Goal: Task Accomplishment & Management: Complete application form

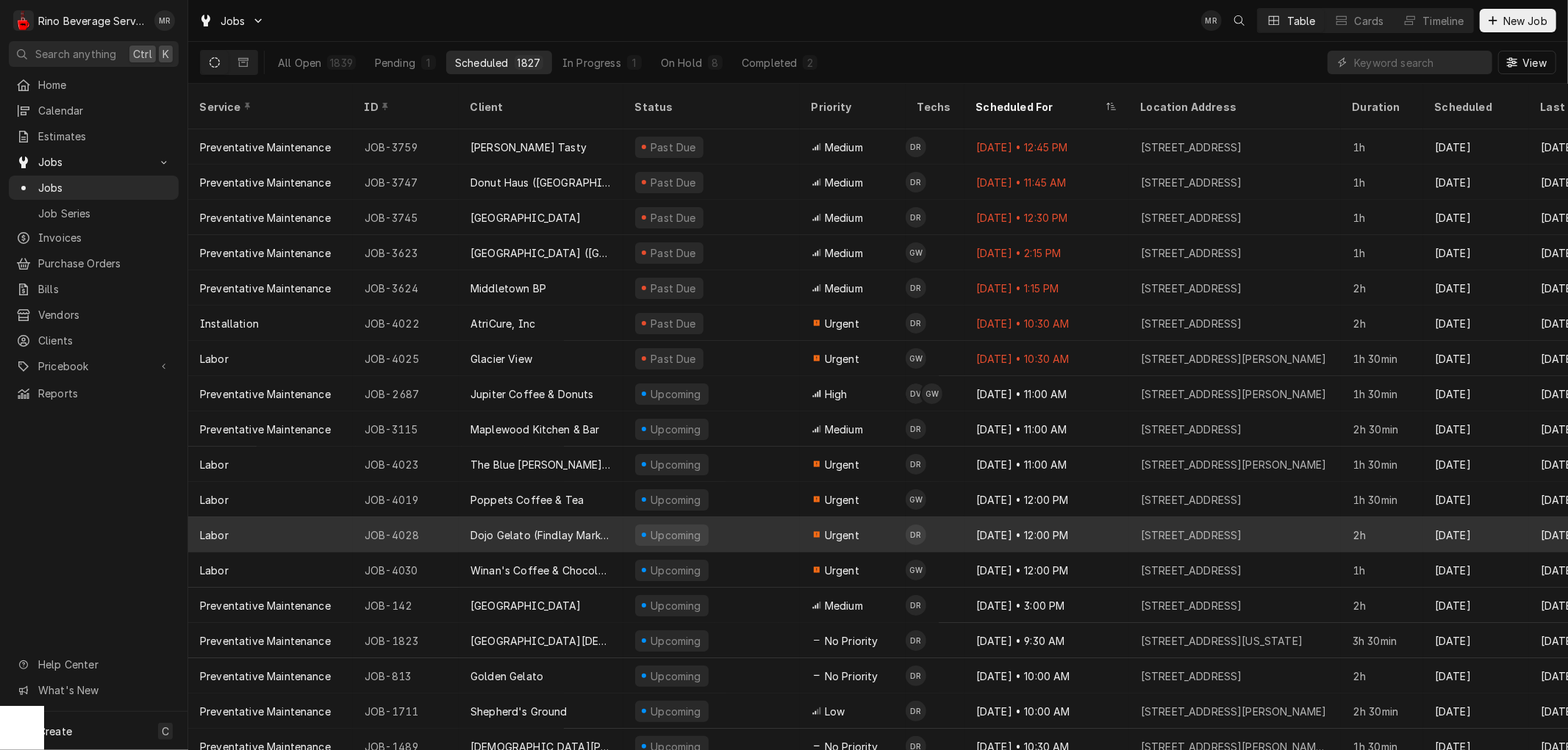
click at [774, 517] on div "Upcoming" at bounding box center [711, 535] width 176 height 36
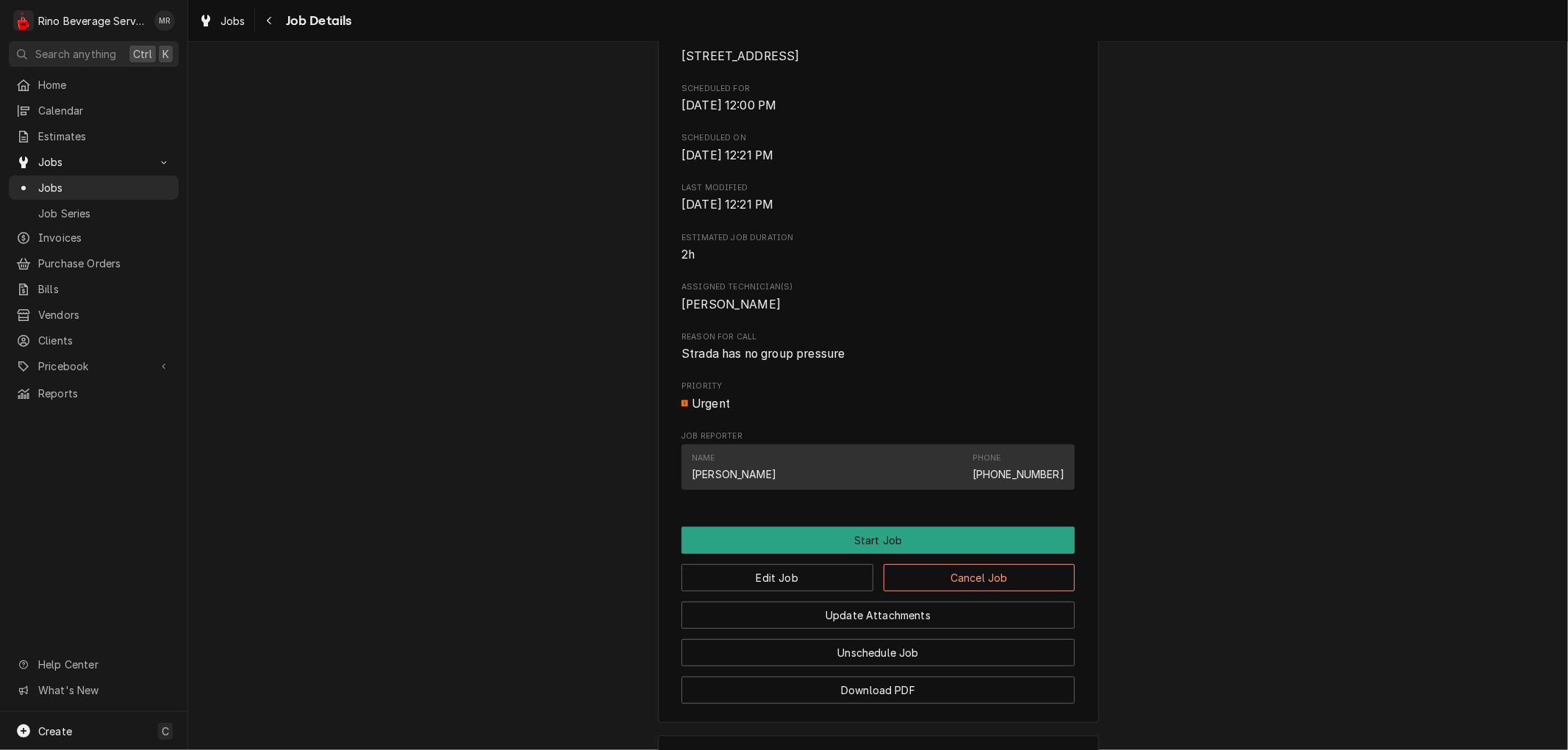
scroll to position [575, 0]
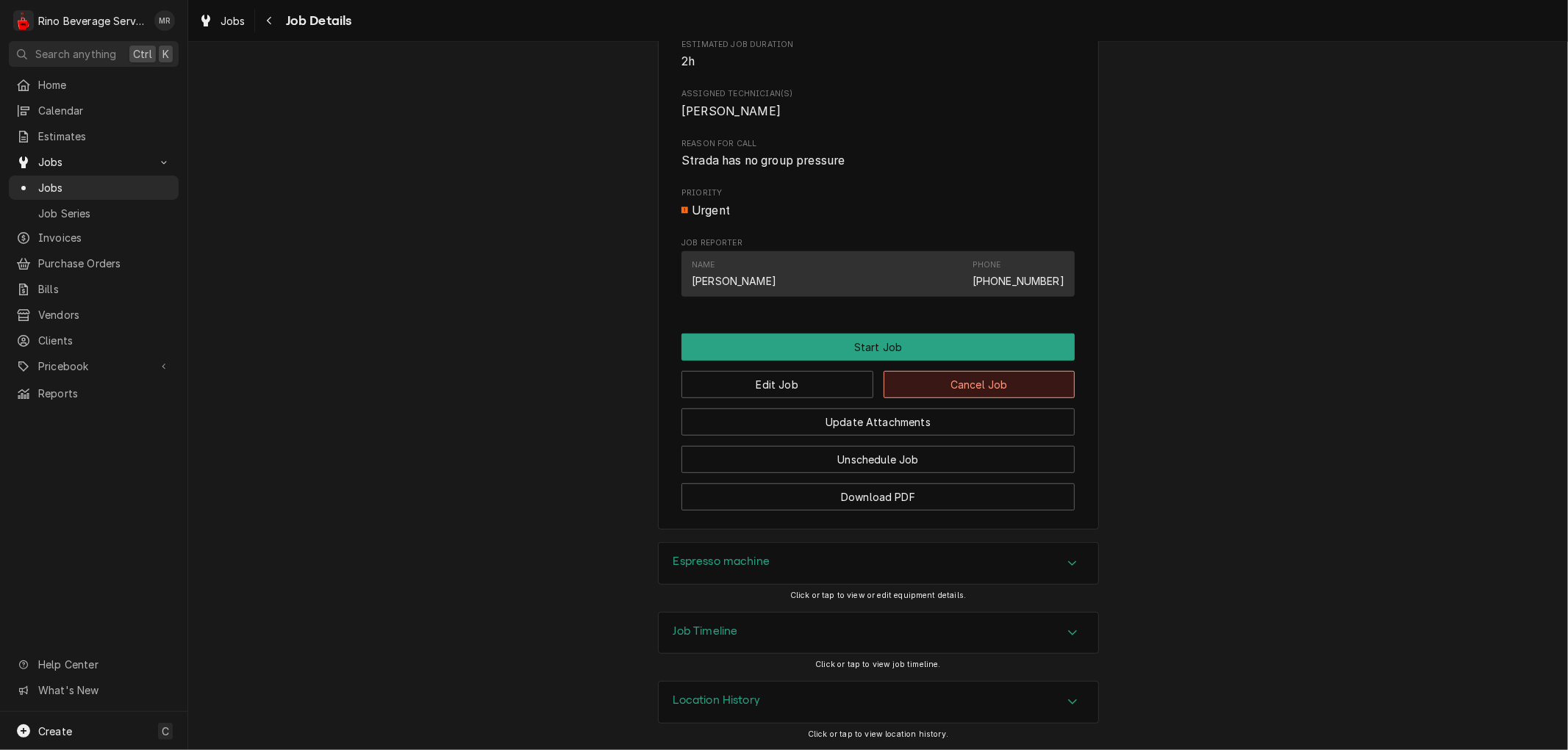
click at [1003, 384] on button "Cancel Job" at bounding box center [979, 385] width 192 height 27
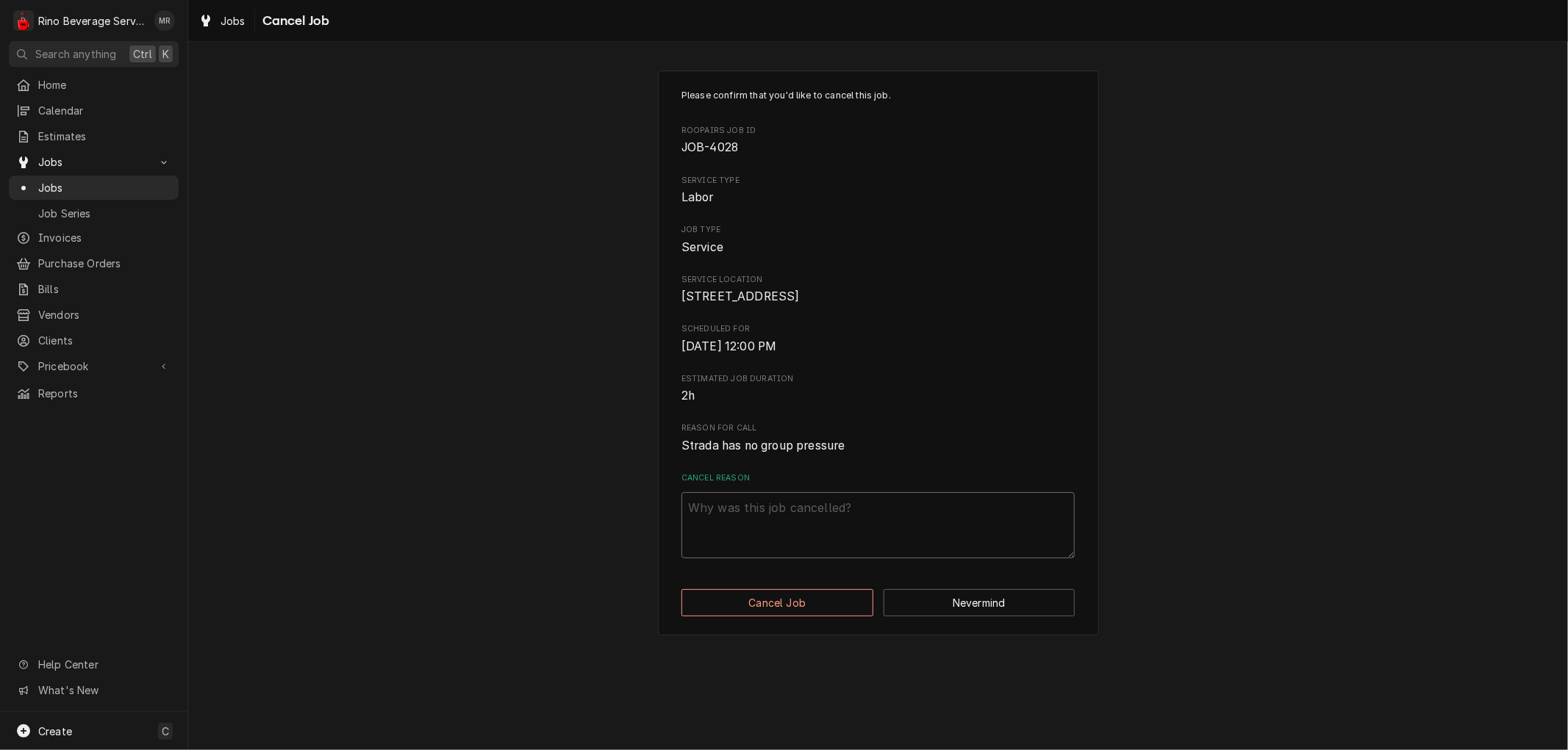
click at [764, 525] on textarea "Cancel Reason" at bounding box center [878, 525] width 393 height 66
type textarea "x"
type textarea "M"
type textarea "x"
type textarea "Mi"
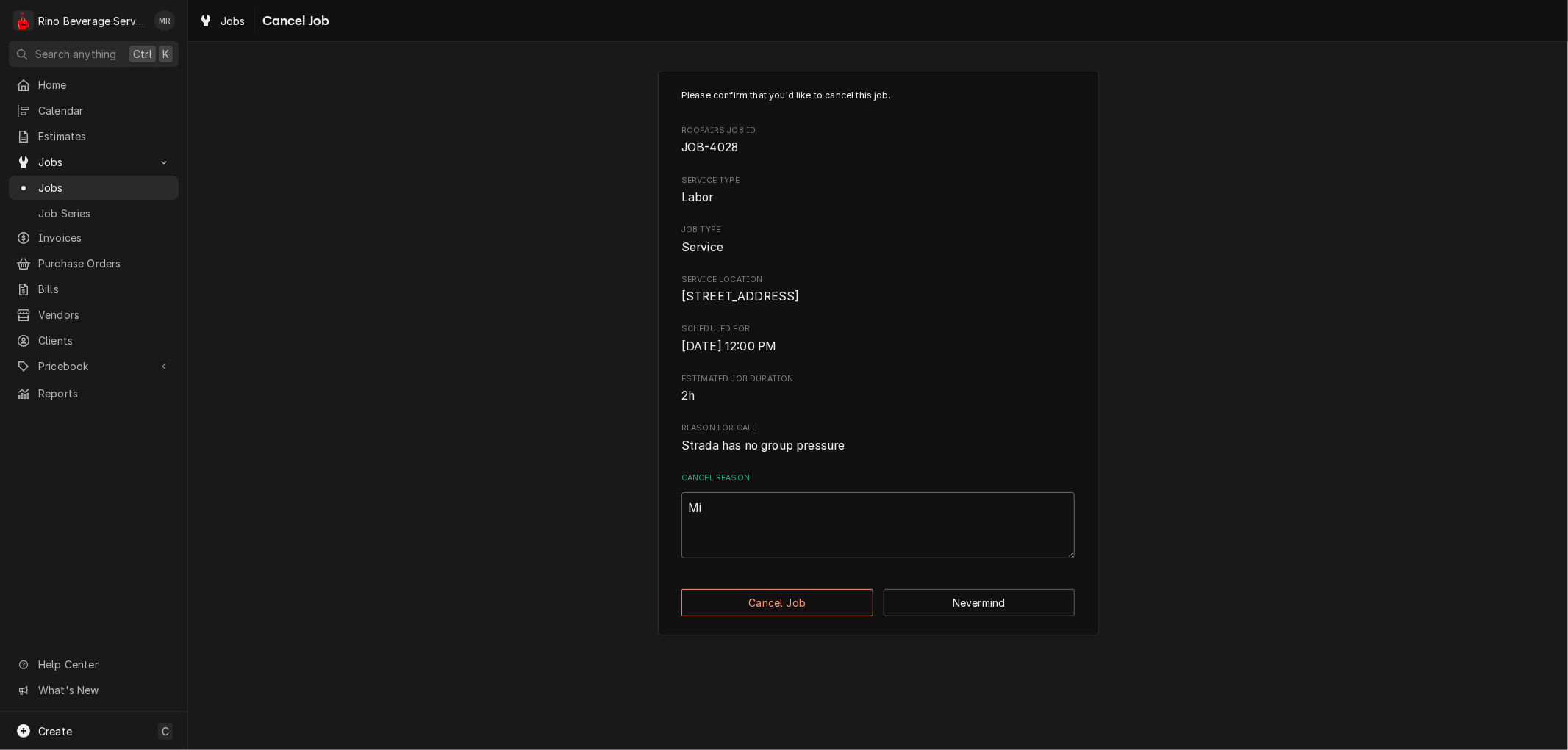
type textarea "x"
type textarea "Mic"
type textarea "x"
type textarea "Mich"
type textarea "x"
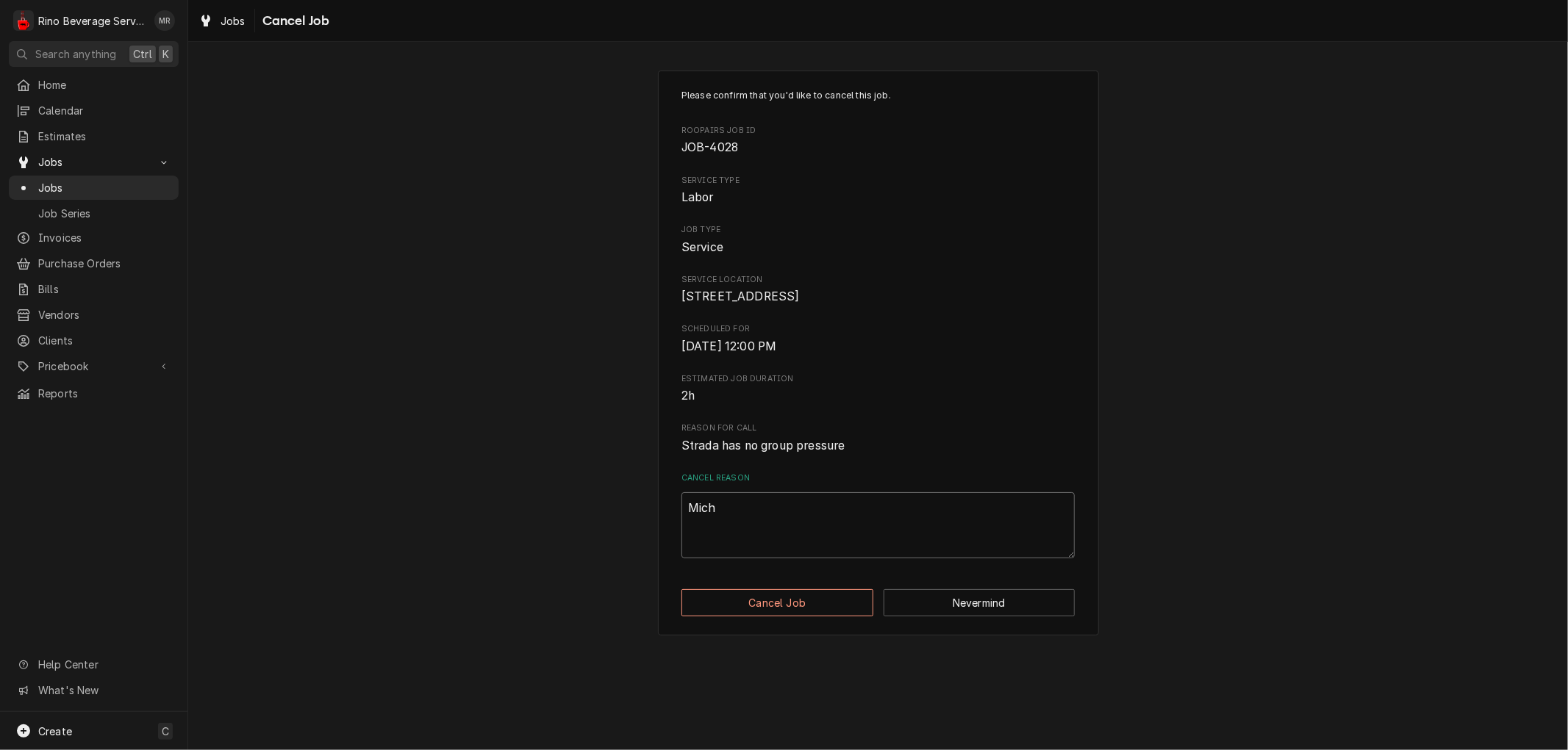
type textarea "Miche"
type textarea "x"
type textarea "Michea"
type textarea "x"
type textarea "Micheal"
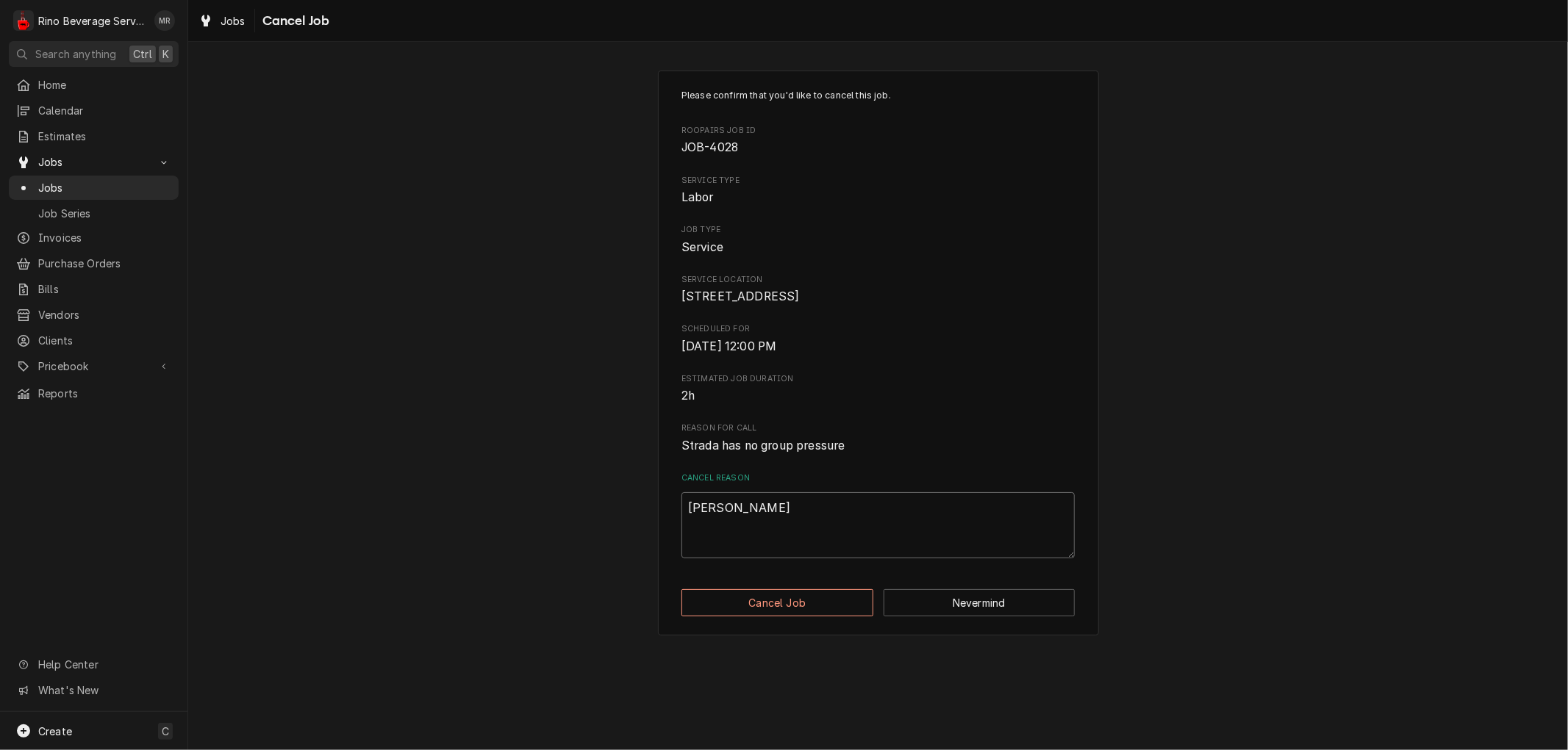
type textarea "x"
type textarea "Micheal"
type textarea "x"
type textarea "Micheal c"
type textarea "x"
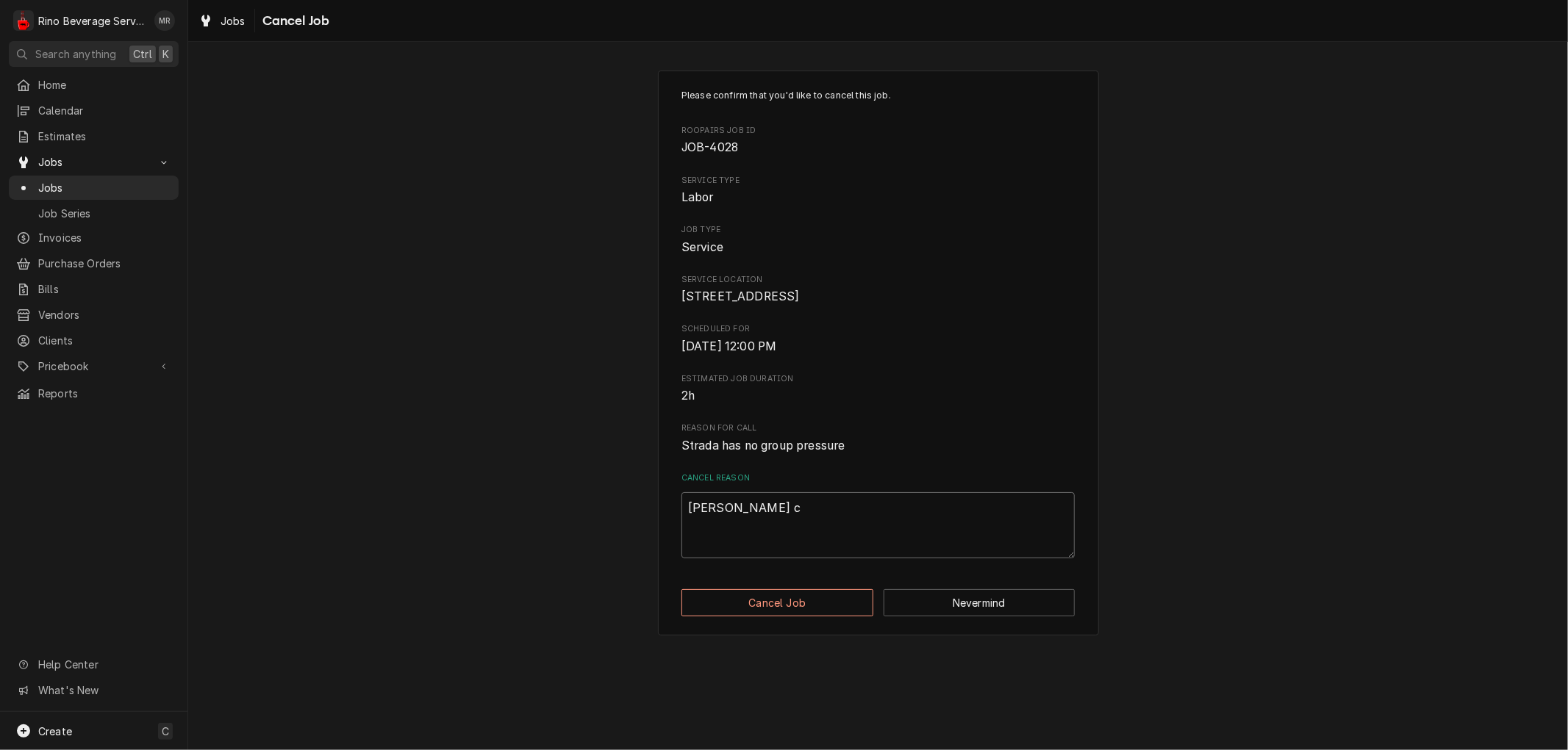
type textarea "Micheal"
type textarea "x"
type textarea "Micheal r"
type textarea "x"
type textarea "Micheal re"
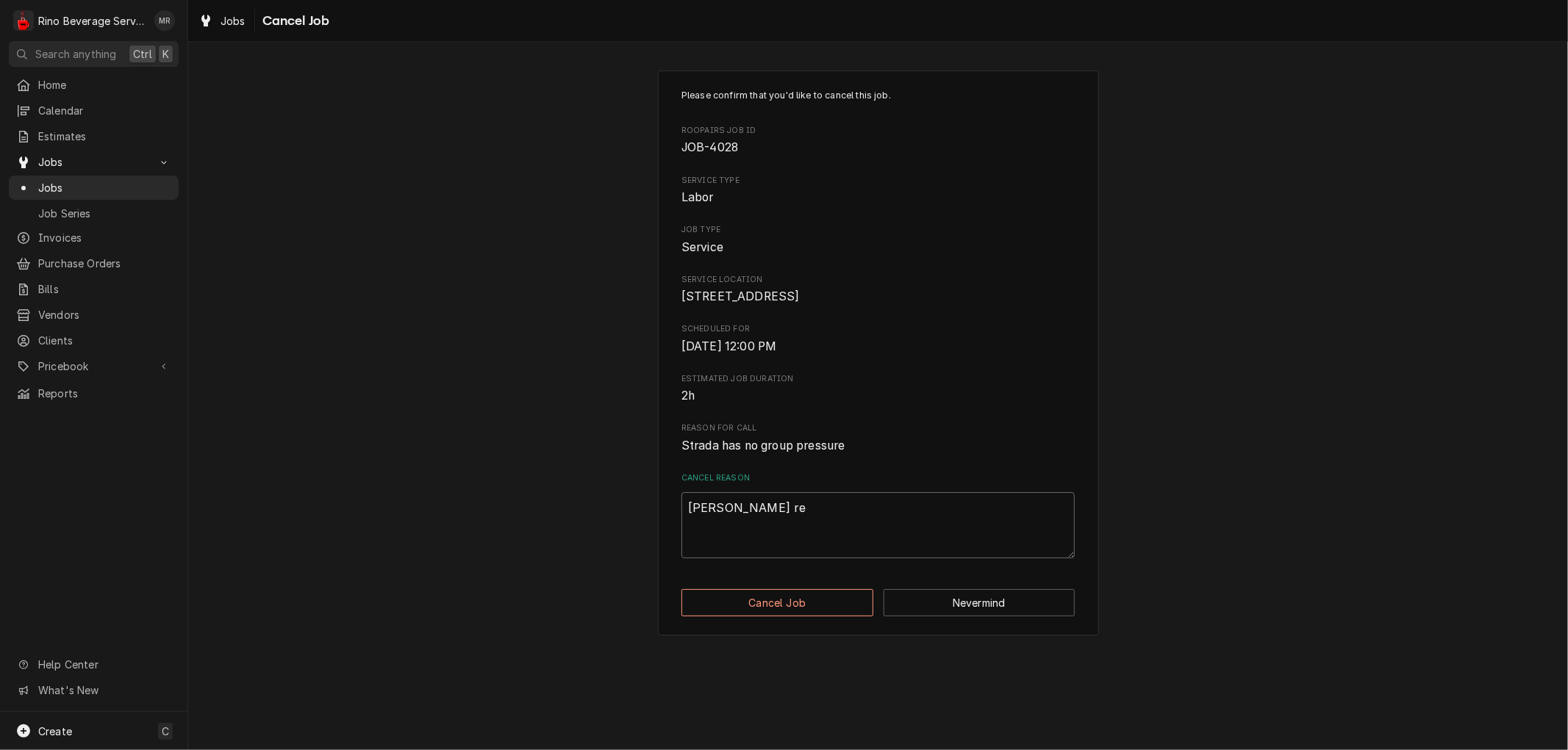
type textarea "x"
type textarea "Micheal rea"
type textarea "x"
type textarea "Micheal reac"
type textarea "x"
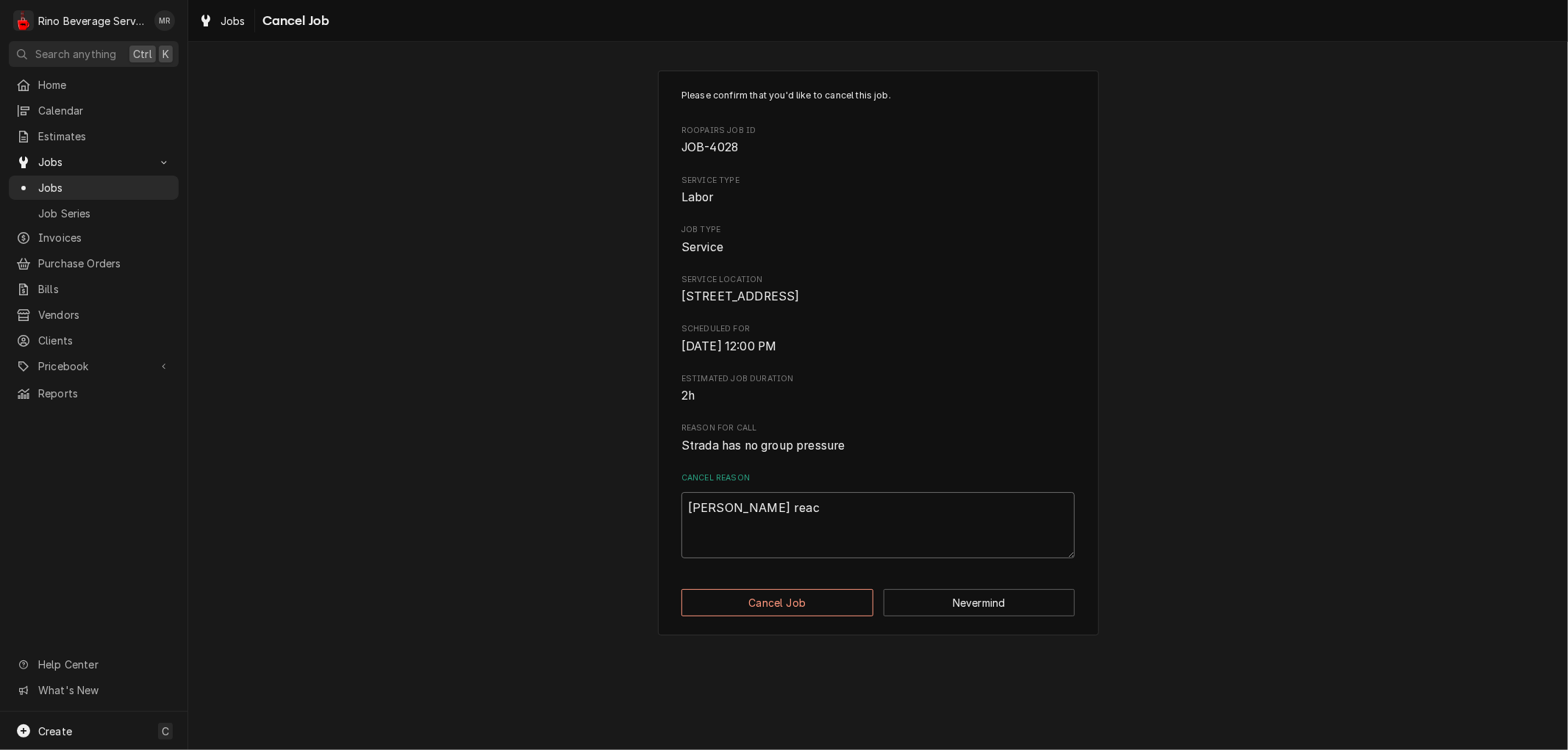
type textarea "Micheal reach"
type textarea "x"
type textarea "Micheal reache"
type textarea "x"
type textarea "Micheal reached"
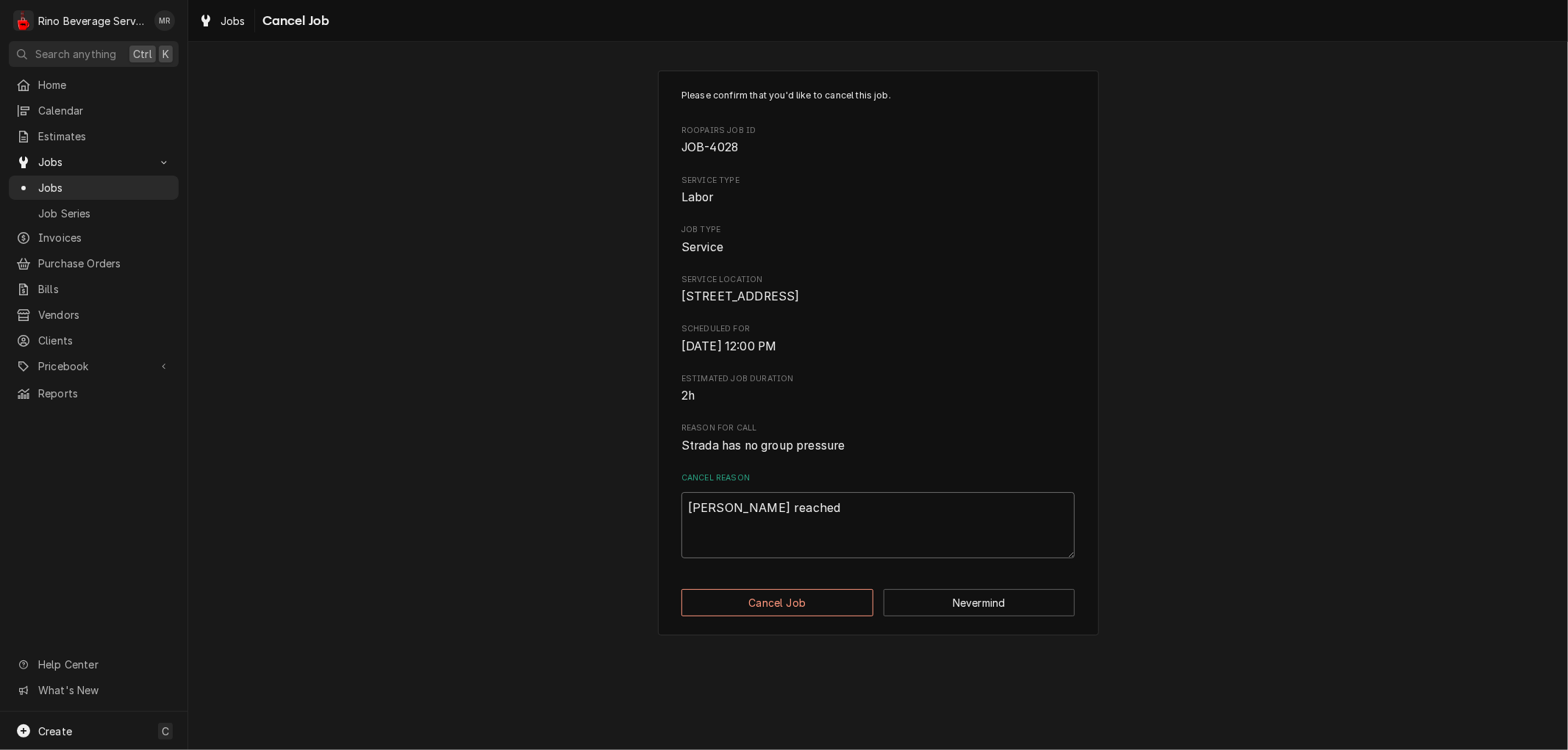
type textarea "x"
type textarea "Micheal reached"
type textarea "x"
type textarea "Micheal reached b"
type textarea "x"
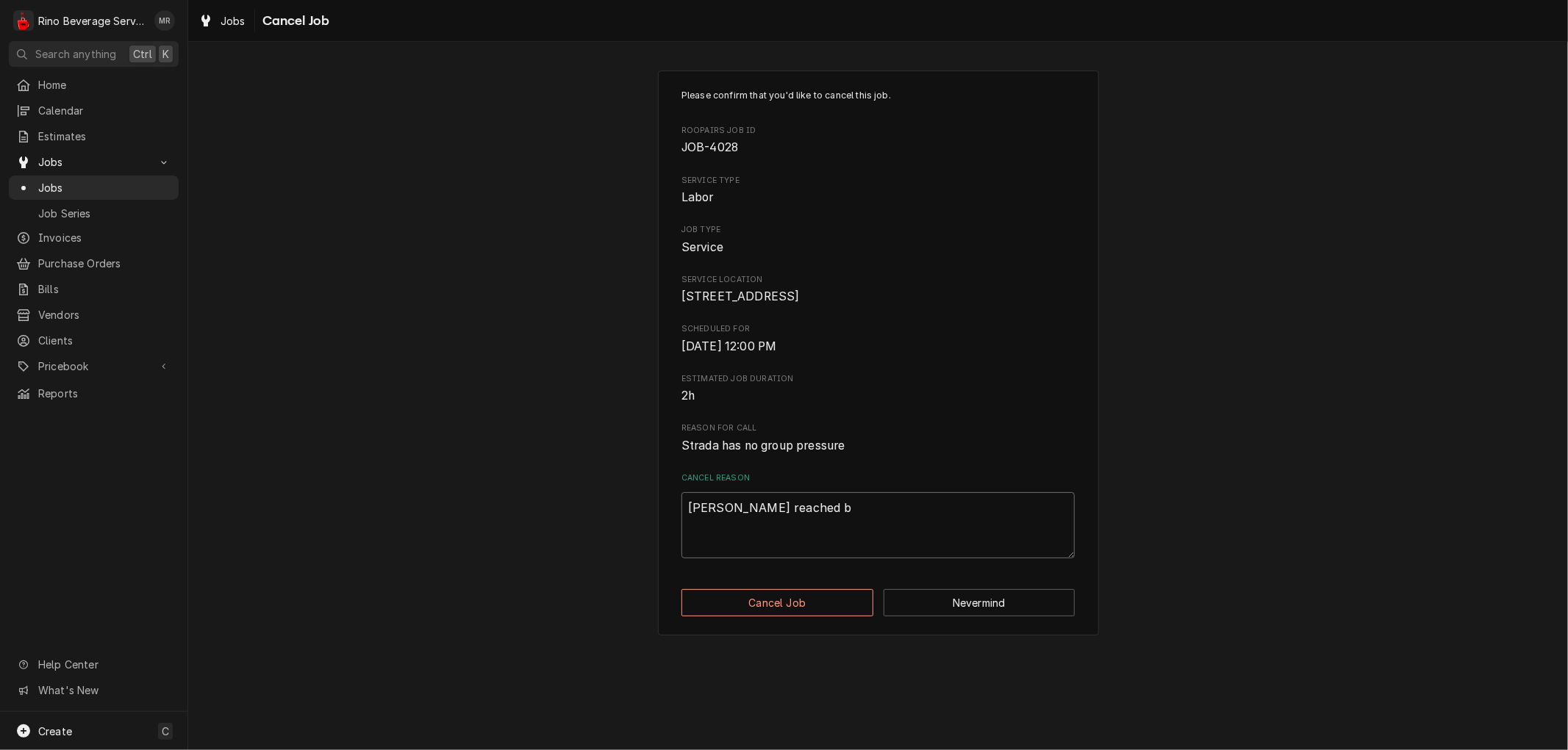
type textarea "Micheal reached ba"
type textarea "x"
type textarea "Micheal reached bac"
type textarea "x"
type textarea "Micheal reached back"
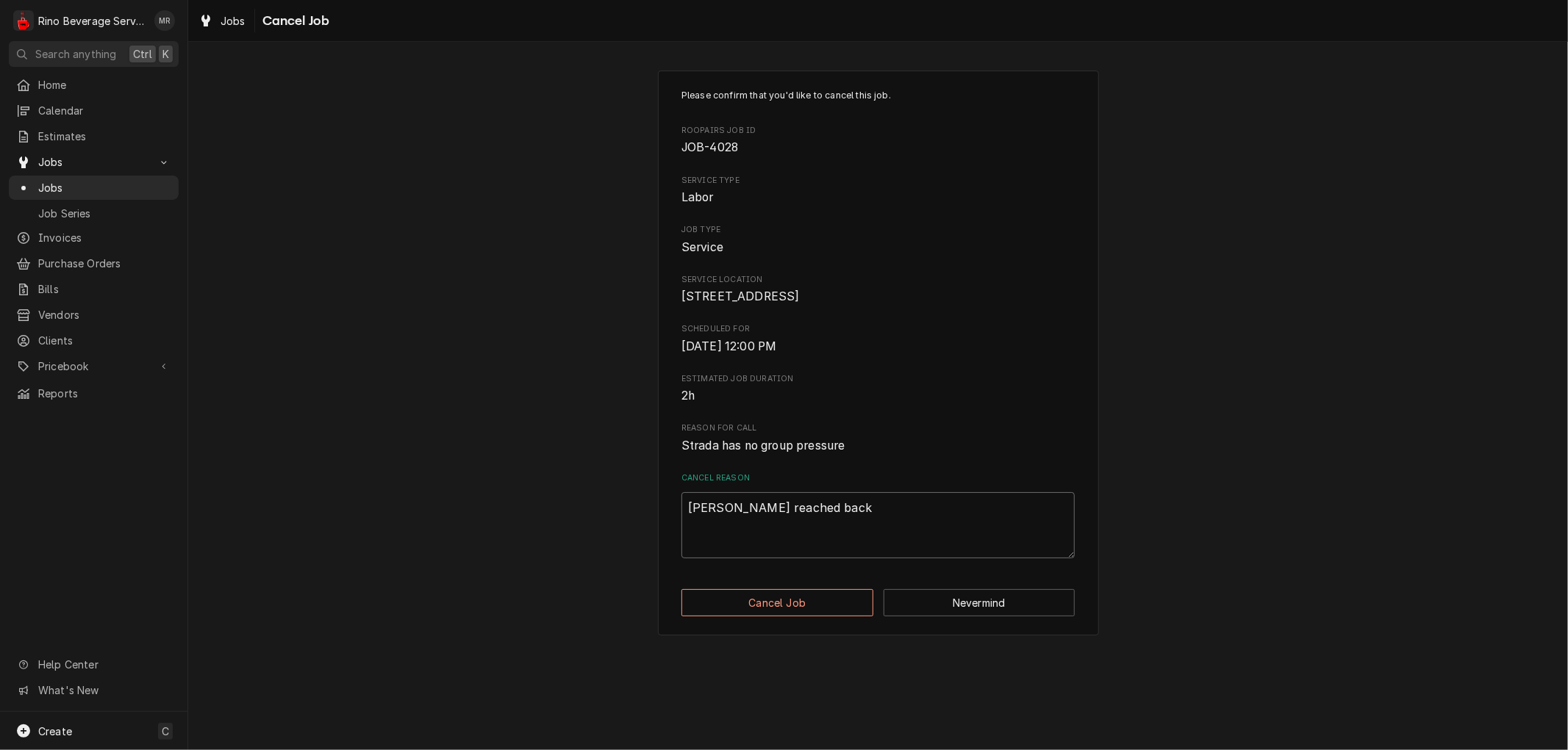
type textarea "x"
type textarea "Micheal reached back"
type textarea "x"
type textarea "Micheal reached back o"
type textarea "x"
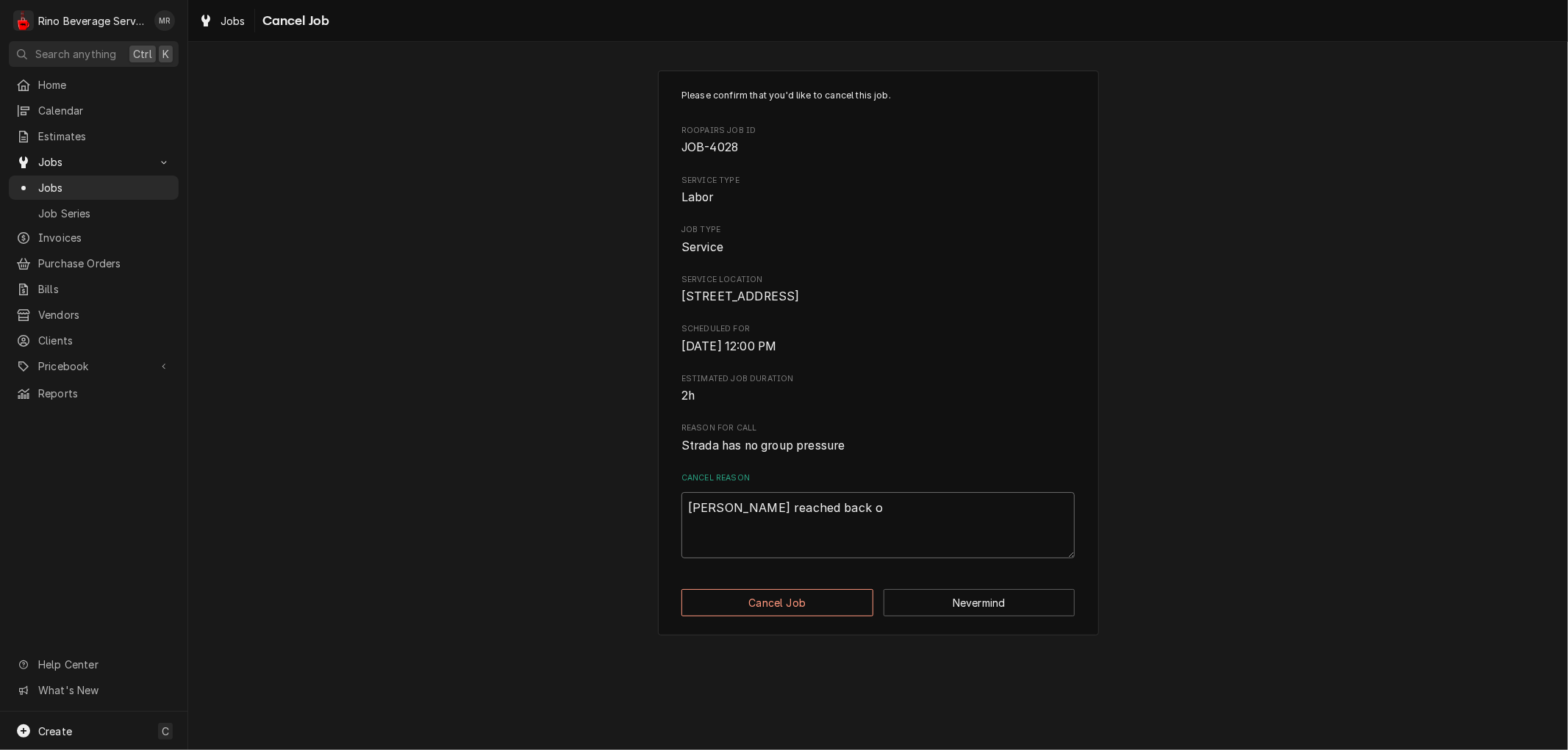
type textarea "Micheal reached back ou"
type textarea "x"
type textarea "Micheal reached back out"
type textarea "x"
type textarea "Micheal reached back out"
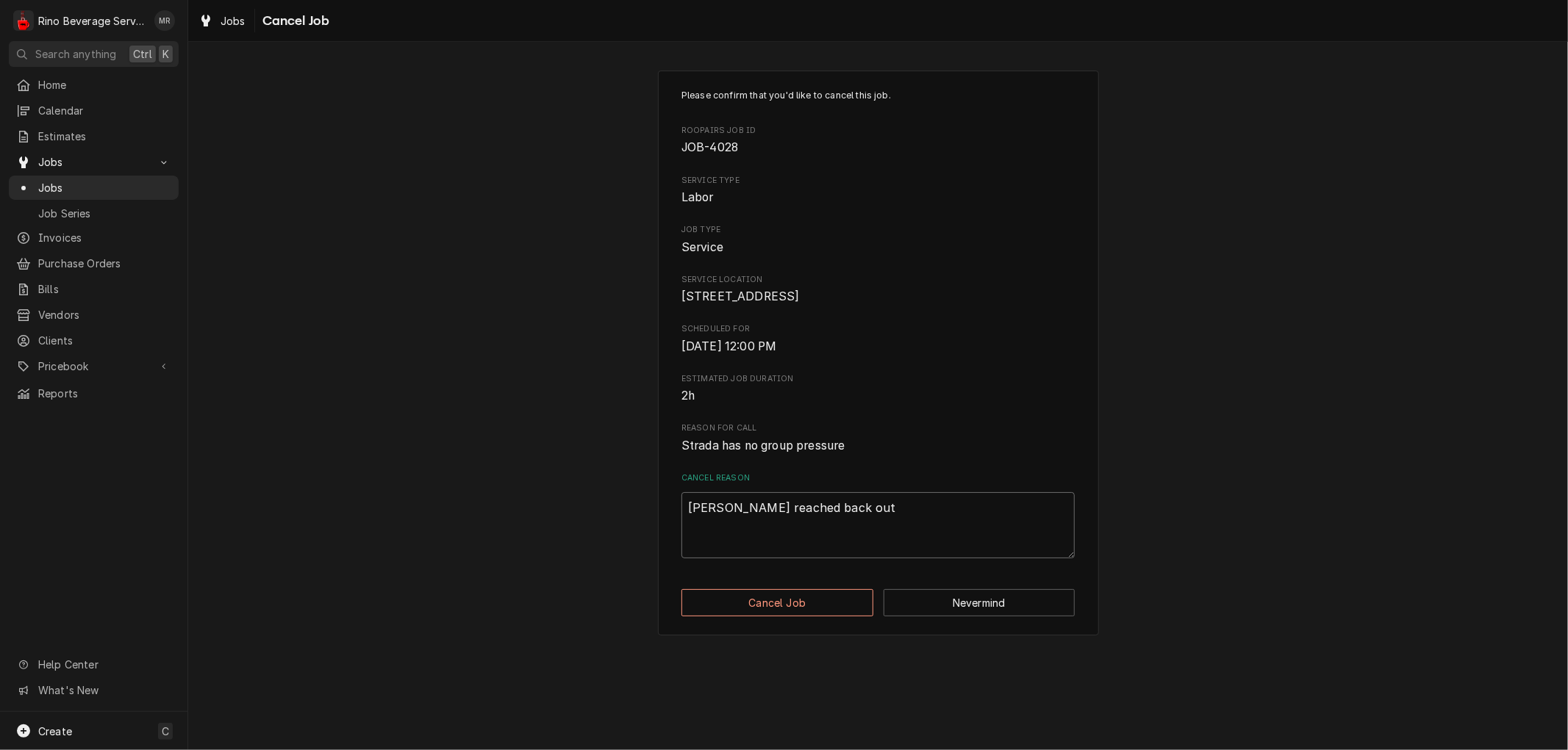
type textarea "x"
type textarea "Micheal reached back out a"
type textarea "x"
type textarea "Micheal reached back out an"
type textarea "x"
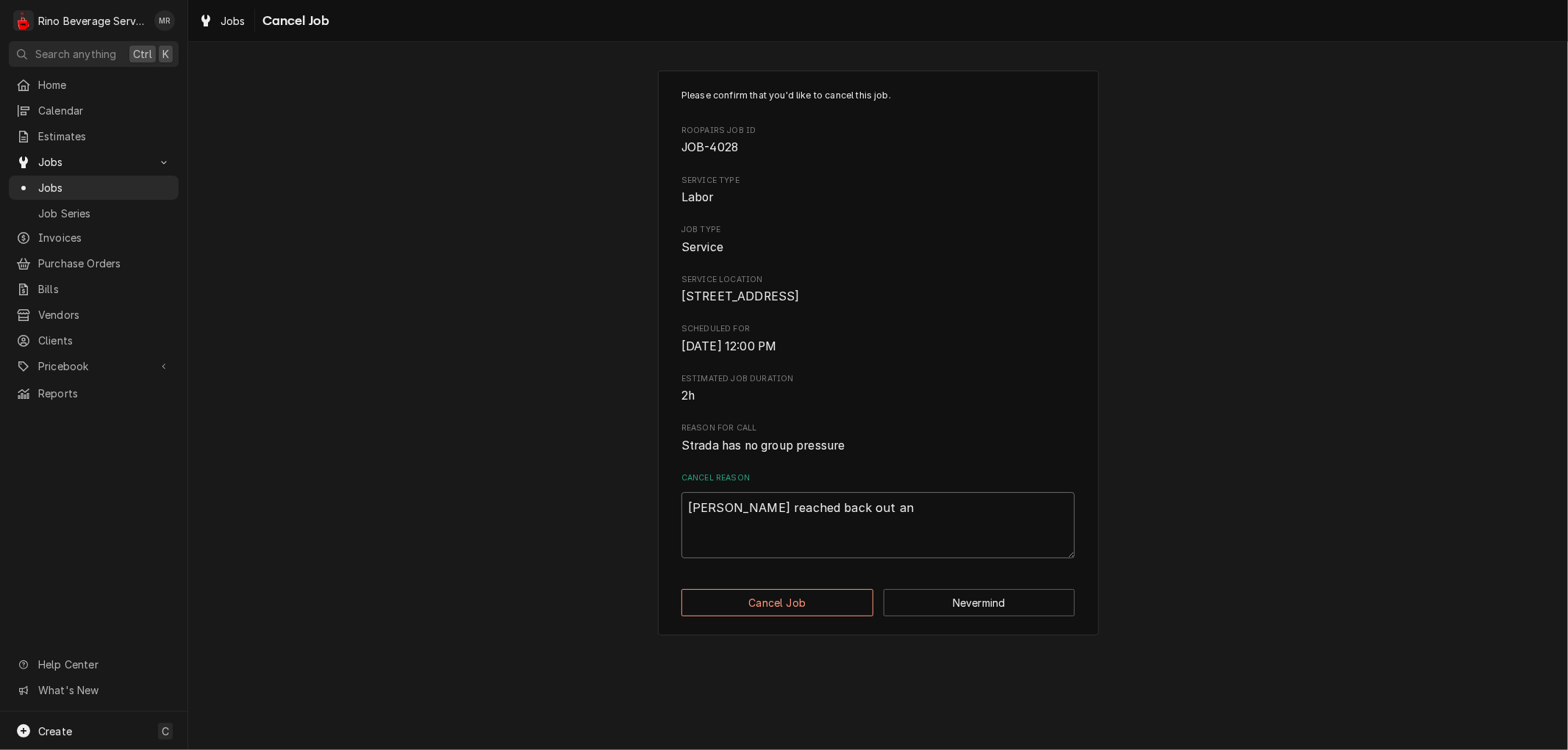
type textarea "Micheal reached back out and"
type textarea "x"
type textarea "Micheal reached back out and"
type textarea "x"
type textarea "Micheal reached back out and s"
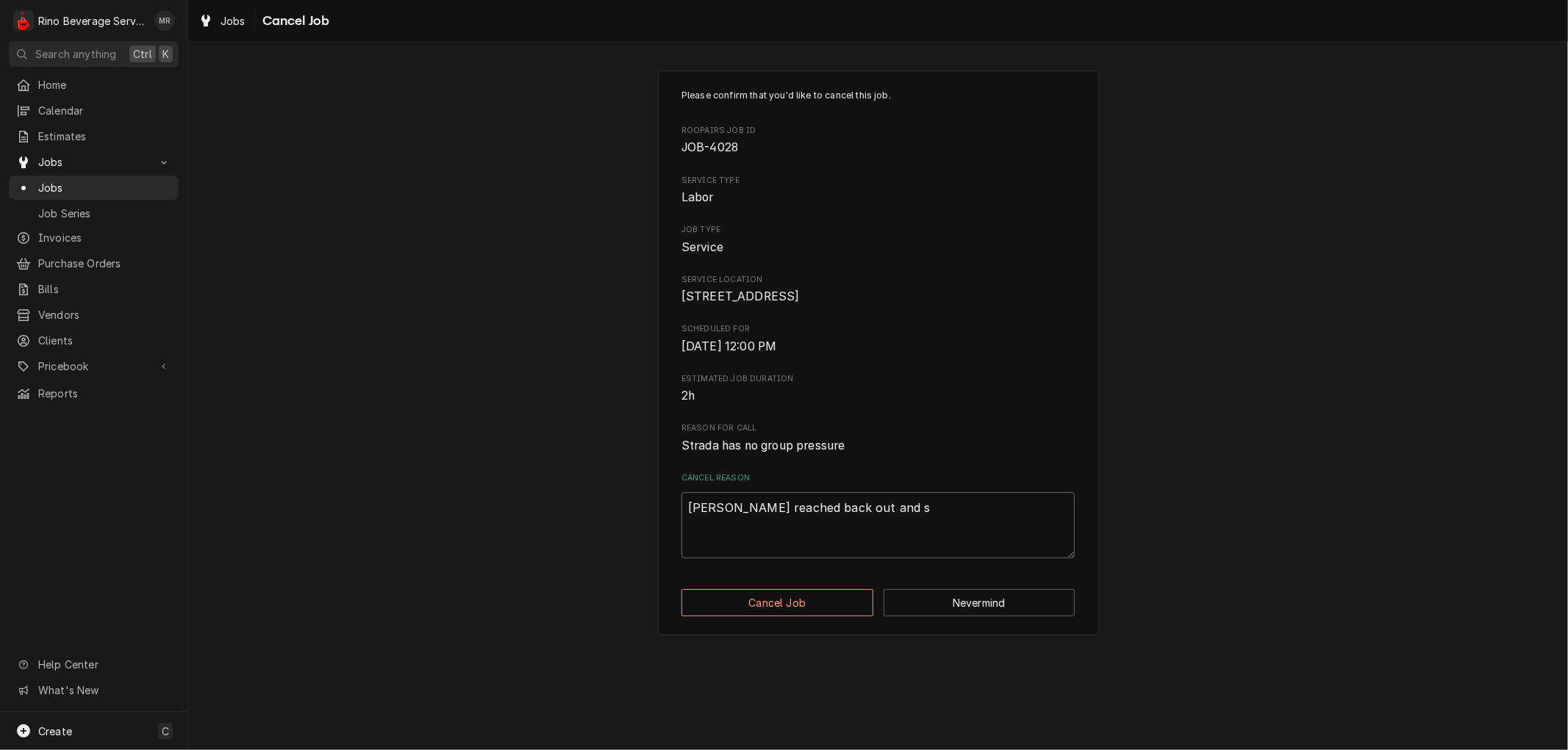
type textarea "x"
type textarea "Micheal reached back out and sa"
type textarea "x"
type textarea "Micheal reached back out and sai"
type textarea "x"
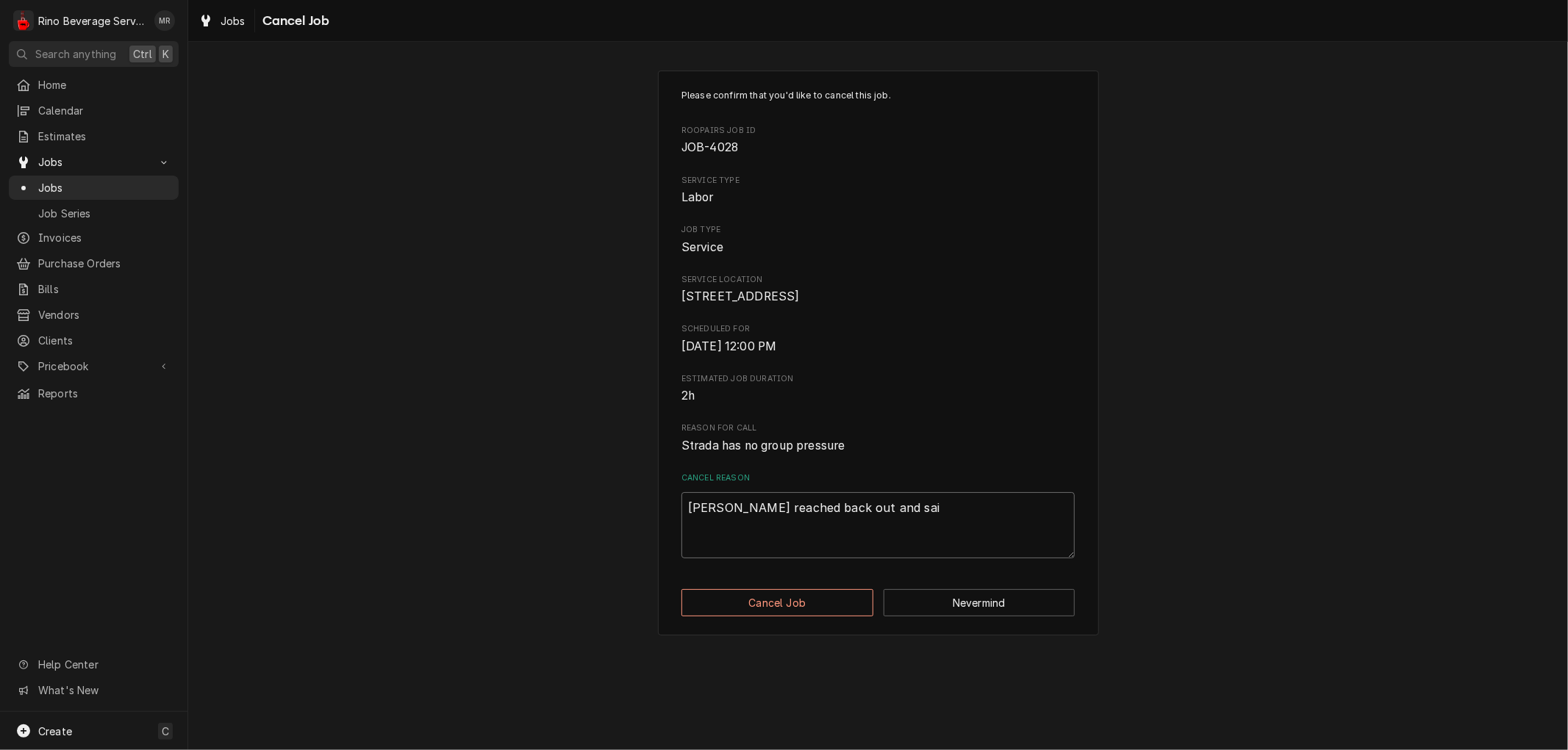
type textarea "Micheal reached back out and said"
type textarea "x"
type textarea "Micheal reached back out and said"
type textarea "x"
type textarea "Micheal reached back out and said h"
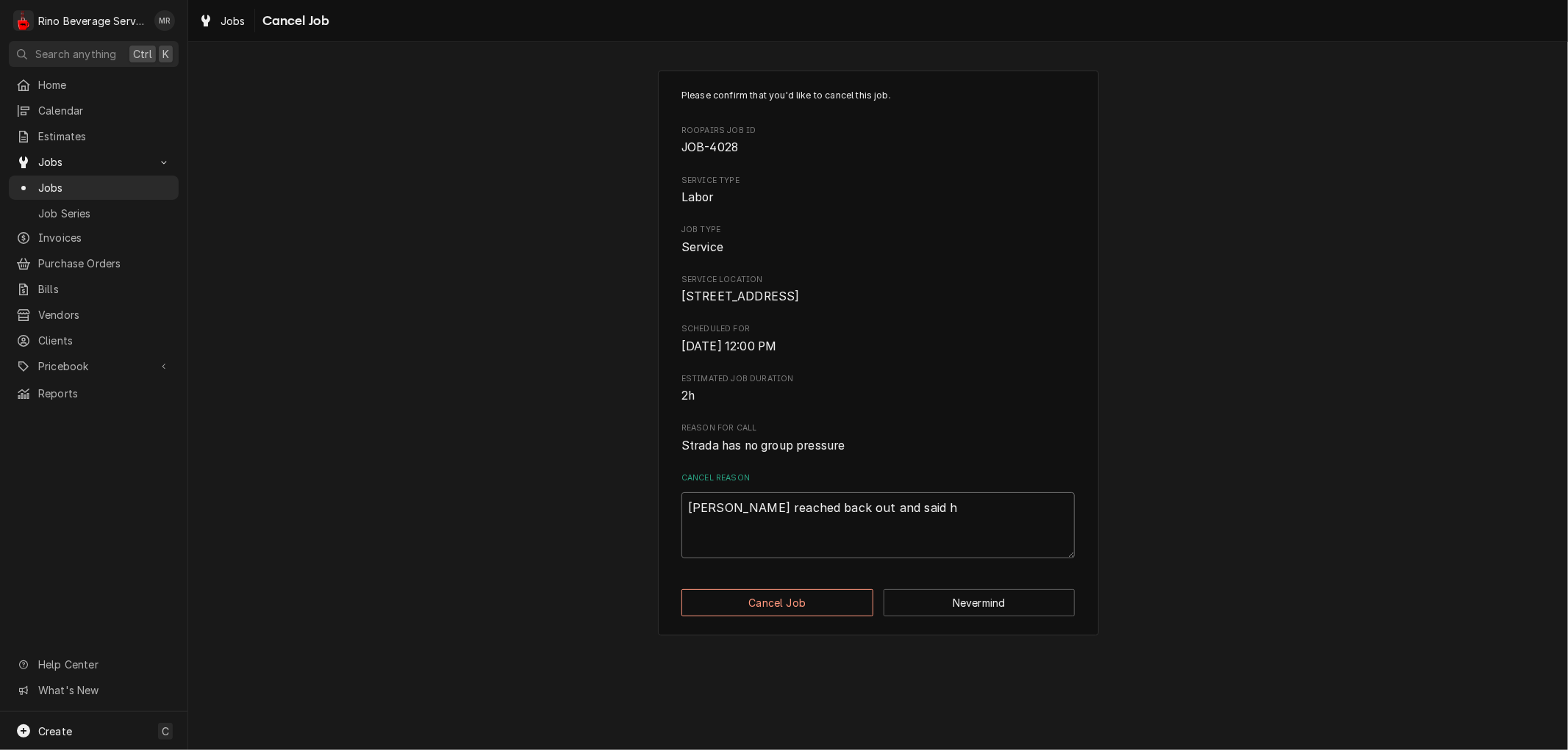
type textarea "x"
type textarea "Micheal reached back out and said he"
type textarea "x"
type textarea "Micheal reached back out and said he"
type textarea "x"
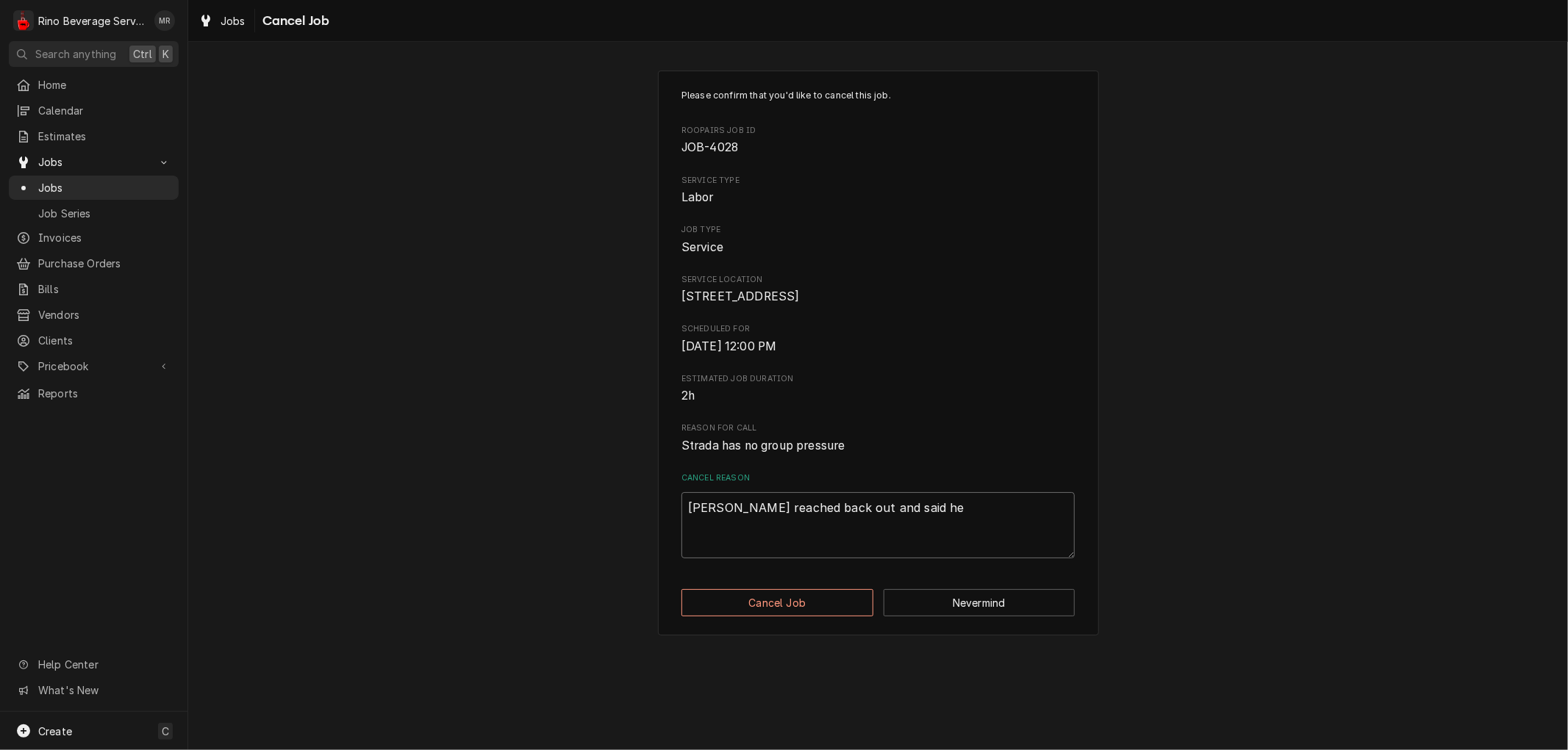
type textarea "Micheal reached back out and said he f"
type textarea "x"
type textarea "Micheal reached back out and said he fo"
type textarea "x"
type textarea "Micheal reached back out and said he fou"
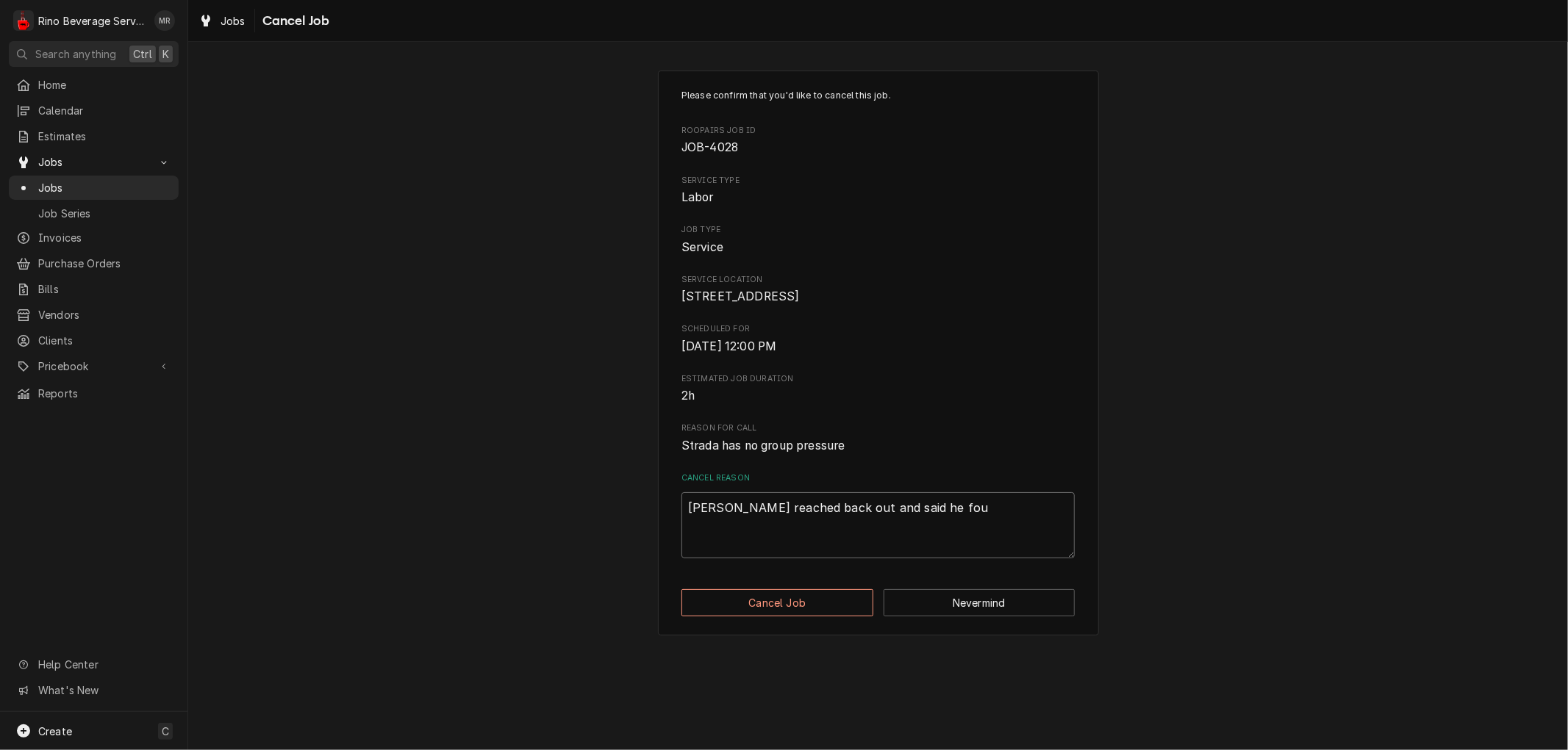
type textarea "x"
type textarea "Micheal reached back out and said he foun"
type textarea "x"
type textarea "Micheal reached back out and said he found"
type textarea "x"
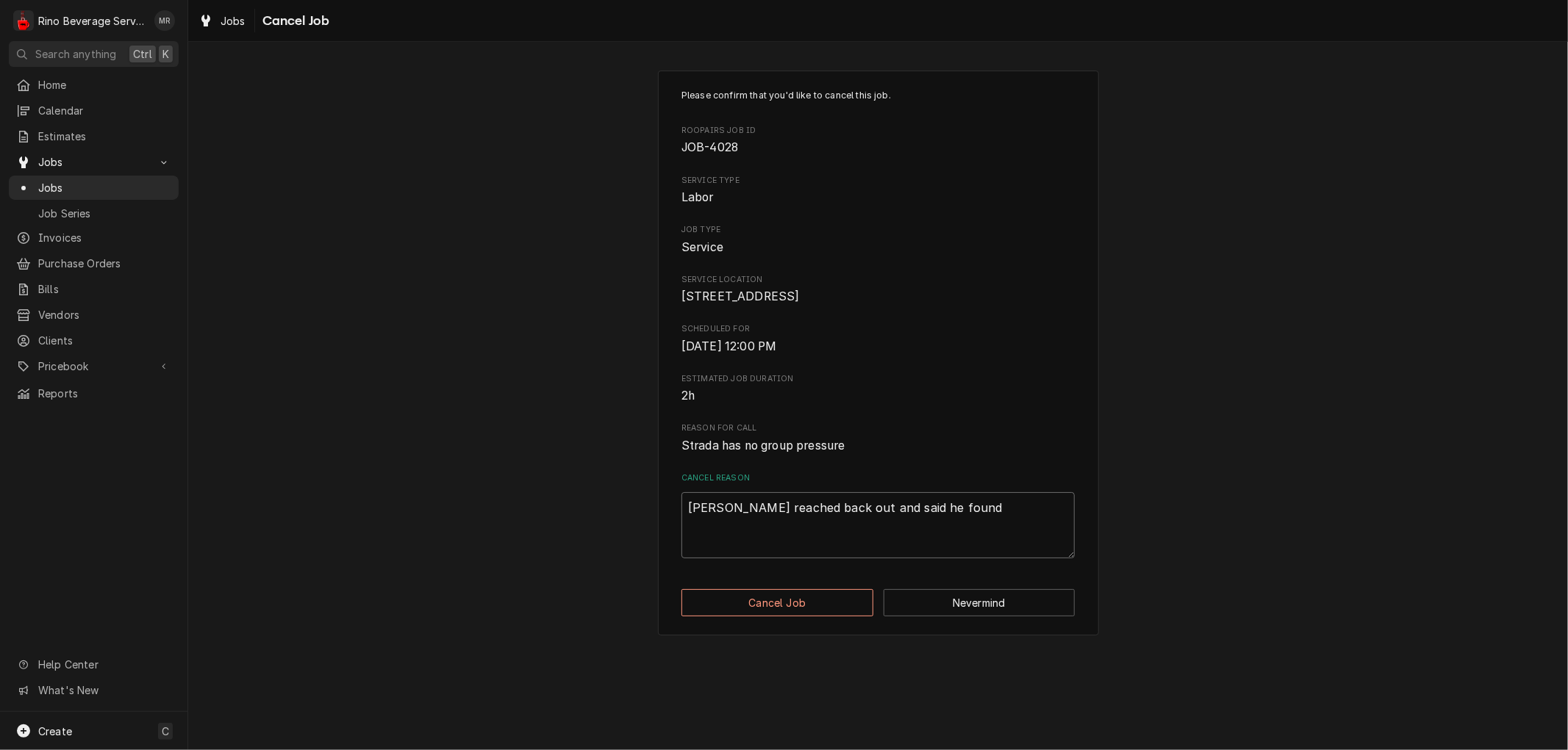
type textarea "Micheal reached back out and said he found"
type textarea "x"
type textarea "Micheal reached back out and said he found t"
type textarea "x"
type textarea "Micheal reached back out and said he found th"
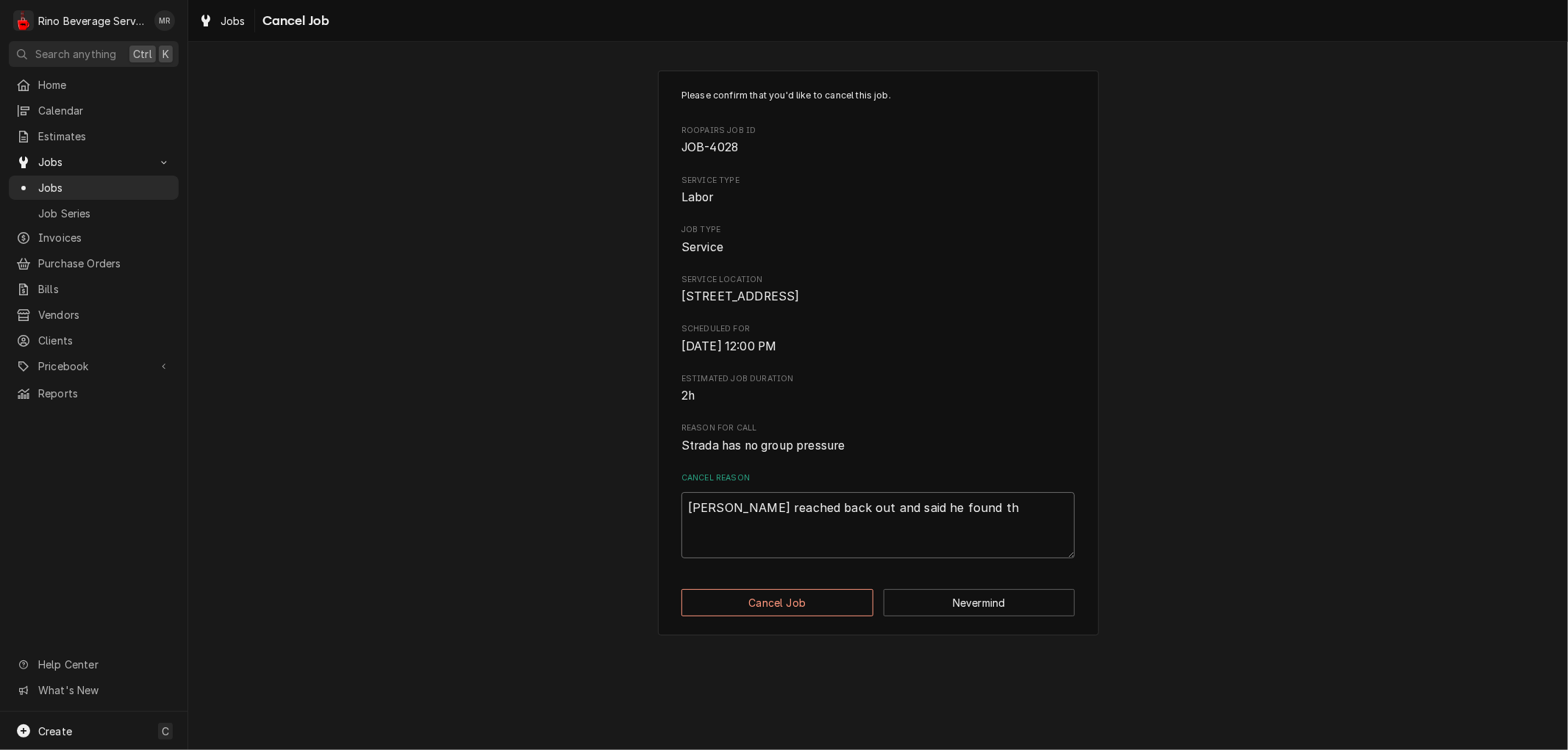
type textarea "x"
type textarea "Micheal reached back out and said he found the"
type textarea "x"
type textarea "Micheal reached back out and said he found the"
type textarea "x"
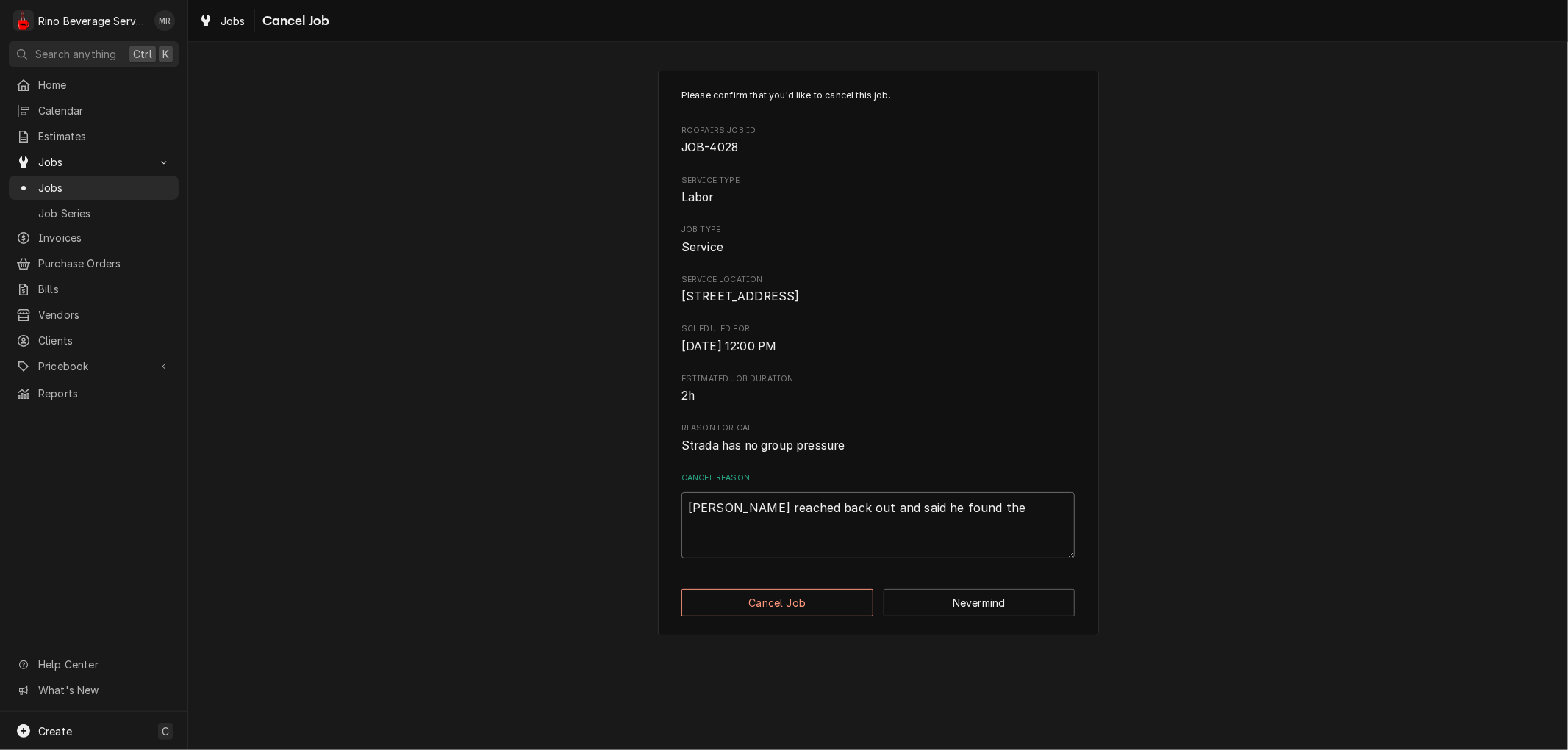
type textarea "Micheal reached back out and said he found the o"
type textarea "x"
type textarea "Micheal reached back out and said he found the ou"
type textarea "x"
type textarea "Micheal reached back out and said he found the out"
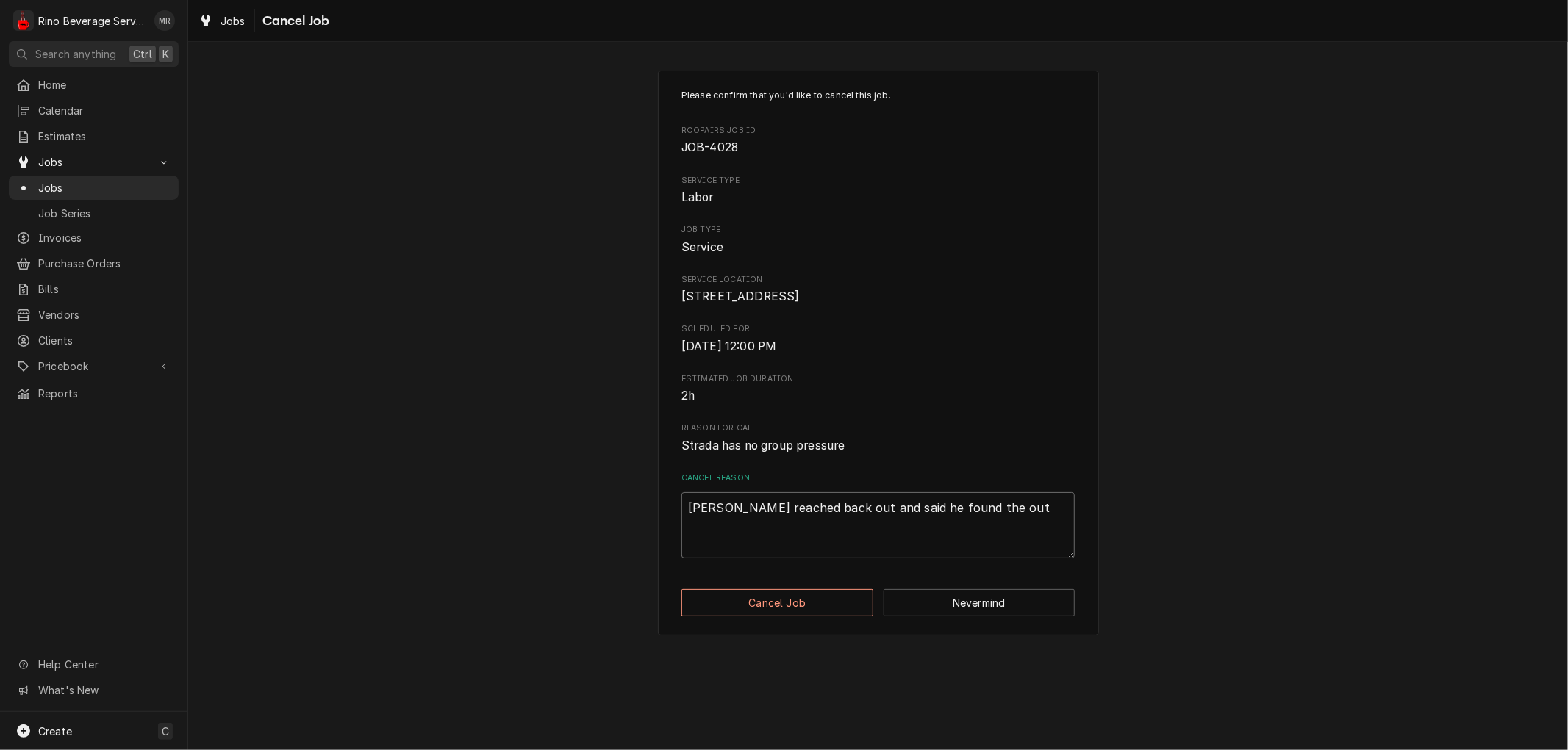
type textarea "x"
type textarea "Micheal reached back out and said he found the outl"
type textarea "x"
type textarea "Micheal reached back out and said he found the outle"
type textarea "x"
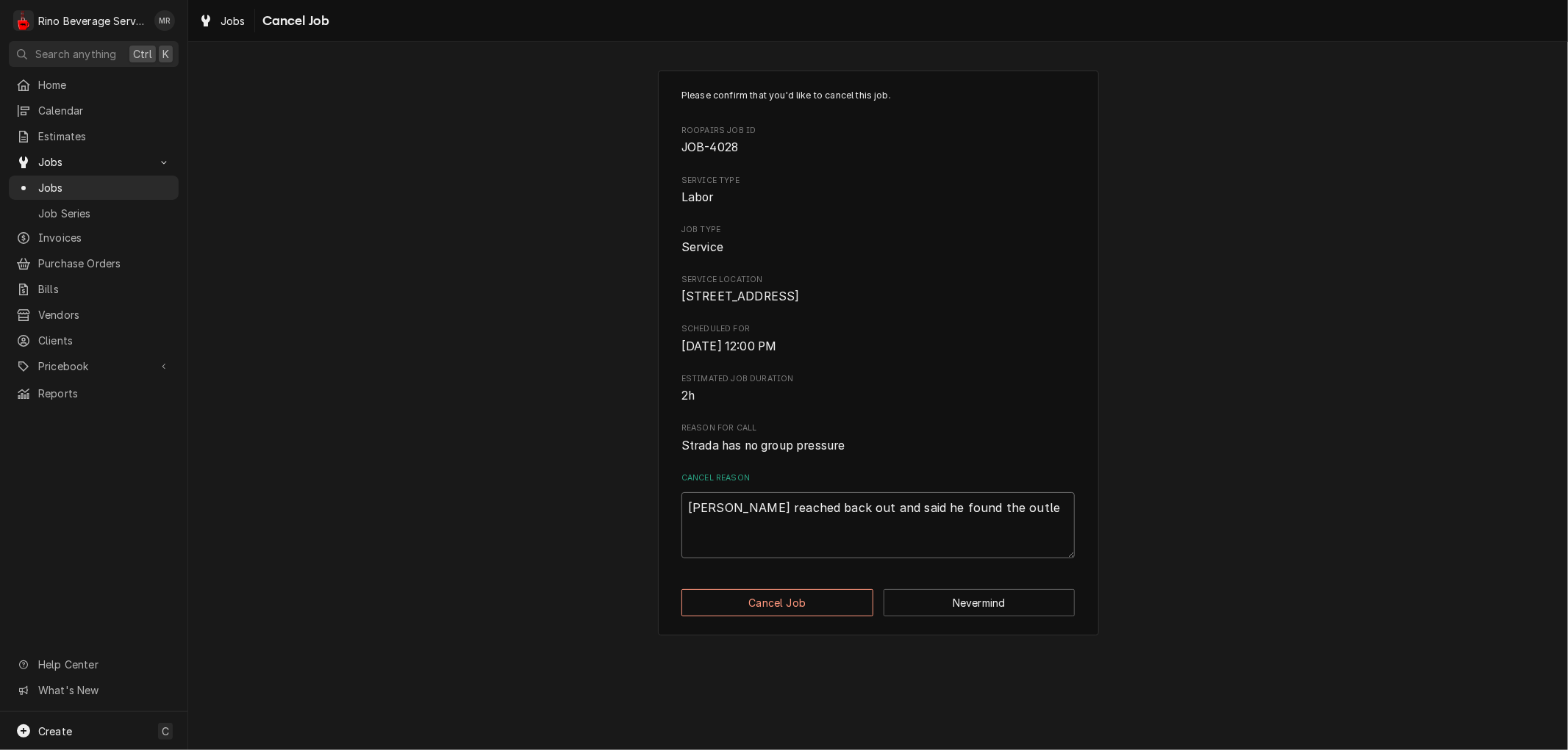
type textarea "Micheal reached back out and said he found the outlet"
type textarea "x"
type textarea "Micheal reached back out and said he found the outlet"
type textarea "x"
type textarea "Micheal reached back out and said he found the outlet t"
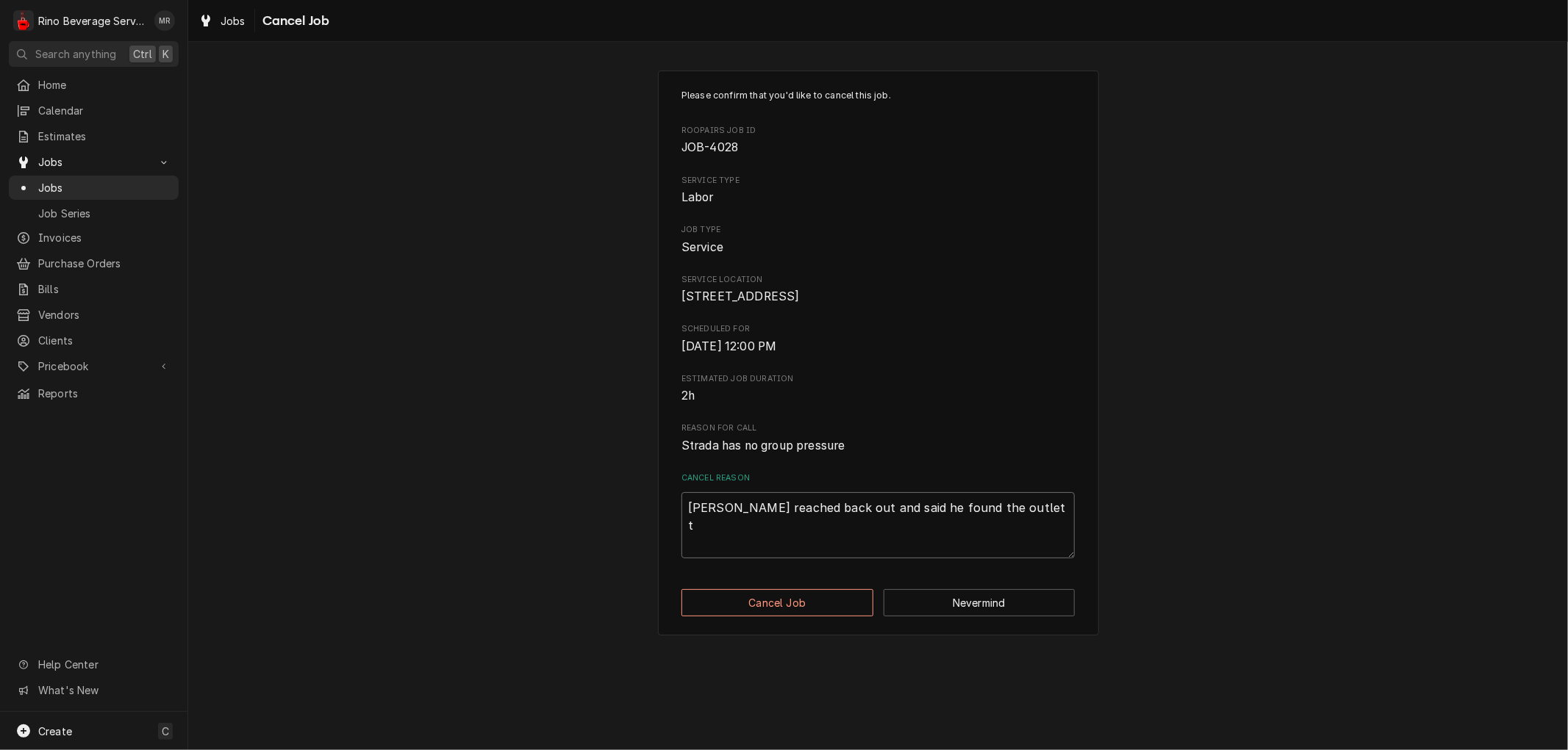
type textarea "x"
type textarea "Micheal reached back out and said he found the outlet to"
type textarea "x"
type textarea "Micheal reached back out and said he found the outlet to"
type textarea "x"
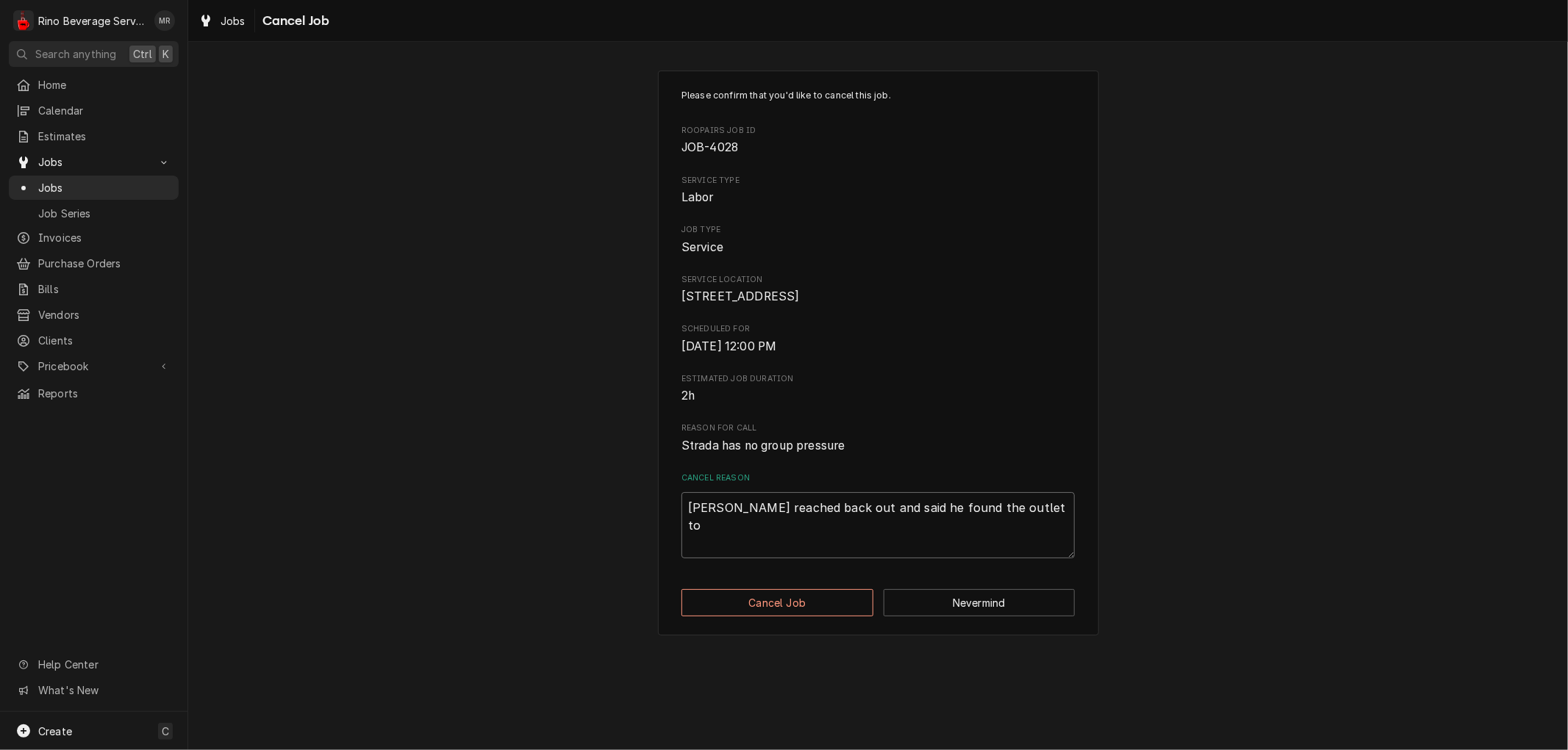
type textarea "Micheal reached back out and said he found the outlet to R"
type textarea "x"
type textarea "Micheal reached back out and said he found the outlet to R/"
type textarea "x"
type textarea "Micheal reached back out and said he found the outlet to R/O"
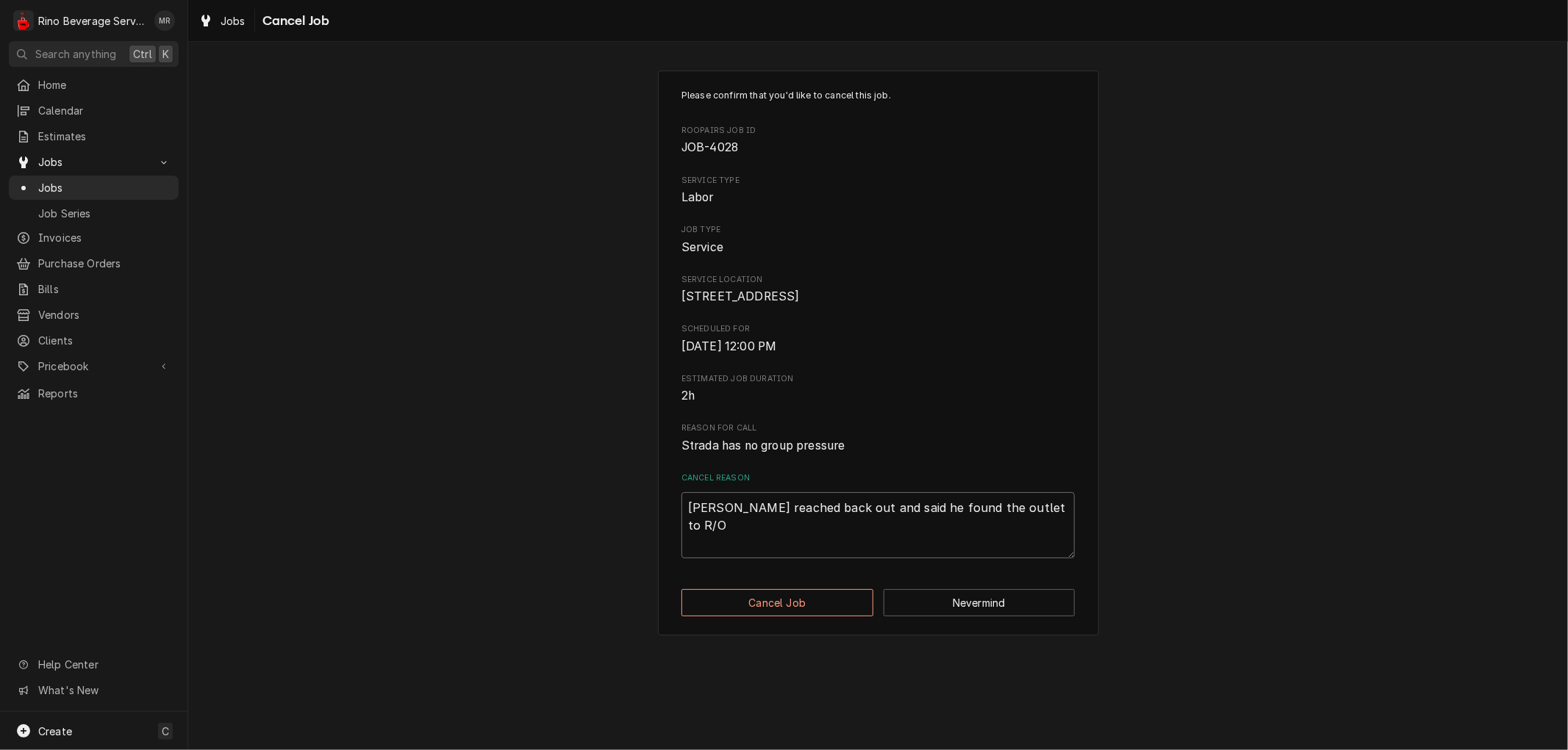
type textarea "x"
type textarea "Micheal reached back out and said he found the outlet to R/O"
type textarea "x"
type textarea "Micheal reached back out and said he found the outlet to R/O w"
type textarea "x"
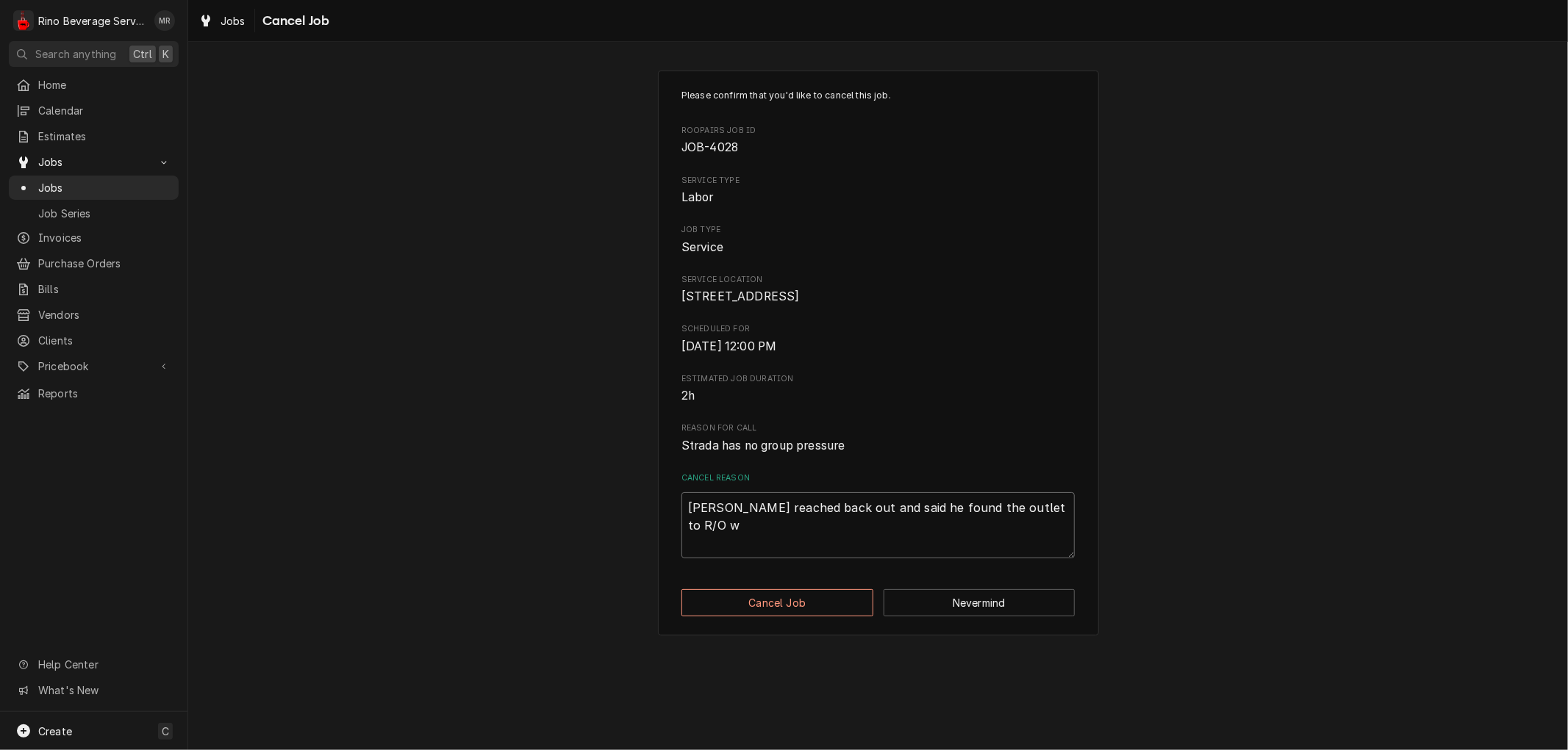
type textarea "Micheal reached back out and said he found the outlet to R/O wa"
type textarea "x"
type textarea "Micheal reached back out and said he found the outlet to R/O was"
type textarea "x"
type textarea "Micheal reached back out and said he found the outlet to R/O was"
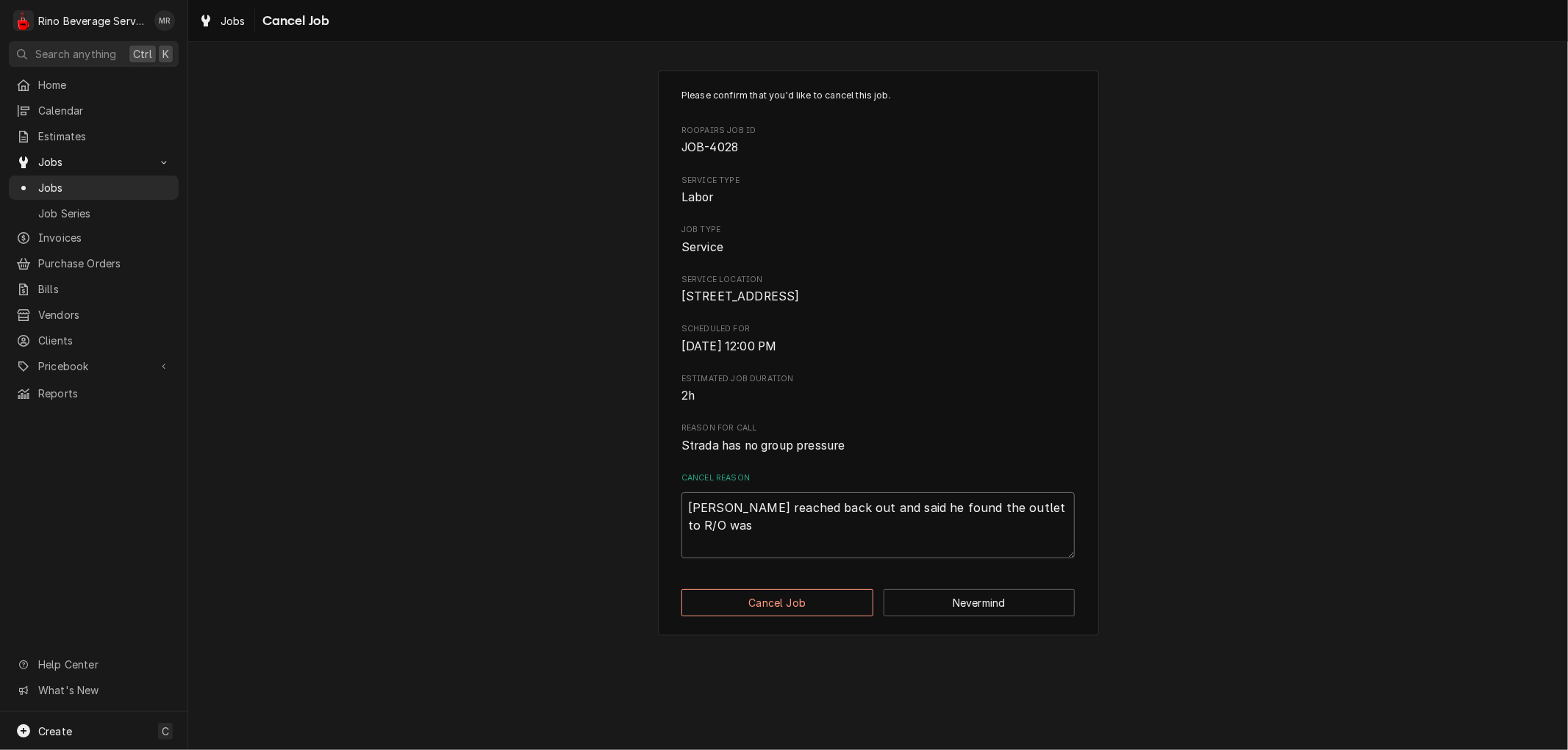
type textarea "x"
type textarea "Micheal reached back out and said he found the outlet to R/O was t"
type textarea "x"
type textarea "Micheal reached back out and said he found the outlet to R/O was tr"
type textarea "x"
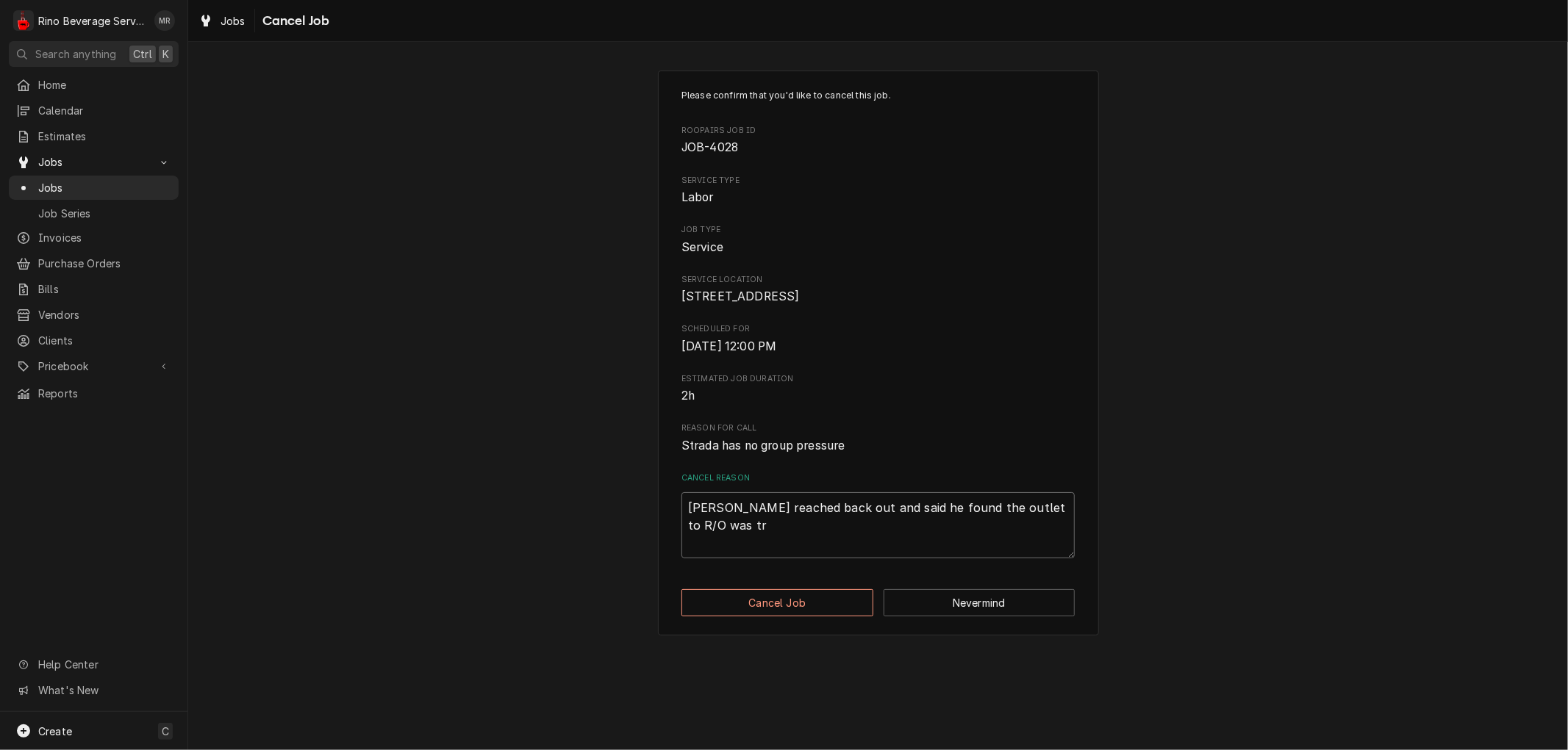
type textarea "Micheal reached back out and said he found the outlet to R/O was tri"
type textarea "x"
type textarea "Micheal reached back out and said he found the outlet to R/O was trip"
type textarea "x"
type textarea "Micheal reached back out and said he found the outlet to R/O was tripp"
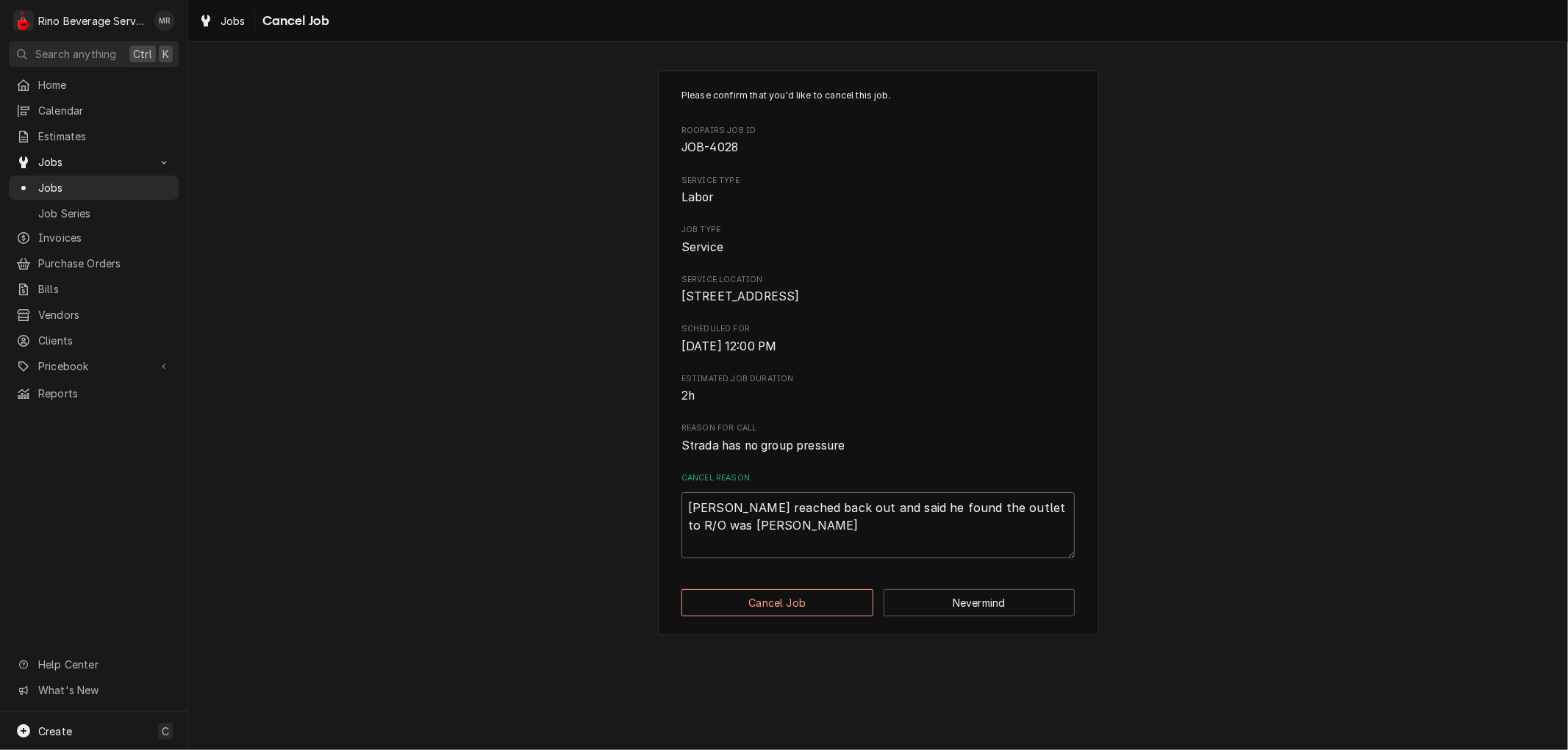
type textarea "x"
type textarea "Micheal reached back out and said he found the outlet to R/O was trippe"
type textarea "x"
type textarea "Micheal reached back out and said he found the outlet to R/O was tripped"
type textarea "x"
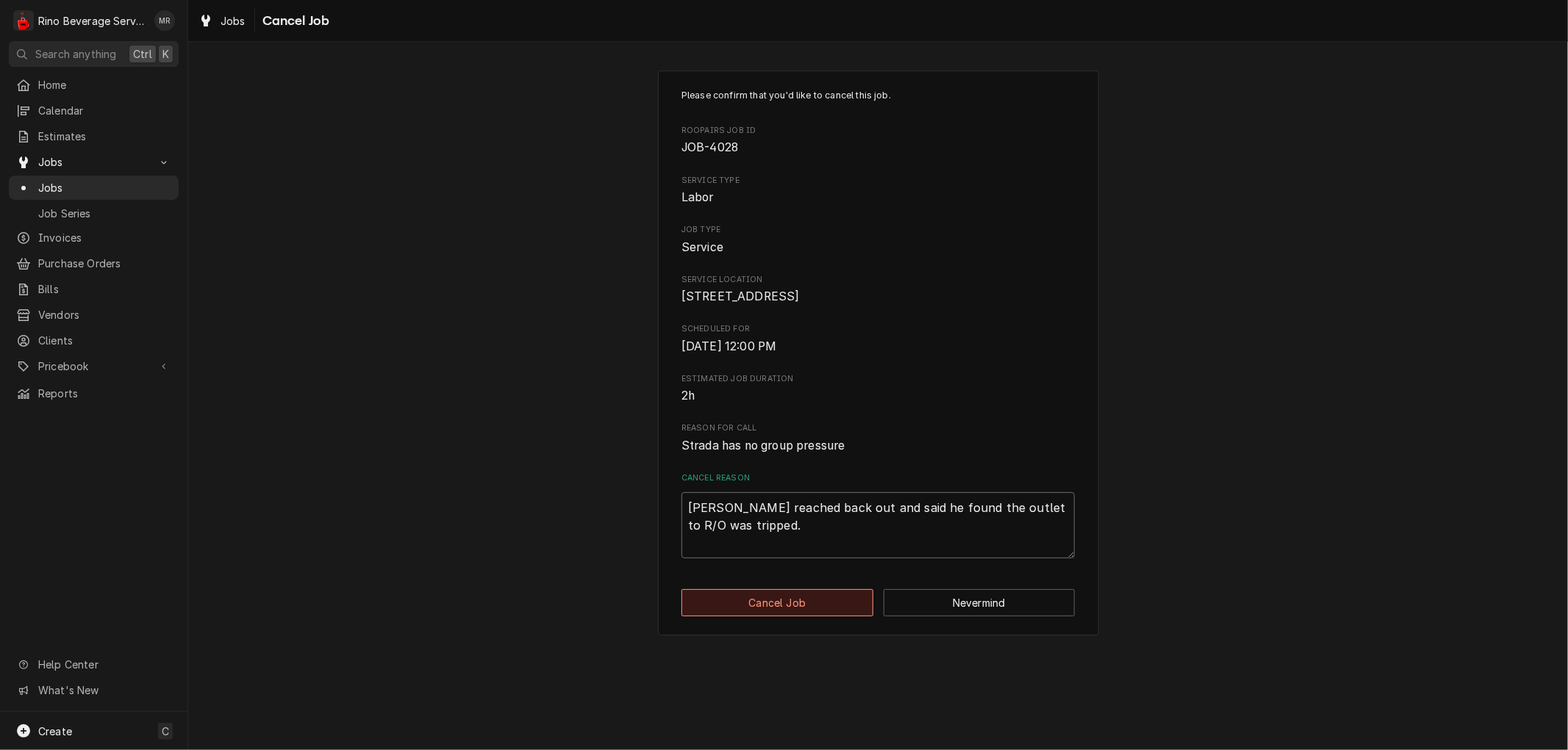
type textarea "Micheal reached back out and said he found the outlet to R/O was tripped."
click at [785, 615] on button "Cancel Job" at bounding box center [777, 602] width 192 height 27
type textarea "x"
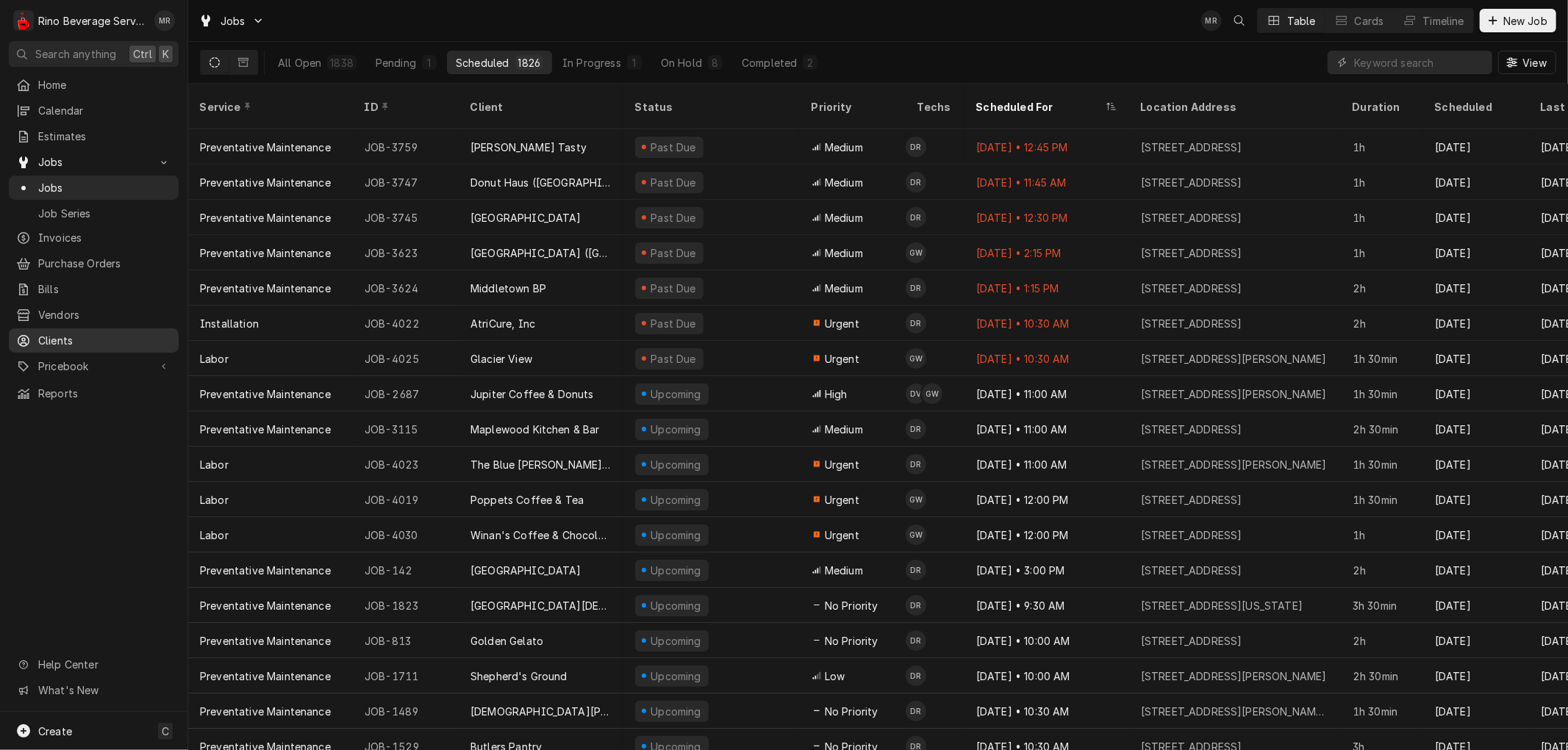
click at [77, 333] on span "Clients" at bounding box center [104, 341] width 133 height 16
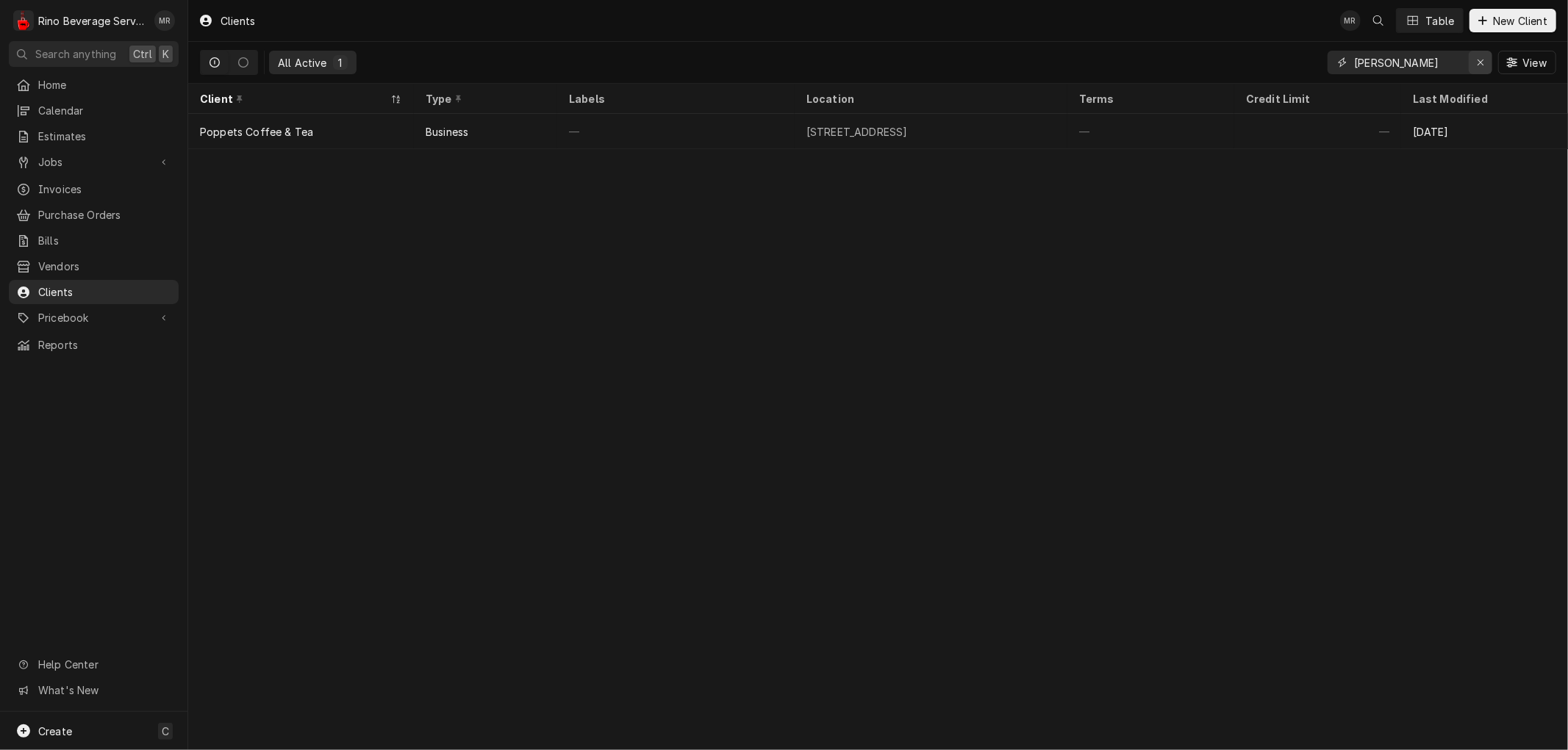
click at [1477, 62] on icon "Erase input" at bounding box center [1480, 62] width 8 height 10
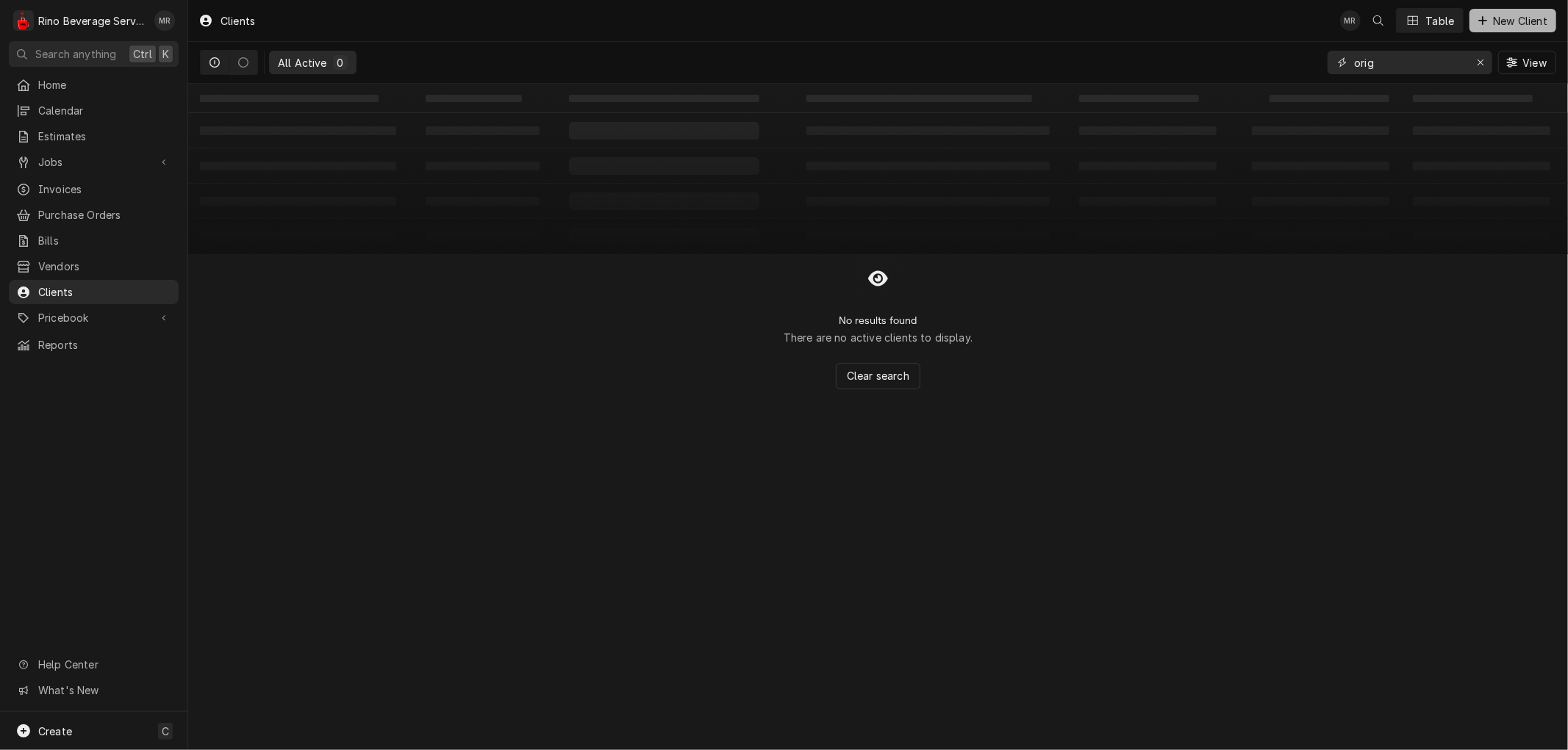
type input "orig"
click at [1515, 20] on span "New Client" at bounding box center [1519, 21] width 60 height 16
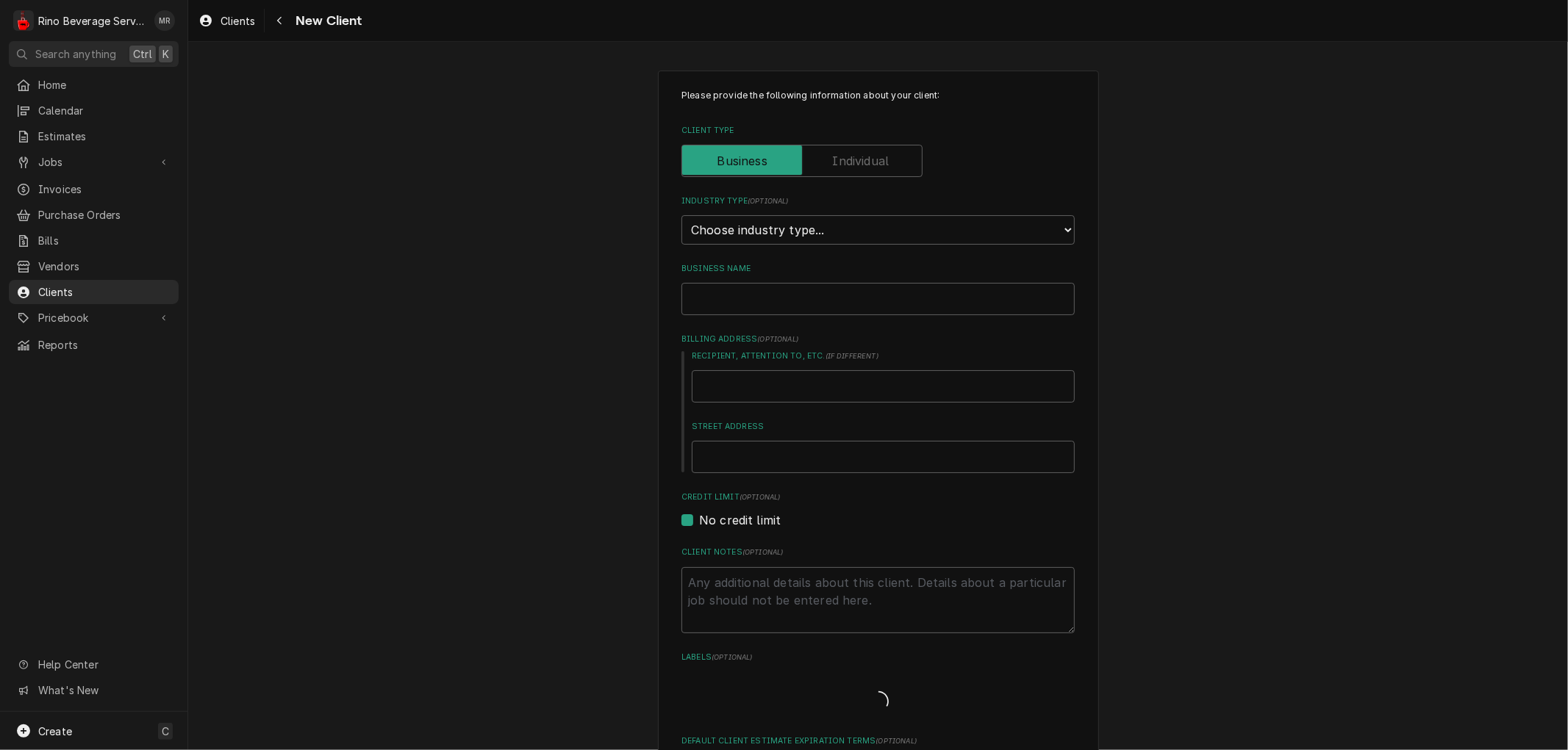
type textarea "x"
click at [965, 227] on select "Choose industry type... Residential Commercial Industrial Government" at bounding box center [878, 230] width 393 height 30
select select "2"
click at [682, 215] on select "Choose industry type... Residential Commercial Industrial Government" at bounding box center [878, 230] width 393 height 30
click at [809, 294] on input "Business Name" at bounding box center [878, 299] width 393 height 32
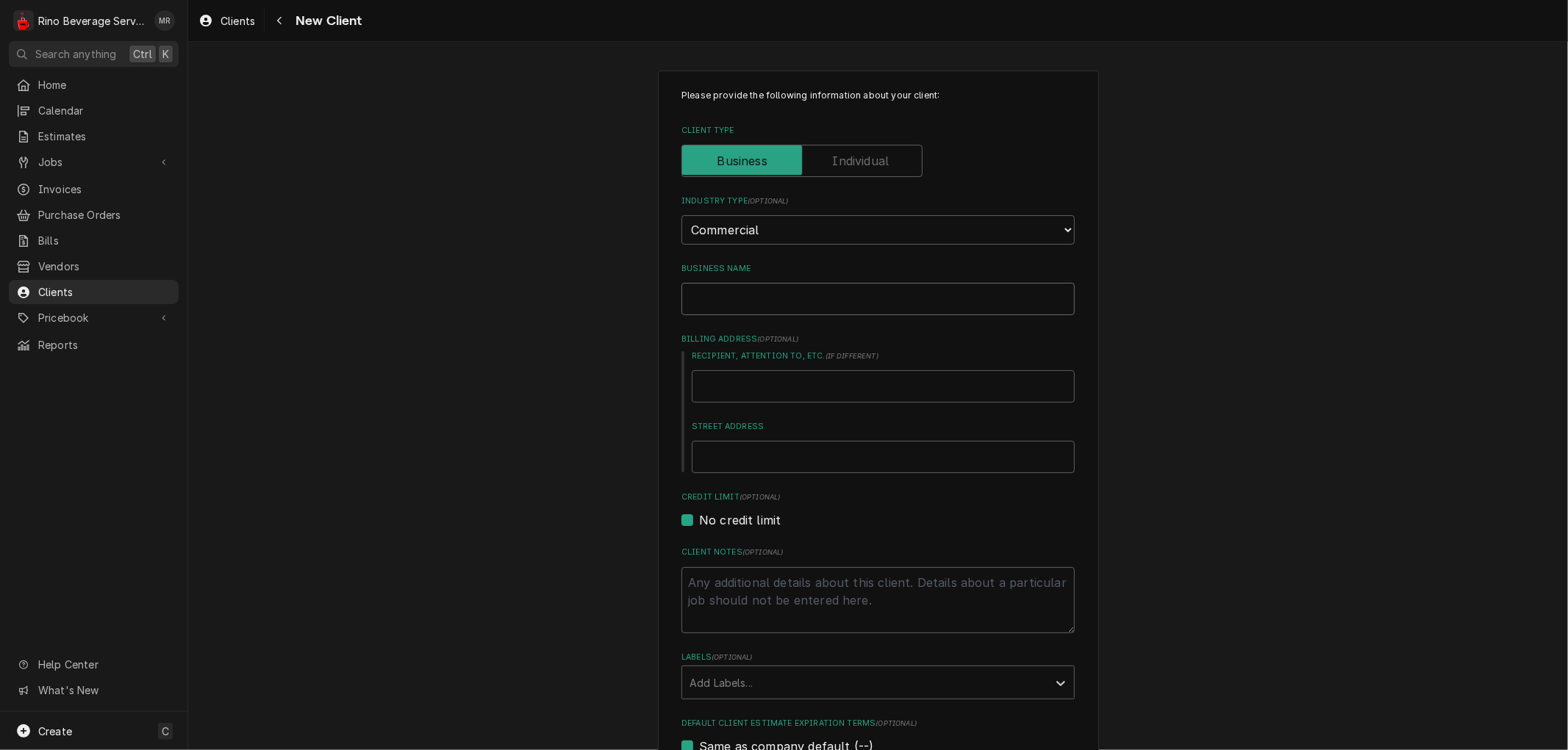
type textarea "x"
type input "O"
type textarea "x"
type input "Or"
type textarea "x"
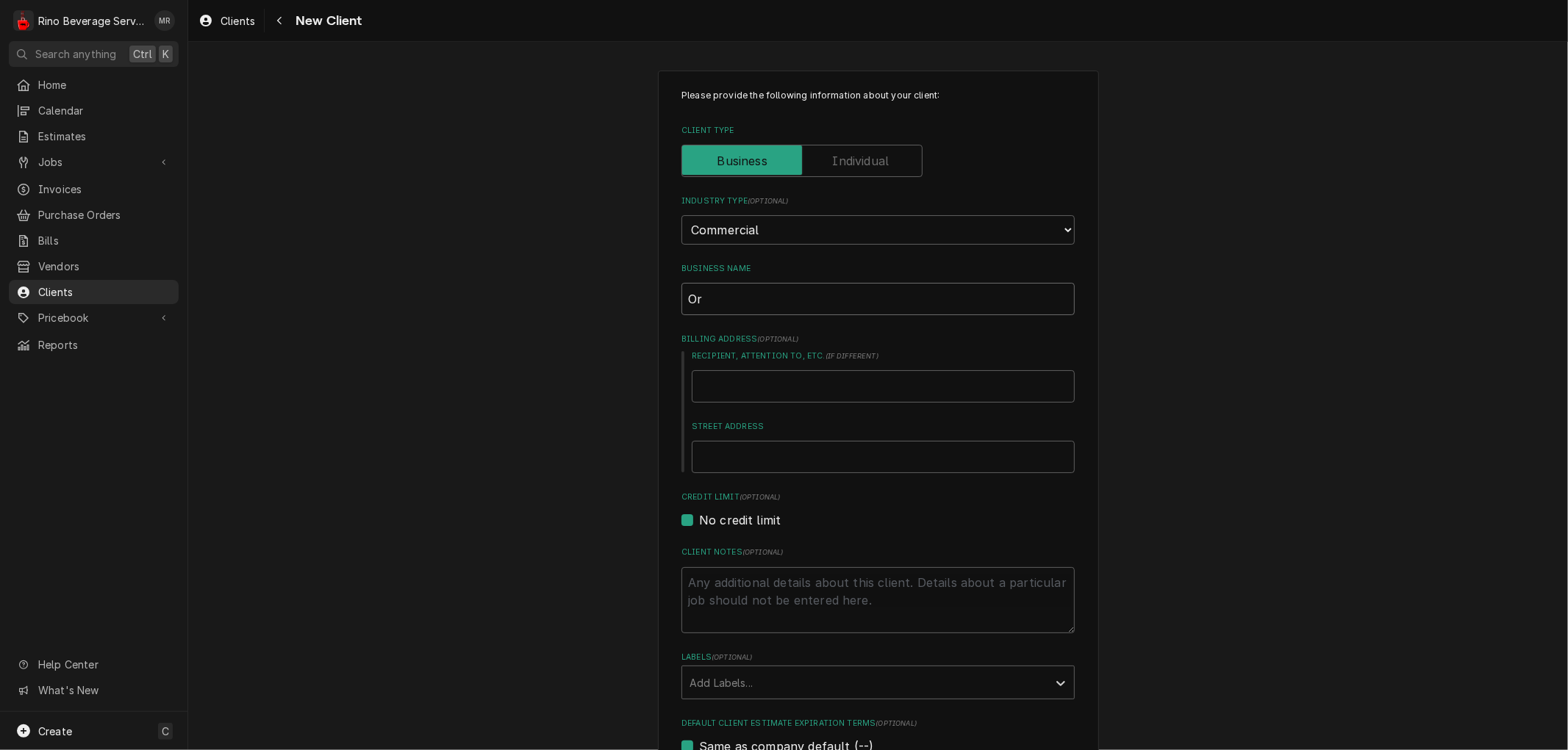
type input "Ori"
type textarea "x"
type input "Orig"
type textarea "x"
type input "Origi"
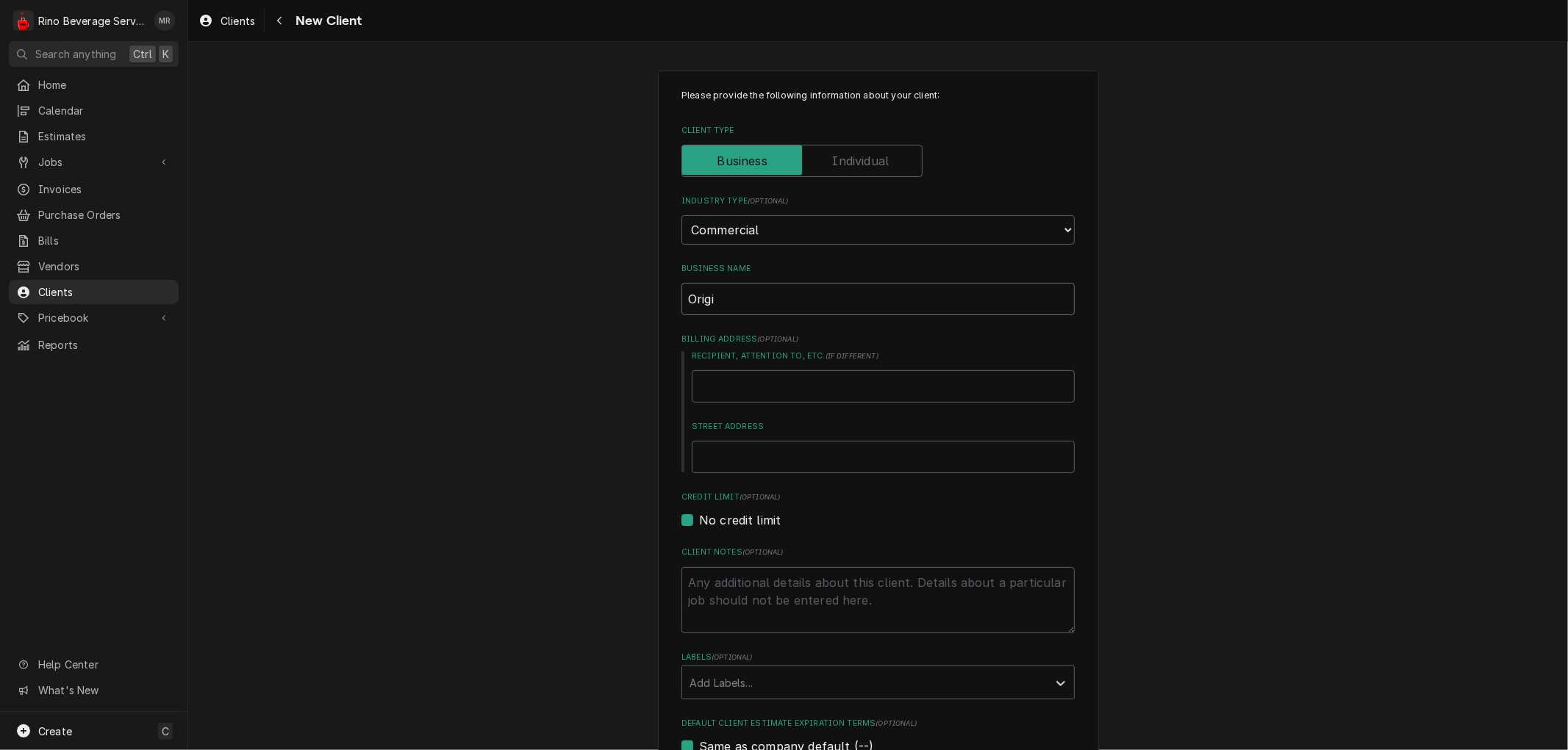
type textarea "x"
type input "Origin"
type textarea "x"
type input "Origin"
type textarea "x"
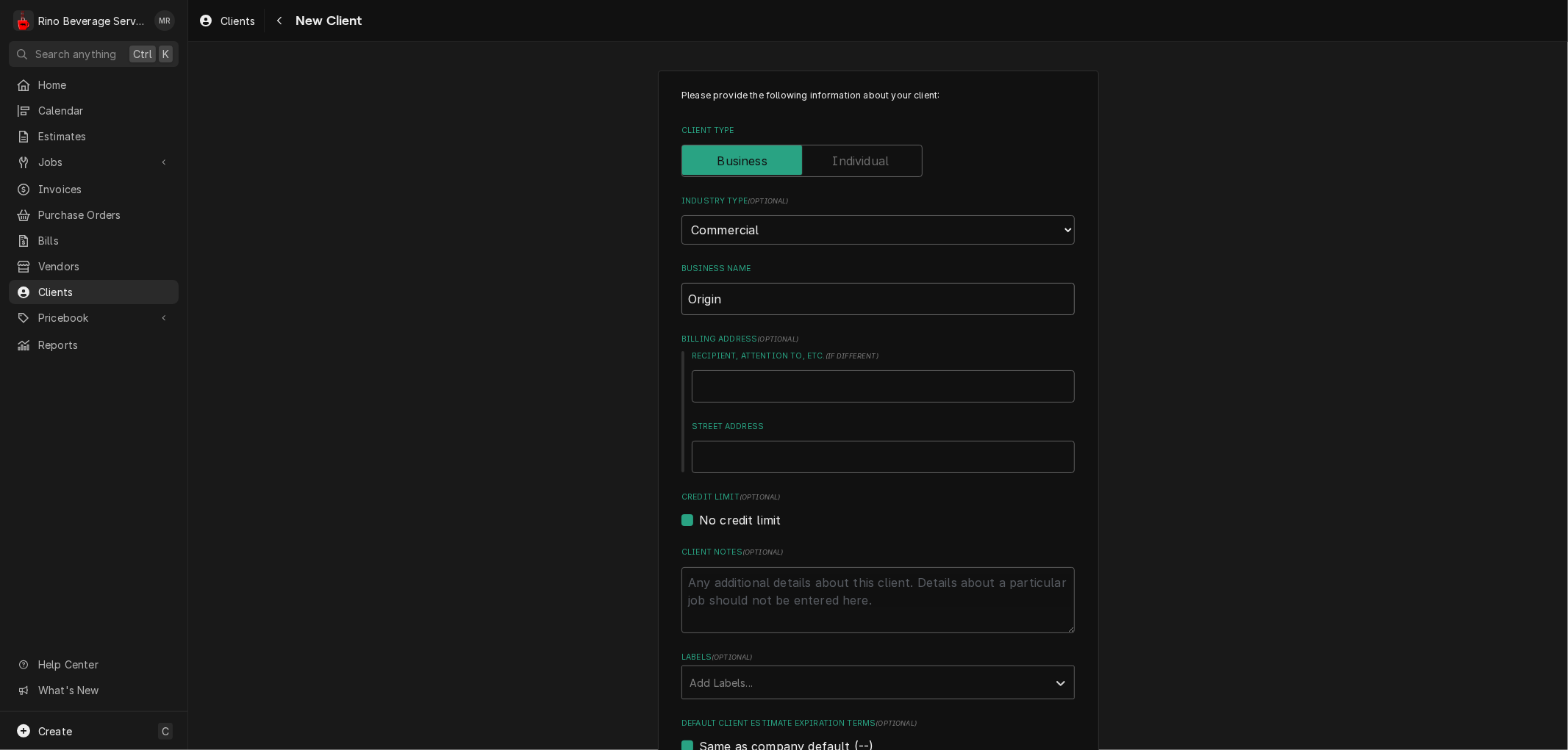
type input "Origin C"
type textarea "x"
type input "Origin Co"
type textarea "x"
type input "Origin Cof"
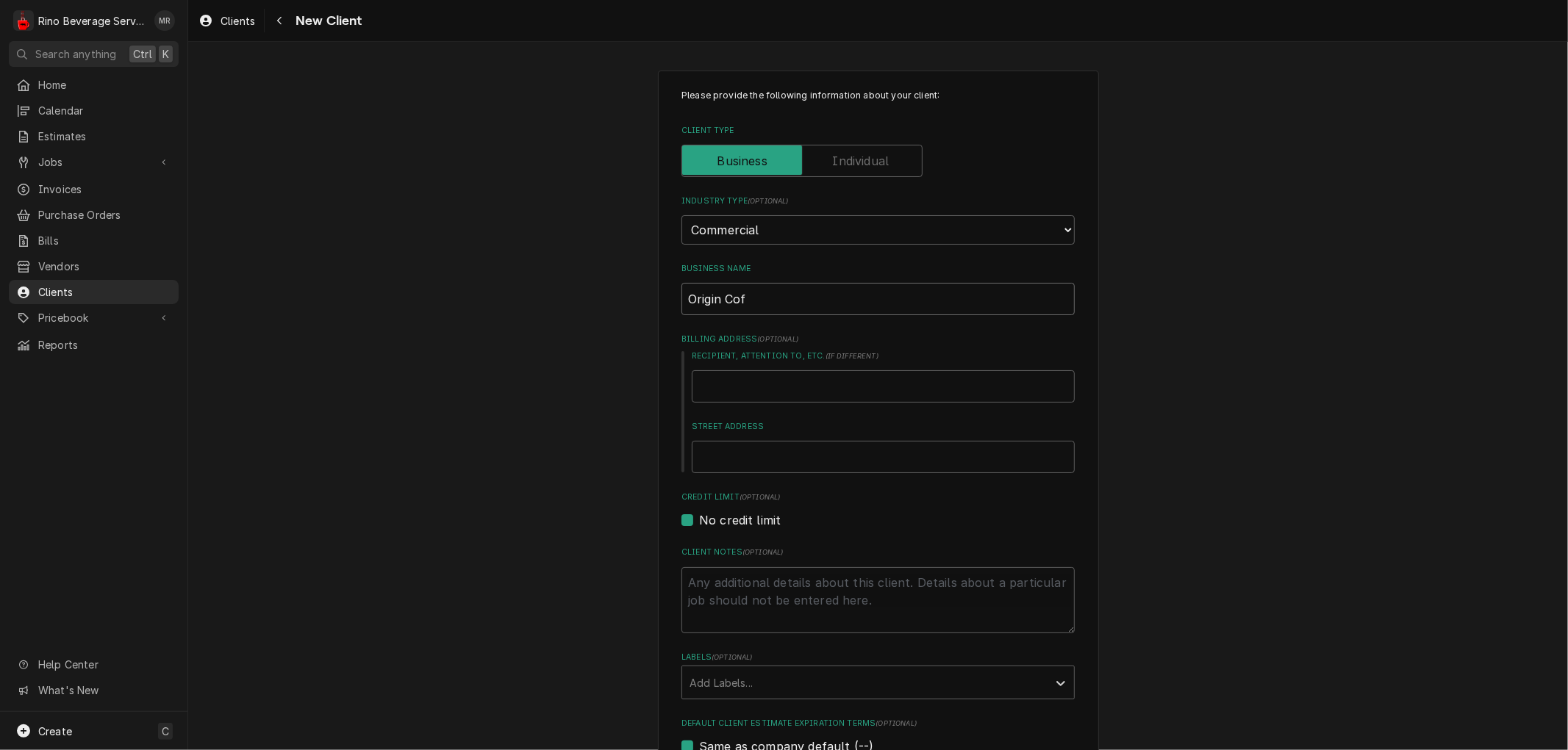
type textarea "x"
type input "Origin Coff"
type textarea "x"
type input "Origin Coffe"
type textarea "x"
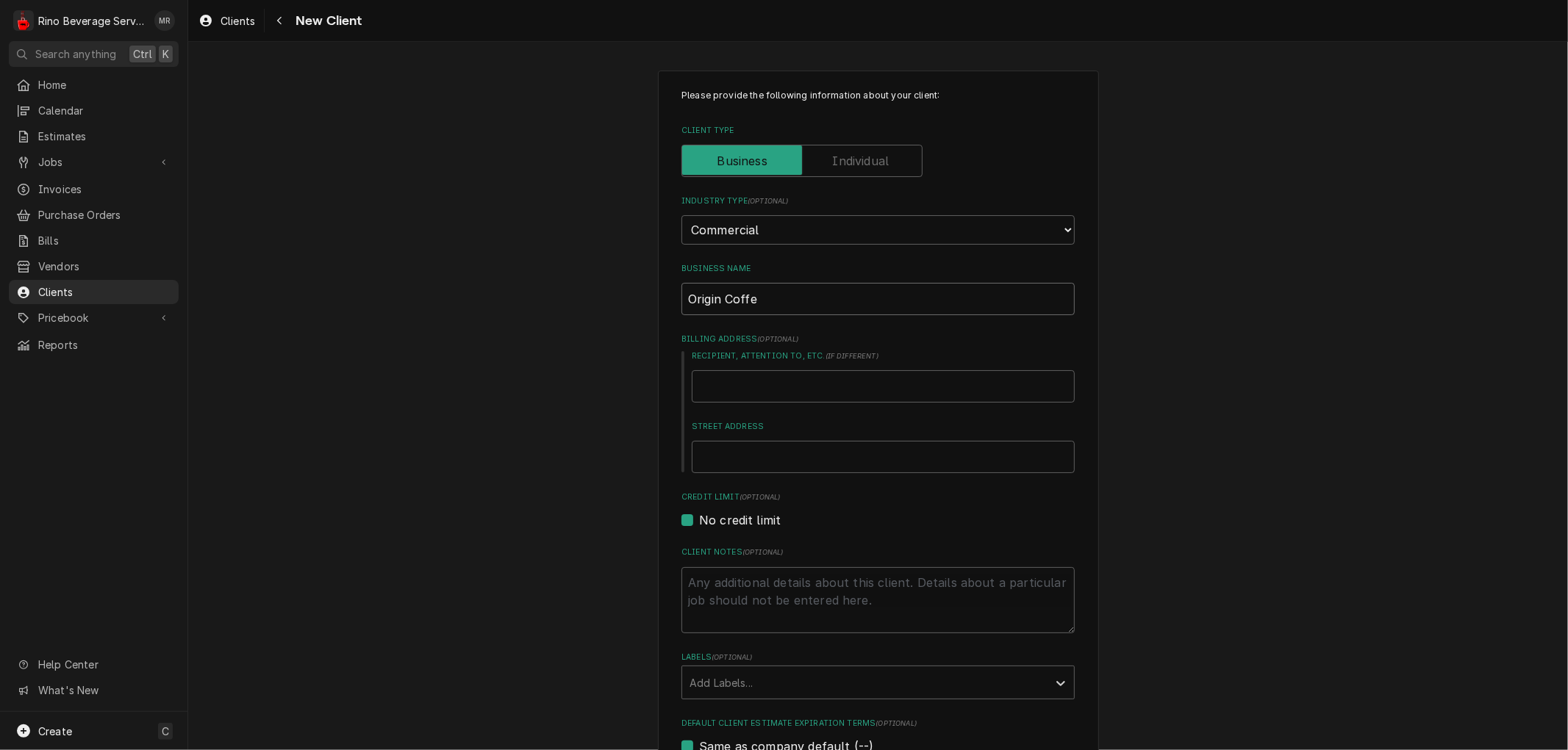
type input "Origin Coffee"
type textarea "x"
type input "Origin Coffee"
type textarea "x"
type input "Origin Coffee a"
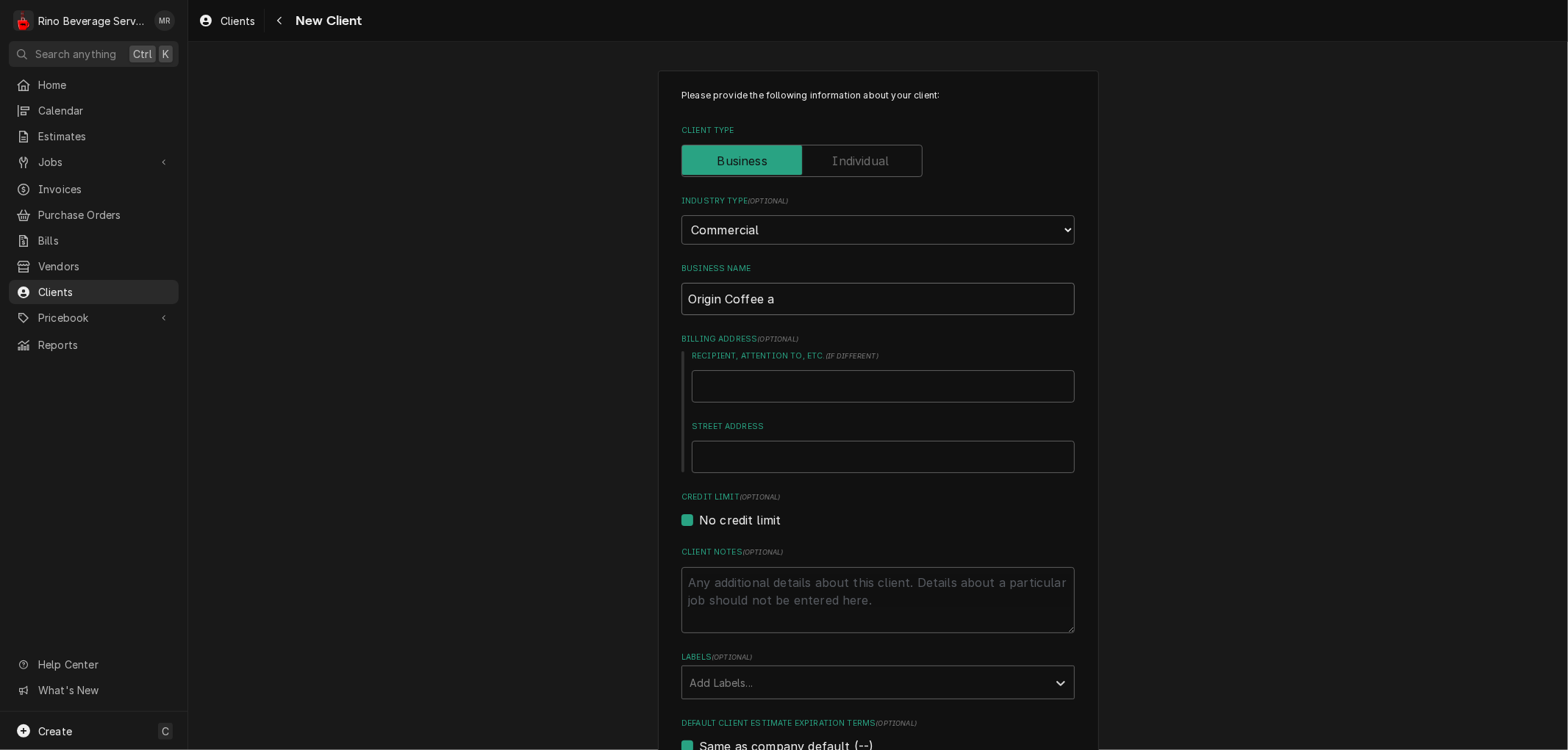
type textarea "x"
type input "Origin Coffee an"
type textarea "x"
type input "Origin Coffee and"
type textarea "x"
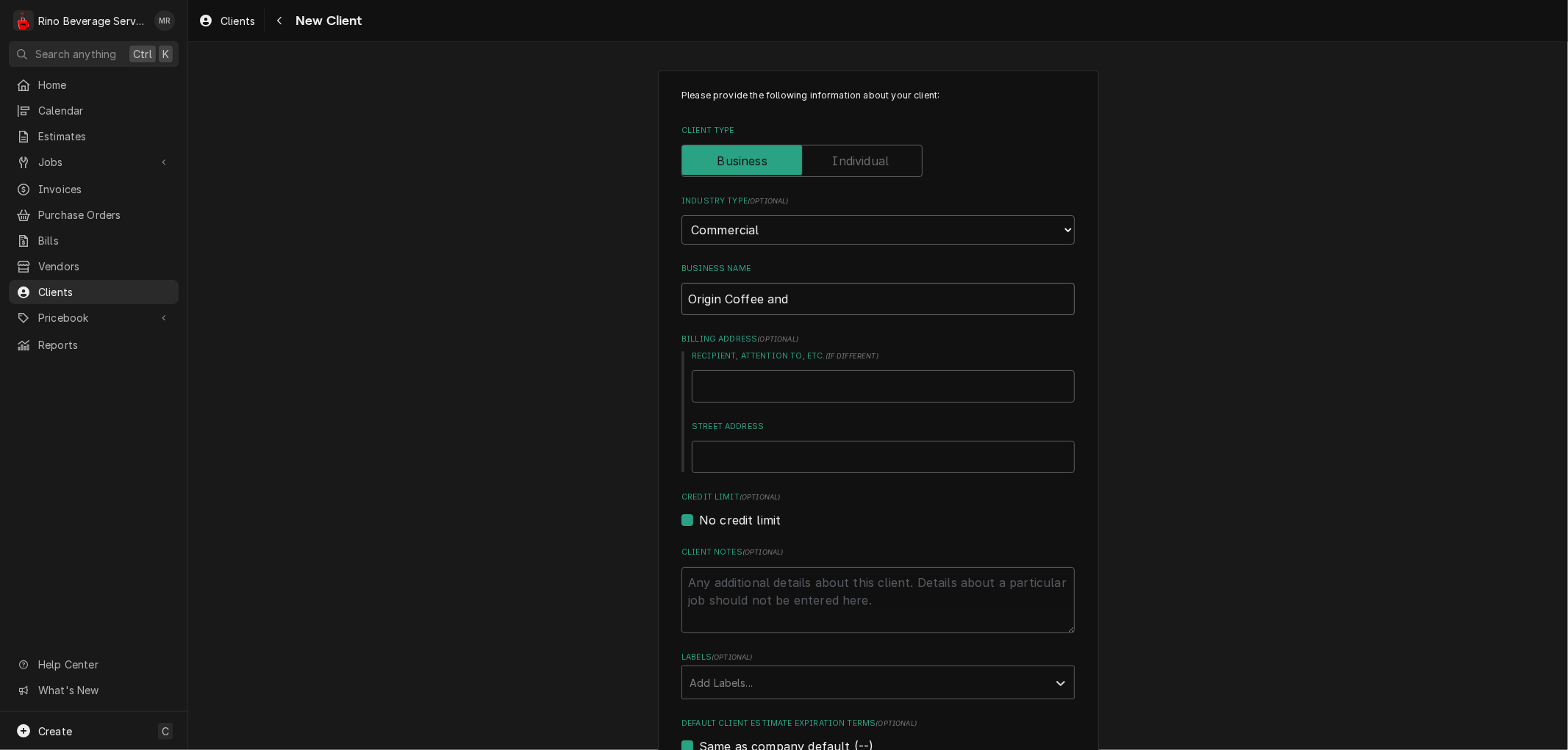
type input "Origin Coffee and"
type textarea "x"
type input "Origin Coffee and C"
type textarea "x"
type input "Origin Coffee and Cr"
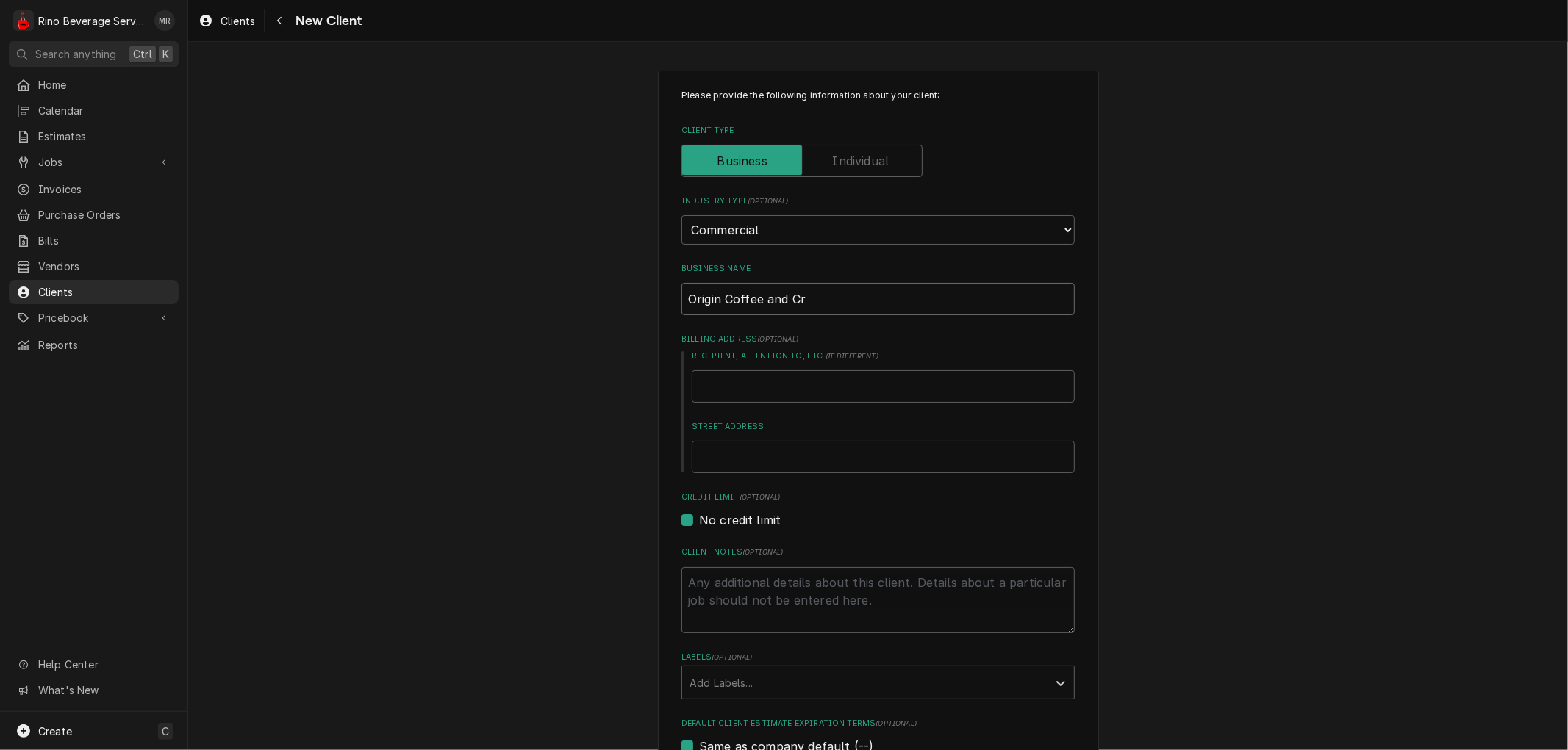
type textarea "x"
type input "Origin Coffee and Cre"
type textarea "x"
type input "Origin Coffee and Crea"
type textarea "x"
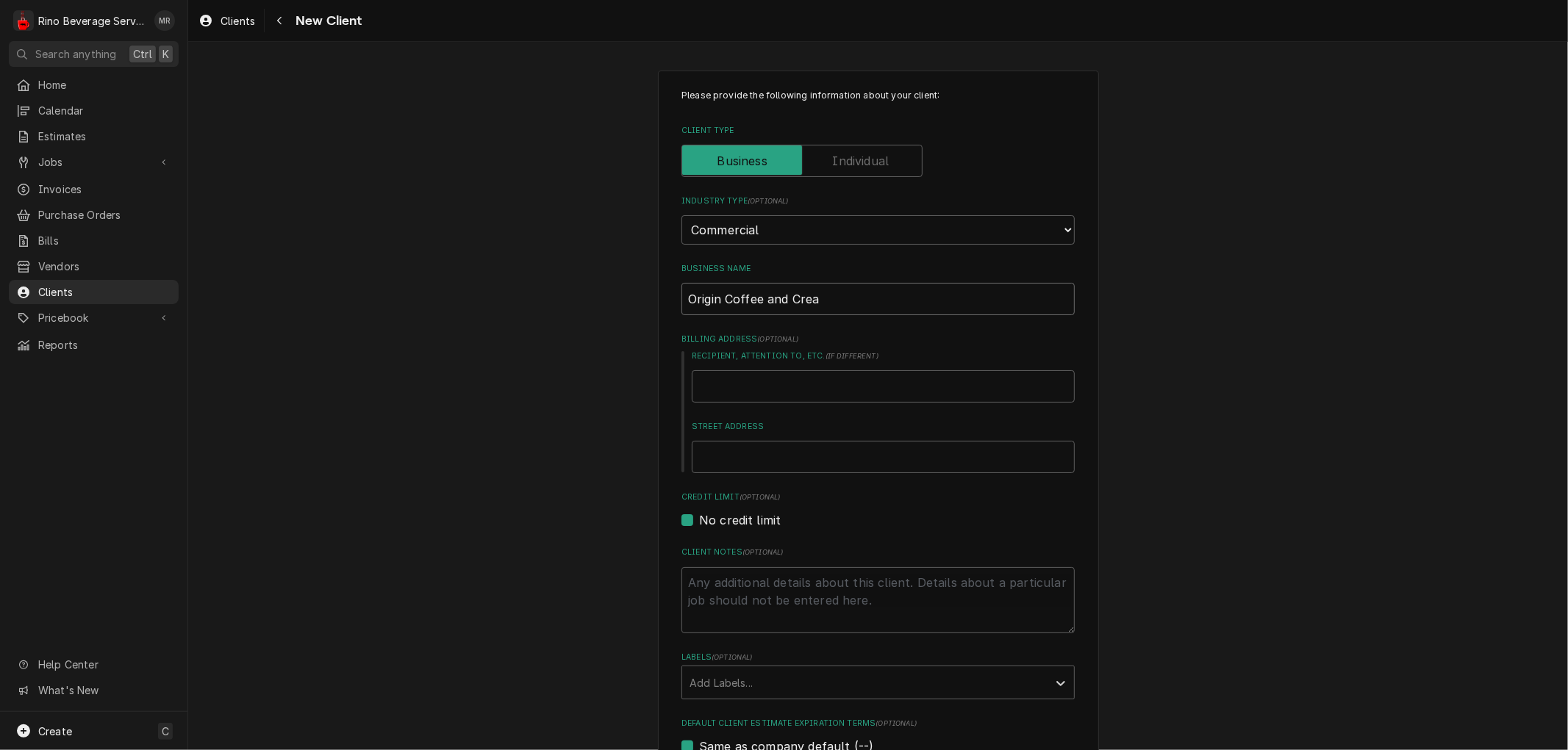
type input "Origin Coffee and Cream"
click at [781, 297] on input "Origin Coffee and Cream" at bounding box center [878, 299] width 393 height 32
type textarea "x"
type input "Origin Coffee an Cream"
type textarea "x"
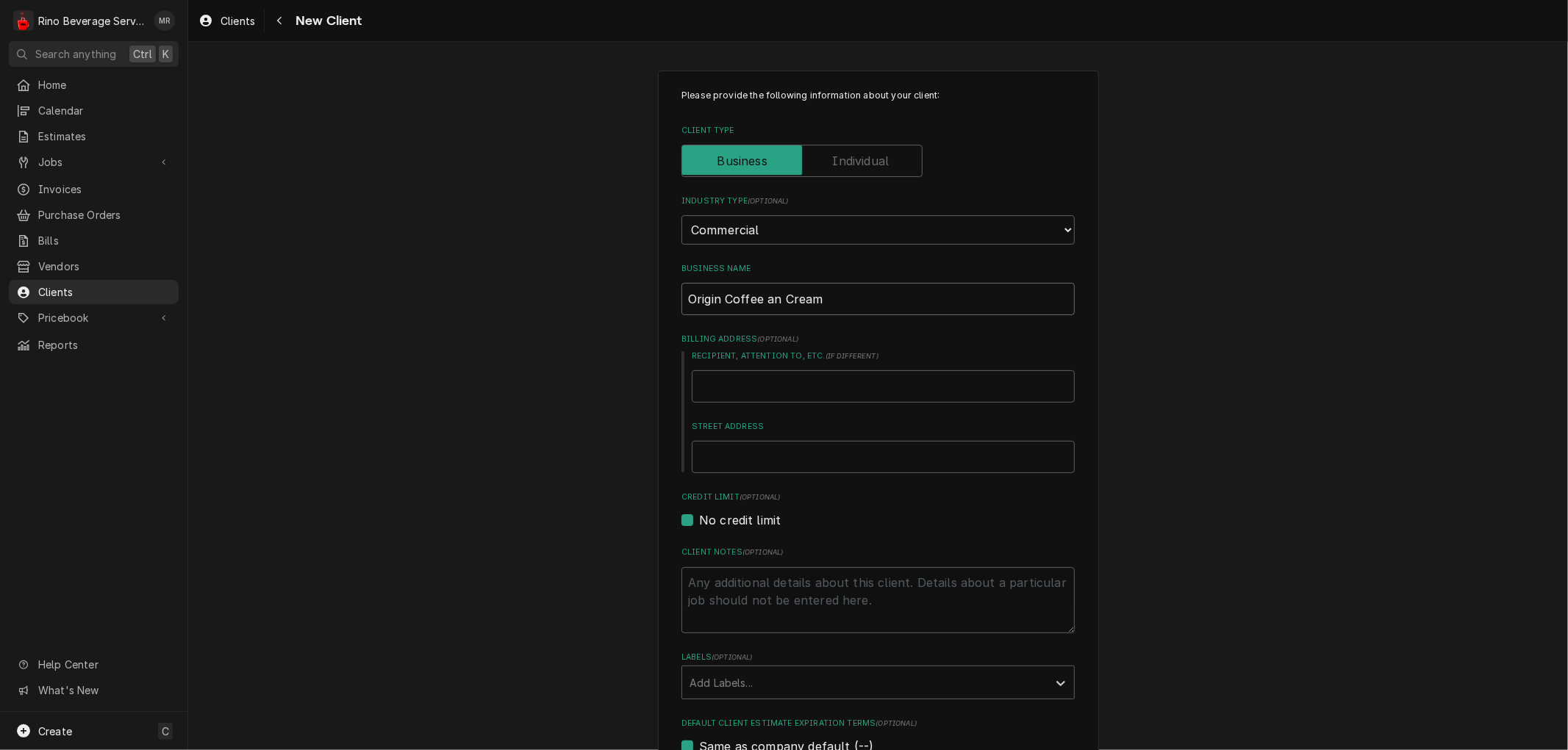
type input "Origin Coffee a Cream"
type textarea "x"
type input "Origin Coffee Cream"
type textarea "x"
type input "Origin Coffee & Cream"
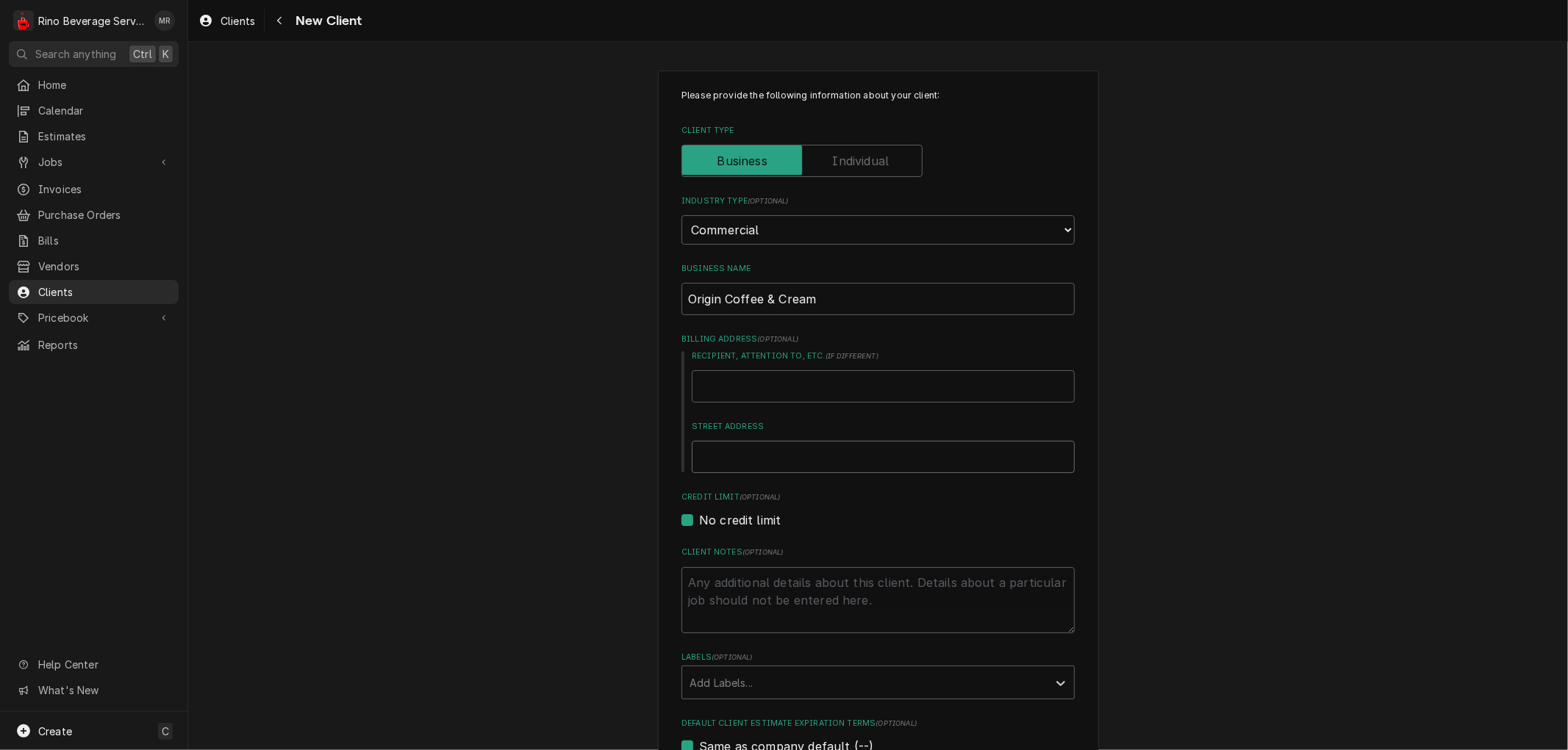
click at [766, 453] on input "Street Address" at bounding box center [883, 457] width 383 height 32
type textarea "x"
type input "6"
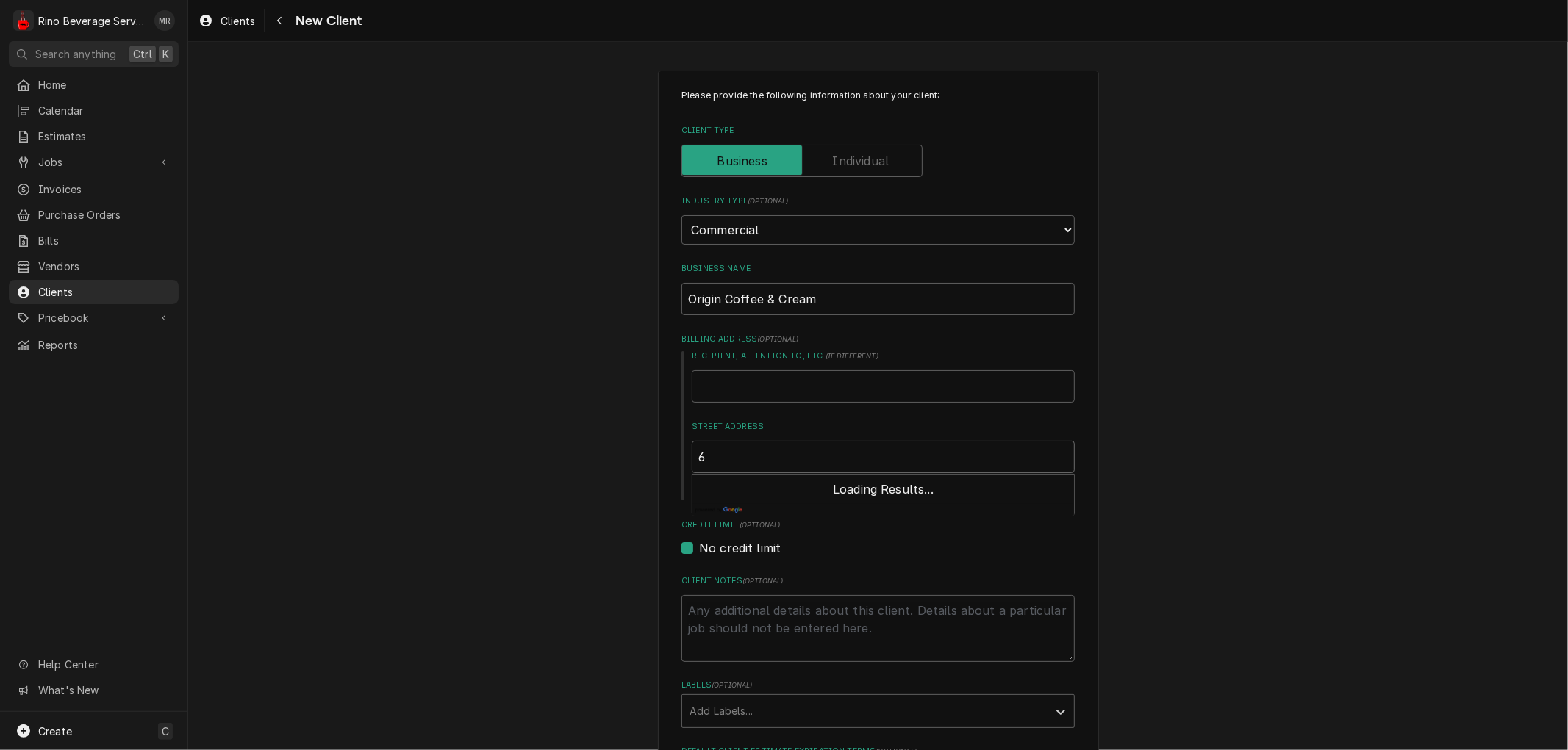
type textarea "x"
type input "67"
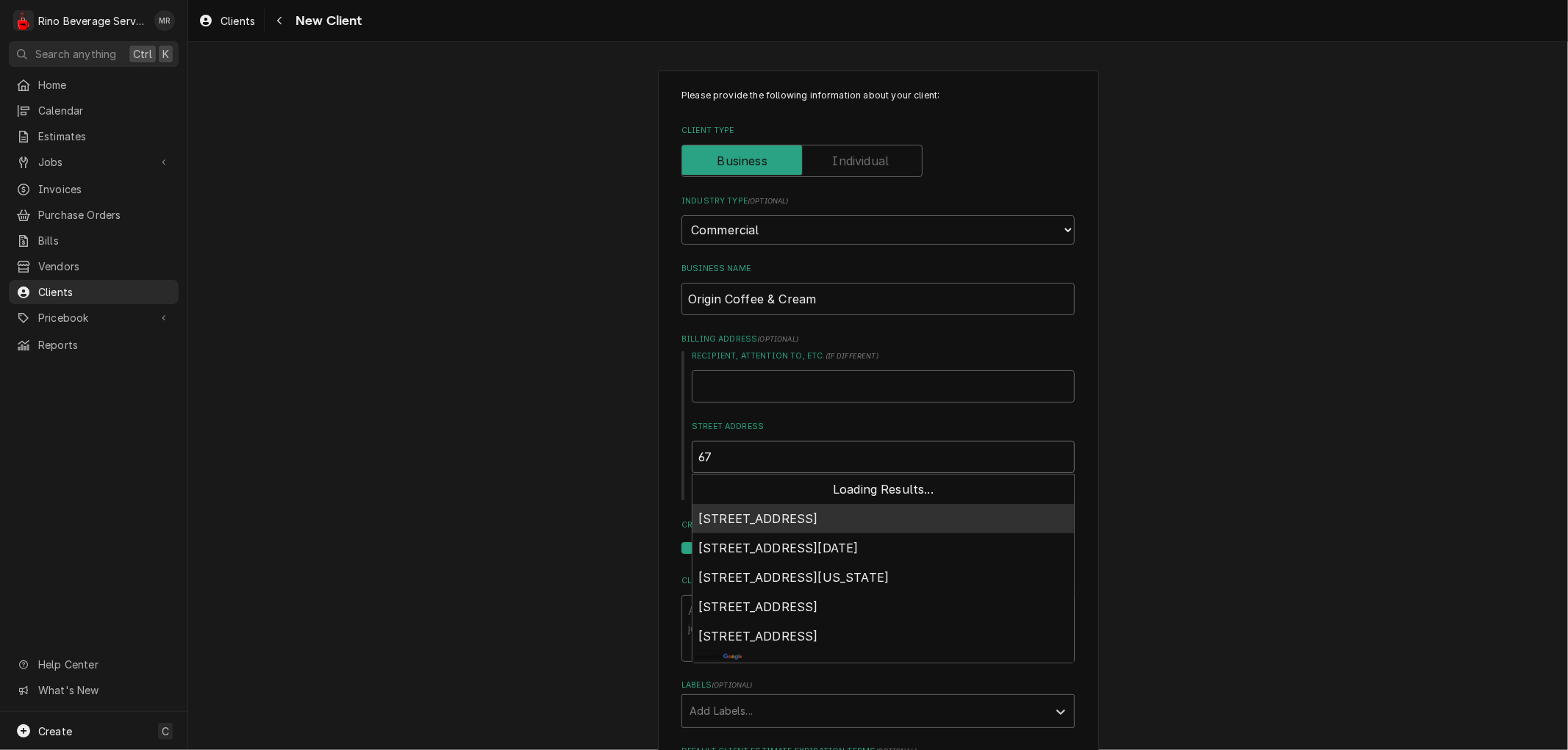
type textarea "x"
type input "675"
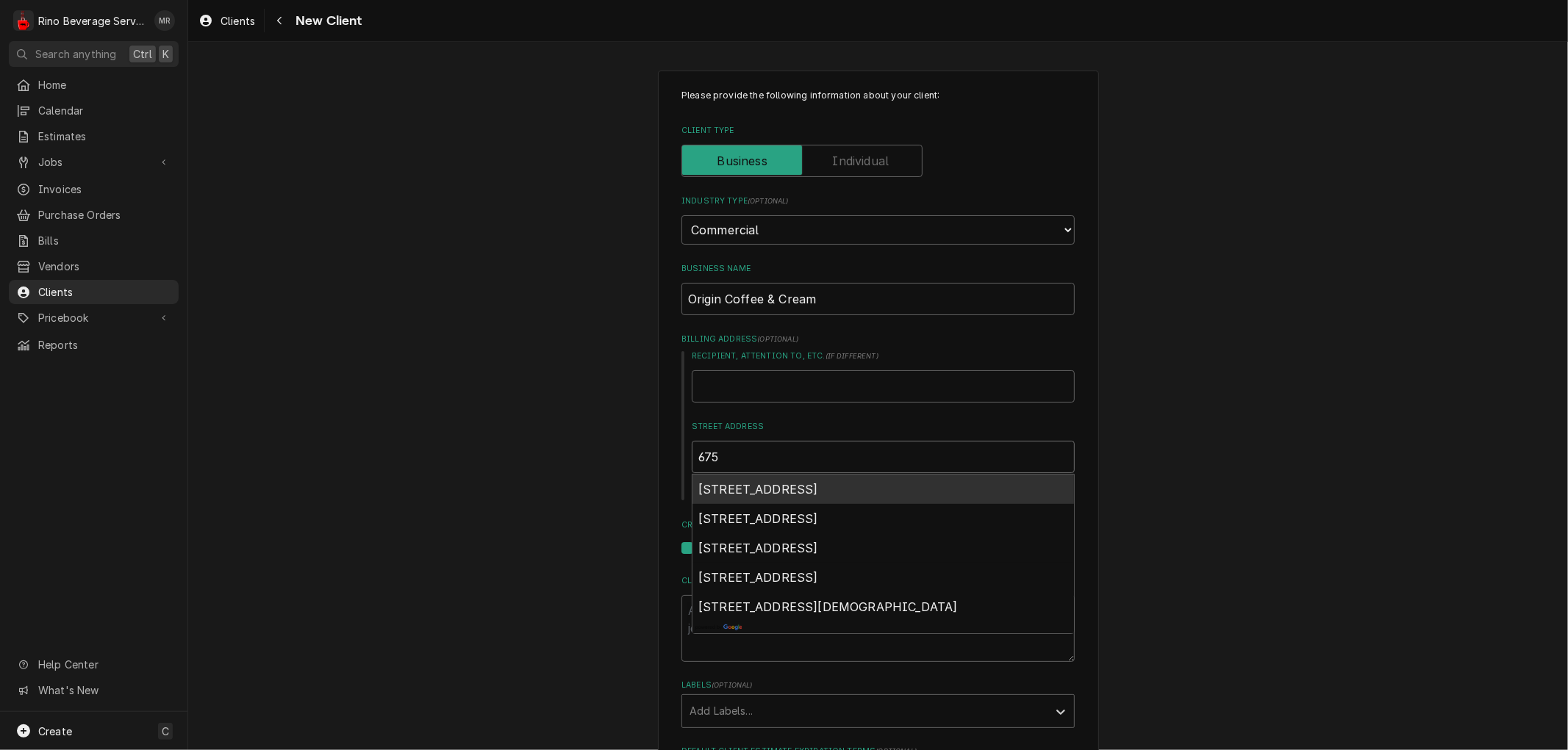
type textarea "x"
type input "675"
type textarea "x"
type input "675 w"
type textarea "x"
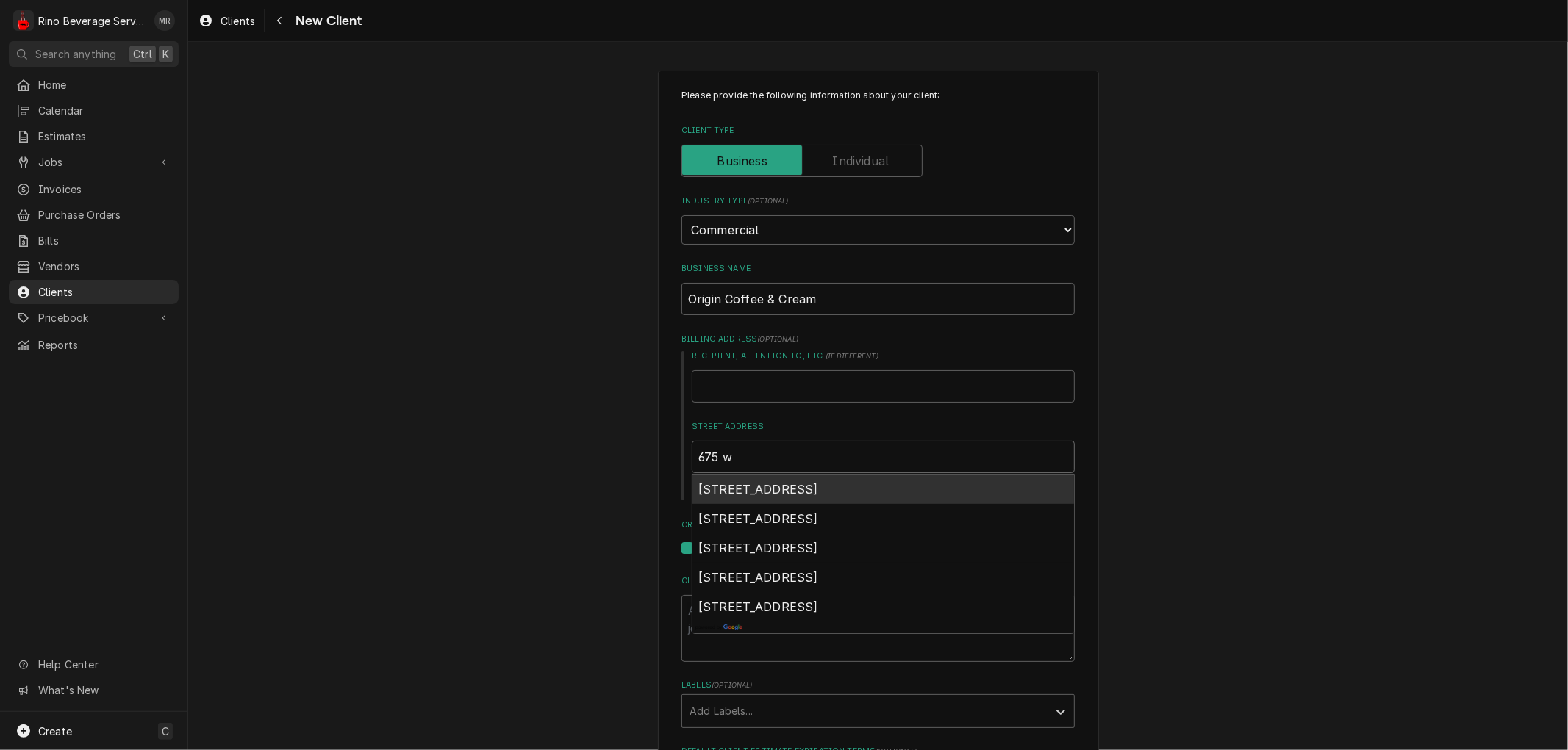
type input "675 w"
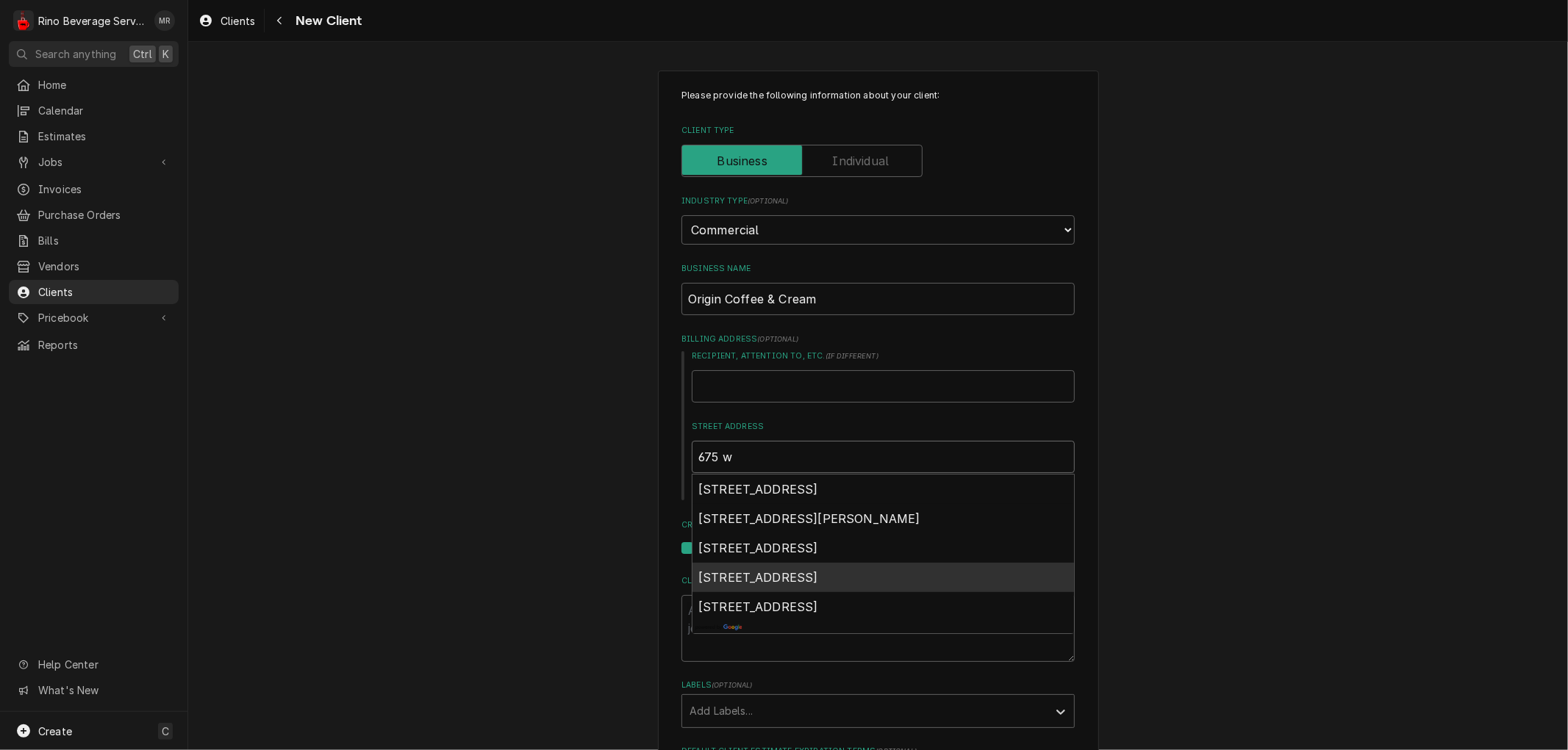
click at [790, 571] on span "675 West Main Street, New Lebanon, OH, USA" at bounding box center [758, 577] width 120 height 15
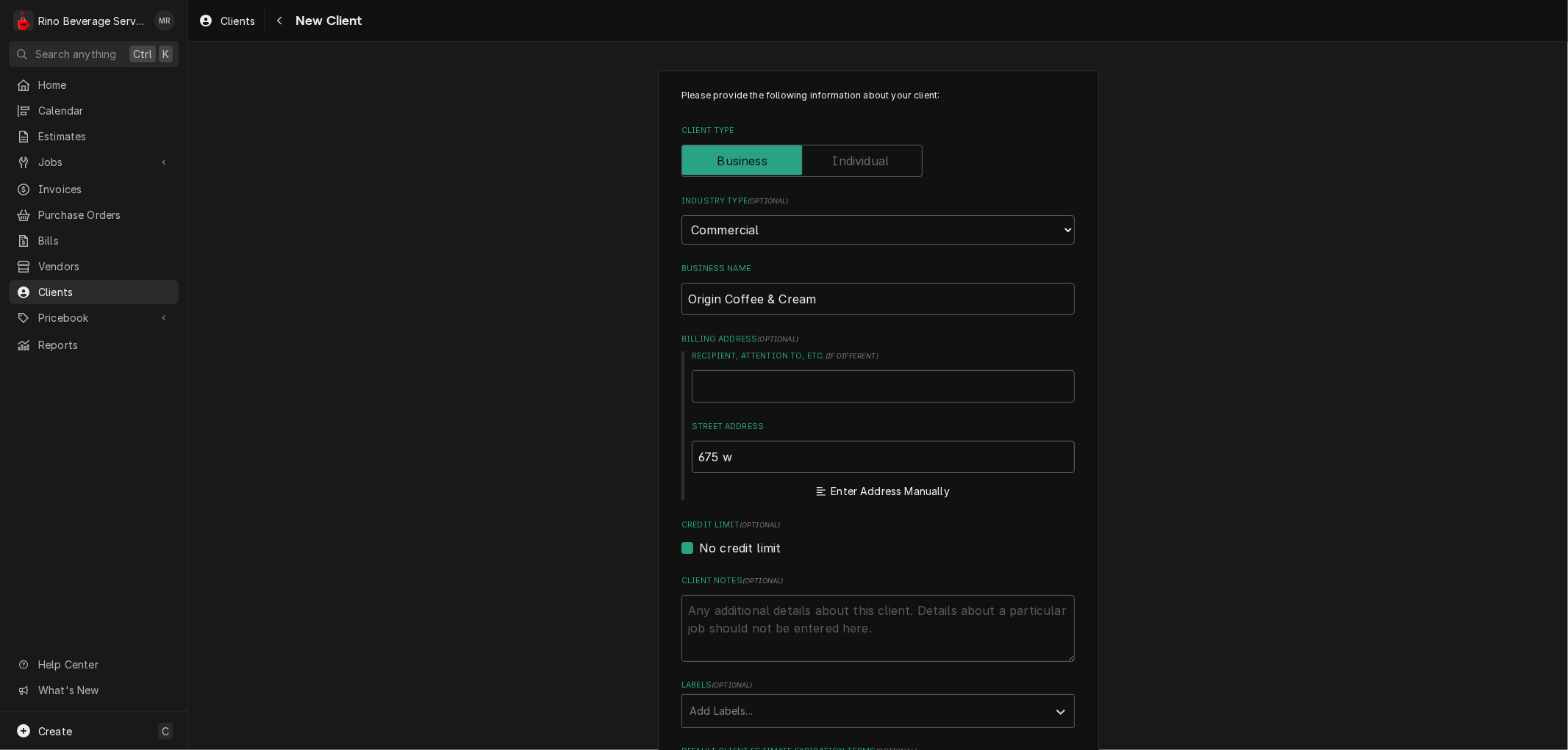
type textarea "x"
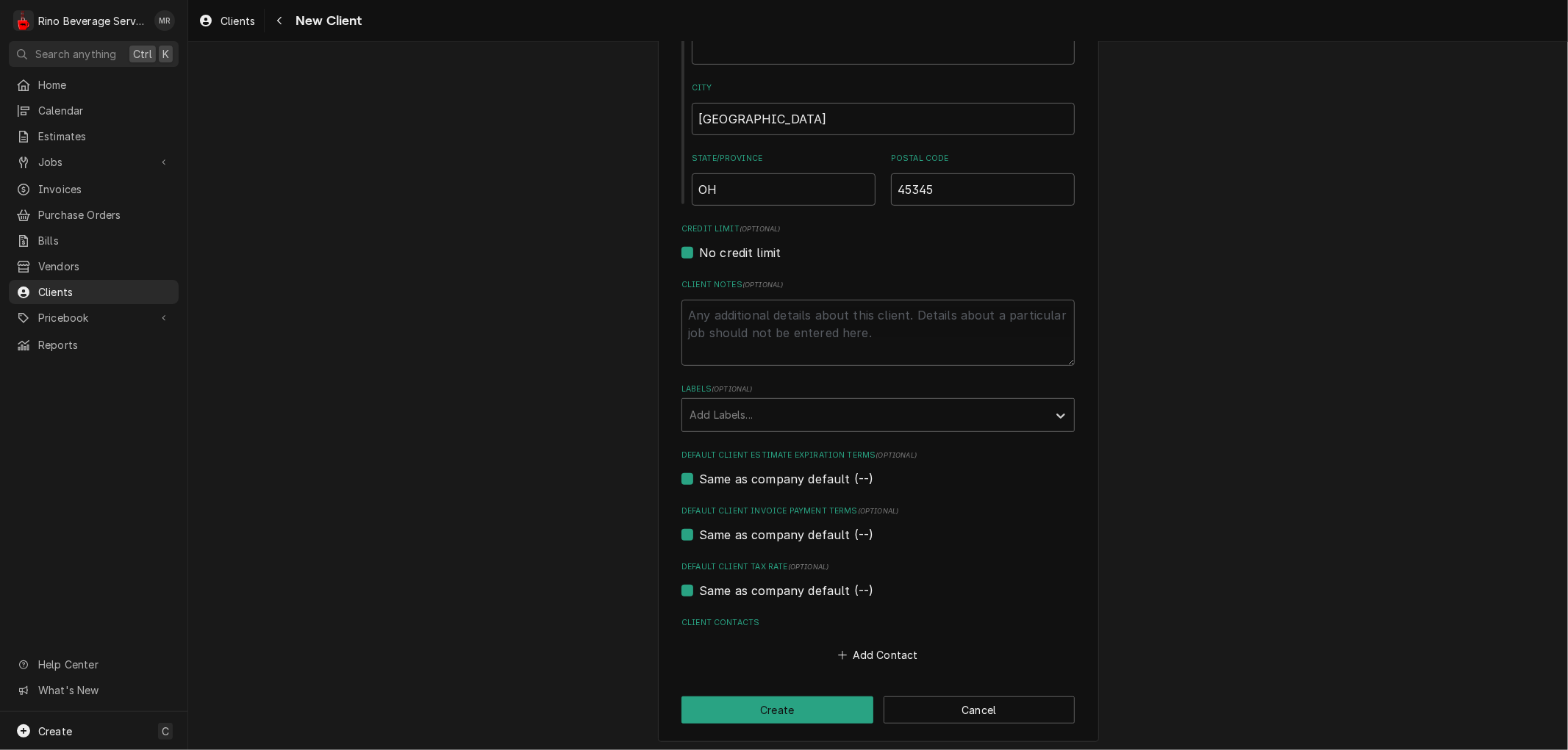
scroll to position [482, 0]
type input "675 W Main St"
click at [869, 650] on button "Add Contact" at bounding box center [878, 654] width 84 height 21
type textarea "x"
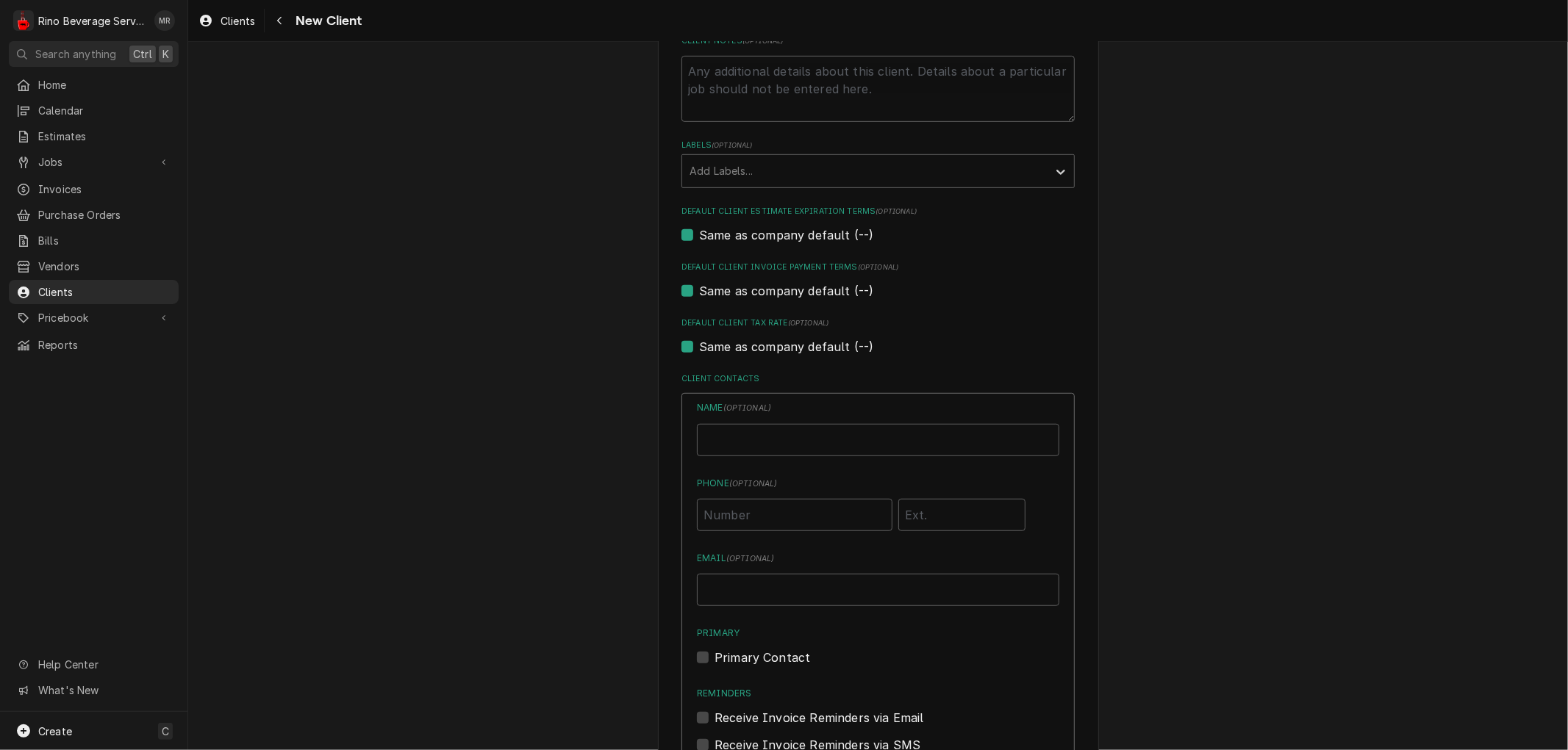
scroll to position [726, 0]
click at [731, 438] on input "Business Name" at bounding box center [878, 437] width 362 height 32
type input "Camryn Miller"
type input "(740) 708-5052"
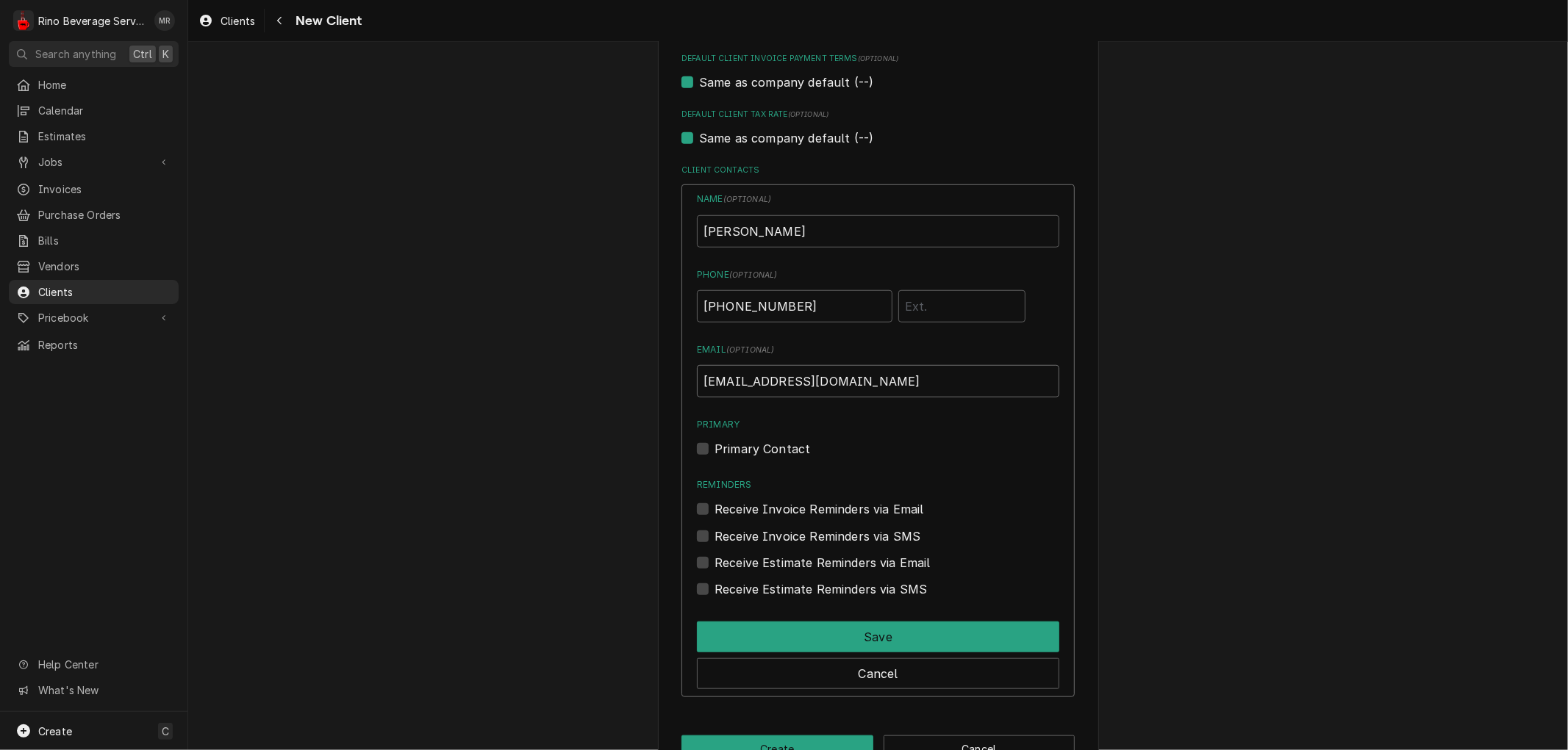
scroll to position [971, 0]
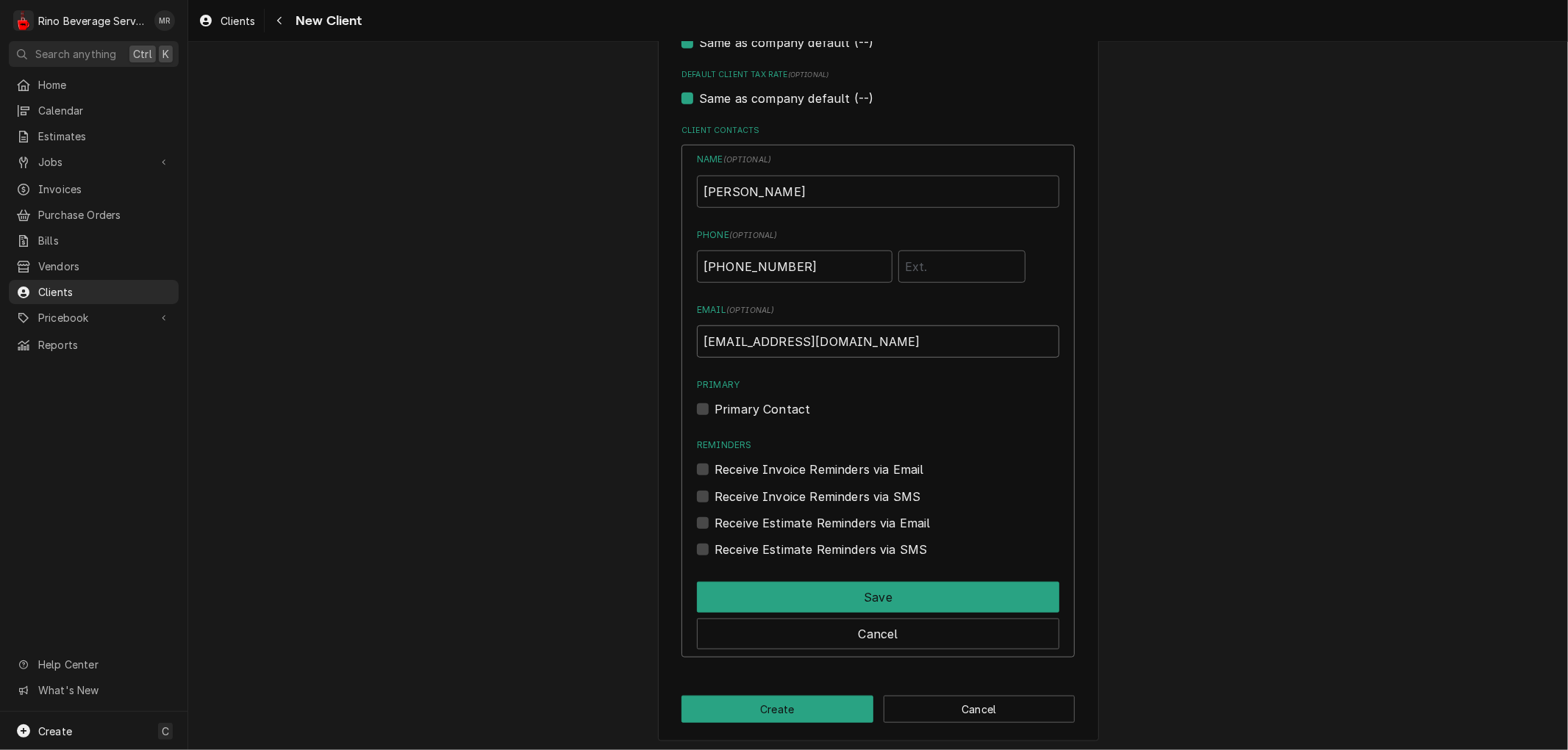
type input "origincoffeenl@gmail.com"
click at [715, 408] on label "Primary Contact" at bounding box center [762, 409] width 96 height 17
click at [715, 408] on input "Primary" at bounding box center [895, 416] width 362 height 32
checkbox input "true"
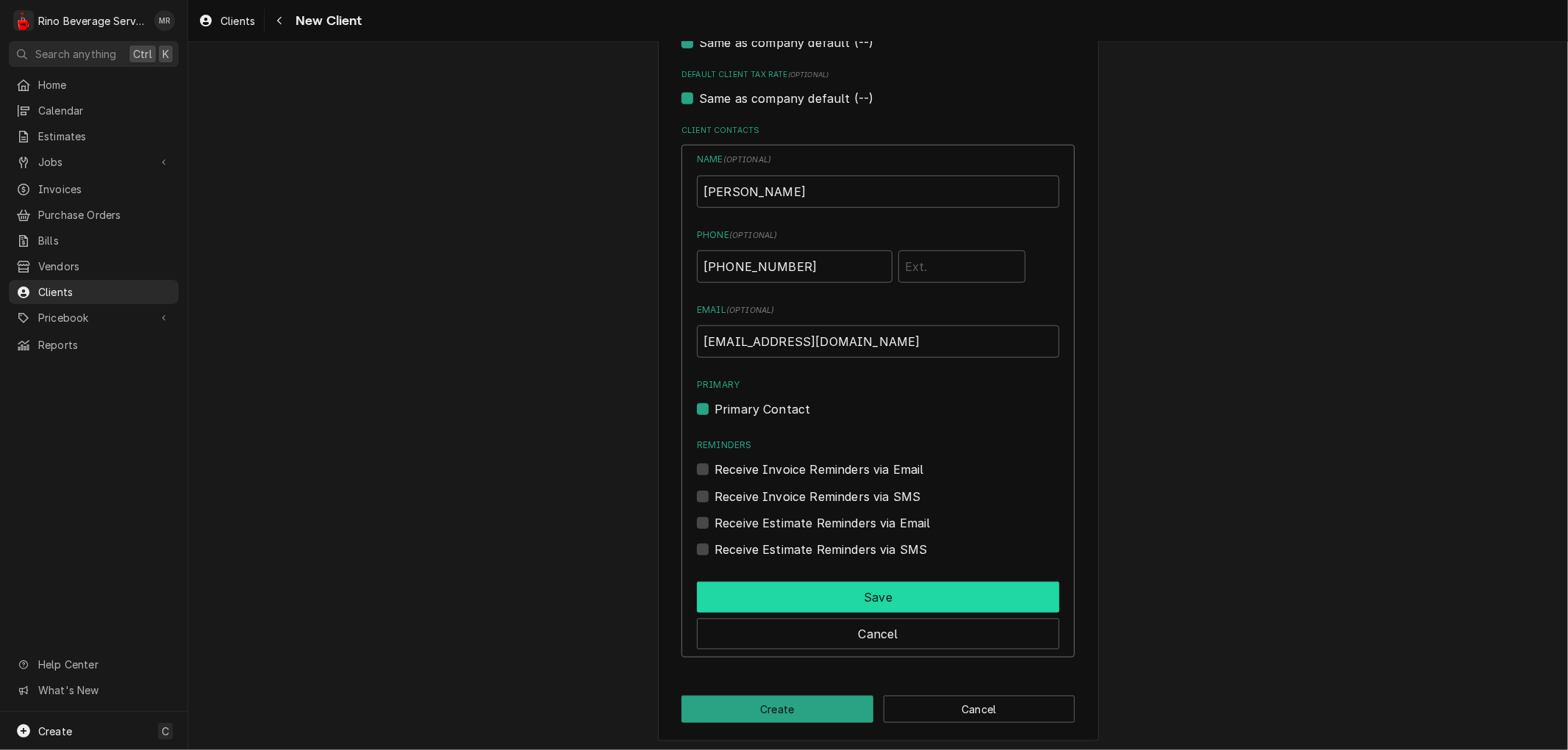
click at [846, 592] on button "Save" at bounding box center [878, 597] width 362 height 31
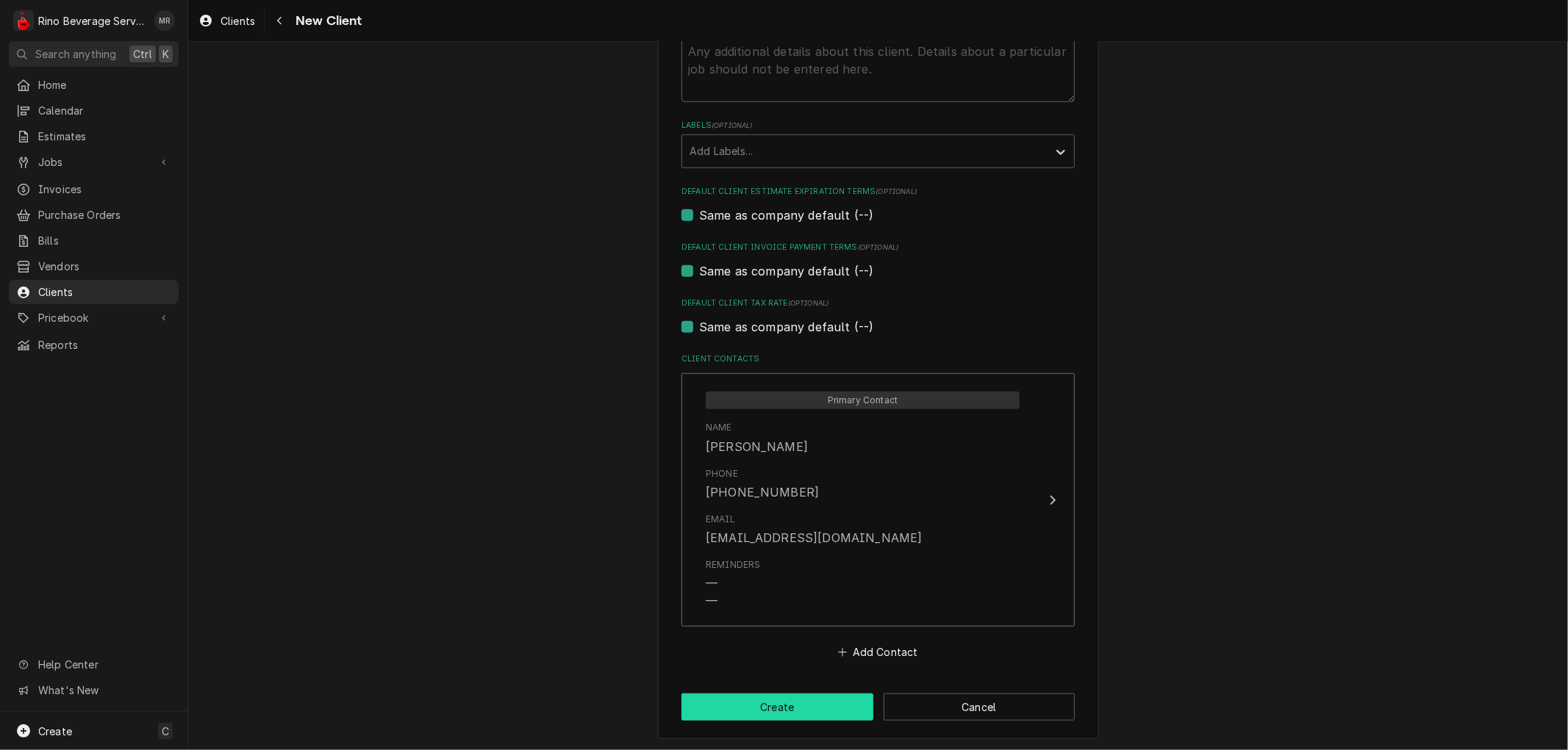
click at [803, 701] on button "Create" at bounding box center [777, 707] width 192 height 27
type textarea "x"
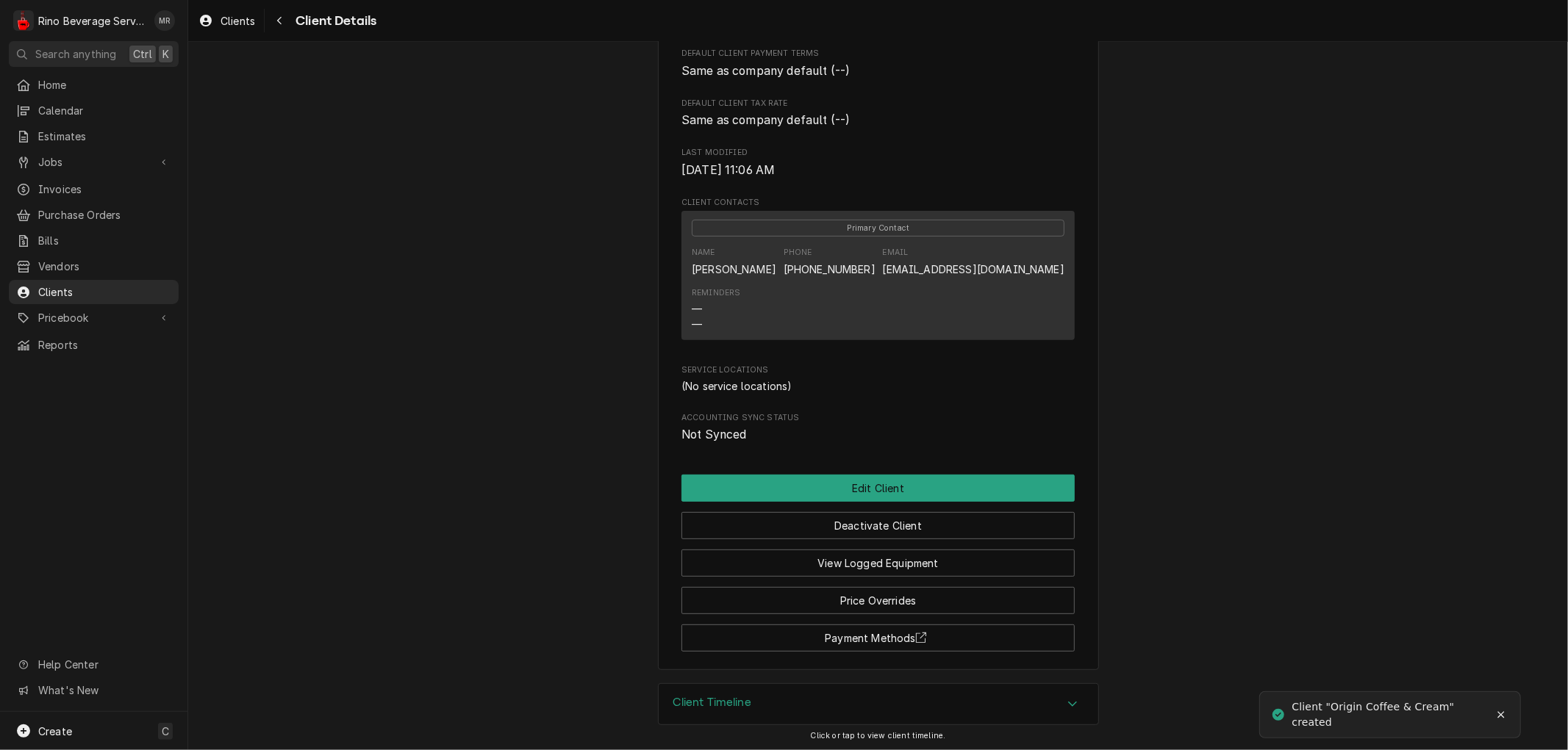
scroll to position [342, 0]
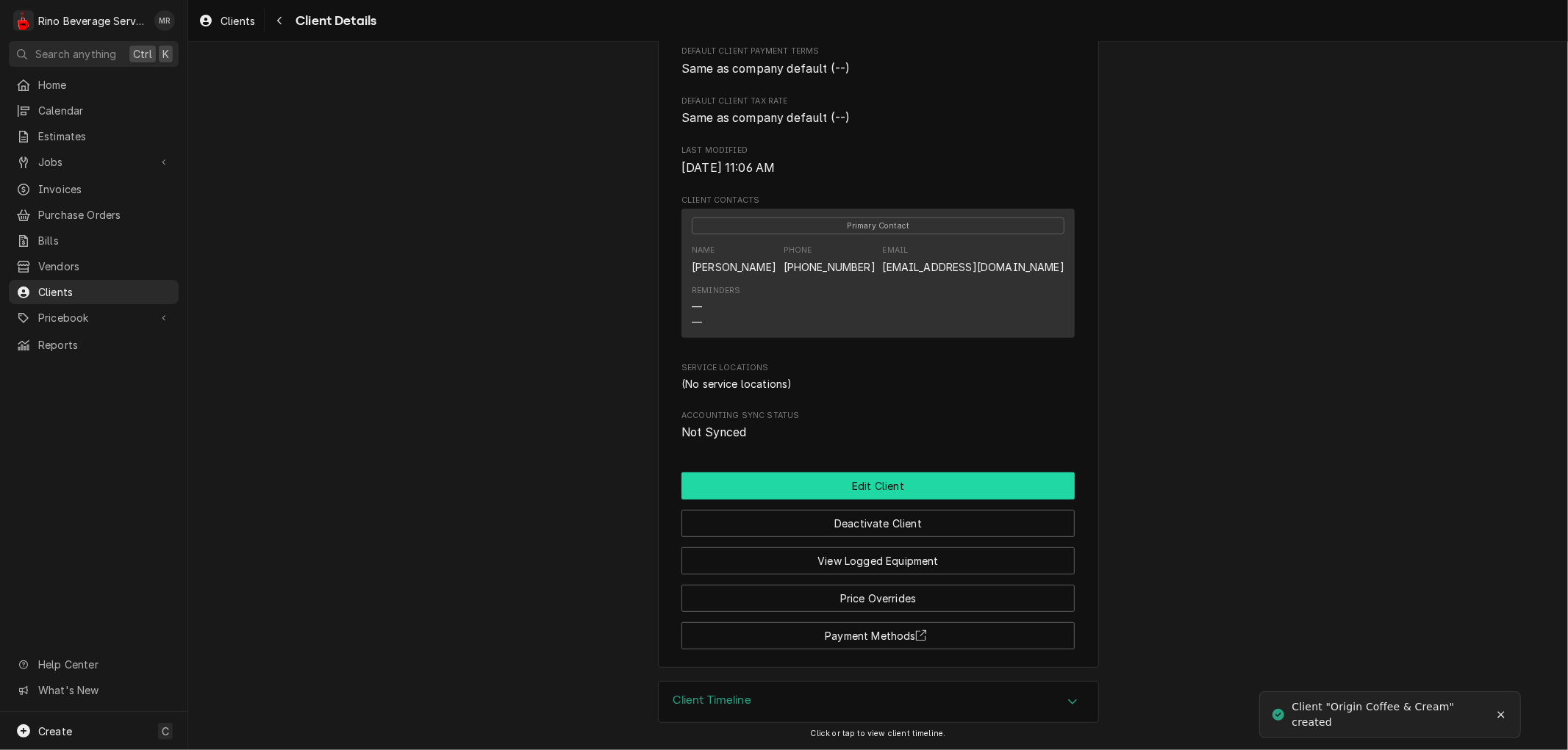
click at [834, 486] on button "Edit Client" at bounding box center [878, 485] width 393 height 27
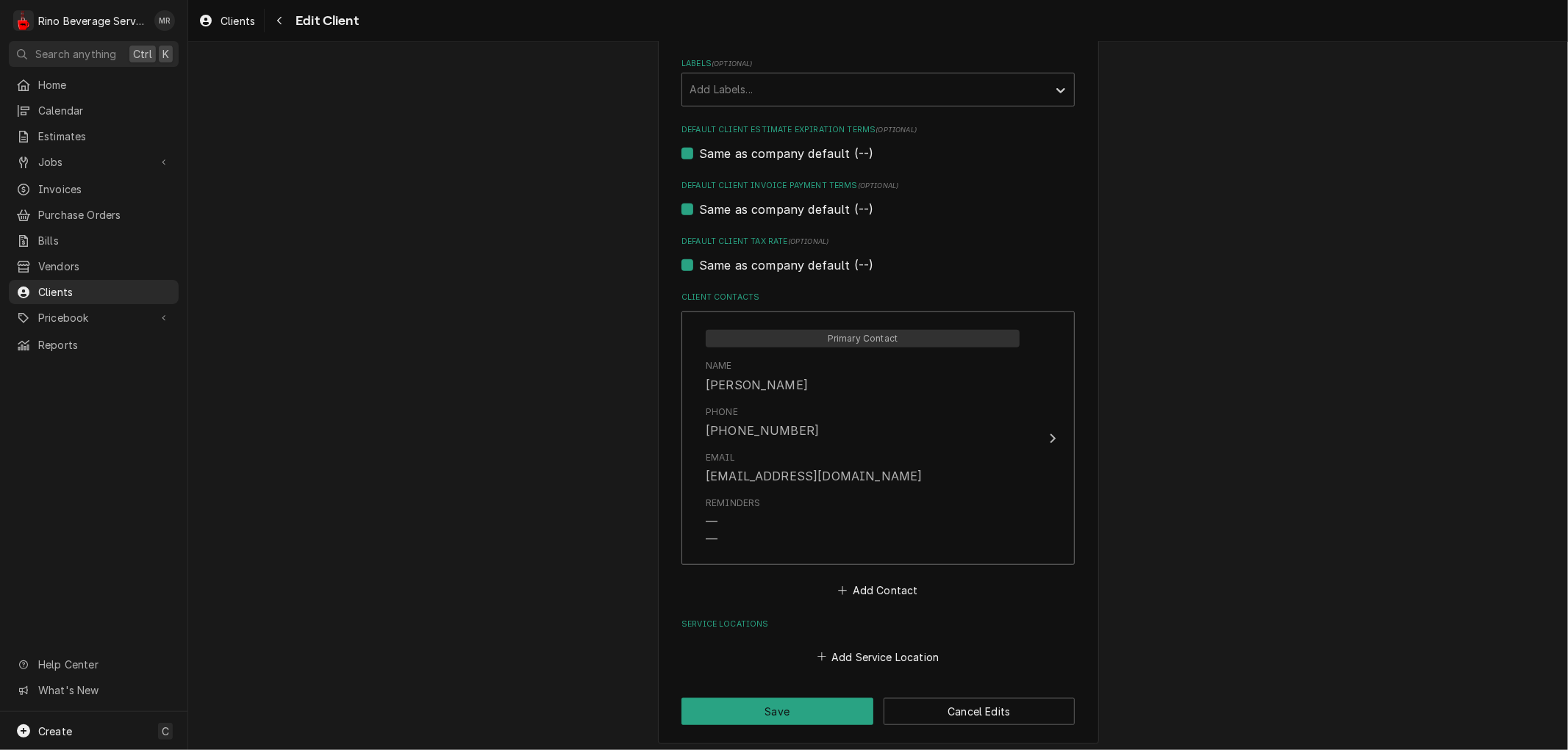
scroll to position [809, 0]
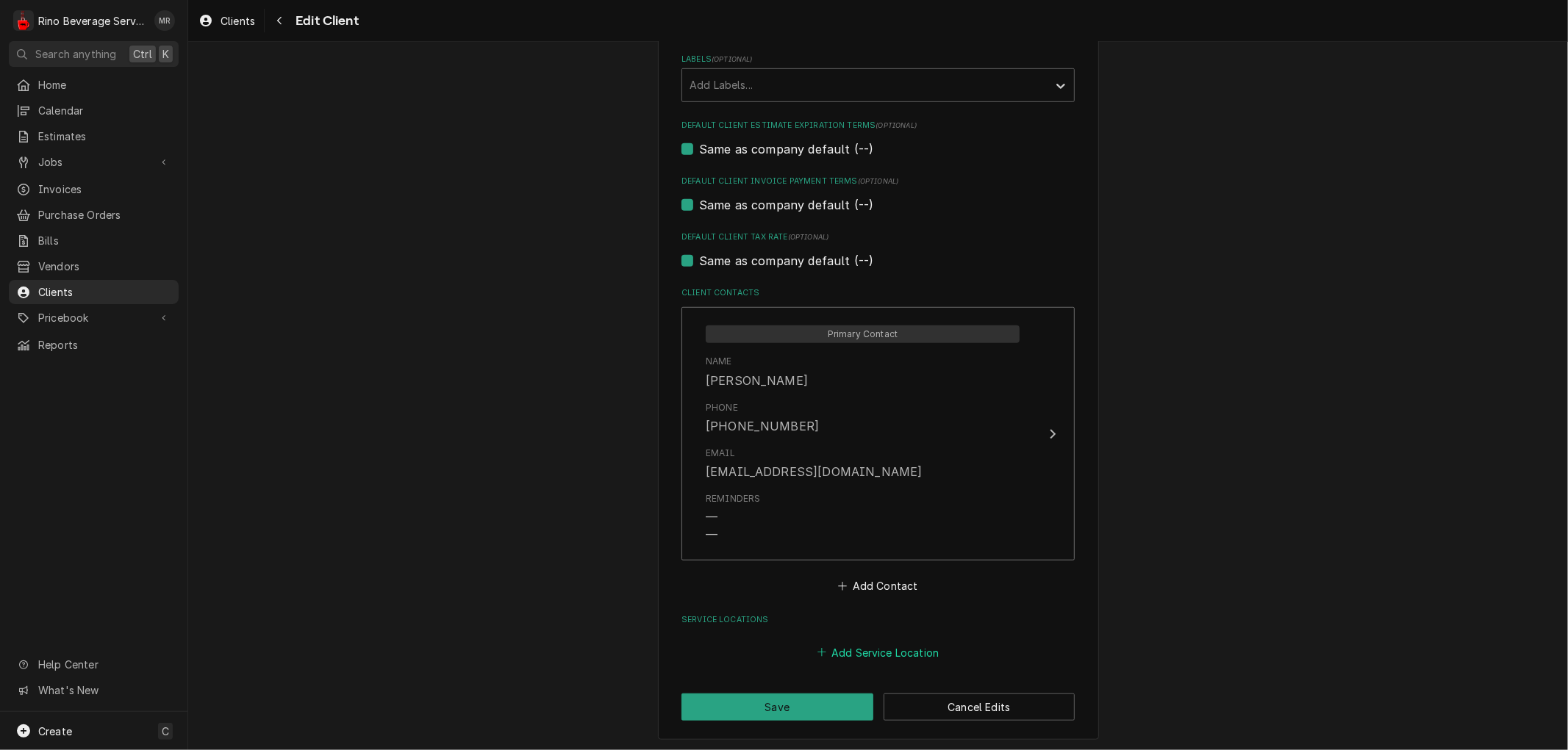
click at [836, 648] on button "Add Service Location" at bounding box center [878, 653] width 127 height 21
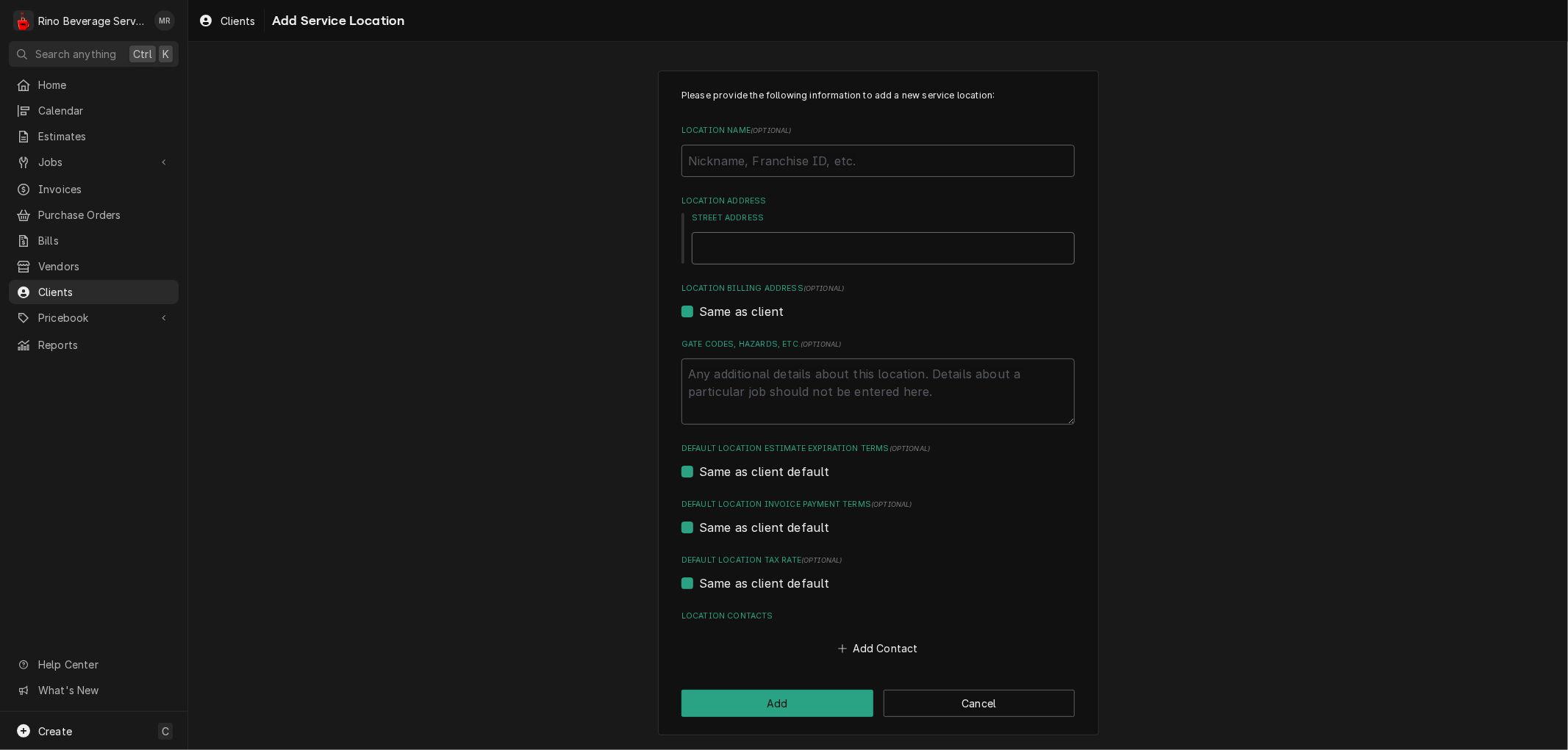
click at [752, 247] on input "Street Address" at bounding box center [883, 248] width 383 height 32
type textarea "x"
type input "6"
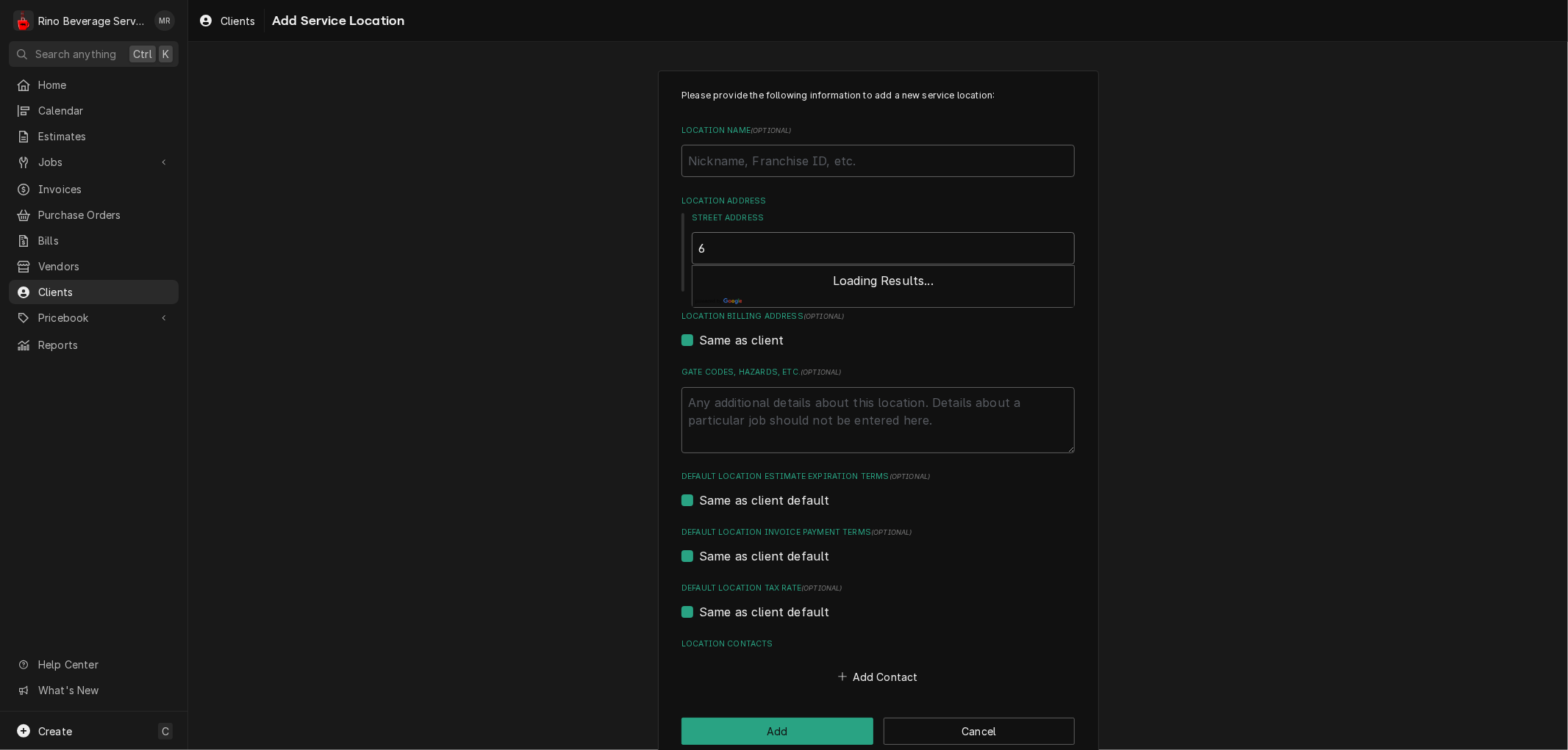
type textarea "x"
type input "67"
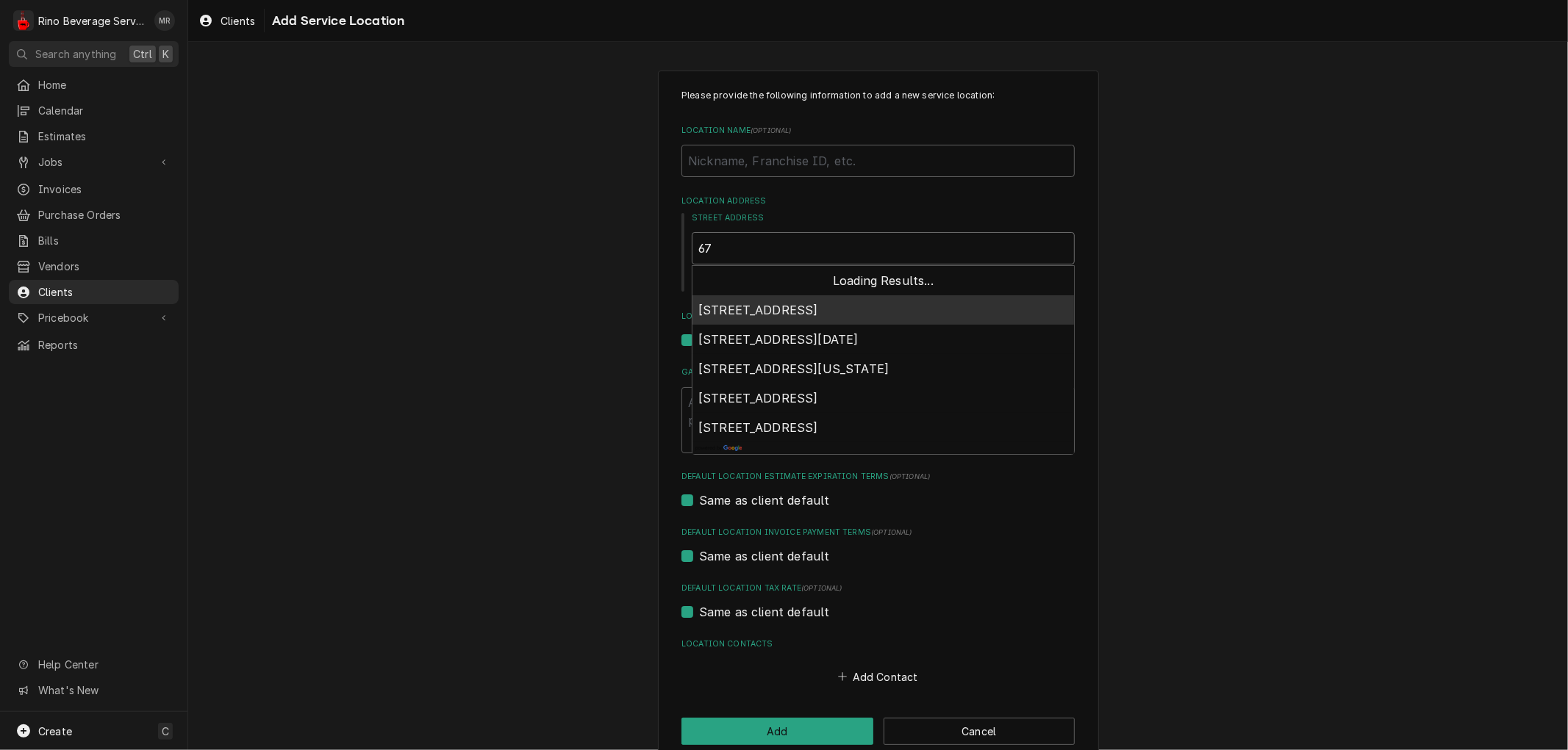
type textarea "x"
type input "675"
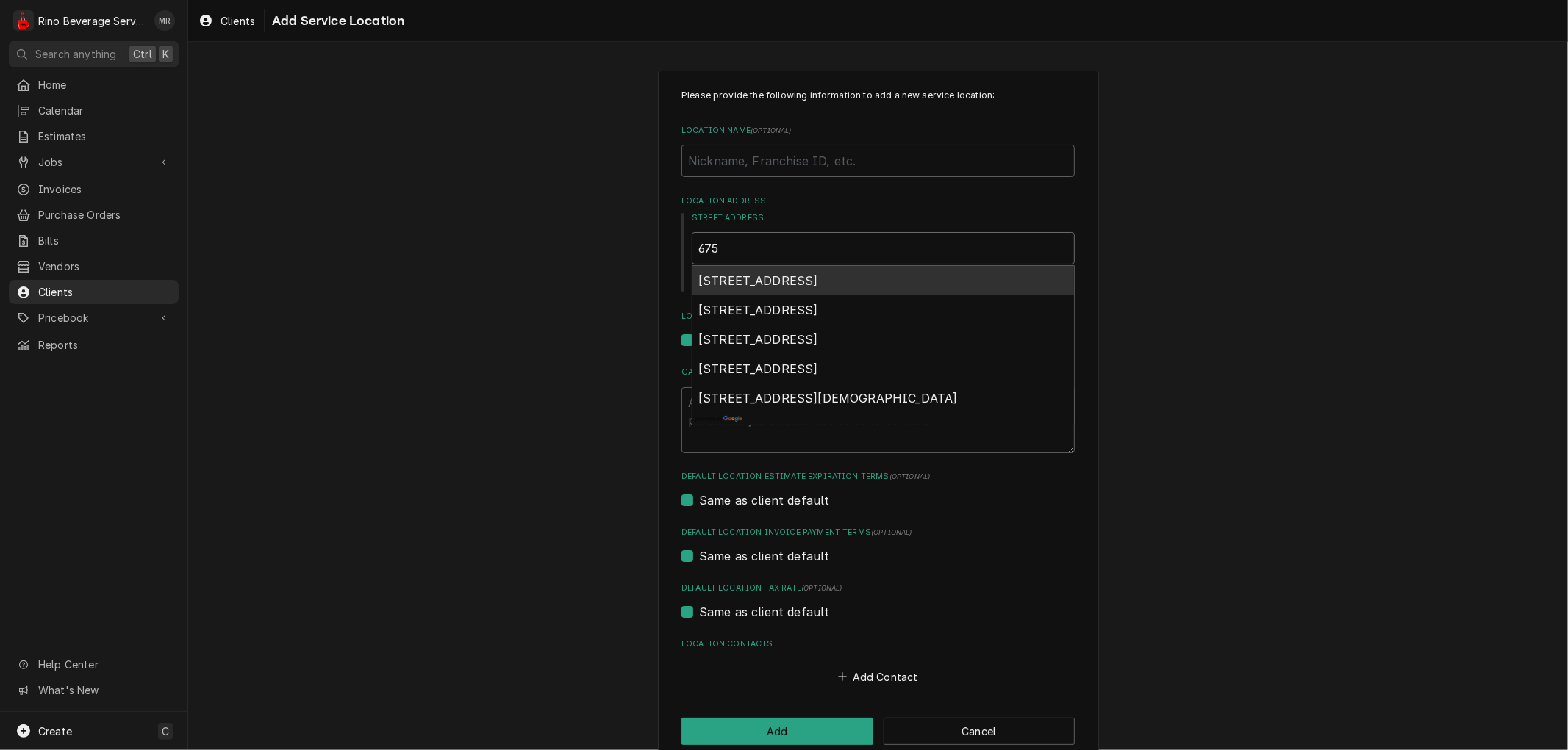
type textarea "x"
type input "675"
type textarea "x"
type input "675 w"
type textarea "x"
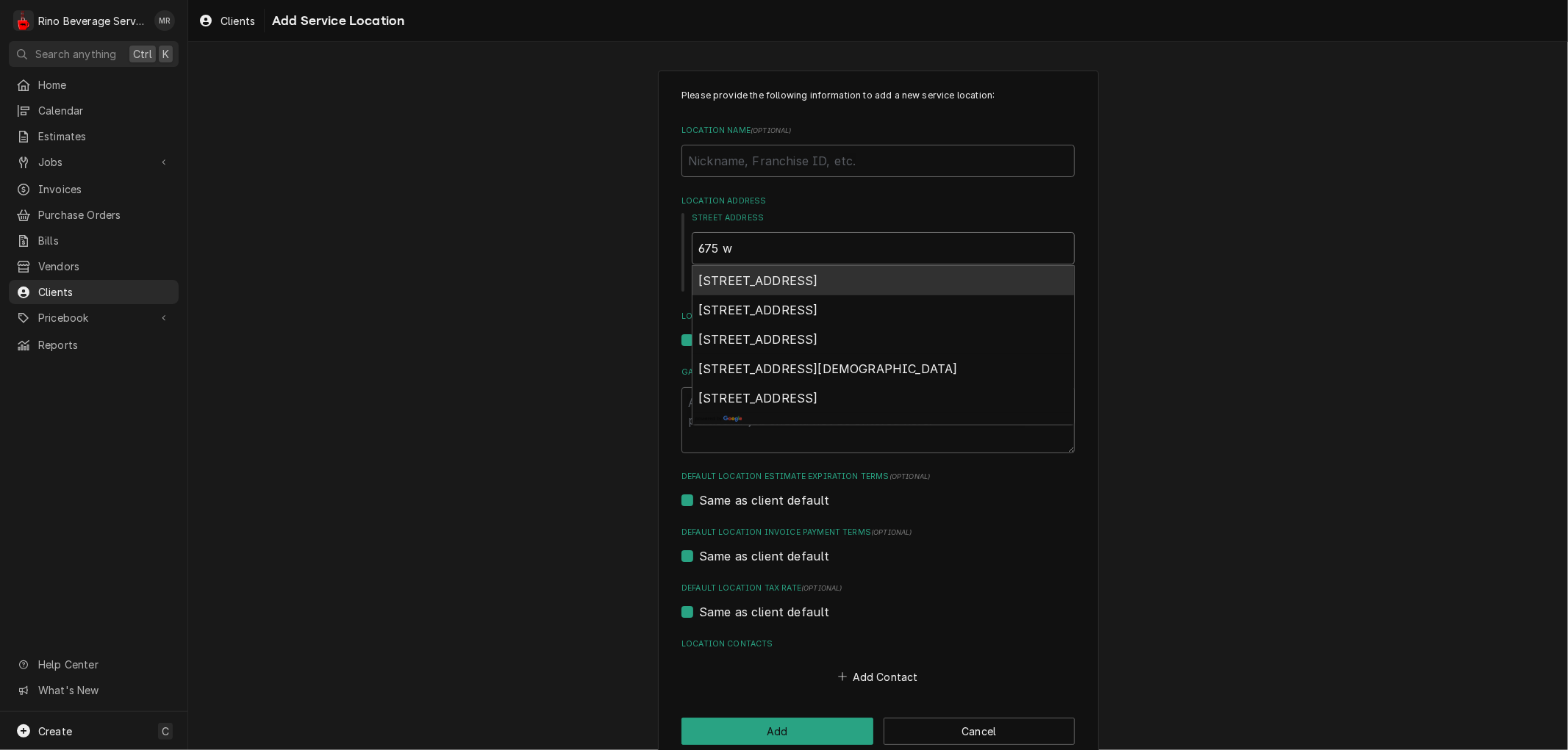
type input "675 w"
type textarea "x"
type input "675 w m"
type textarea "x"
type input "675 w ma"
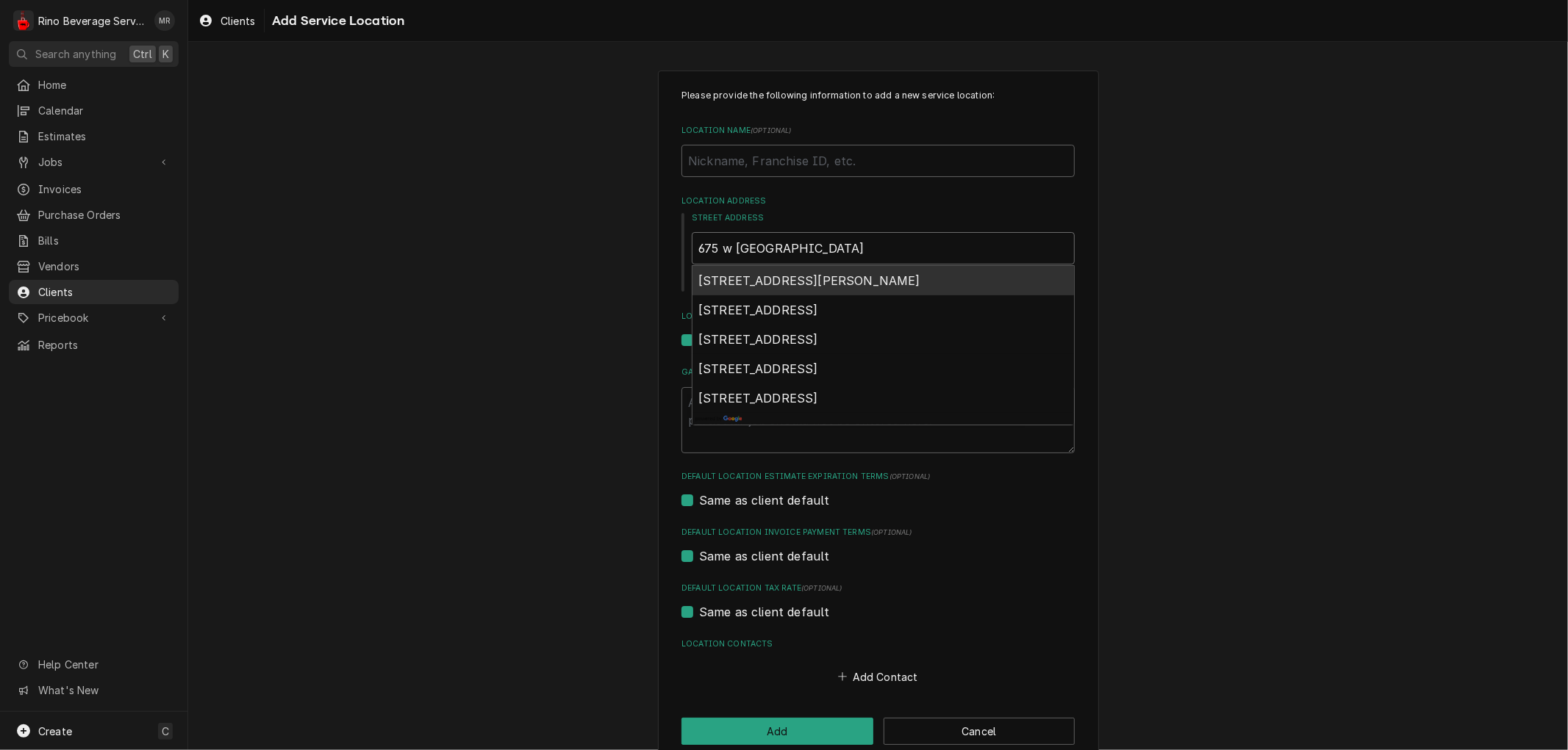
type textarea "x"
type input "675 w mai"
type textarea "x"
type input "675 w main"
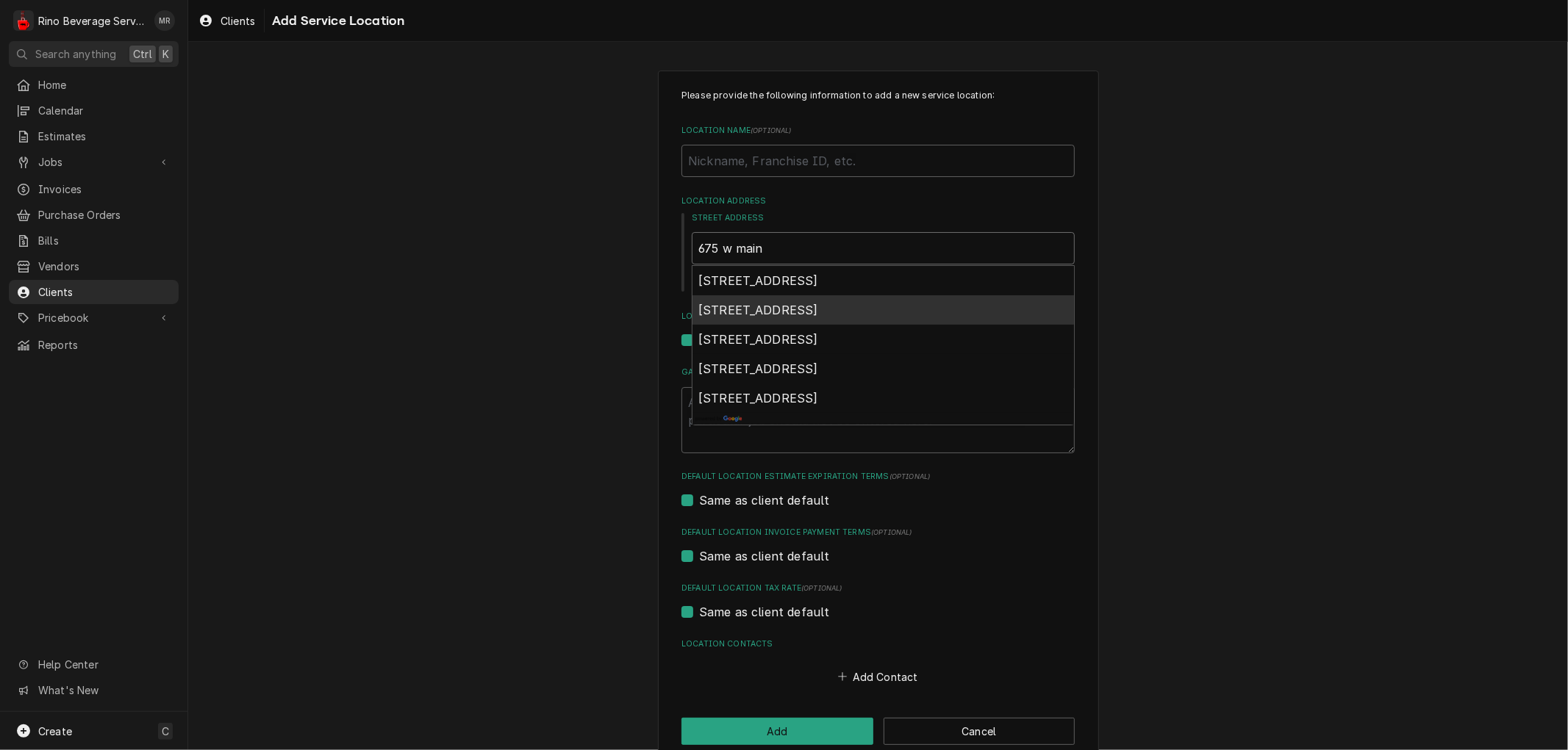
click at [754, 307] on span "675 West Main Street, New Lebanon, OH, USA" at bounding box center [758, 310] width 120 height 15
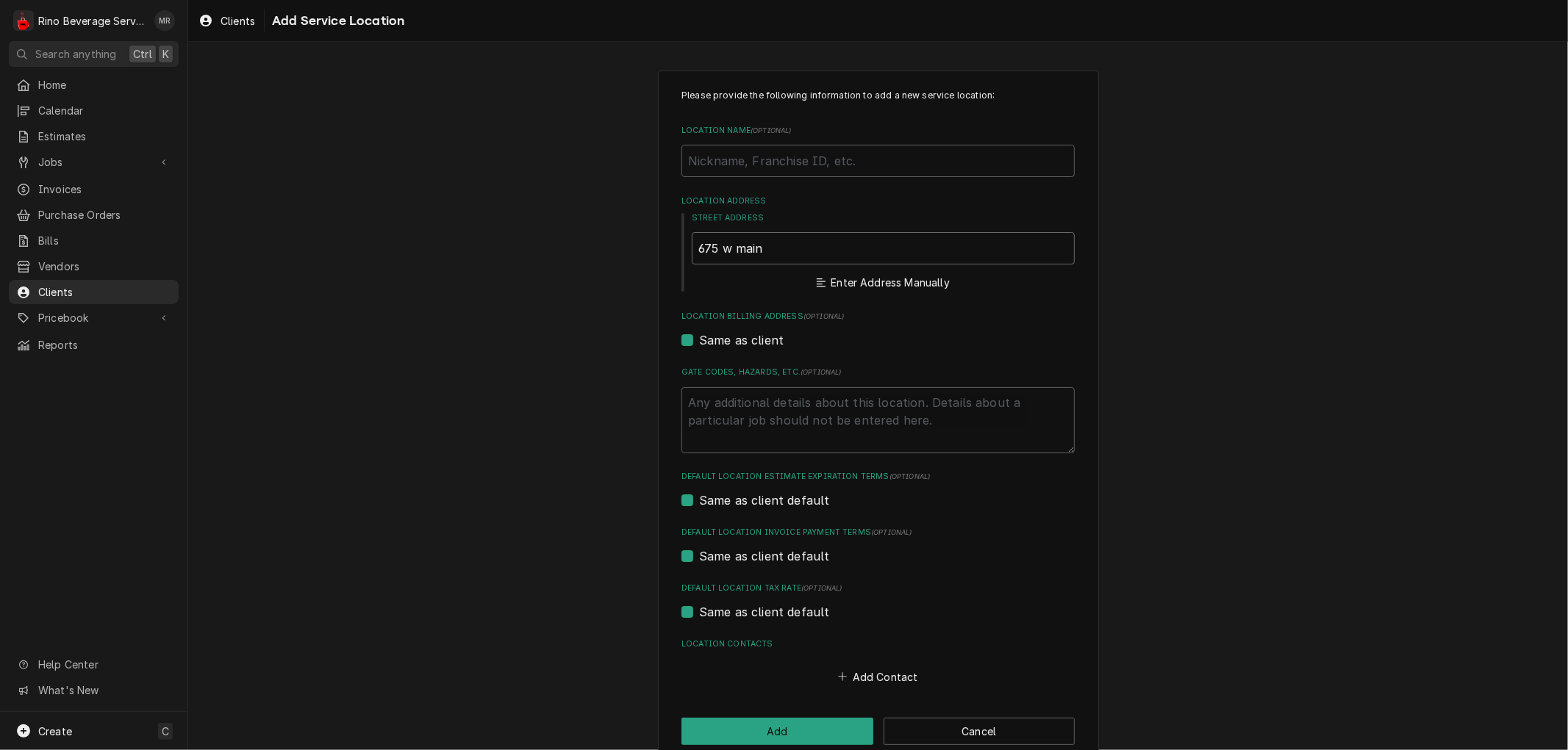
type textarea "x"
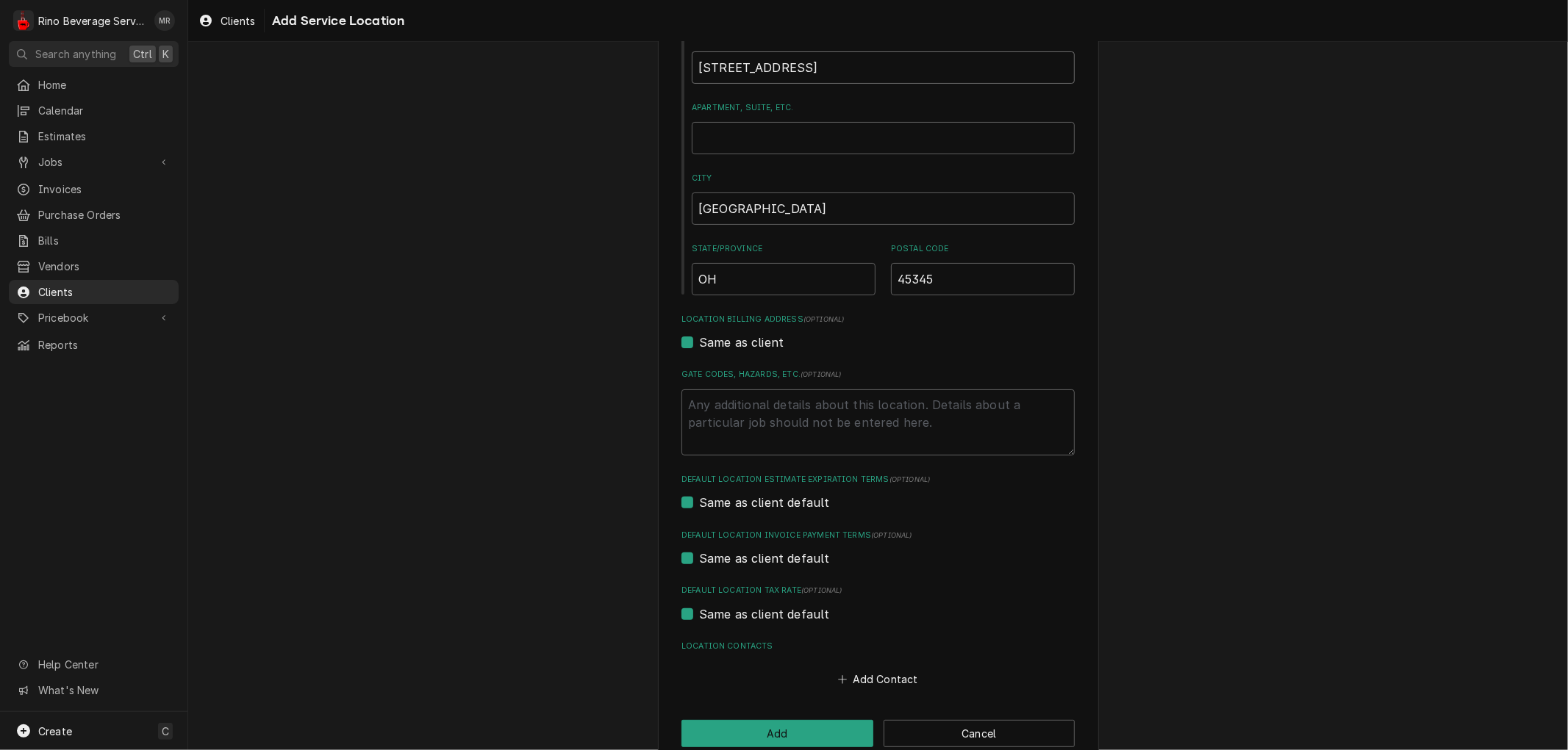
scroll to position [208, 0]
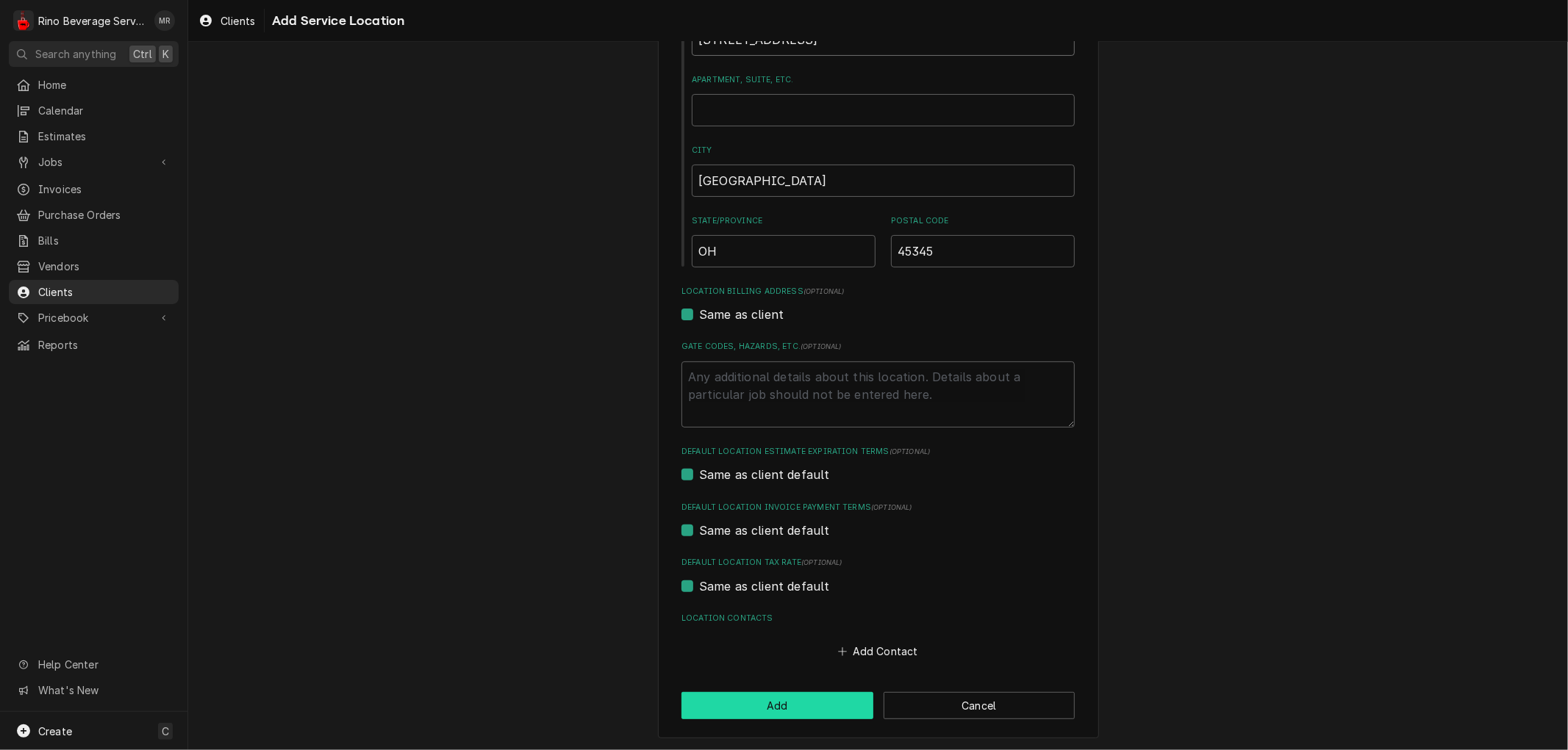
type input "675 W Main St"
click at [774, 707] on button "Add" at bounding box center [777, 705] width 192 height 27
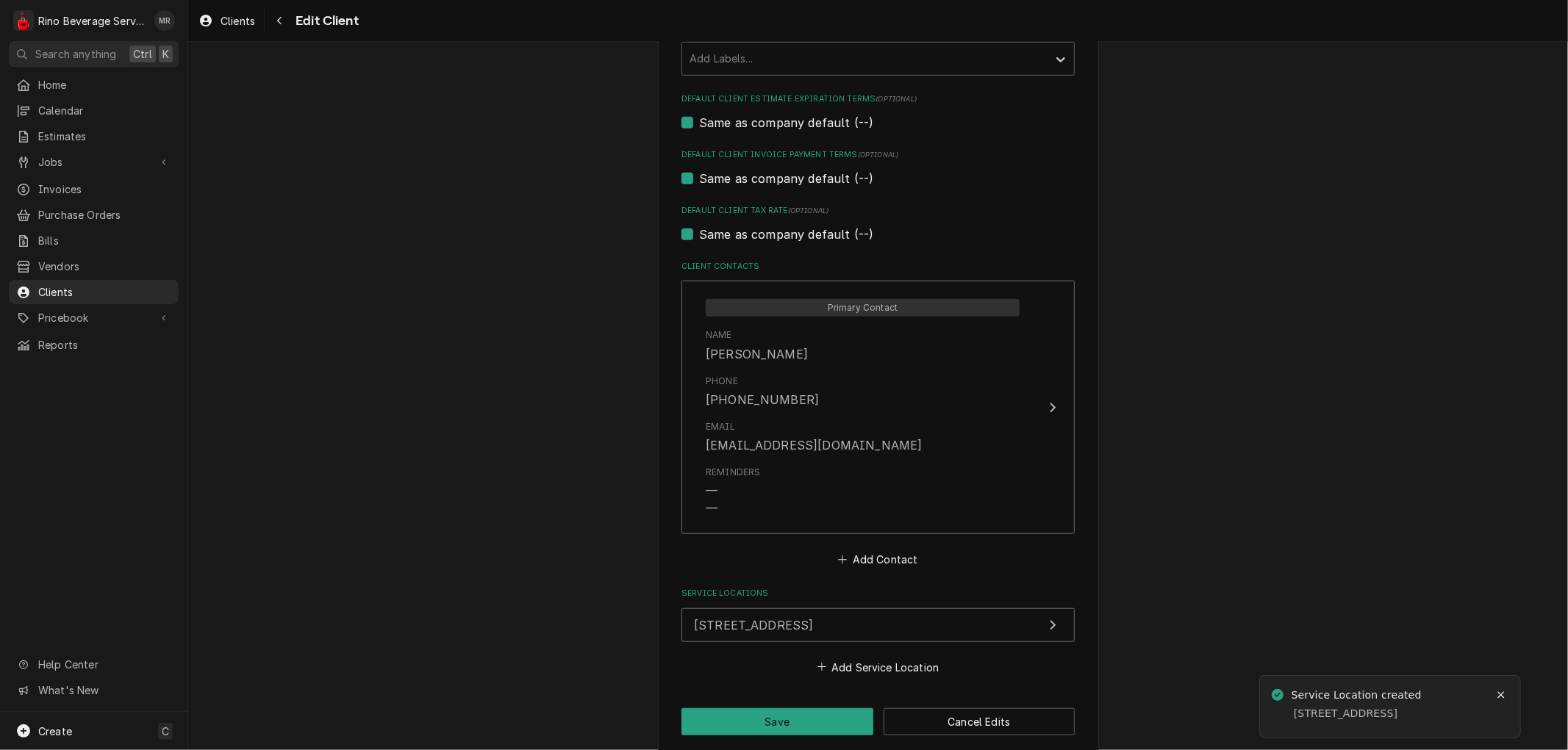
scroll to position [850, 0]
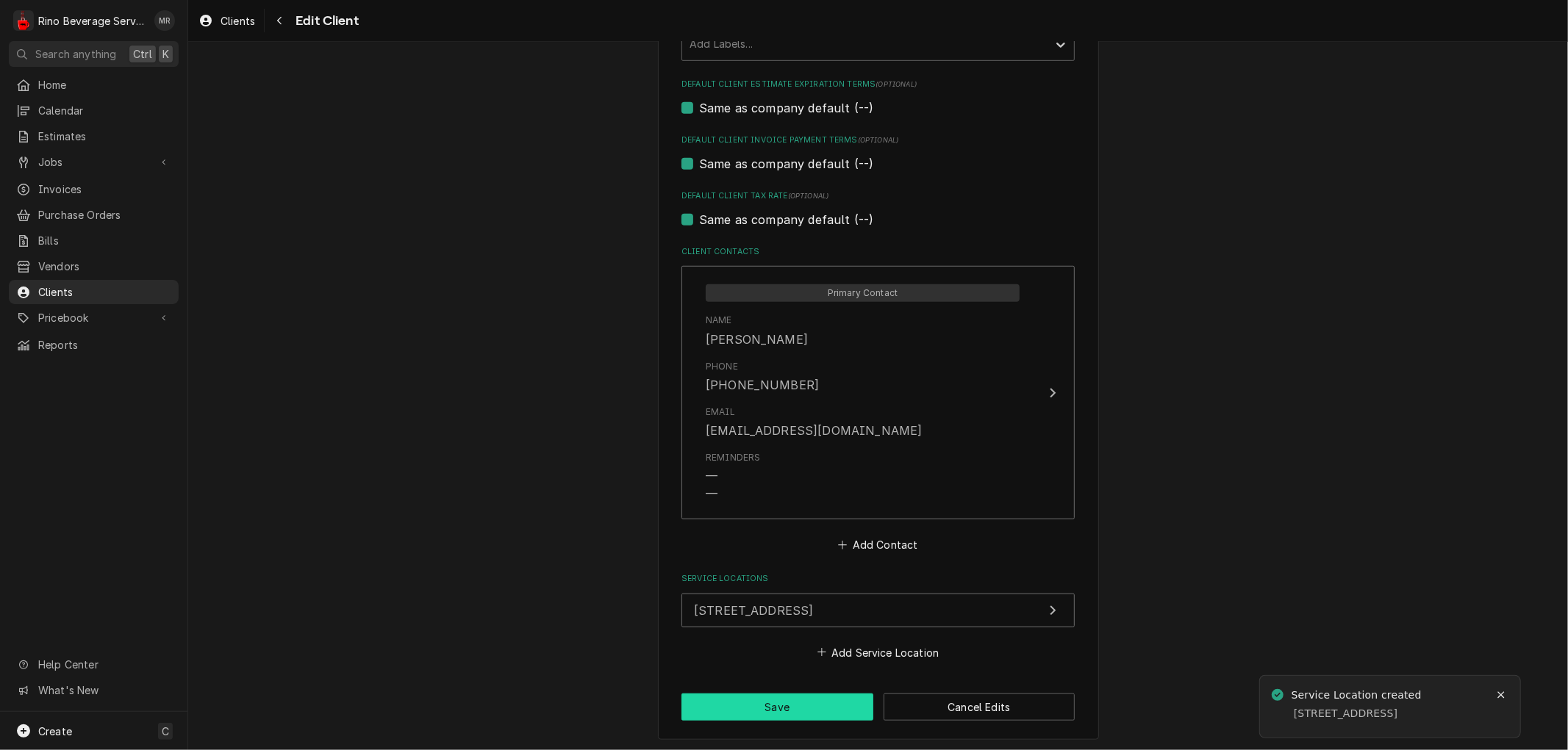
click at [778, 704] on button "Save" at bounding box center [777, 707] width 192 height 27
type textarea "x"
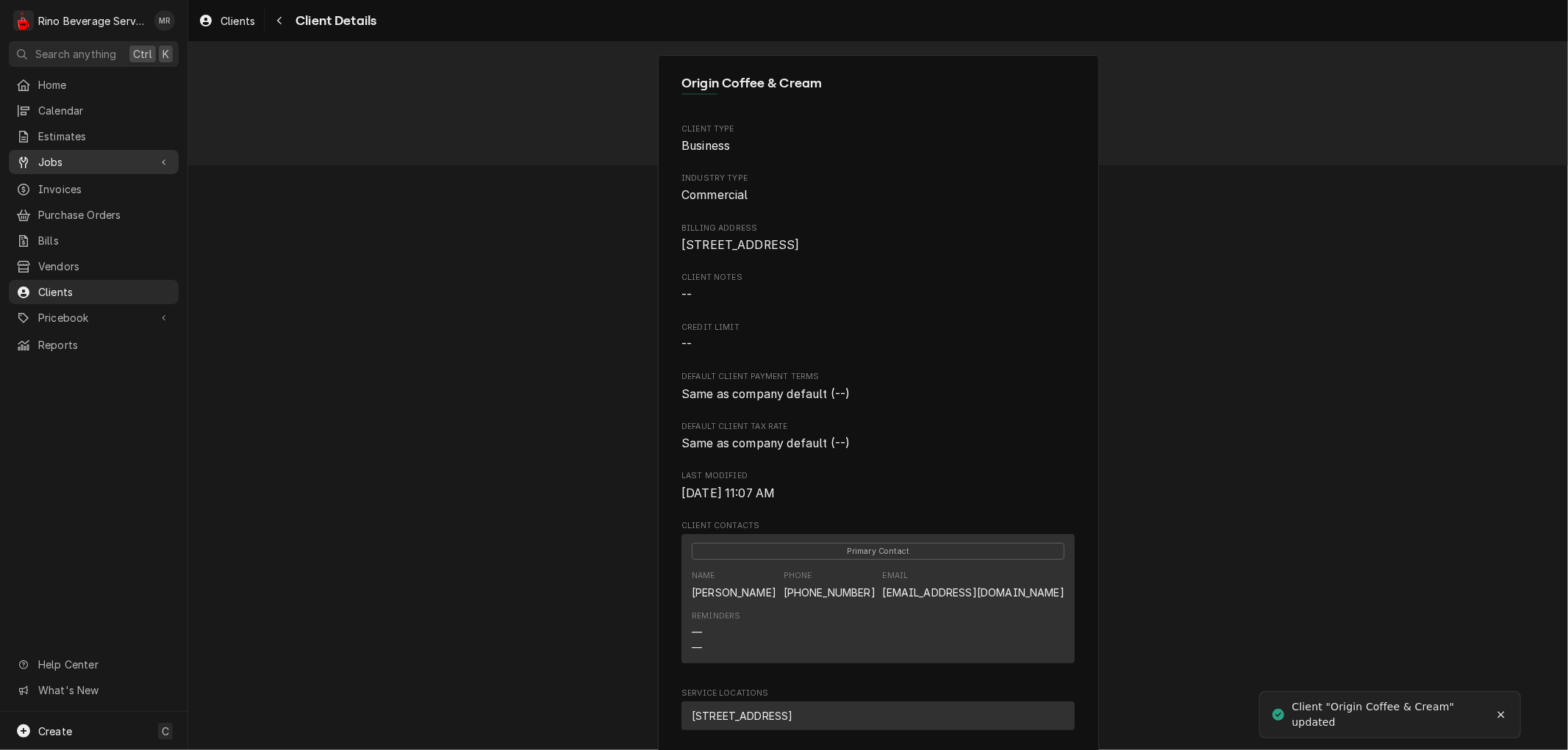
click at [108, 155] on span "Jobs" at bounding box center [94, 162] width 111 height 16
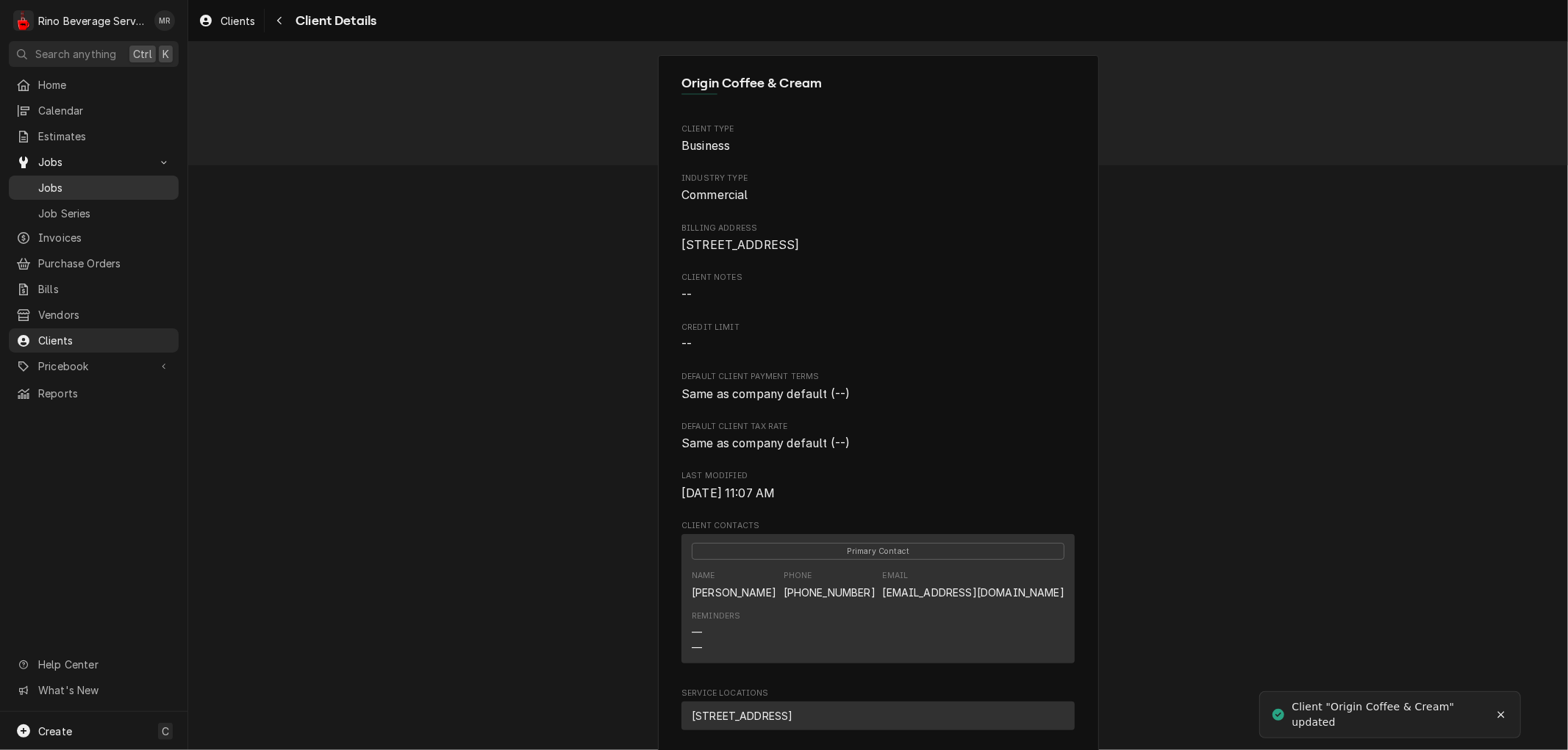
click at [97, 184] on span "Jobs" at bounding box center [104, 188] width 133 height 16
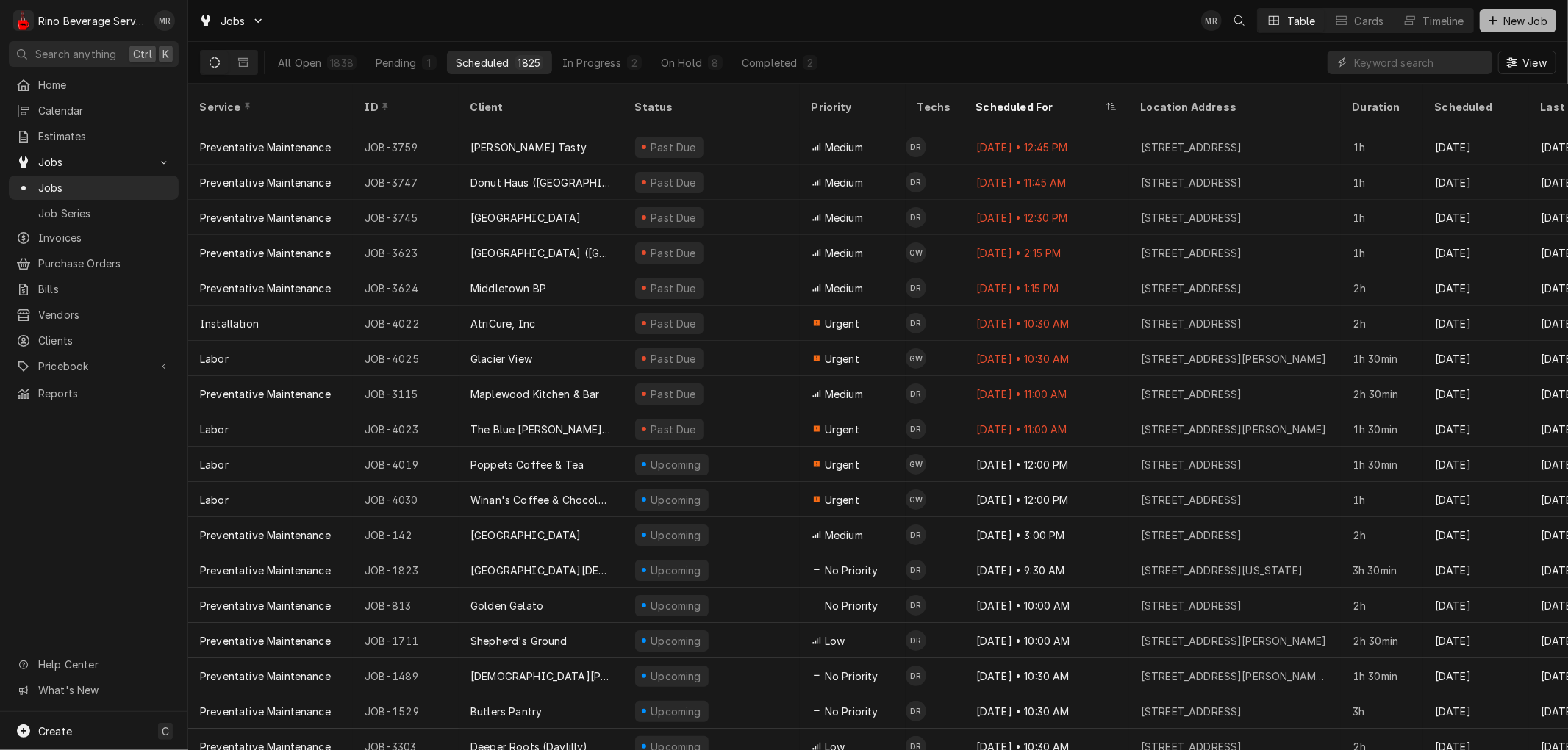
click at [1511, 22] on span "New Job" at bounding box center [1525, 21] width 50 height 16
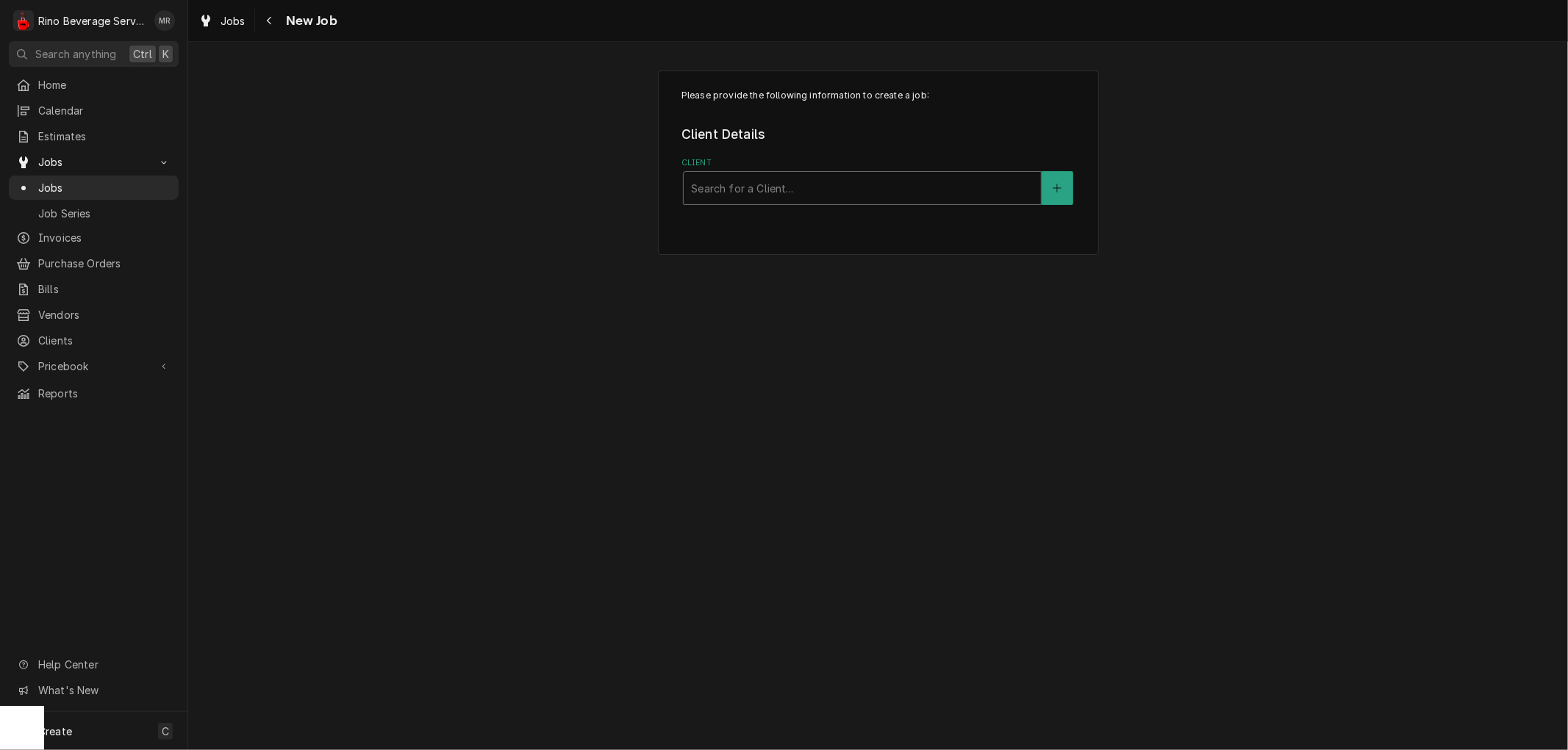
click at [831, 186] on div "Client" at bounding box center [862, 188] width 343 height 26
type input "origin"
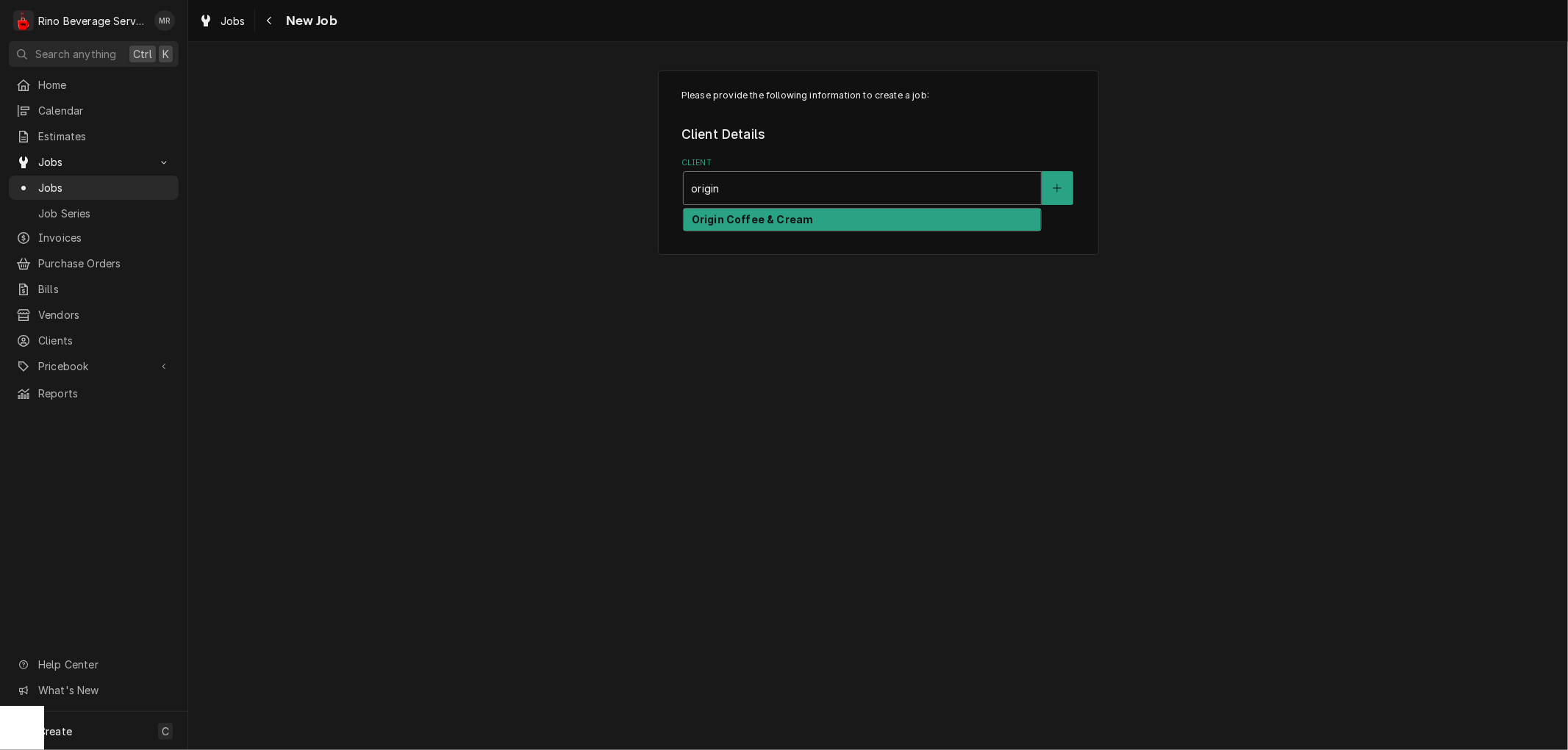
click at [813, 221] on div "Origin Coffee & Cream" at bounding box center [861, 220] width 357 height 23
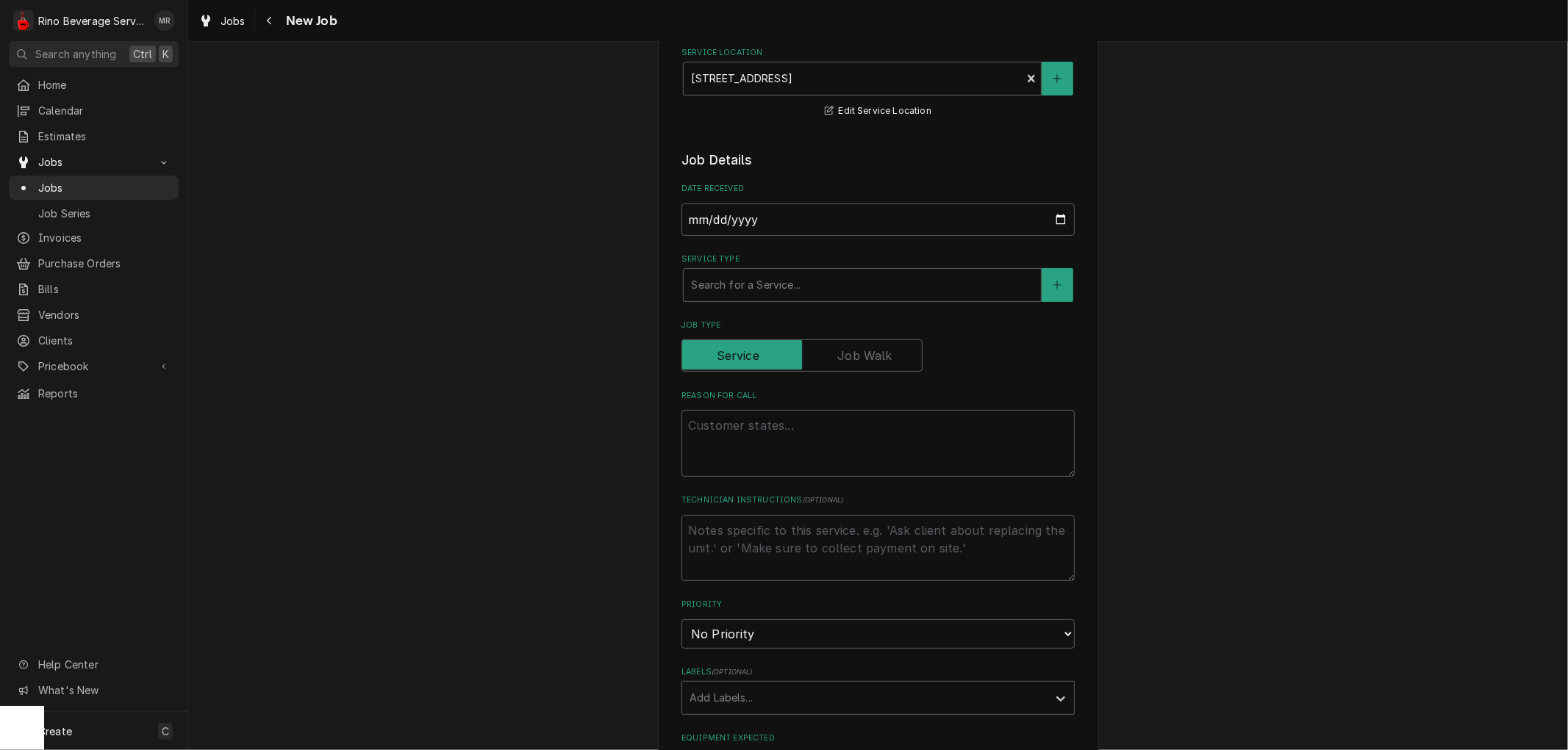
scroll to position [245, 0]
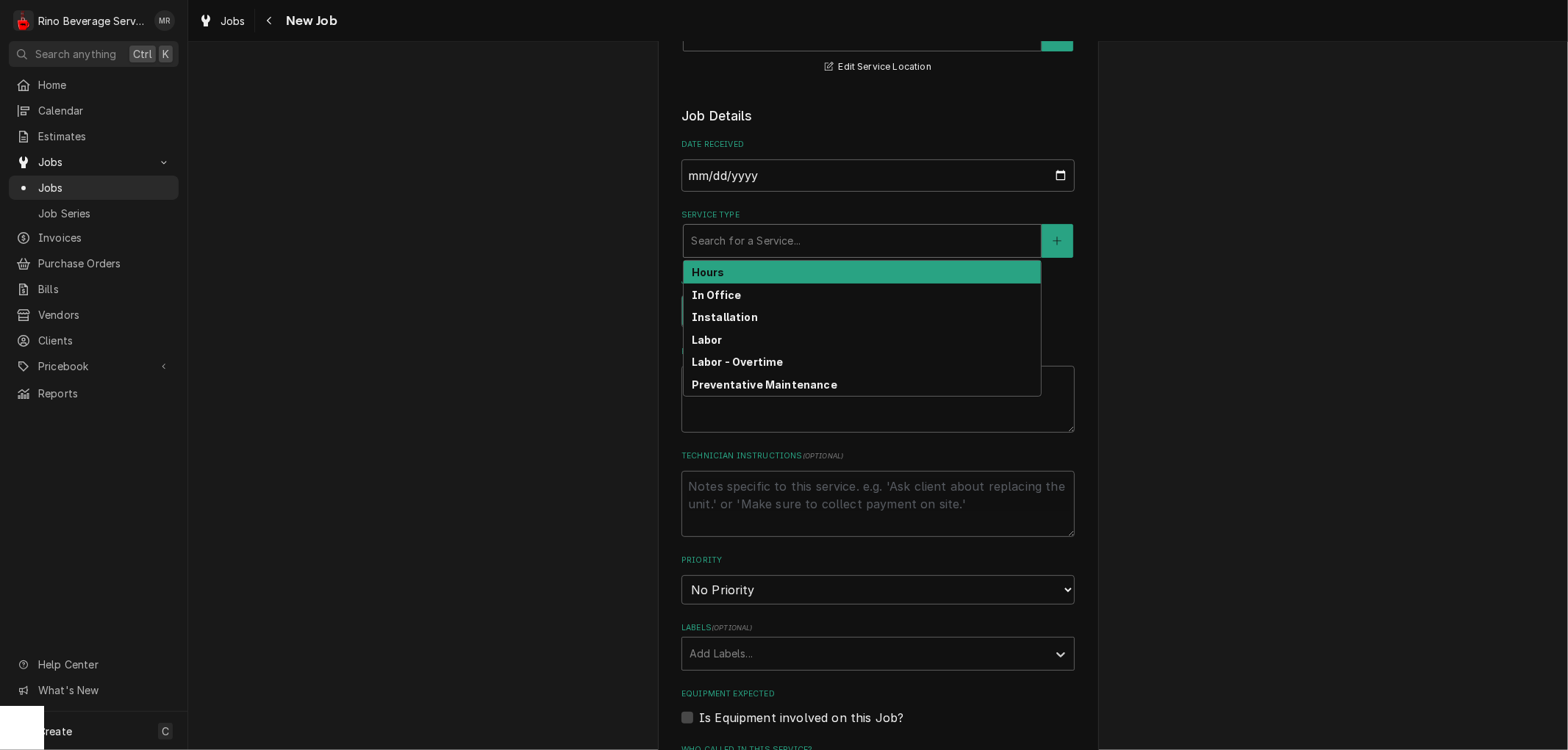
click at [761, 243] on div "Service Type" at bounding box center [862, 240] width 343 height 26
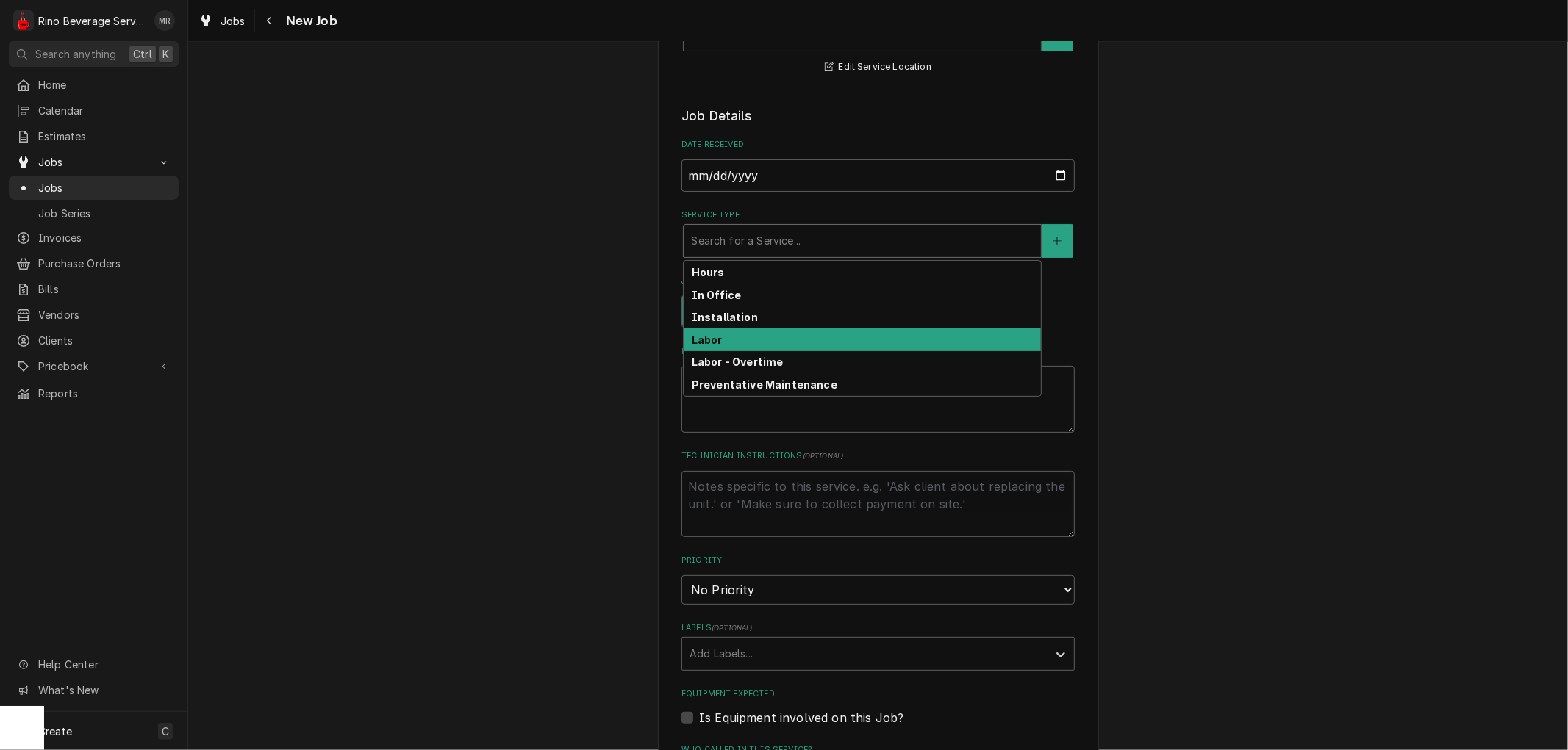
click at [753, 337] on div "Labor" at bounding box center [861, 339] width 357 height 23
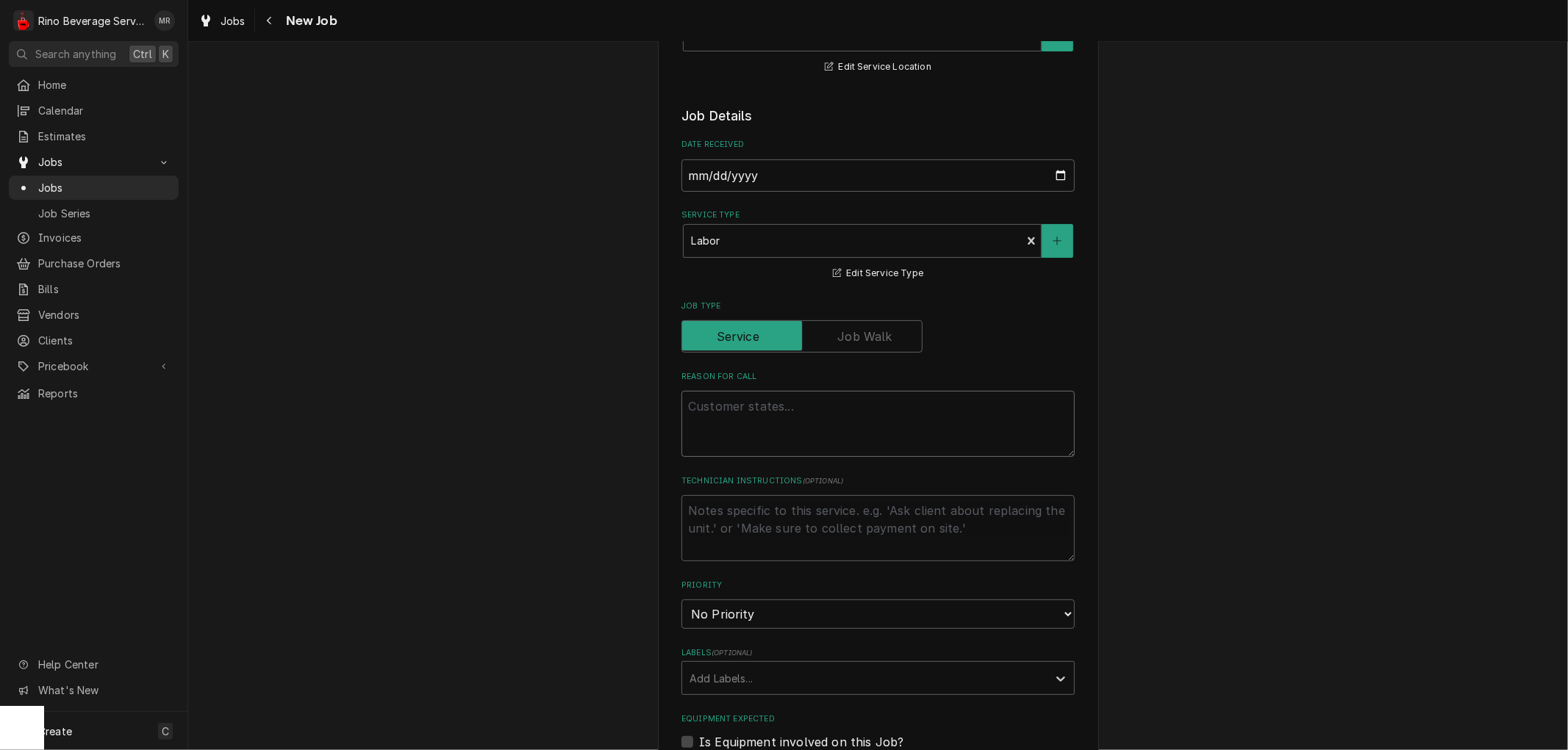
click at [716, 408] on textarea "Reason For Call" at bounding box center [878, 424] width 393 height 66
type textarea "x"
type textarea "I"
type textarea "x"
type textarea "Is"
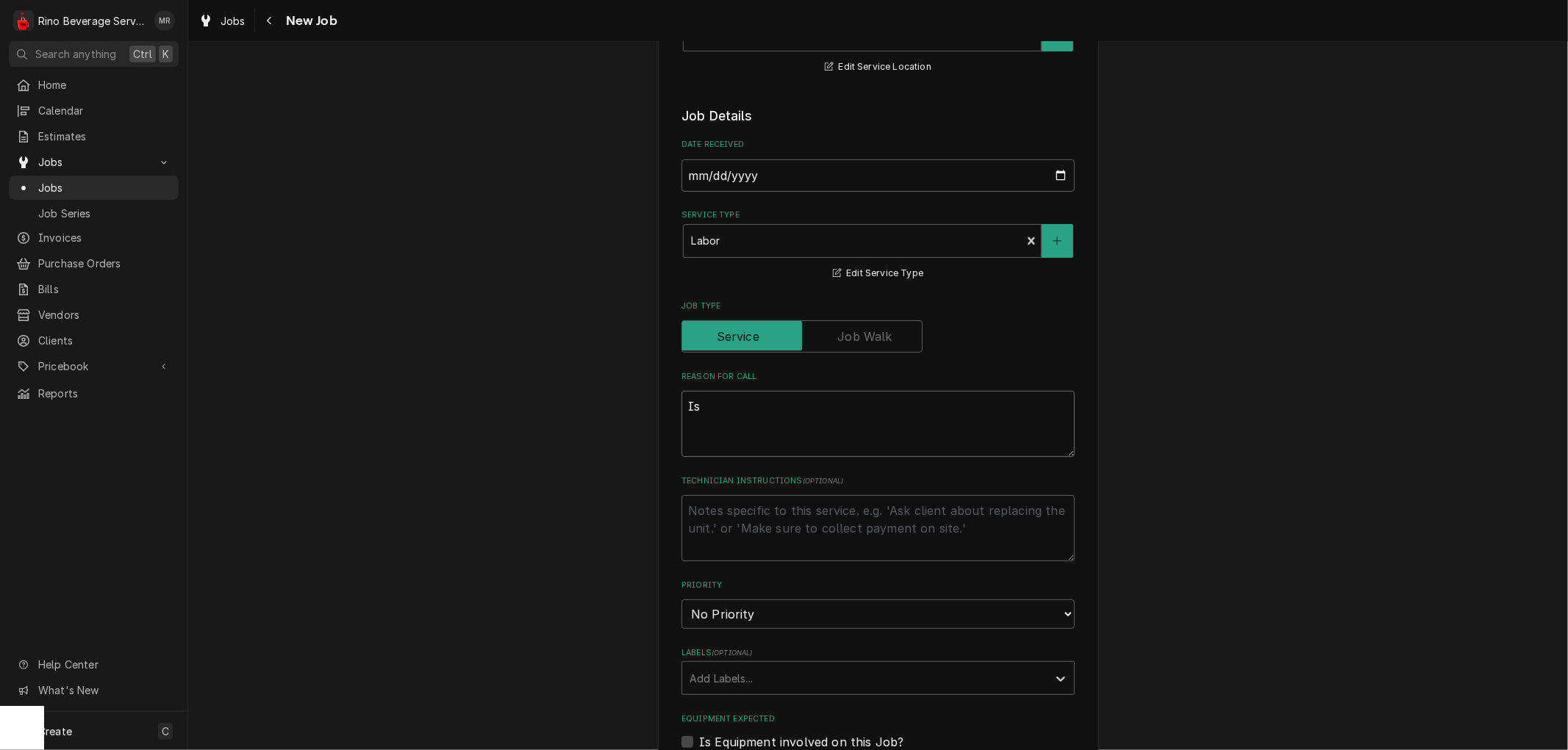
type textarea "x"
type textarea "Iss"
type textarea "x"
type textarea "Issu"
type textarea "x"
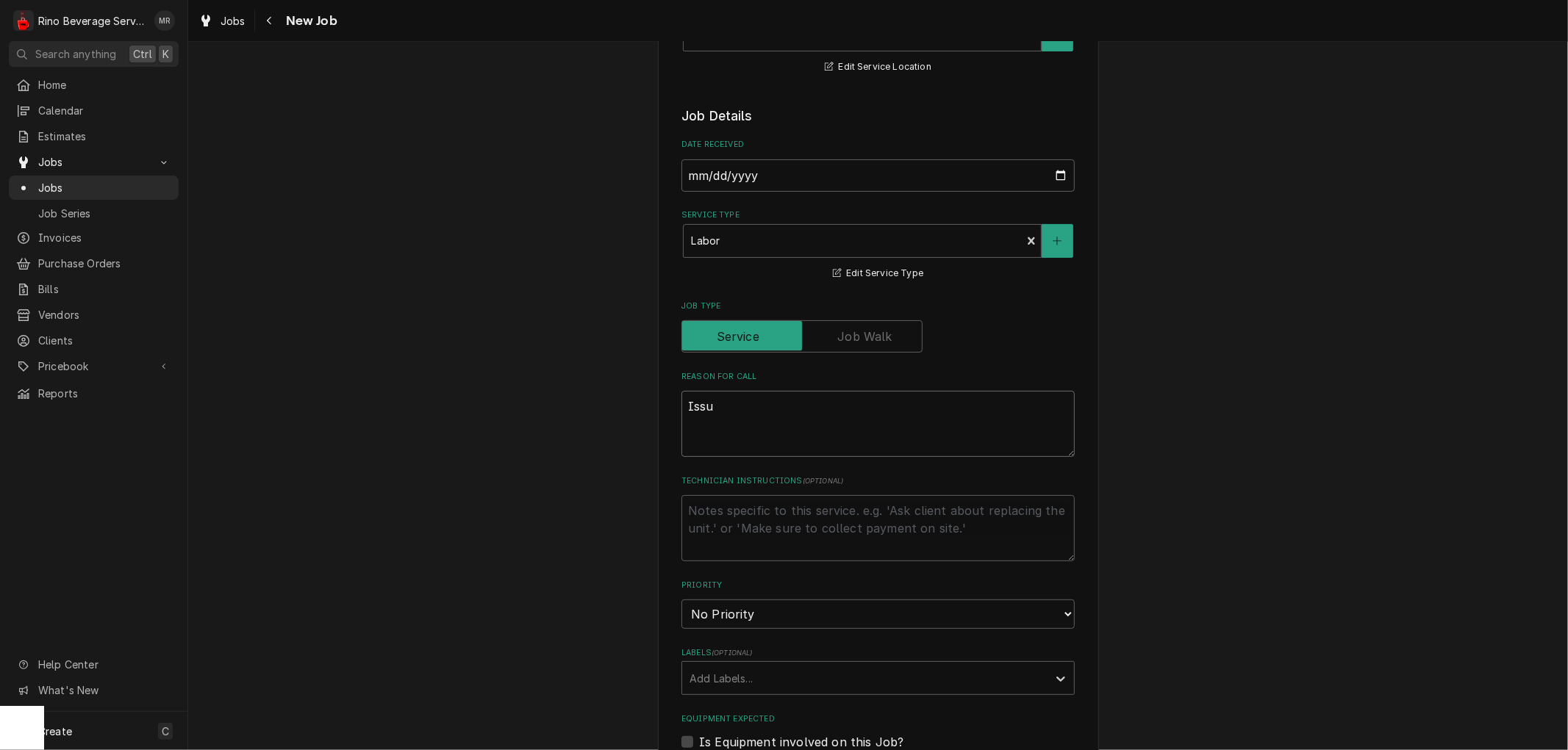
type textarea "Issue"
type textarea "x"
type textarea "Issue"
type textarea "x"
type textarea "Issue w"
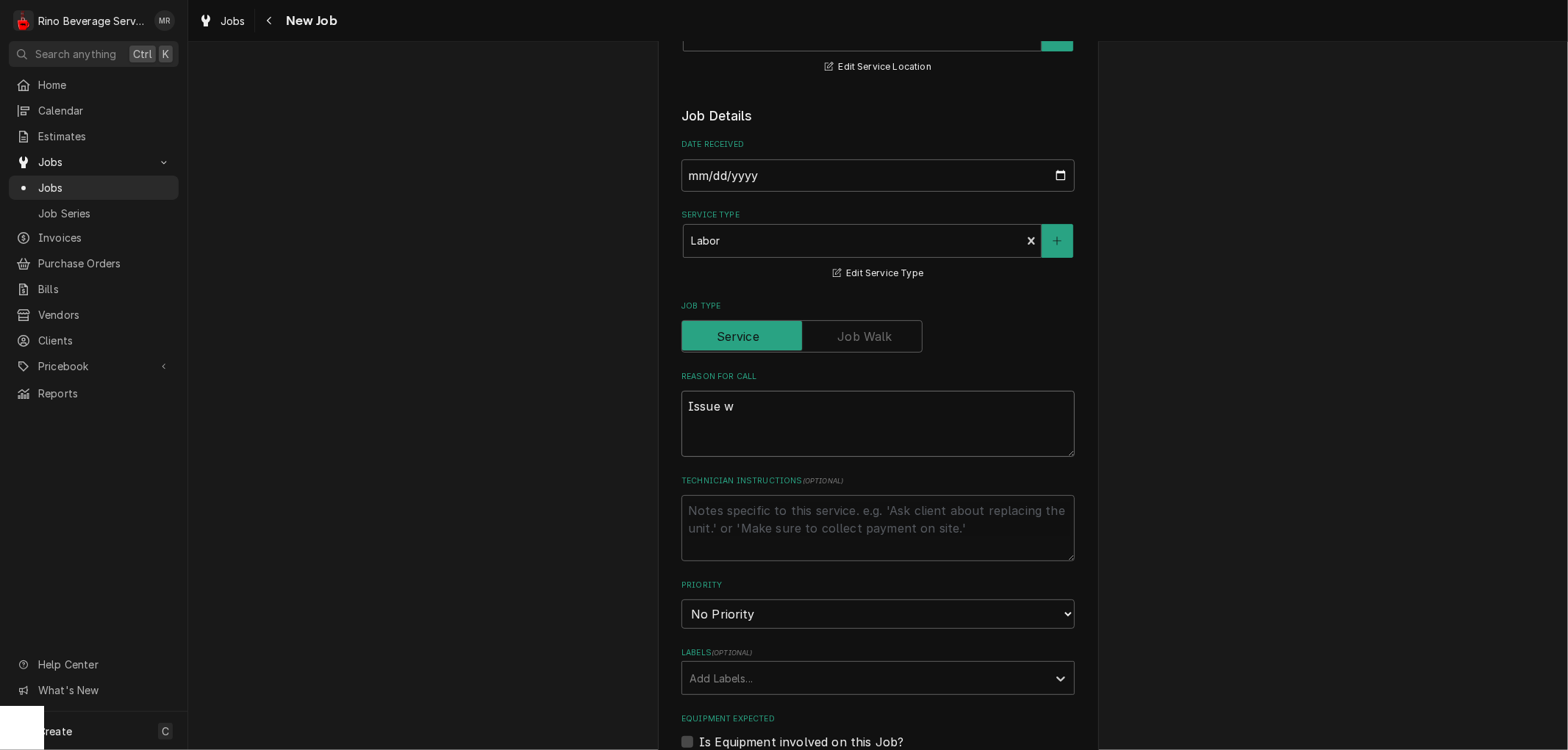
type textarea "x"
type textarea "Issue wi"
type textarea "x"
type textarea "Issue wit"
type textarea "x"
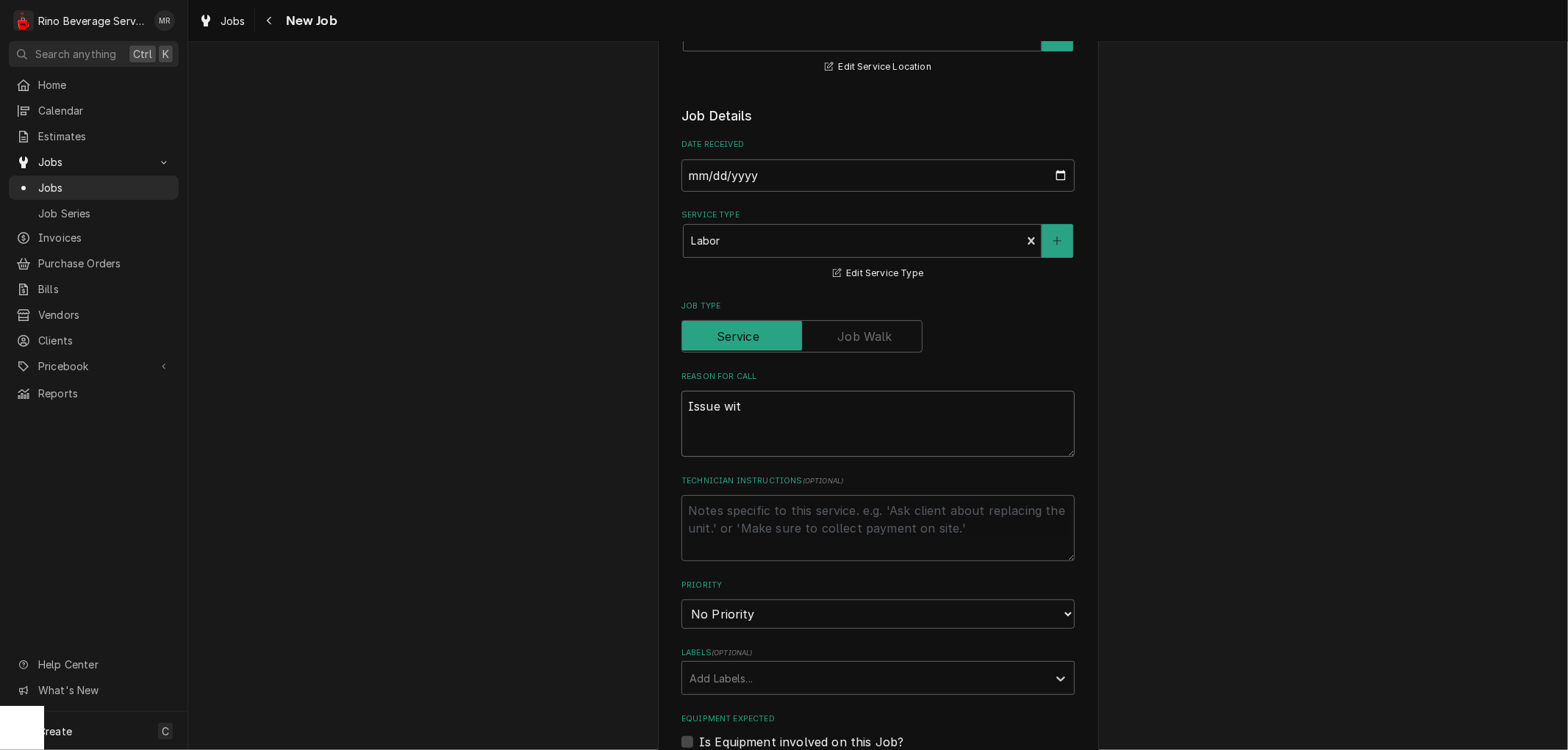
type textarea "Issue with"
type textarea "x"
type textarea "Issue with"
type textarea "x"
type textarea "Issue with h"
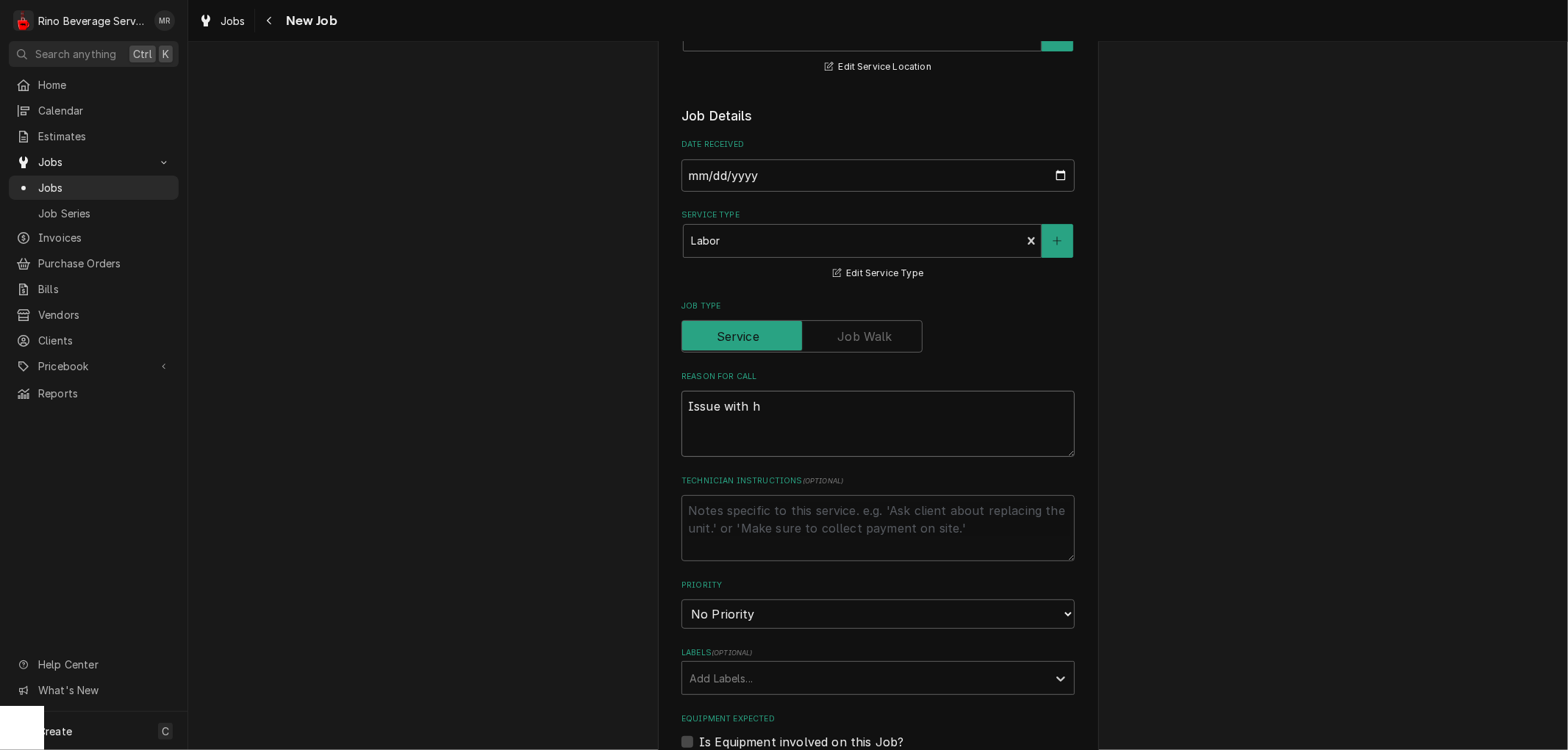
type textarea "x"
type textarea "Issue with ho"
type textarea "x"
type textarea "Issue with hot"
type textarea "x"
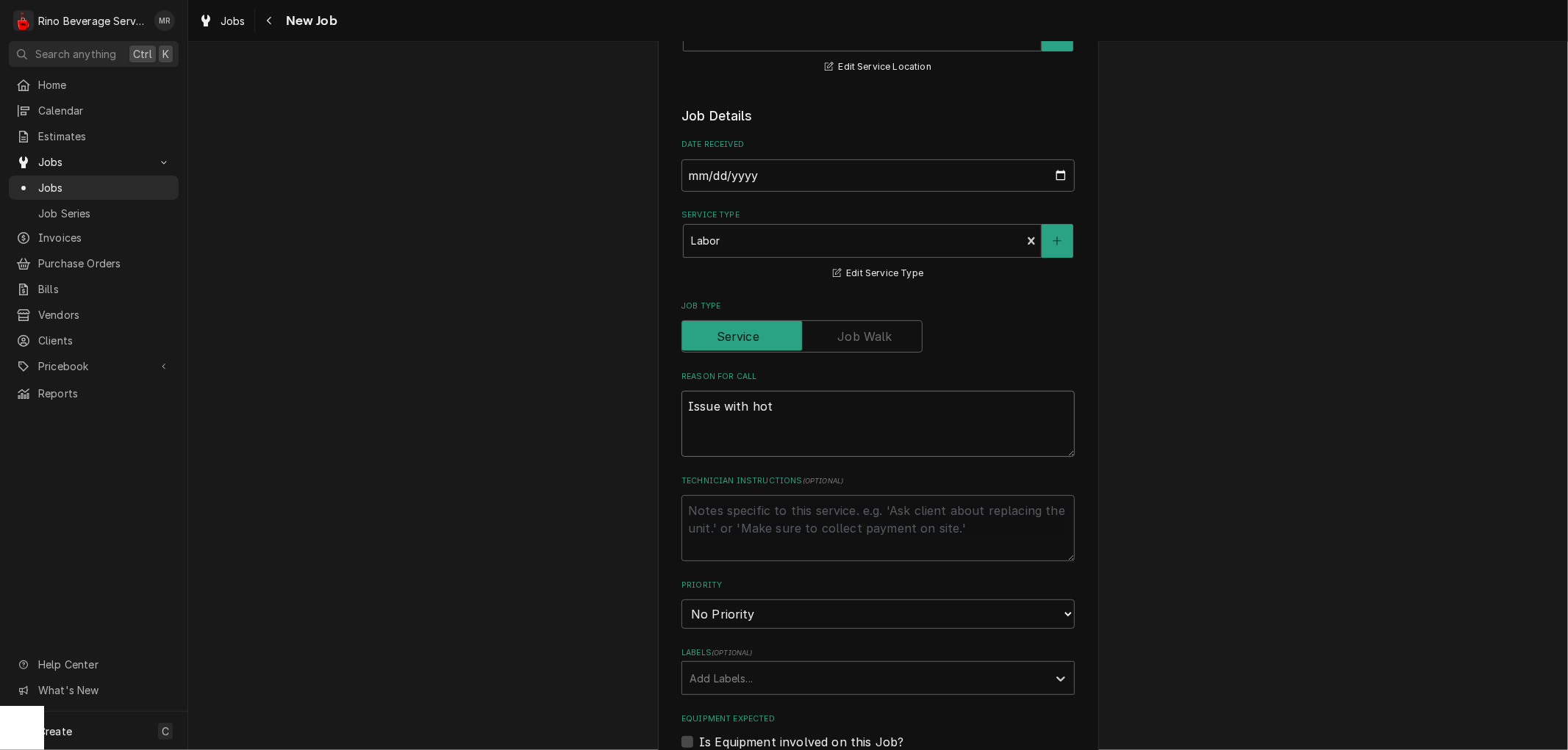
type textarea "Issue with hot"
type textarea "x"
type textarea "Issue with hot w"
type textarea "x"
type textarea "Issue with hot wa"
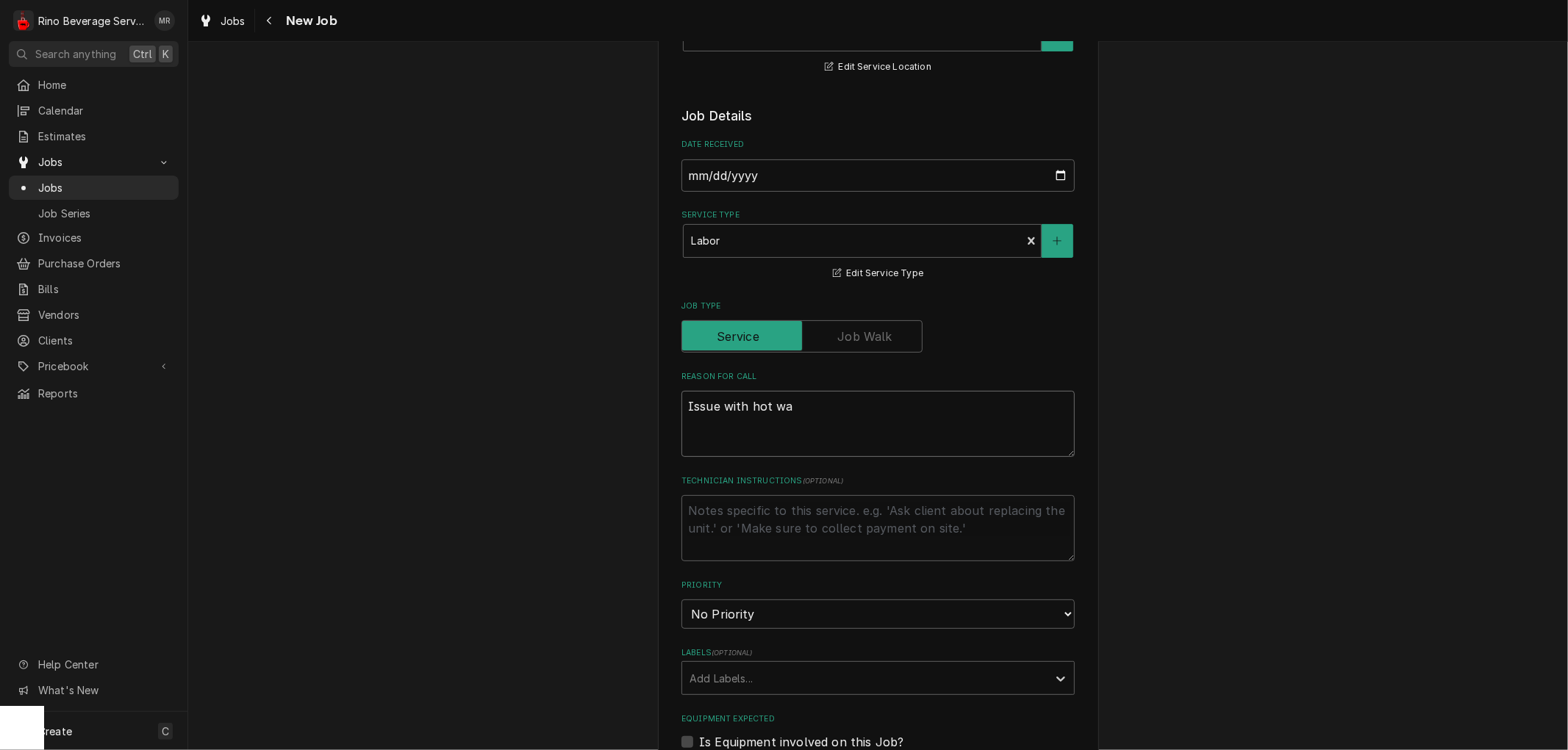
type textarea "x"
type textarea "Issue with hot wat"
type textarea "x"
type textarea "Issue with hot wate"
type textarea "x"
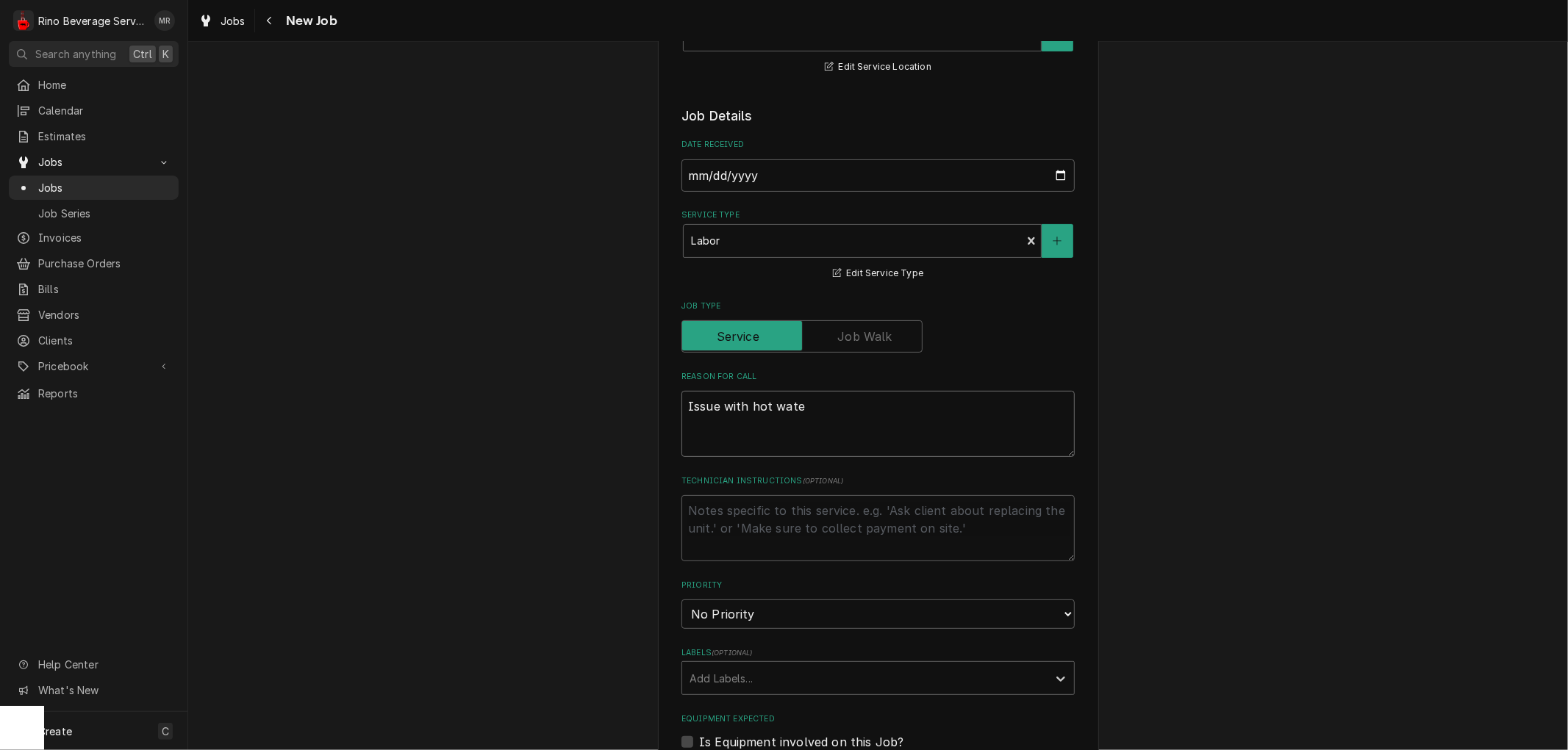
type textarea "Issue with hot water"
type textarea "x"
type textarea "Issue with hot water"
type textarea "x"
type textarea "Issue with hot water f"
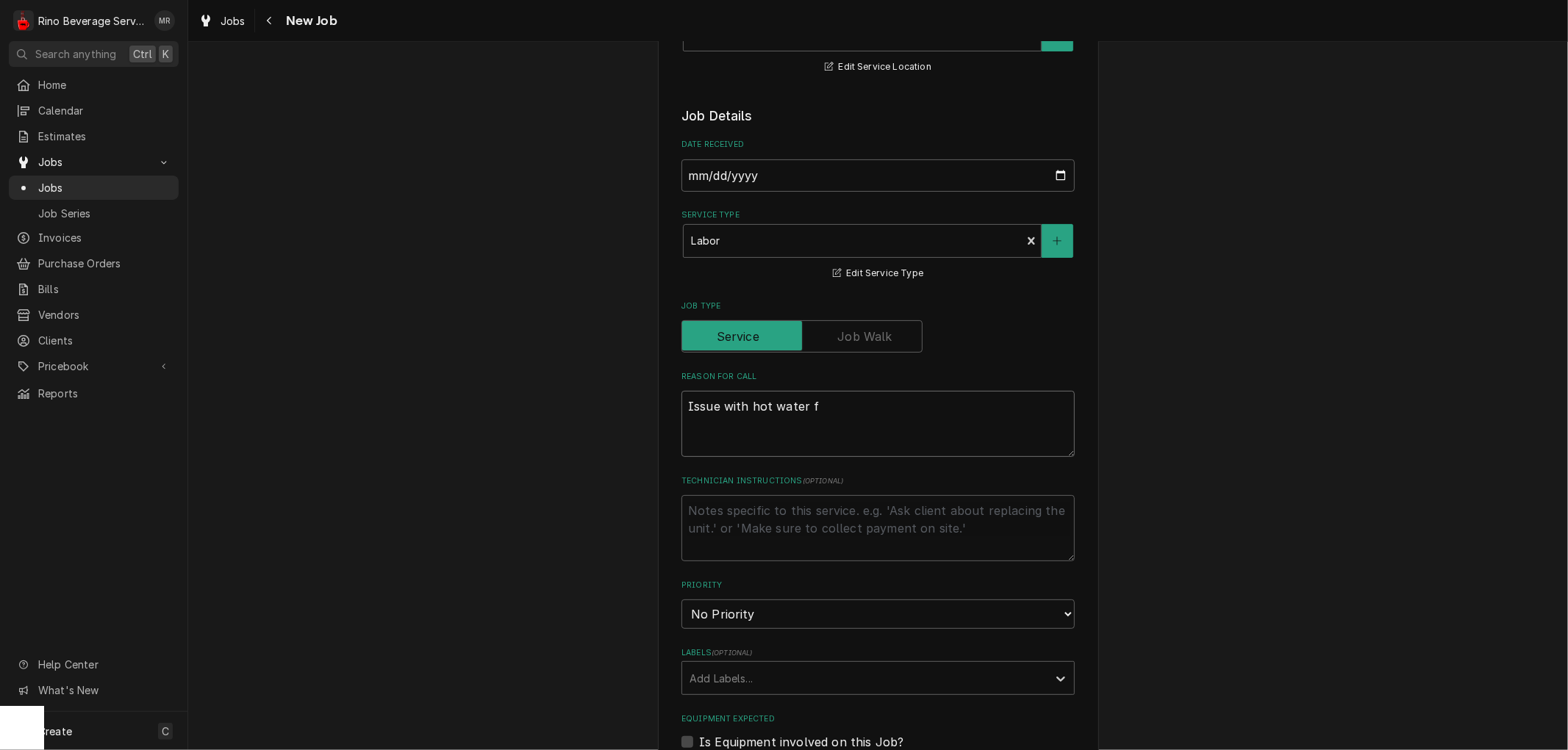
type textarea "x"
type textarea "Issue with hot water fa"
type textarea "x"
type textarea "Issue with hot water fau"
type textarea "x"
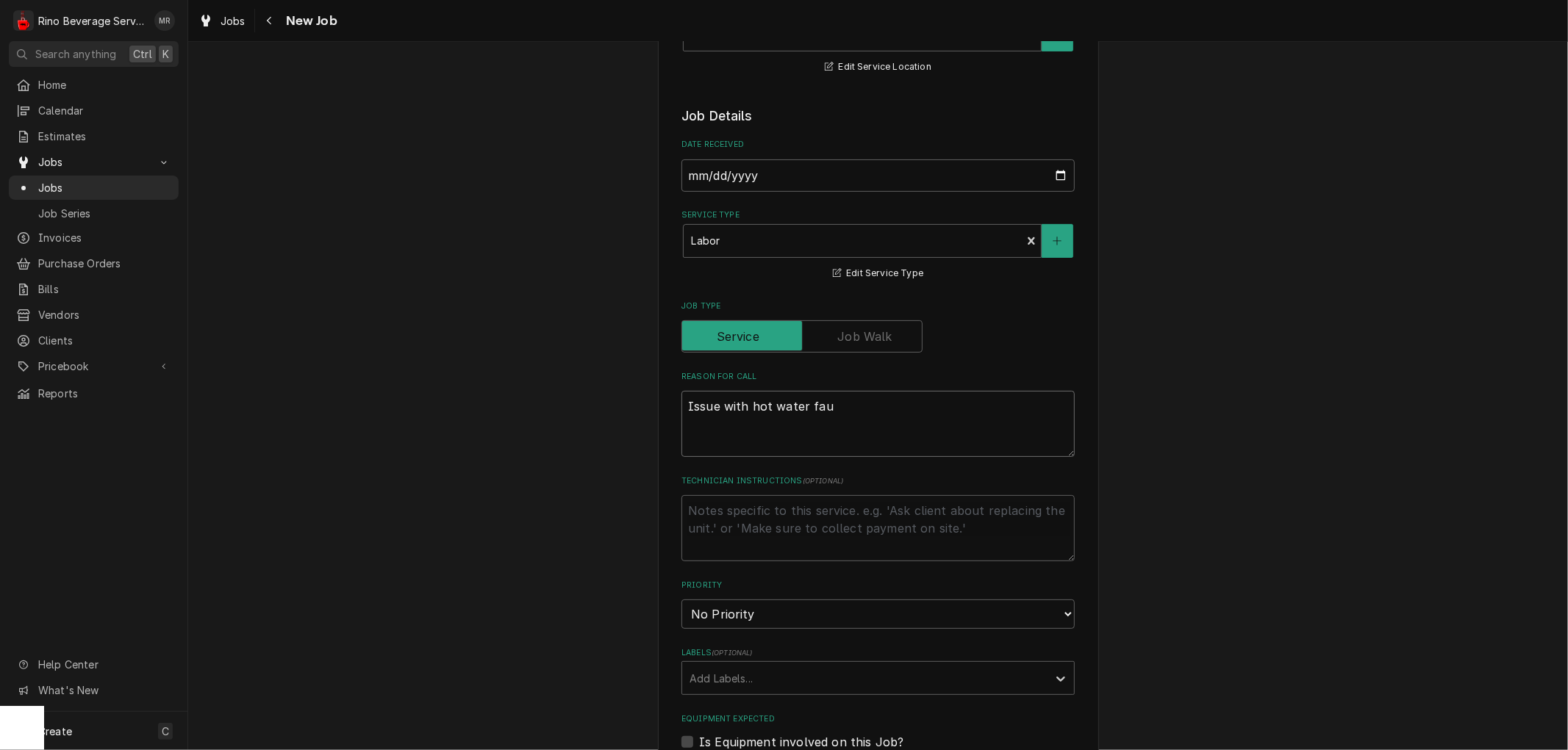
type textarea "Issue with hot water fauc"
type textarea "x"
type textarea "Issue with hot water fauce"
type textarea "x"
type textarea "Issue with hot water faucet"
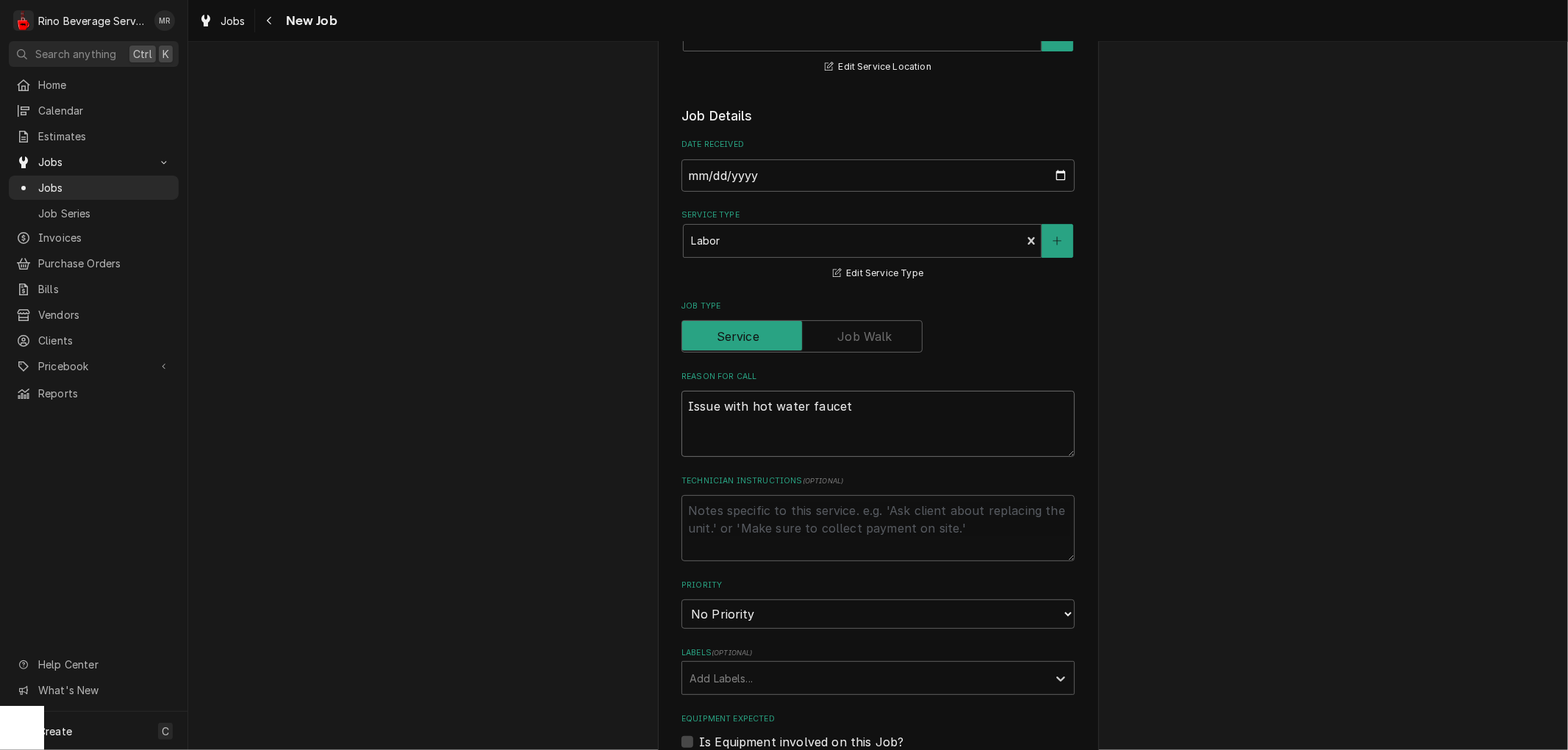
type textarea "x"
type textarea "Issue with hot water faucet"
type textarea "x"
type textarea "Issue with hot water faucet o"
type textarea "x"
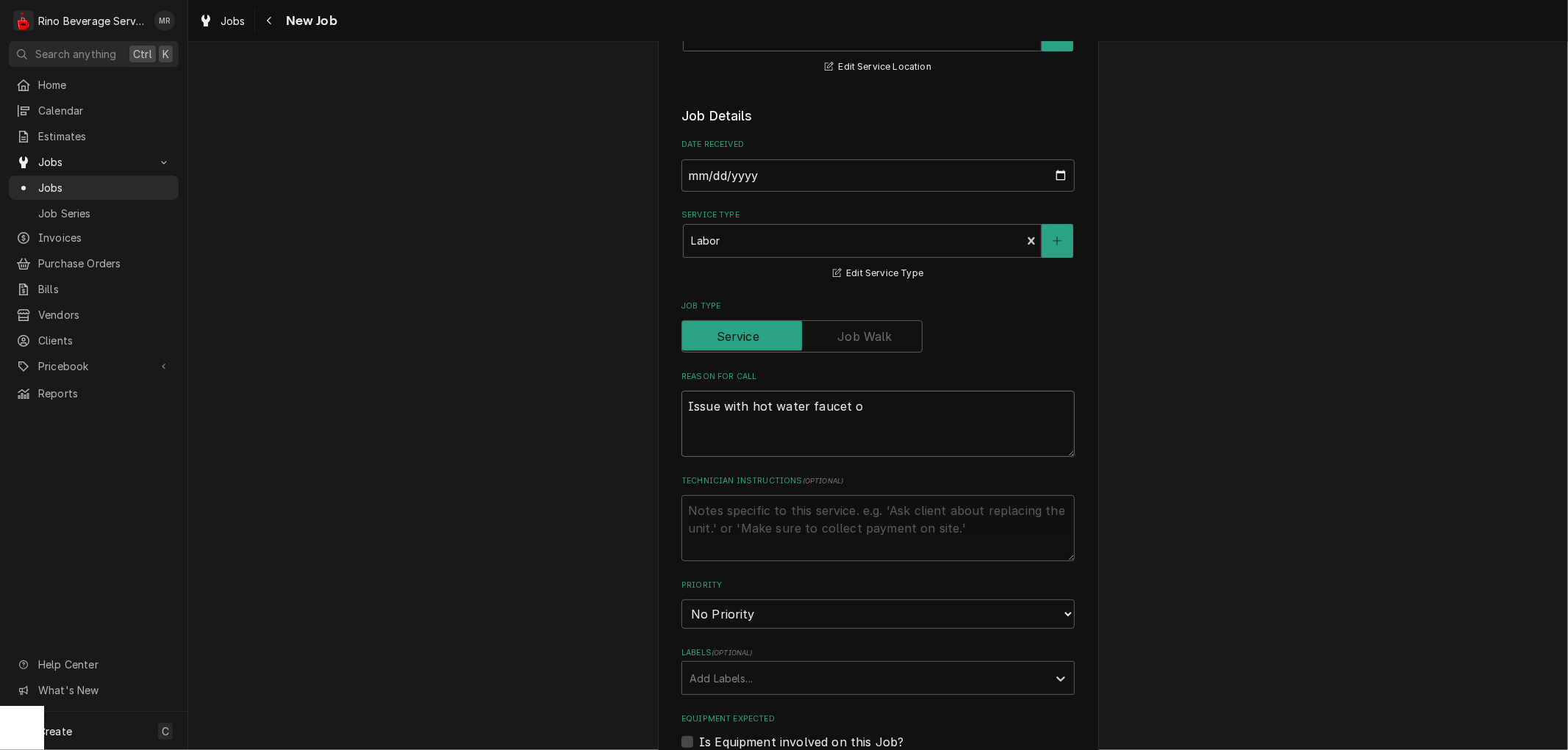
type textarea "Issue with hot water faucet on"
type textarea "x"
type textarea "Issue with hot water faucet on"
type textarea "x"
type textarea "Issue with hot water faucet on e"
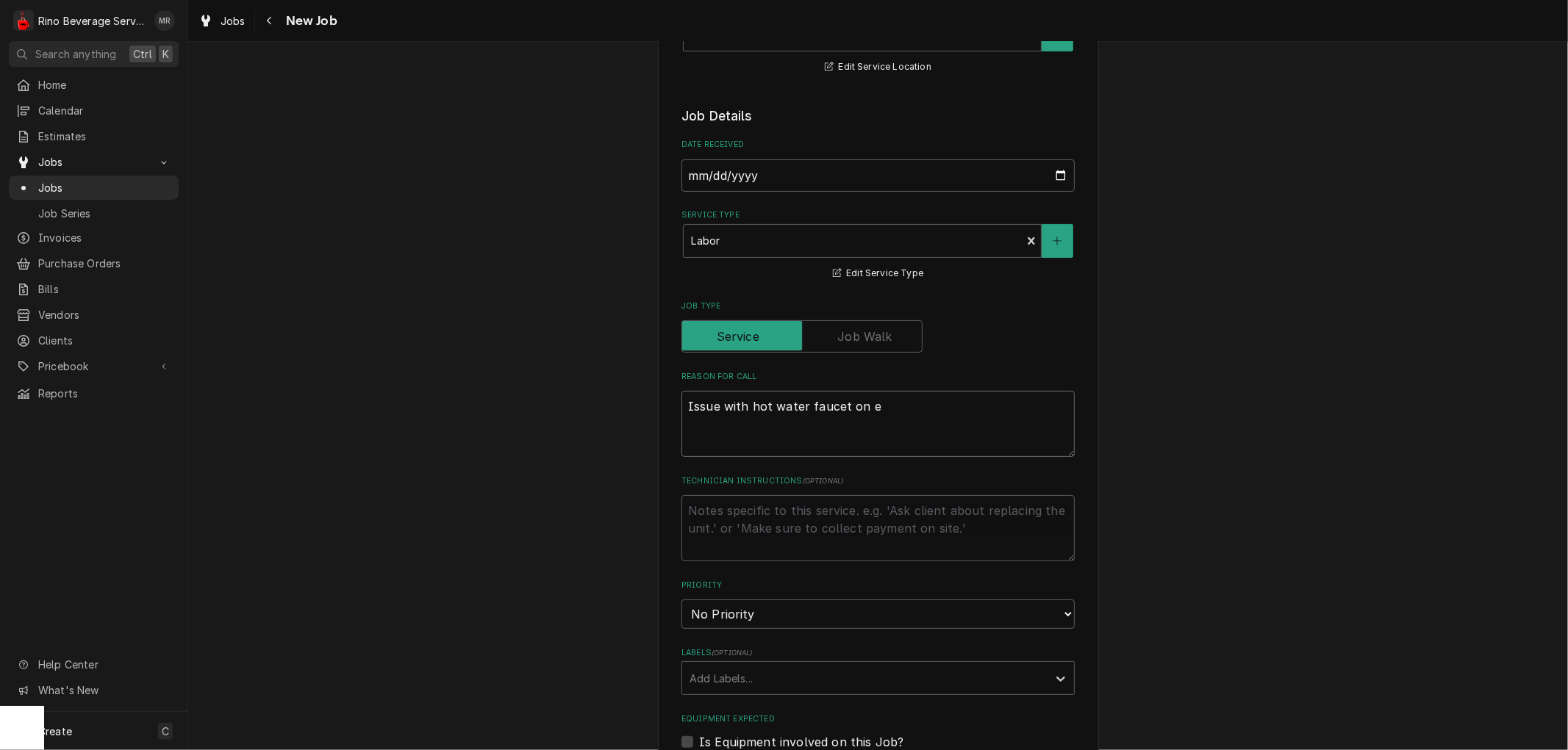
type textarea "x"
type textarea "Issue with hot water faucet on es"
type textarea "x"
type textarea "Issue with hot water faucet on esp"
type textarea "x"
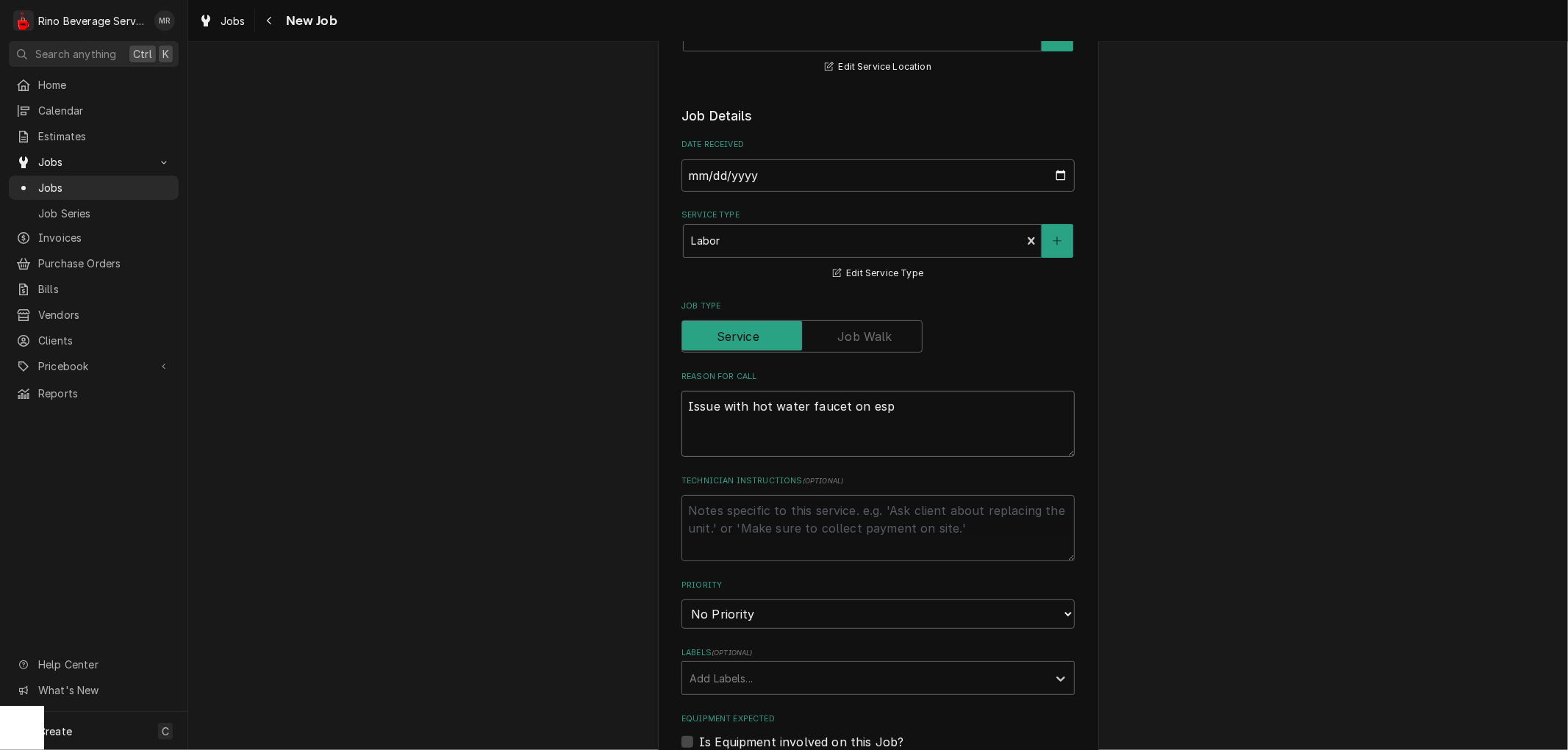
type textarea "Issue with hot water faucet on espr"
type textarea "x"
type textarea "Issue with hot water faucet on espre"
type textarea "x"
type textarea "Issue with hot water faucet on espres"
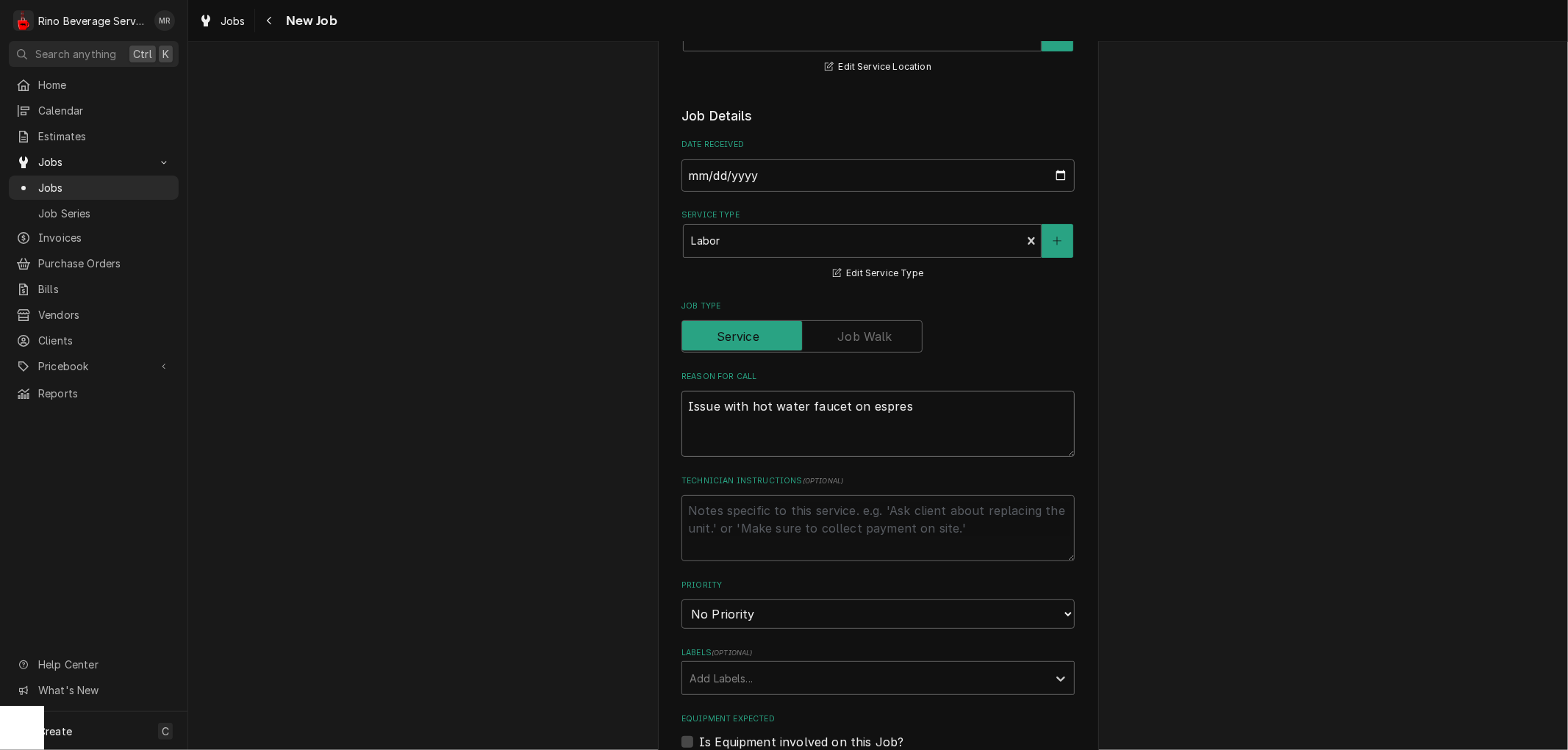
type textarea "x"
type textarea "Issue with hot water faucet on espress"
type textarea "x"
type textarea "Issue with hot water faucet on espresso"
type textarea "x"
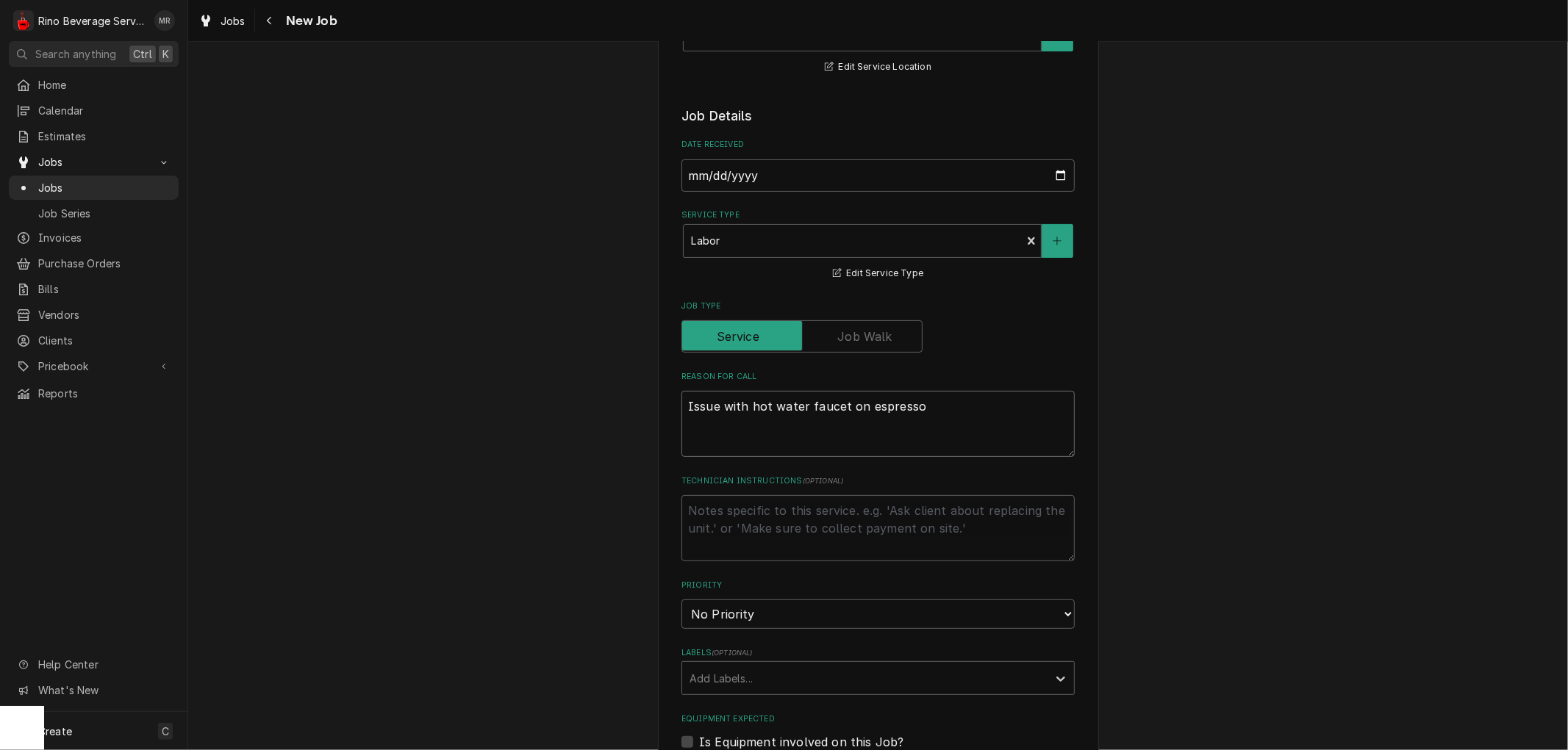
type textarea "Issue with hot water faucet on espresso"
type textarea "x"
type textarea "Issue with hot water faucet on espresso m"
type textarea "x"
type textarea "Issue with hot water faucet on espresso ma"
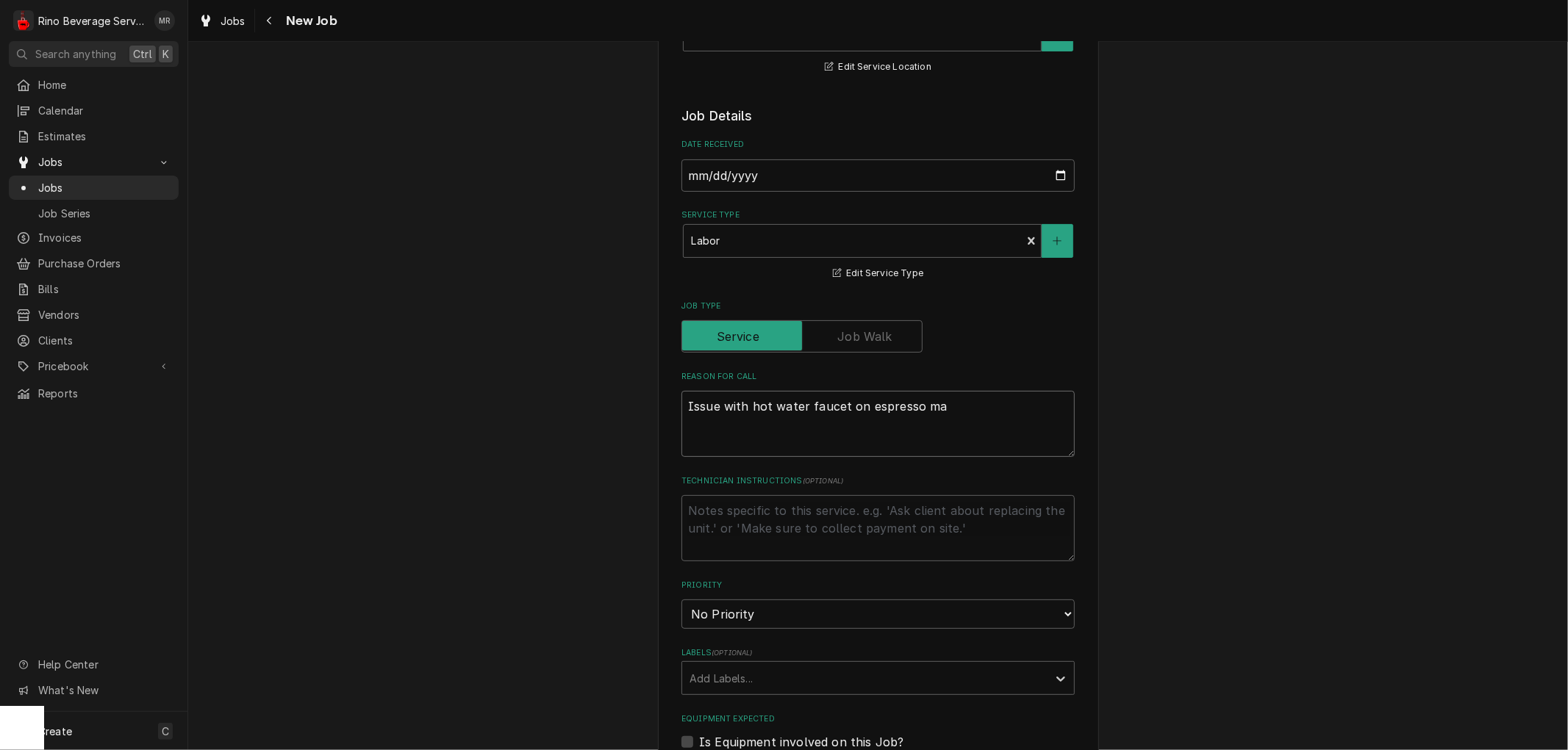
type textarea "x"
type textarea "Issue with hot water faucet on espresso mac"
type textarea "x"
type textarea "Issue with hot water faucet on espresso mach"
type textarea "x"
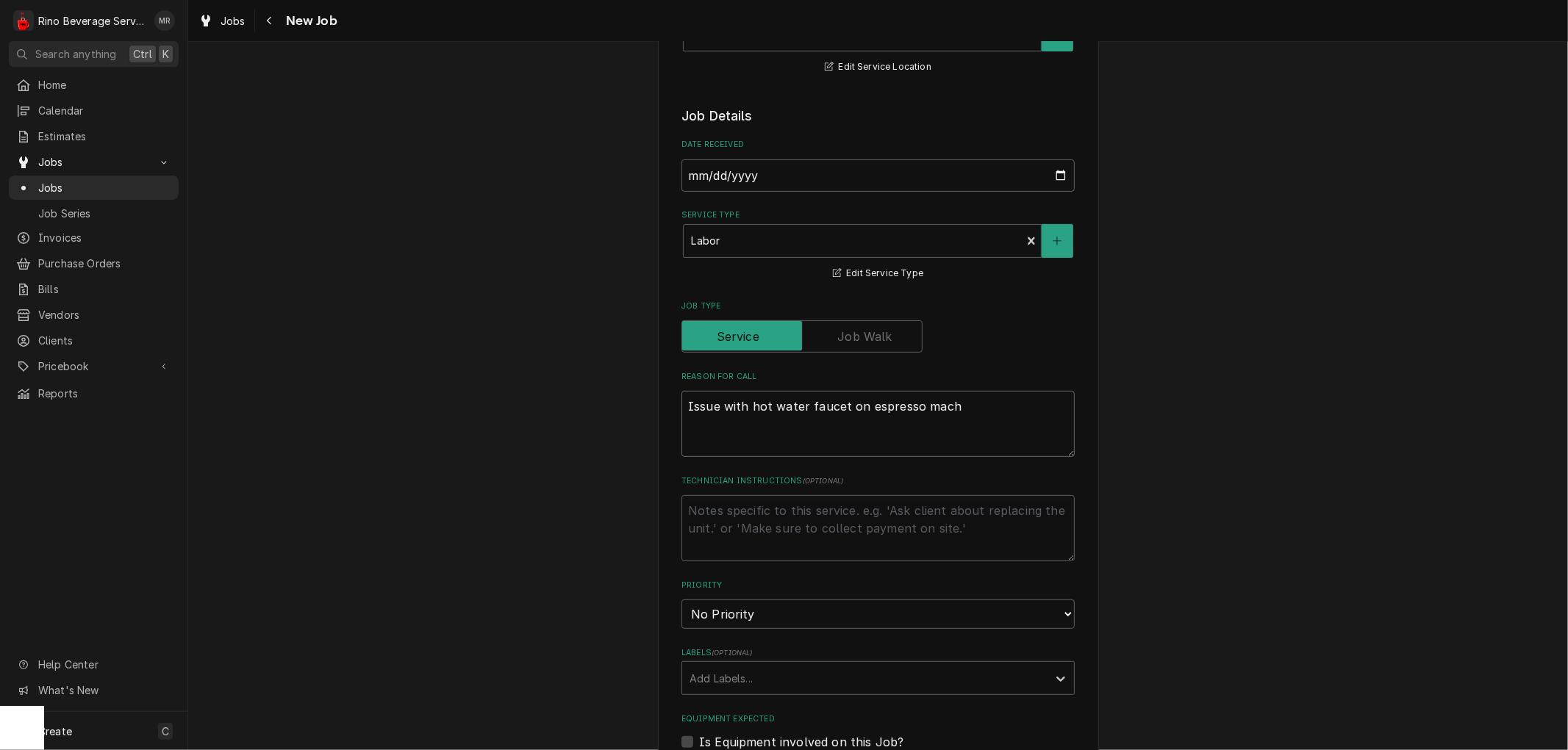
type textarea "Issue with hot water faucet on espresso machi"
type textarea "x"
type textarea "Issue with hot water faucet on espresso machin"
type textarea "x"
type textarea "Issue with hot water faucet on espresso machine"
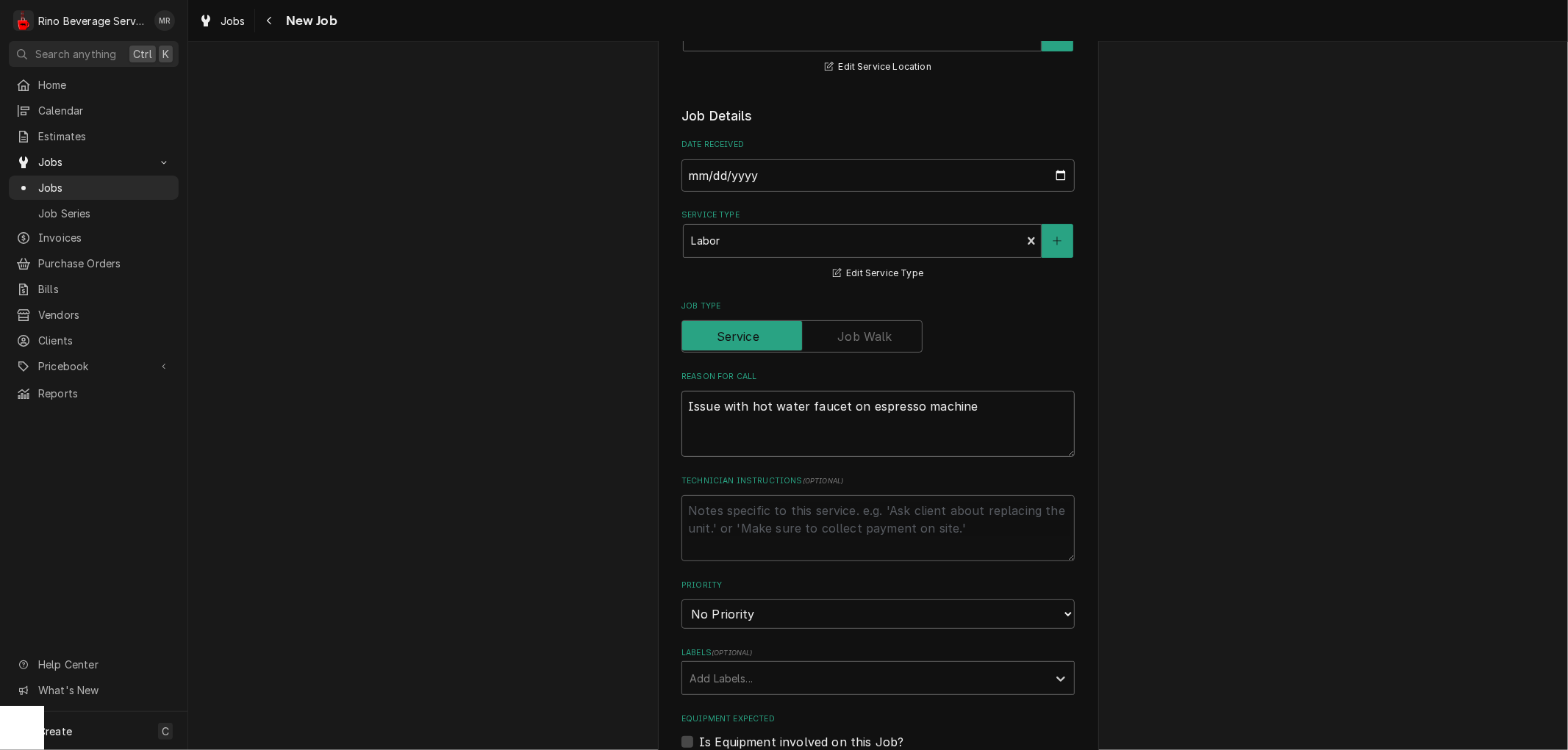
type textarea "x"
type textarea "Issue with hot water faucet on espresso machine"
type textarea "x"
type textarea "Issue with hot water faucet on espresso machine a"
type textarea "x"
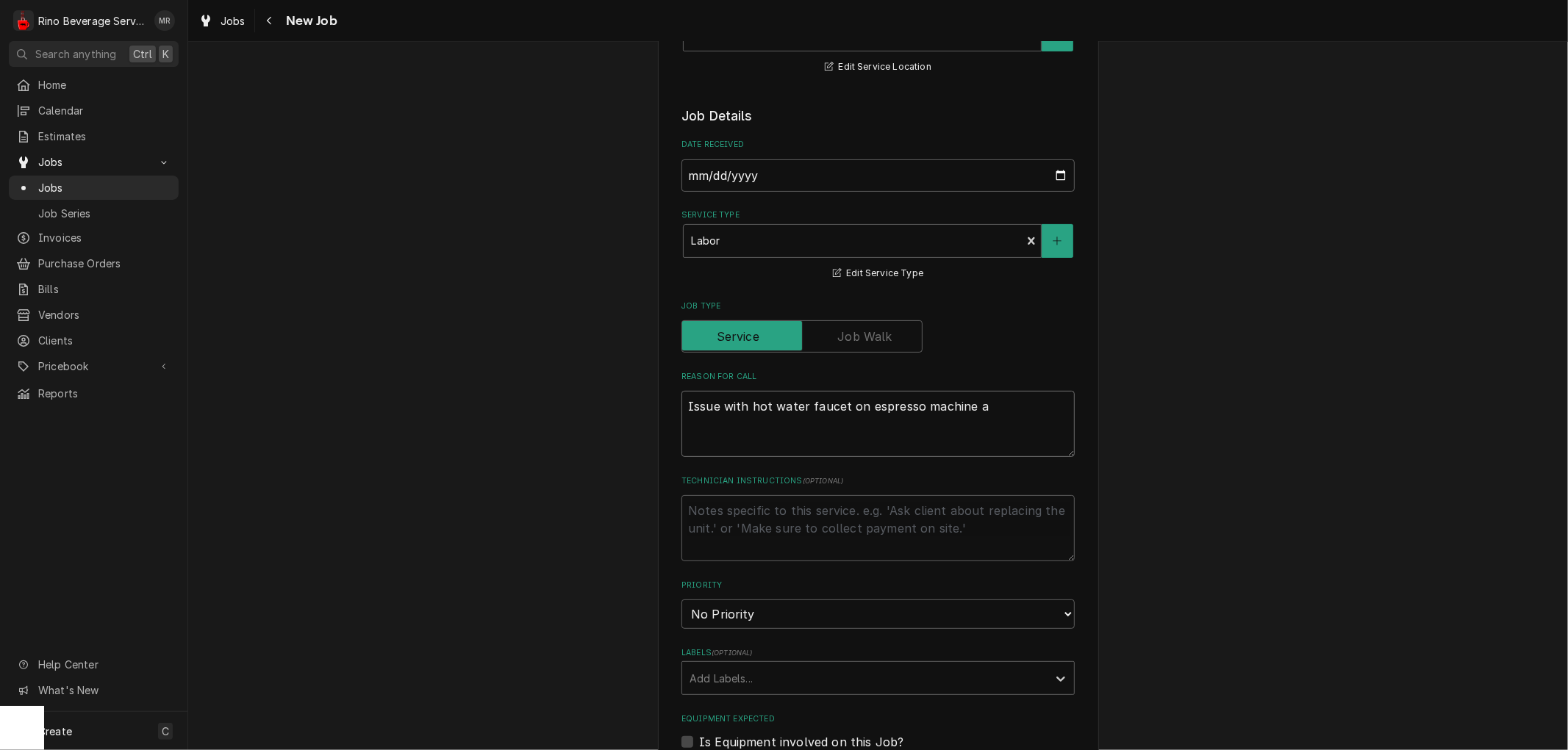
type textarea "Issue with hot water faucet on espresso machine an"
type textarea "x"
type textarea "Issue with hot water faucet on espresso machine and"
type textarea "x"
type textarea "Issue with hot water faucet on espresso machine and"
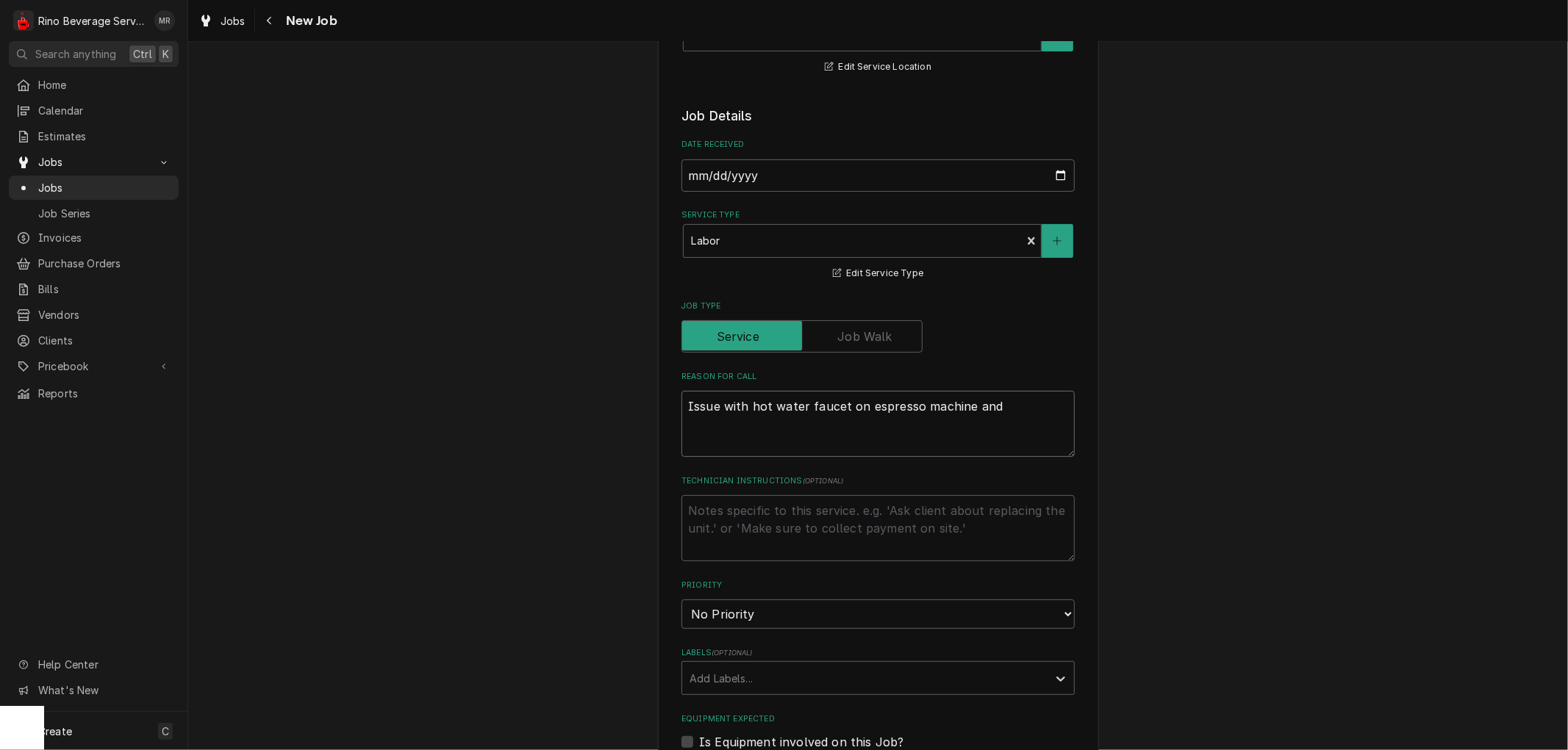
type textarea "x"
type textarea "Issue with hot water faucet on espresso machine and n"
type textarea "x"
type textarea "Issue with hot water faucet on espresso machine and ne"
type textarea "x"
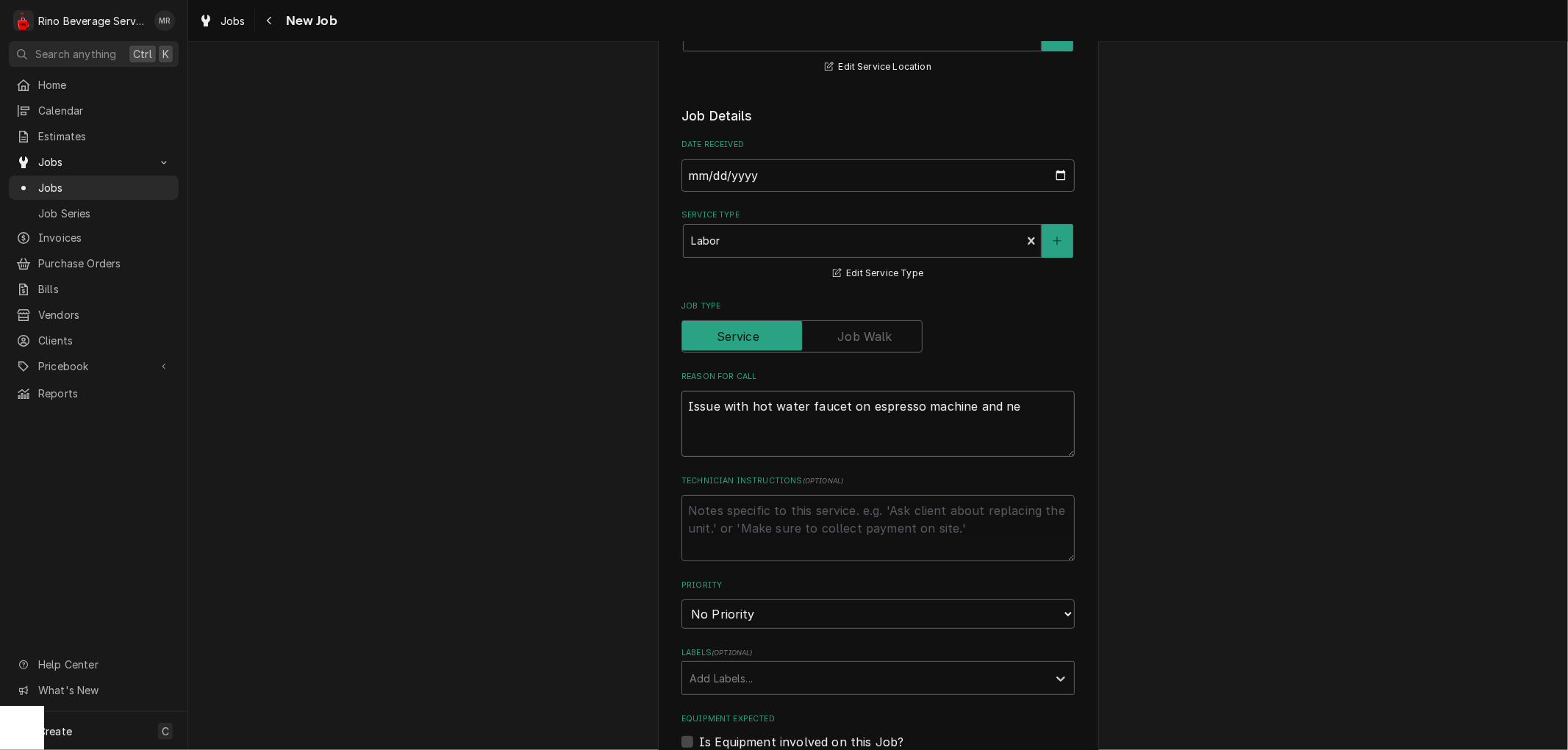
type textarea "Issue with hot water faucet on espresso machine and nee"
type textarea "x"
type textarea "Issue with hot water faucet on espresso machine and need"
type textarea "x"
type textarea "Issue with hot water faucet on espresso machine and needs"
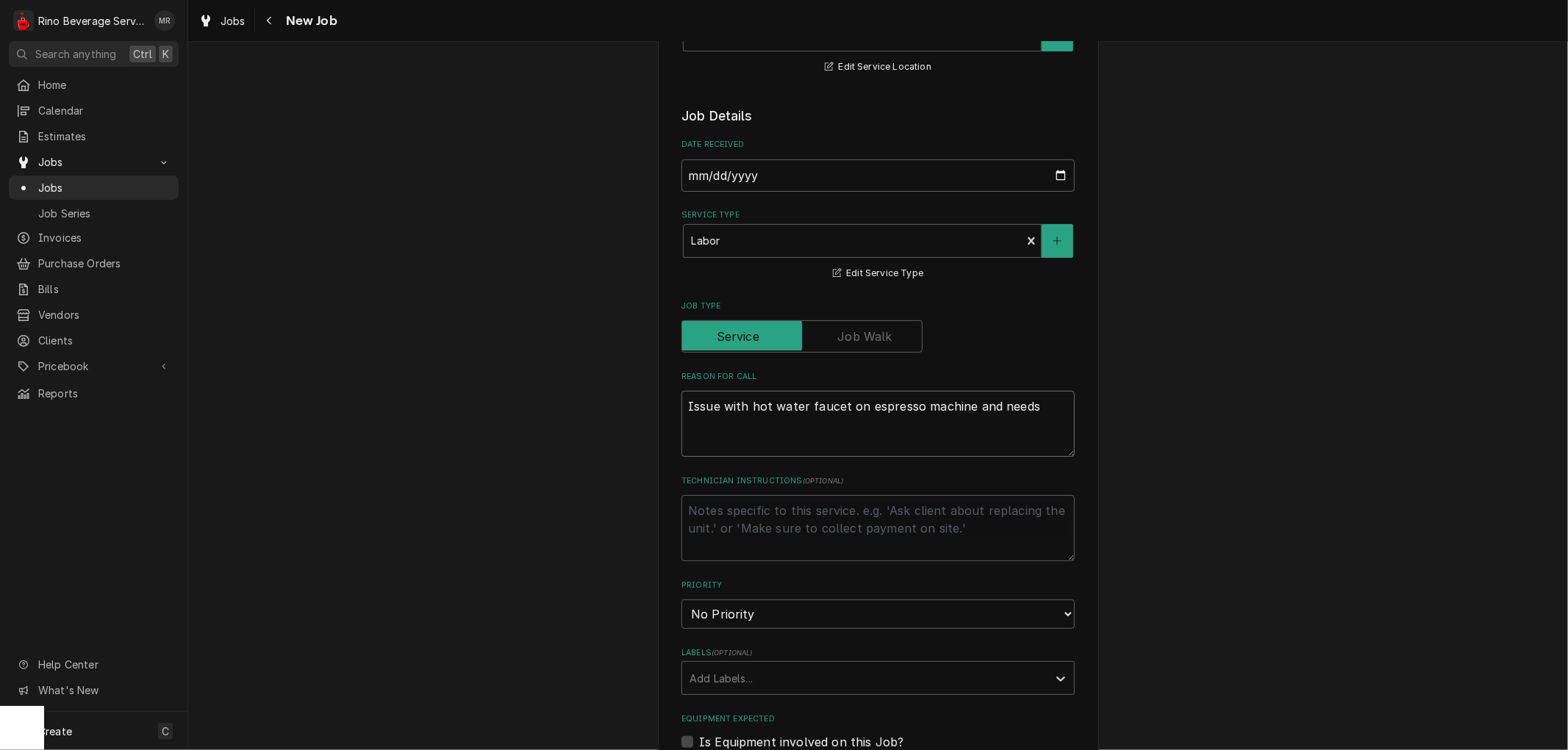
type textarea "x"
type textarea "Issue with hot water faucet on espresso machine and needs"
type textarea "x"
type textarea "Issue with hot water faucet on espresso machine and needs w"
type textarea "x"
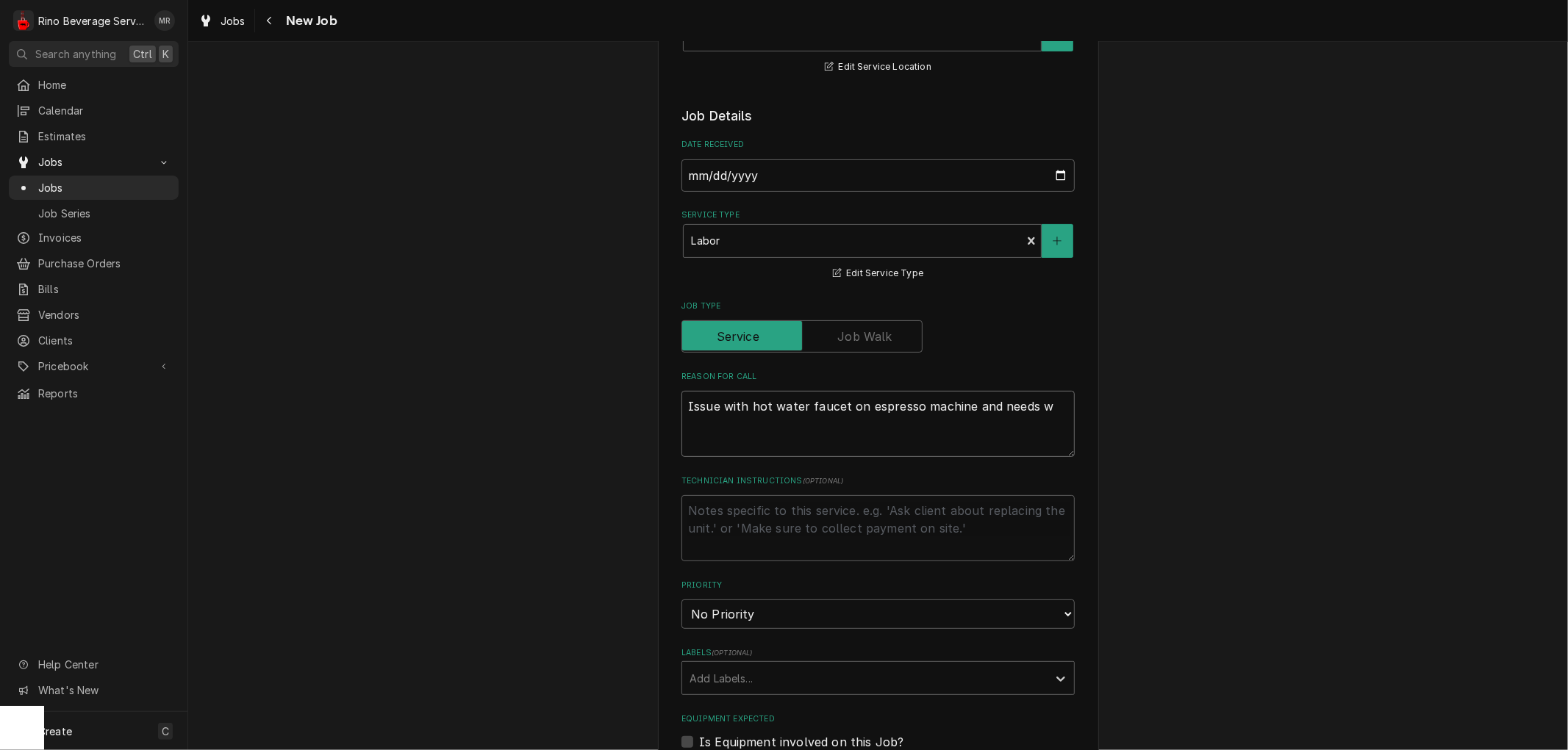
type textarea "Issue with hot water faucet on espresso machine and needs wa"
type textarea "x"
type textarea "Issue with hot water faucet on espresso machine and needs wat"
type textarea "x"
type textarea "Issue with hot water faucet on espresso machine and needs wate"
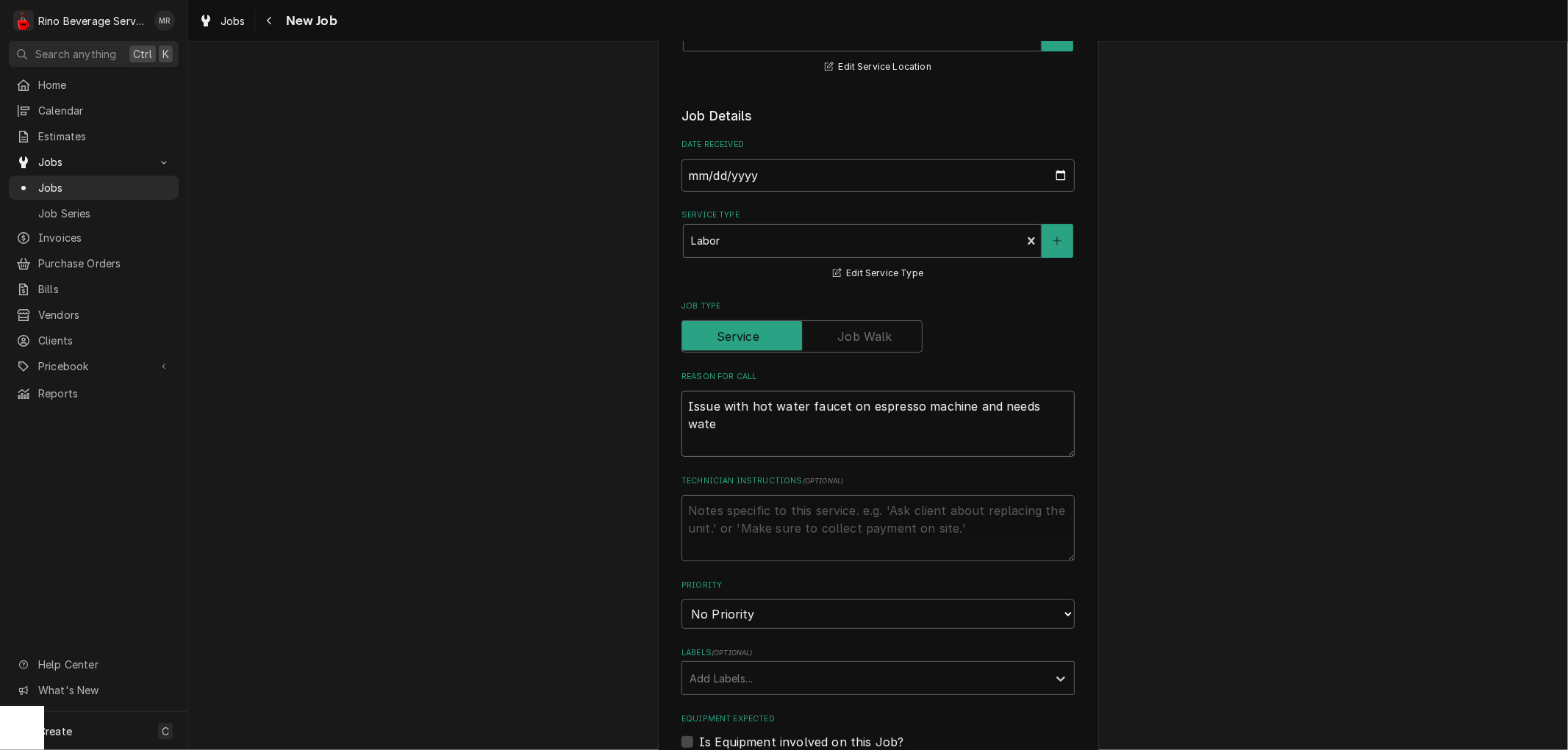
type textarea "x"
type textarea "Issue with hot water faucet on espresso machine and needs water"
type textarea "x"
type textarea "Issue with hot water faucet on espresso machine and needs water"
type textarea "x"
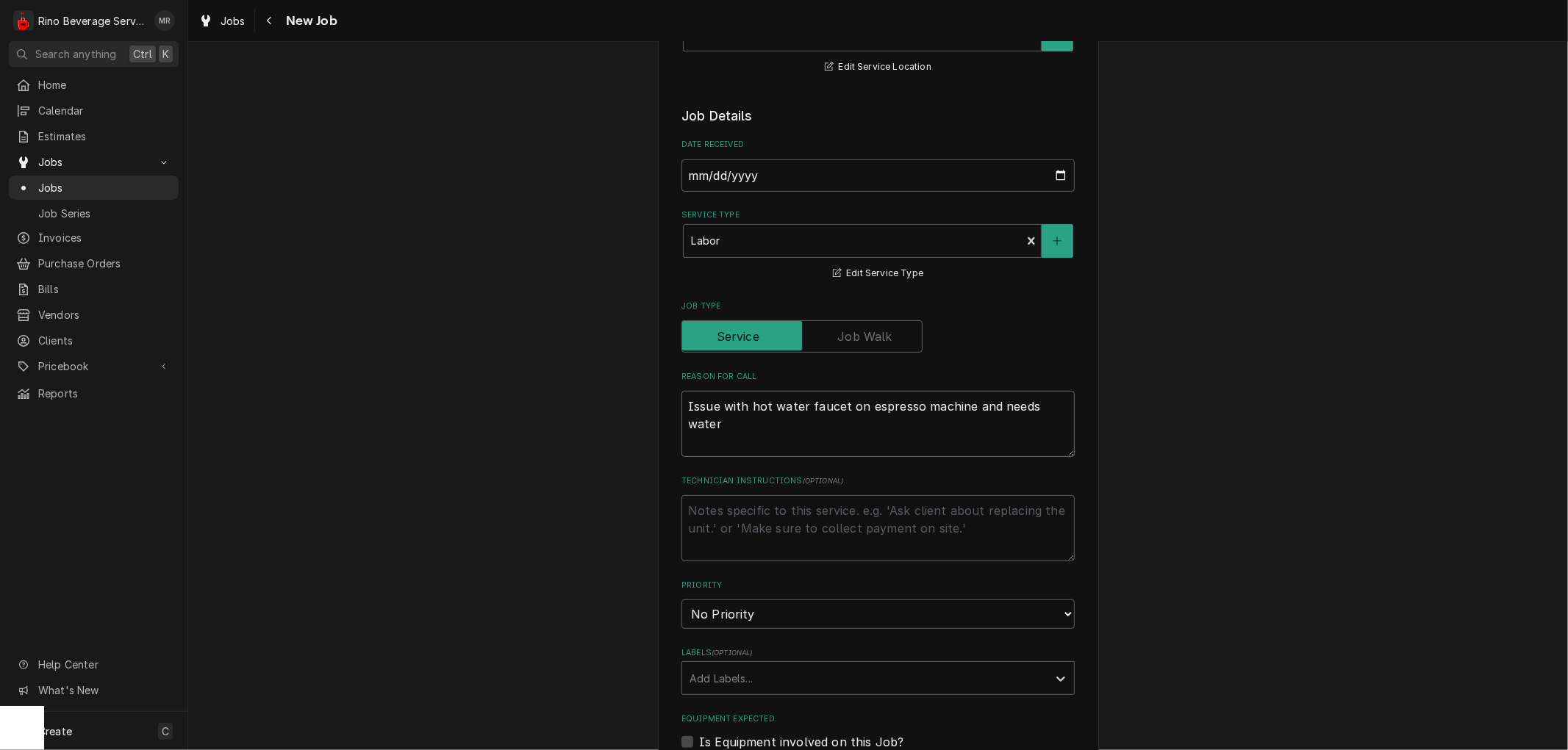
type textarea "Issue with hot water faucet on espresso machine and needs water f"
type textarea "x"
type textarea "Issue with hot water faucet on espresso machine and needs water fi"
type textarea "x"
type textarea "Issue with hot water faucet on espresso machine and needs water fil"
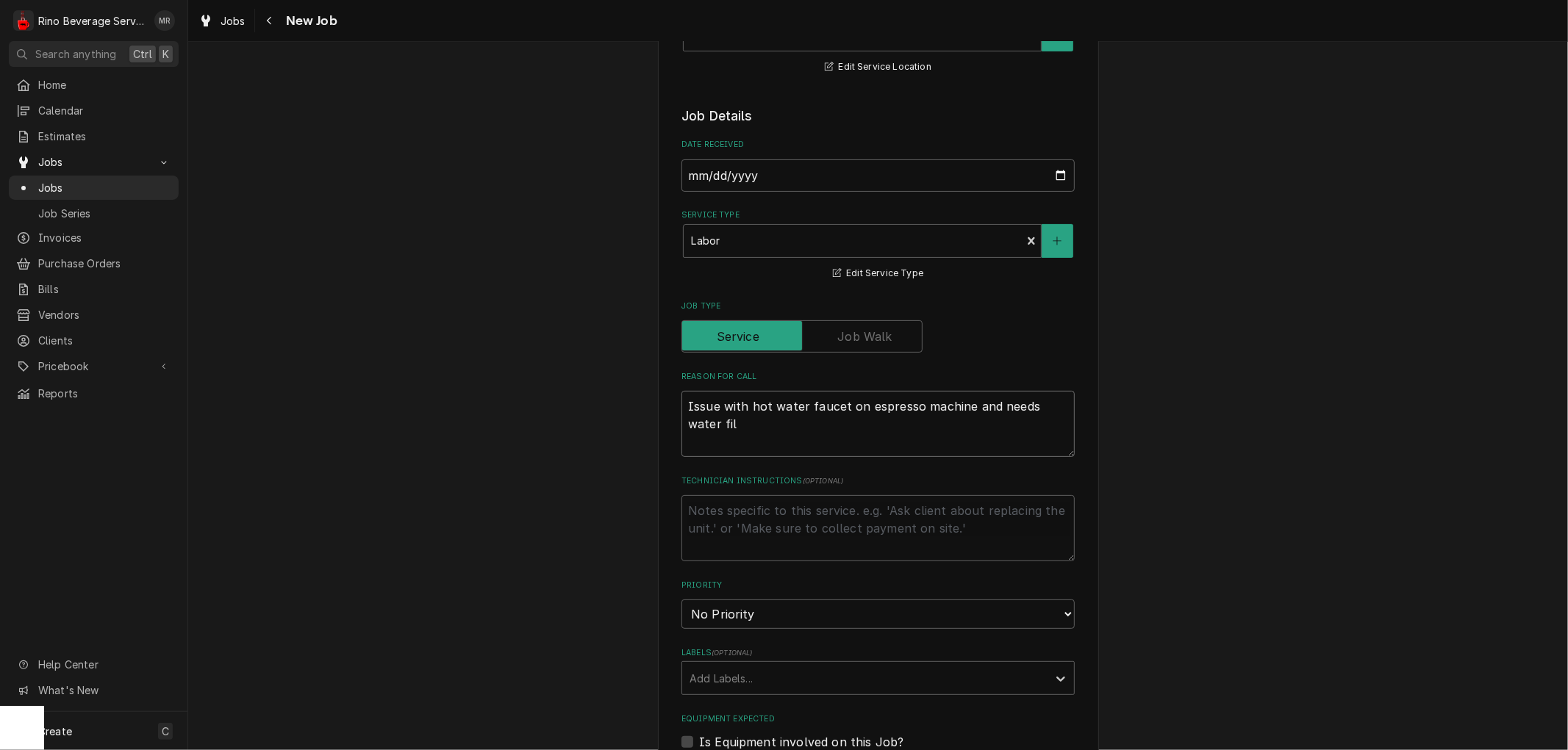
type textarea "x"
type textarea "Issue with hot water faucet on espresso machine and needs water filt"
type textarea "x"
type textarea "Issue with hot water faucet on espresso machine and needs water filte"
type textarea "x"
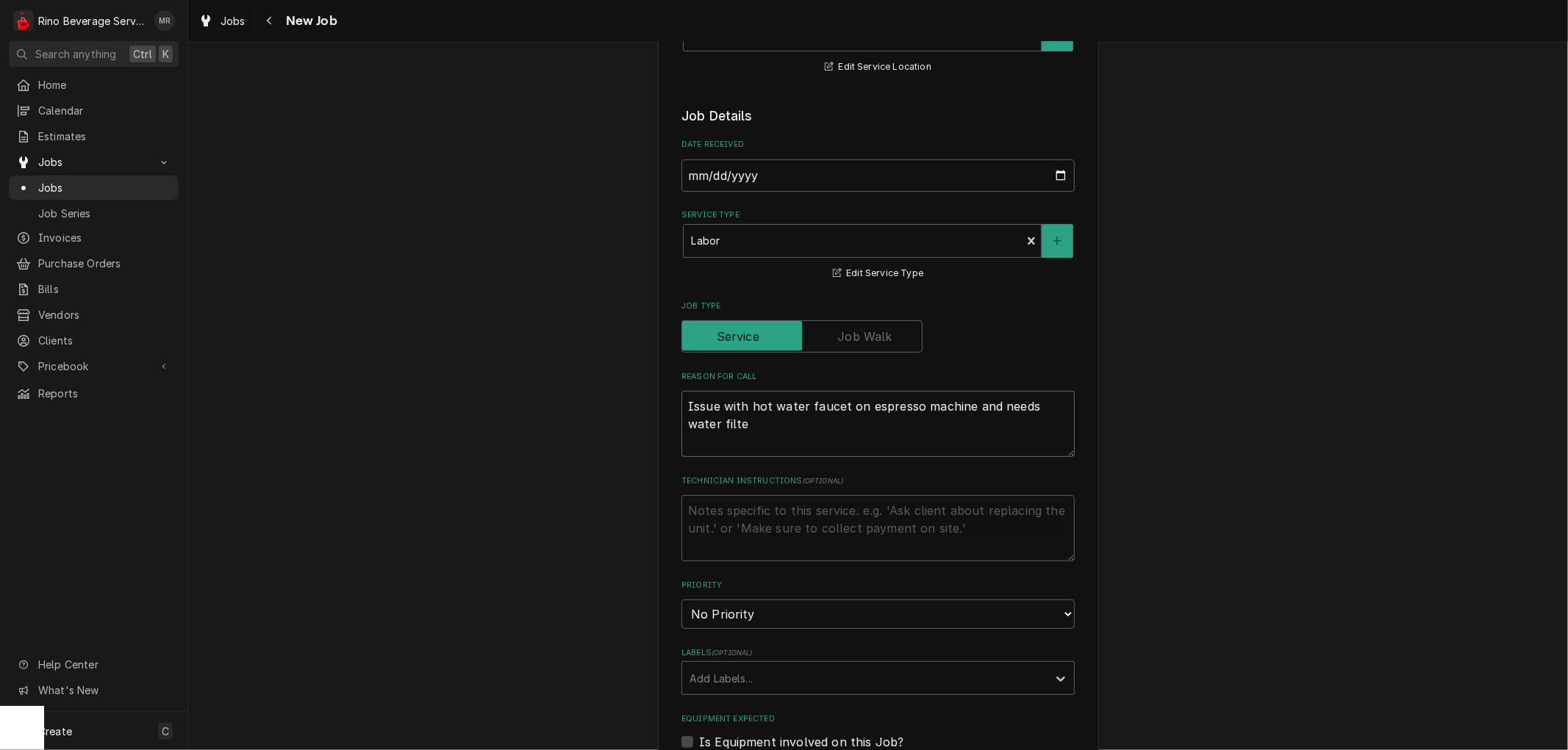
type textarea "Issue with hot water faucet on espresso machine and needs water filter"
type textarea "x"
type textarea "Issue with hot water faucet on espresso machine and needs water filter"
type textarea "x"
type textarea "Issue with hot water faucet on espresso machine and needs water filter r"
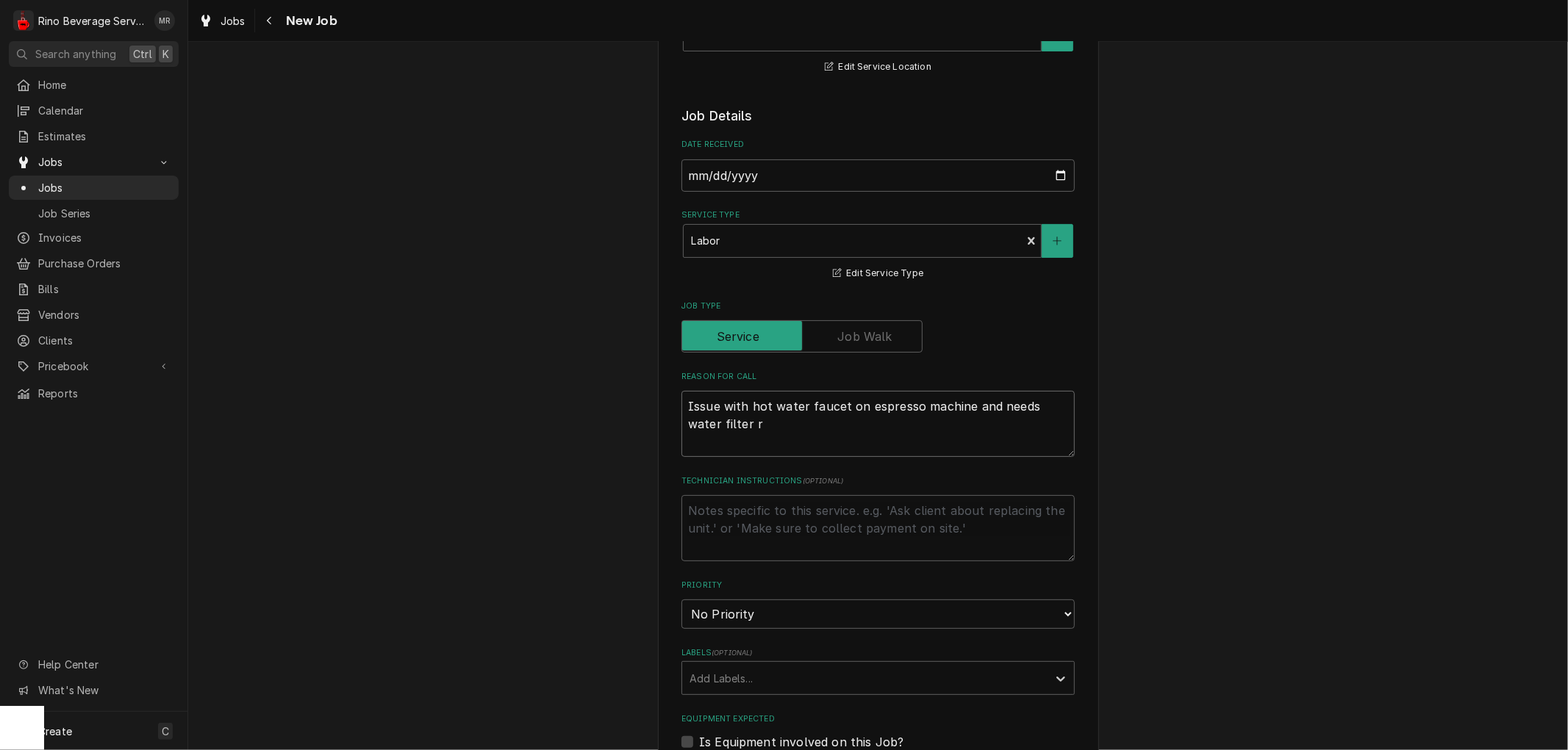
type textarea "x"
type textarea "Issue with hot water faucet on espresso machine and needs water filter re"
type textarea "x"
type textarea "Issue with hot water faucet on espresso machine and needs water filter rep"
type textarea "x"
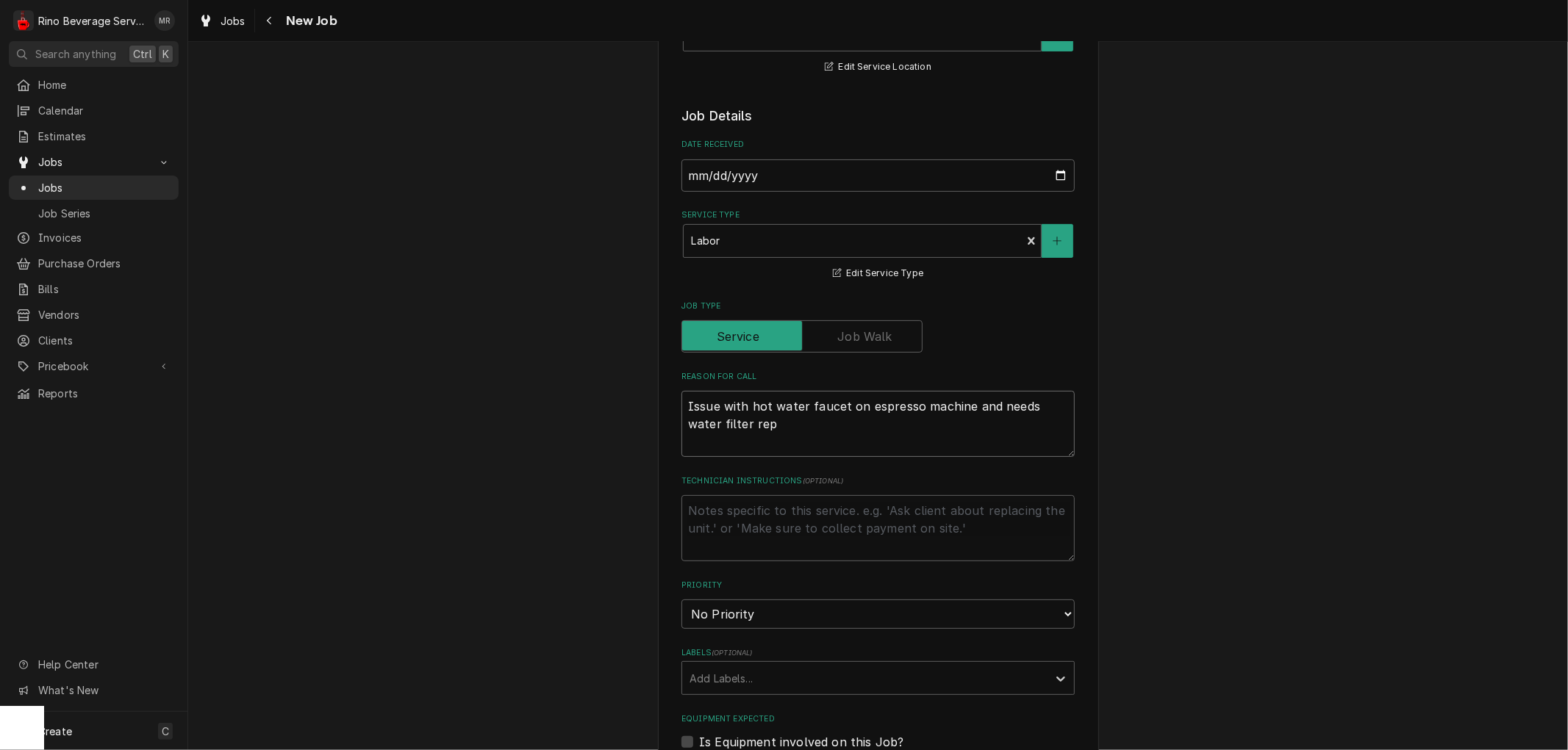
type textarea "Issue with hot water faucet on espresso machine and needs water filter repl"
type textarea "x"
type textarea "Issue with hot water faucet on espresso machine and needs water filter repla"
type textarea "x"
type textarea "Issue with hot water faucet on espresso machine and needs water filter replac"
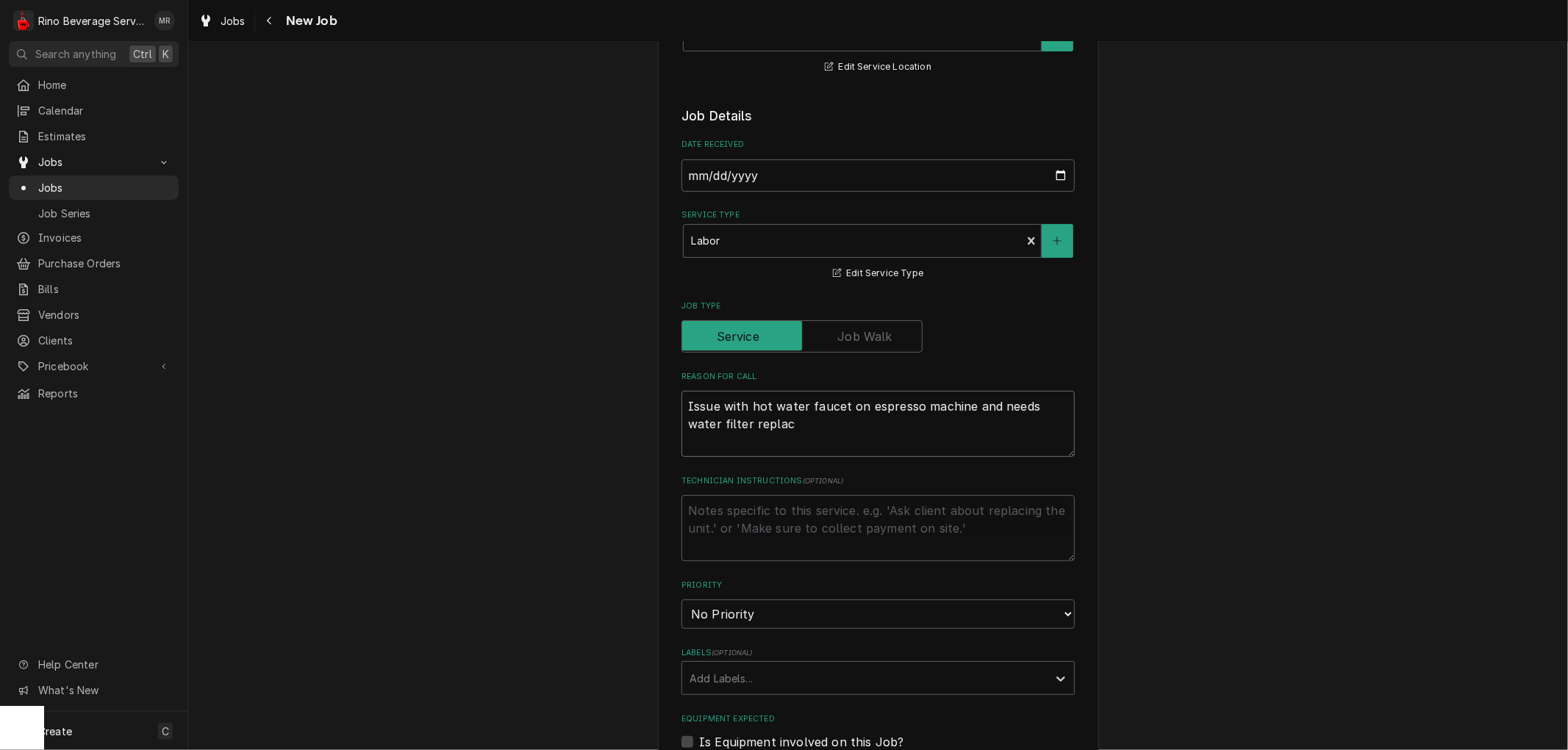
type textarea "x"
type textarea "Issue with hot water faucet on espresso machine and needs water filter replaced"
type textarea "x"
type textarea "Issue with hot water faucet on espresso machine and needs water filter replaced."
type textarea "x"
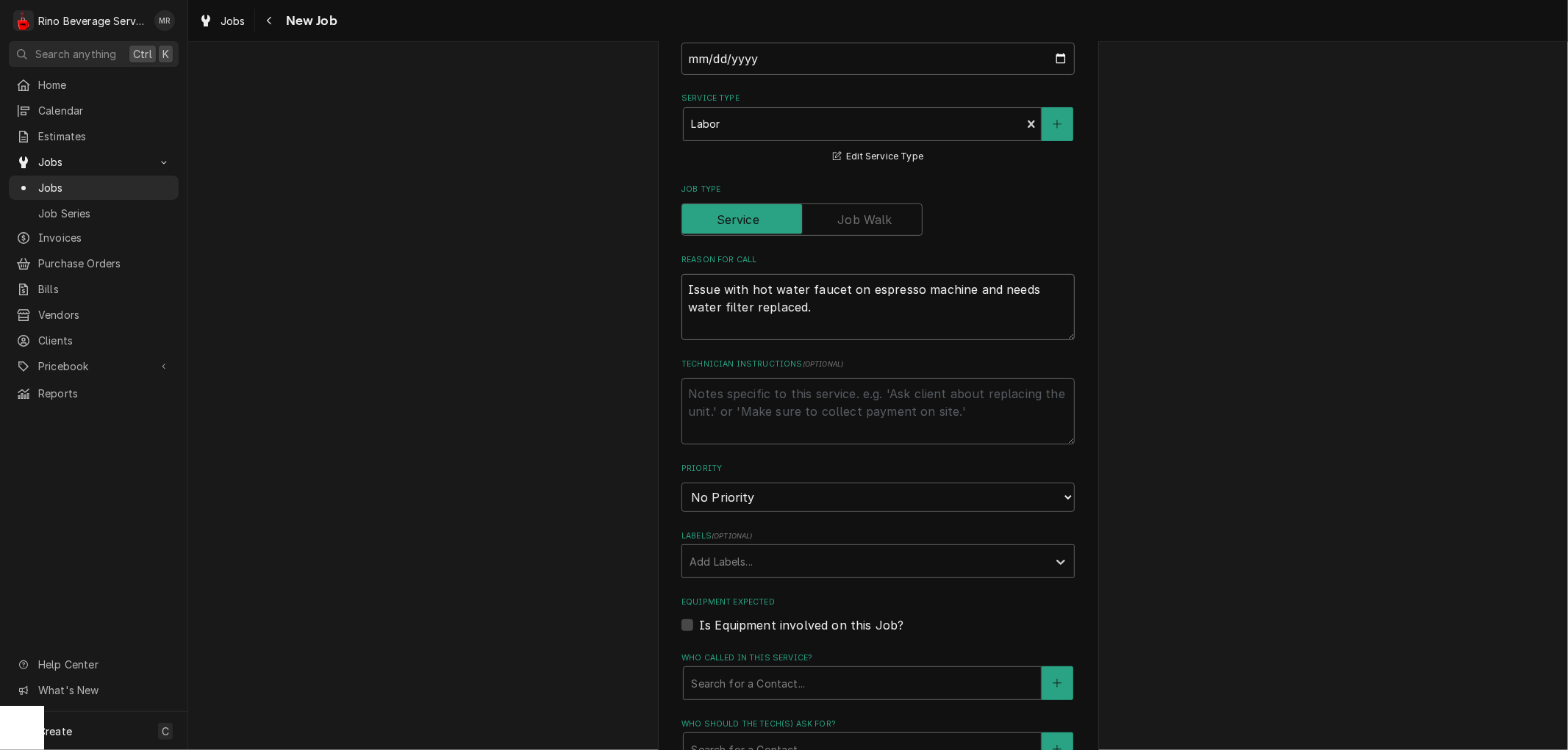
scroll to position [490, 0]
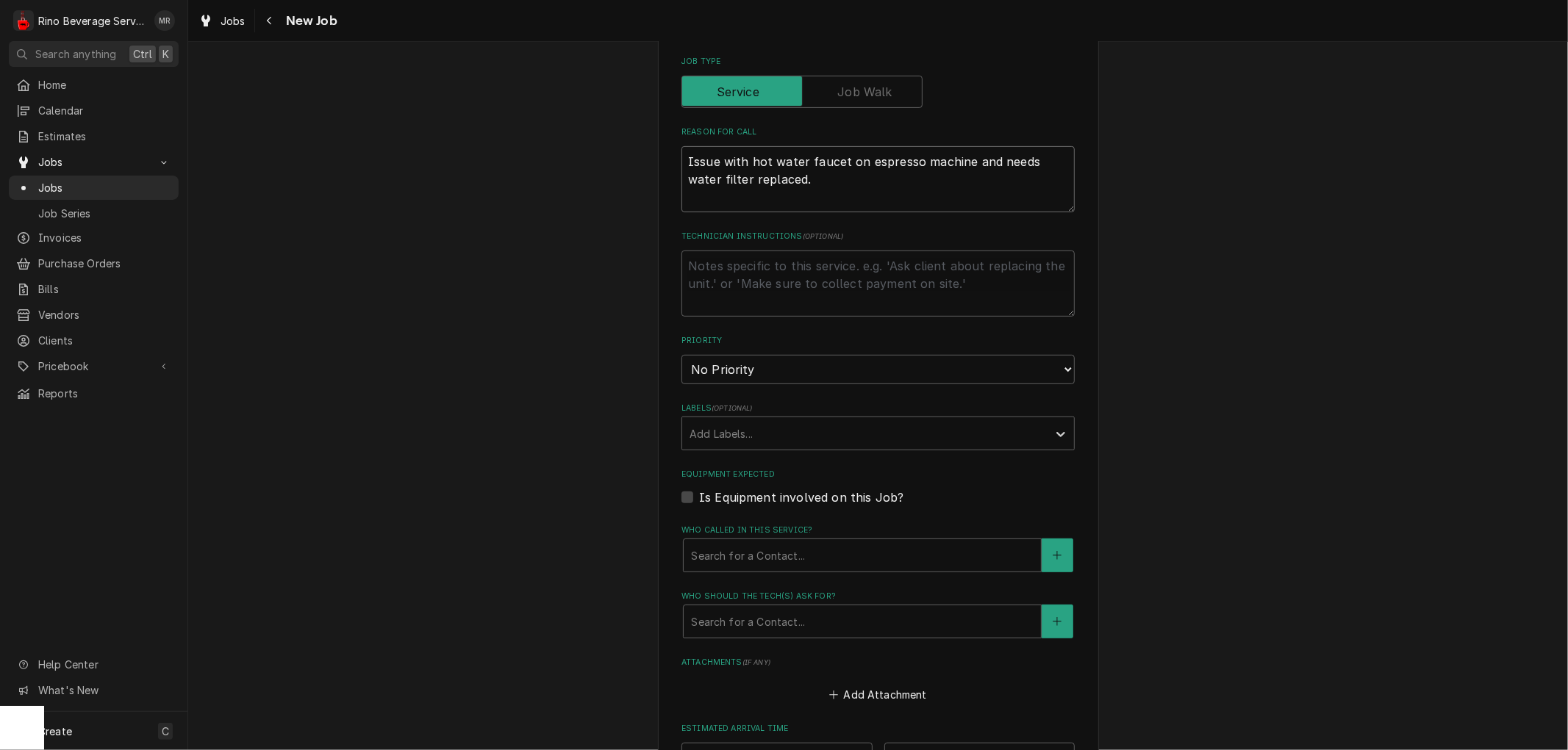
type textarea "Issue with hot water faucet on espresso machine and needs water filter replaced."
click at [783, 368] on select "No Priority Urgent High Medium Low" at bounding box center [878, 370] width 393 height 30
select select "1"
click at [682, 355] on select "No Priority Urgent High Medium Low" at bounding box center [878, 370] width 393 height 30
click at [753, 274] on textarea "Technician Instructions ( optional )" at bounding box center [878, 284] width 393 height 66
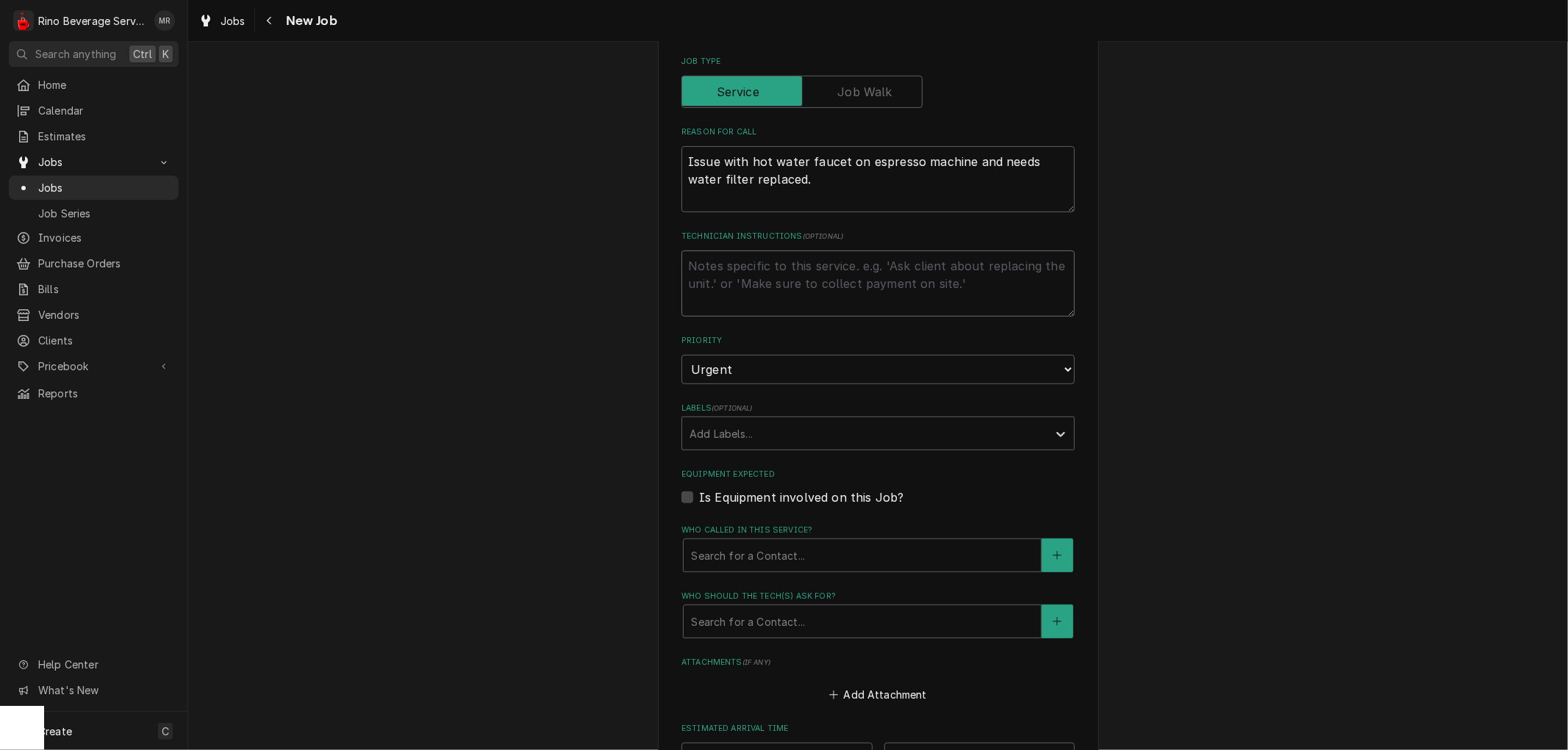
type textarea "x"
type textarea "l"
type textarea "x"
type textarea "lo"
type textarea "x"
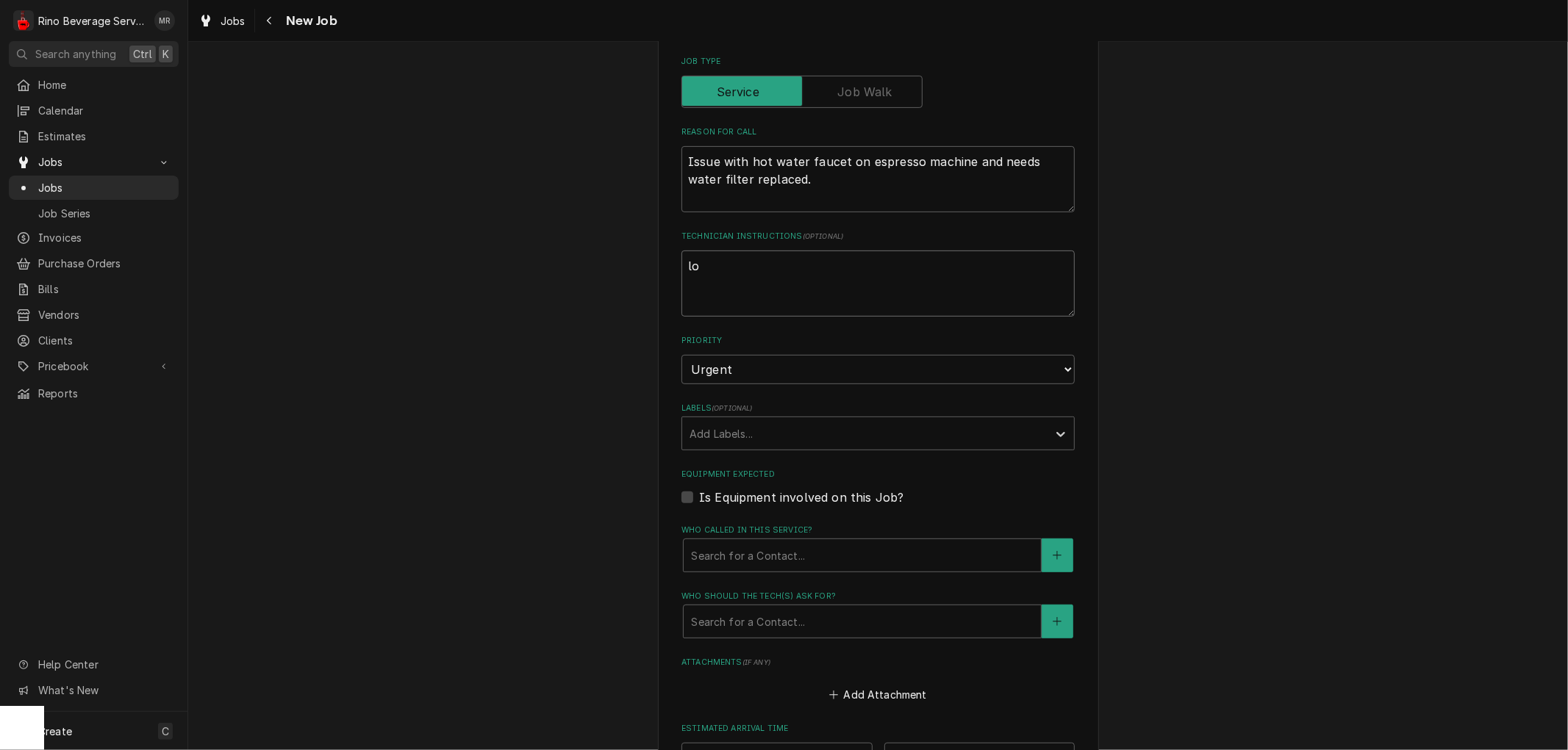
type textarea "log"
type textarea "x"
type textarea "log"
type textarea "x"
type textarea "log m"
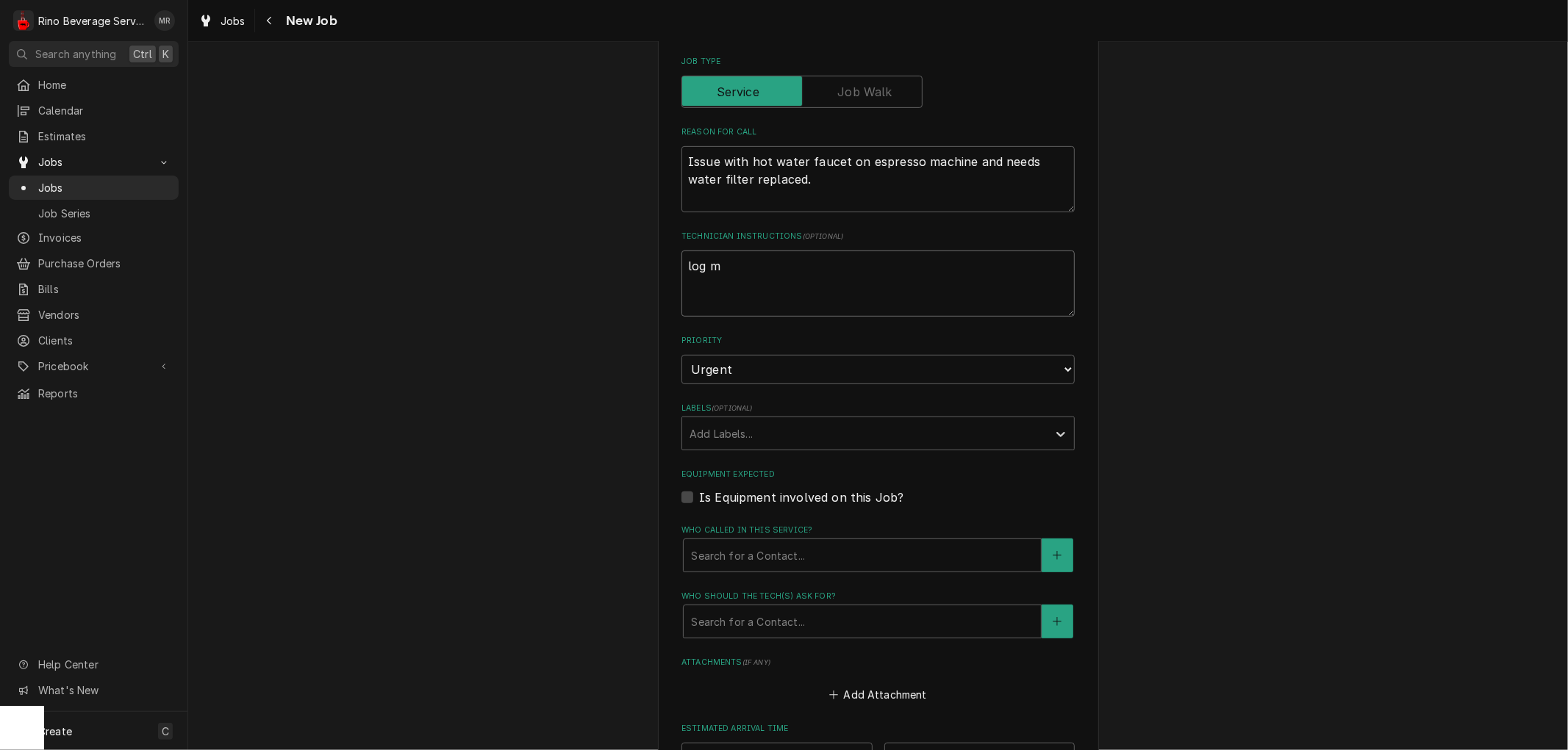
type textarea "x"
type textarea "log ma"
type textarea "x"
type textarea "log mac"
type textarea "x"
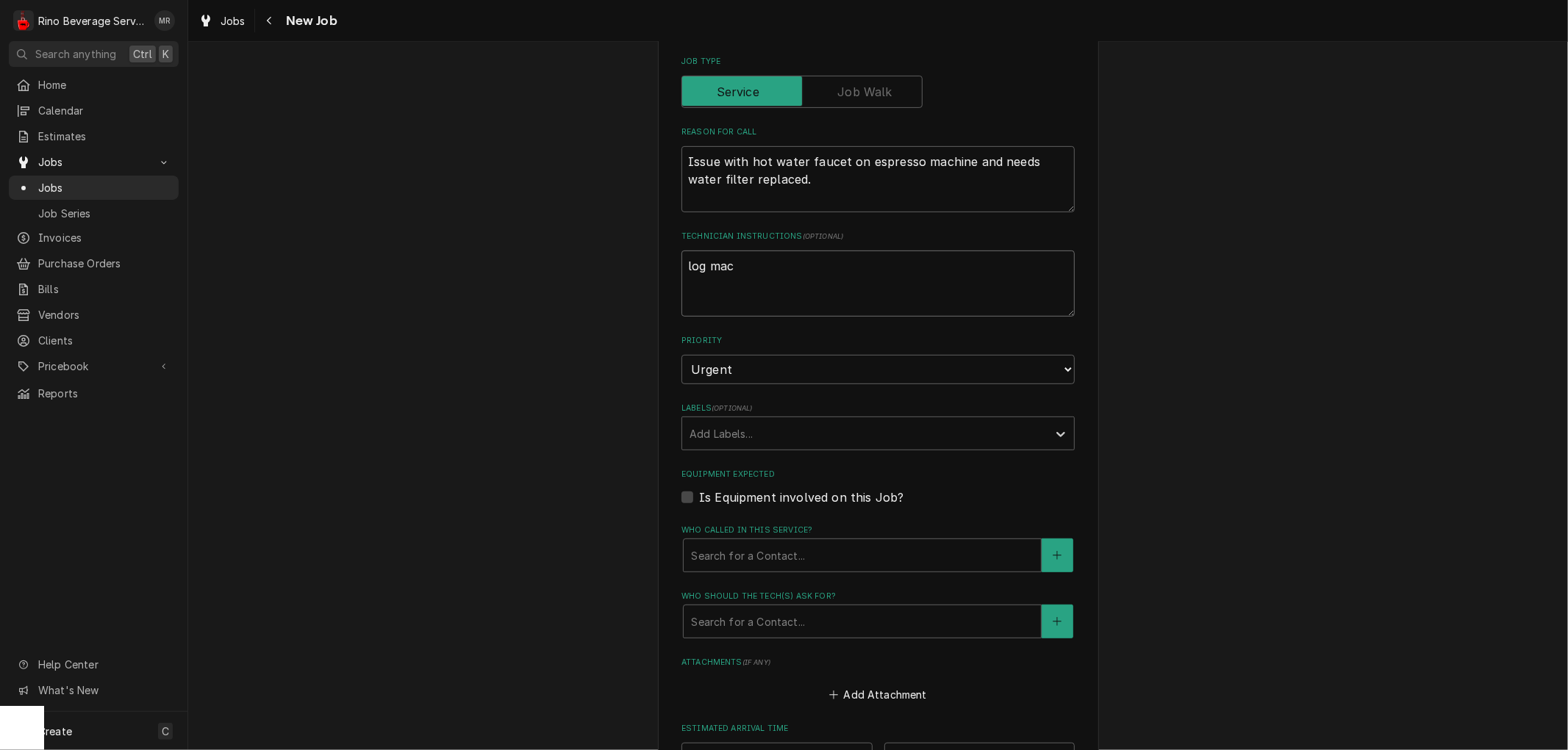
type textarea "log mach"
type textarea "x"
type textarea "log machi"
type textarea "x"
type textarea "log machin"
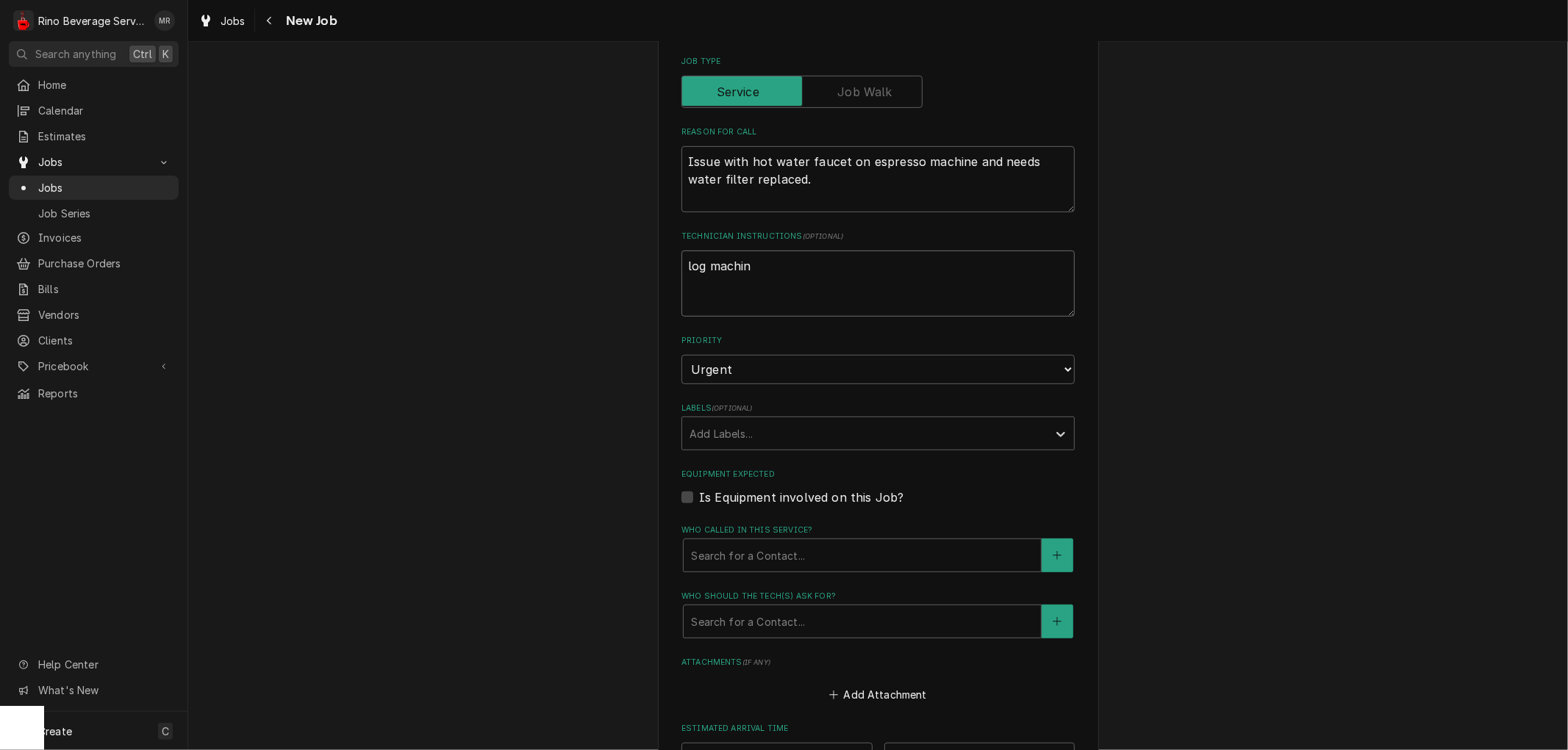
type textarea "x"
type textarea "log machine"
type textarea "x"
type textarea "log machine"
type textarea "x"
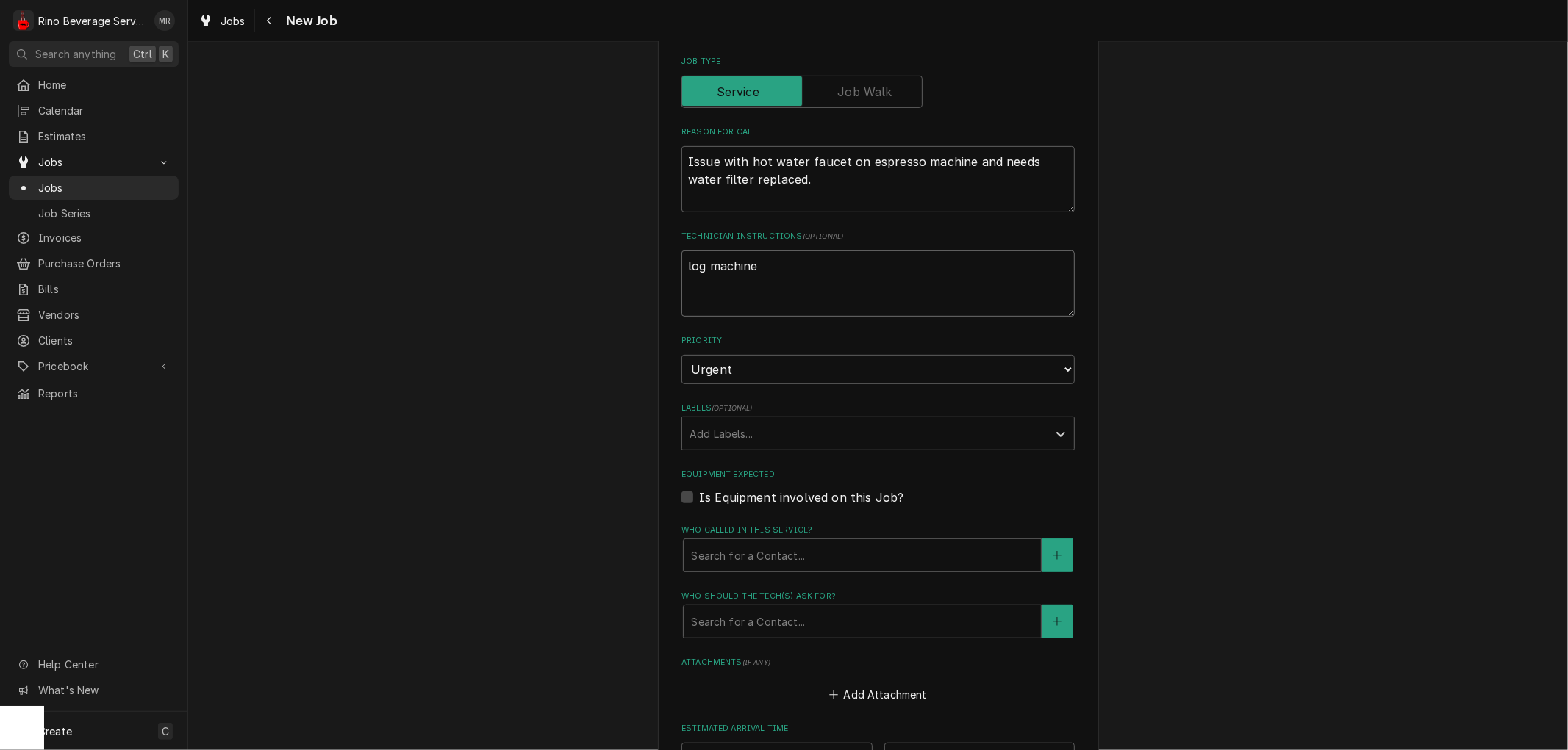
type textarea "log machine a"
type textarea "x"
type textarea "log machine an"
type textarea "x"
type textarea "log machine and"
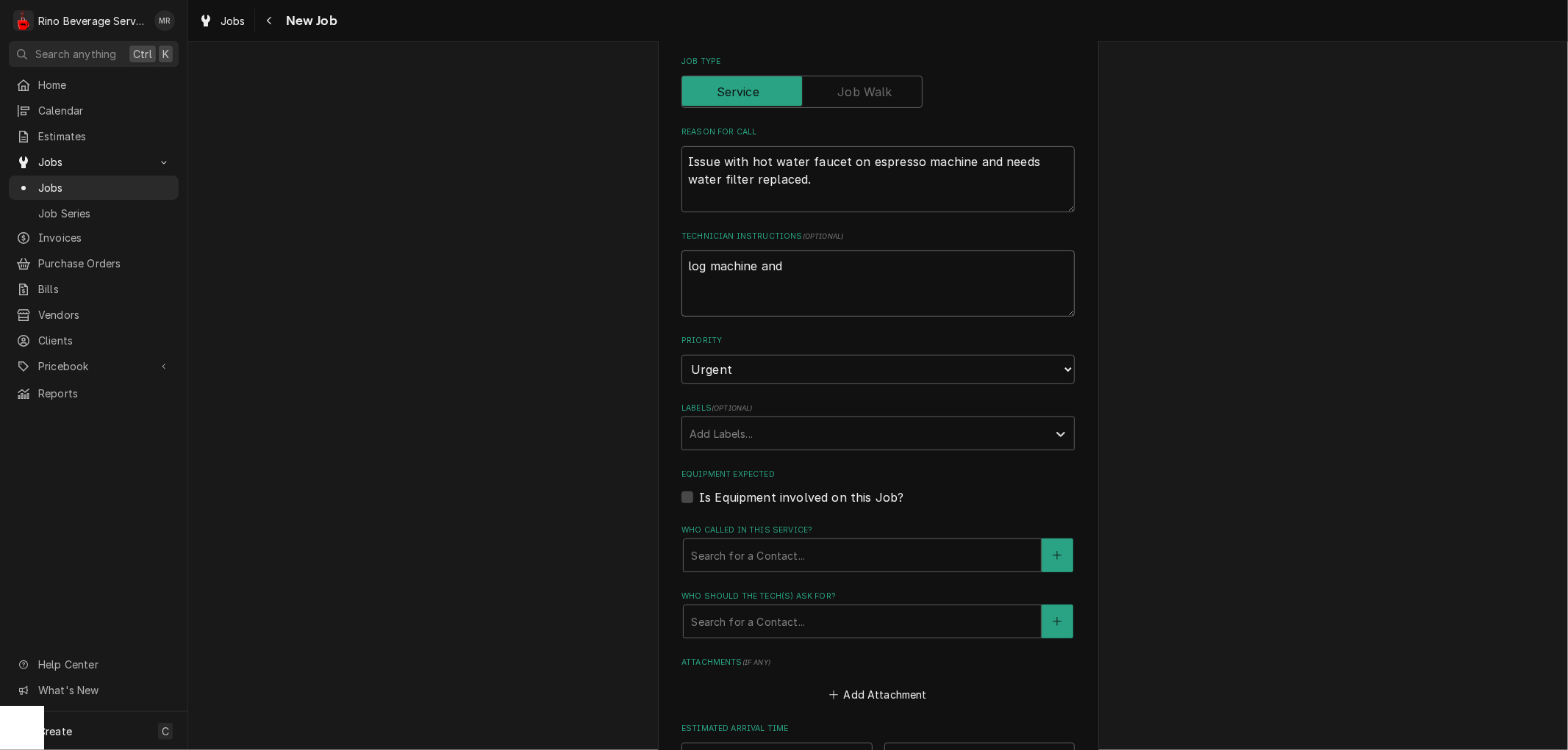
type textarea "x"
type textarea "log machine and"
type textarea "x"
type textarea "log machine and c"
type textarea "x"
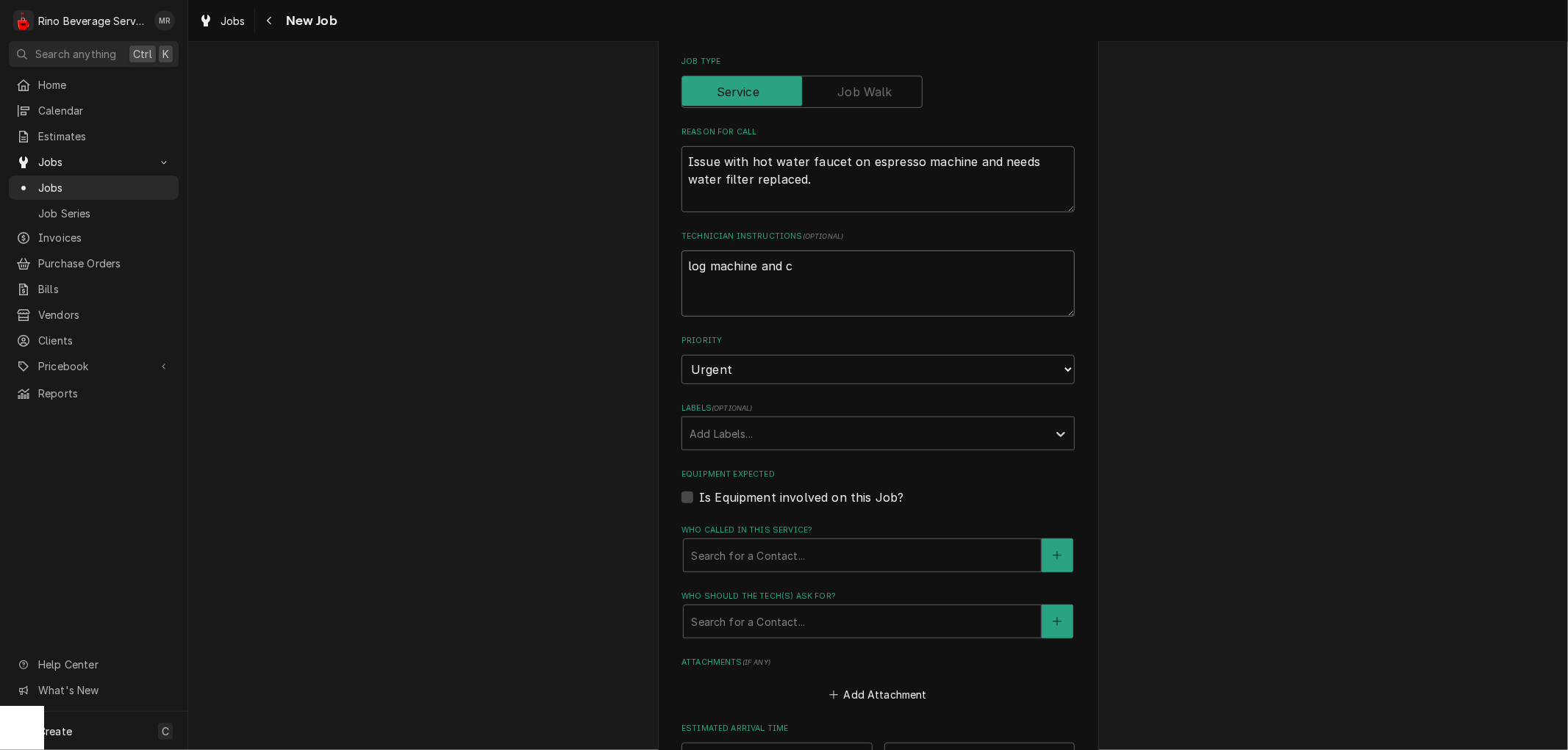
type textarea "log machine and co"
type textarea "x"
click at [806, 553] on div "Who called in this service?" at bounding box center [862, 556] width 343 height 26
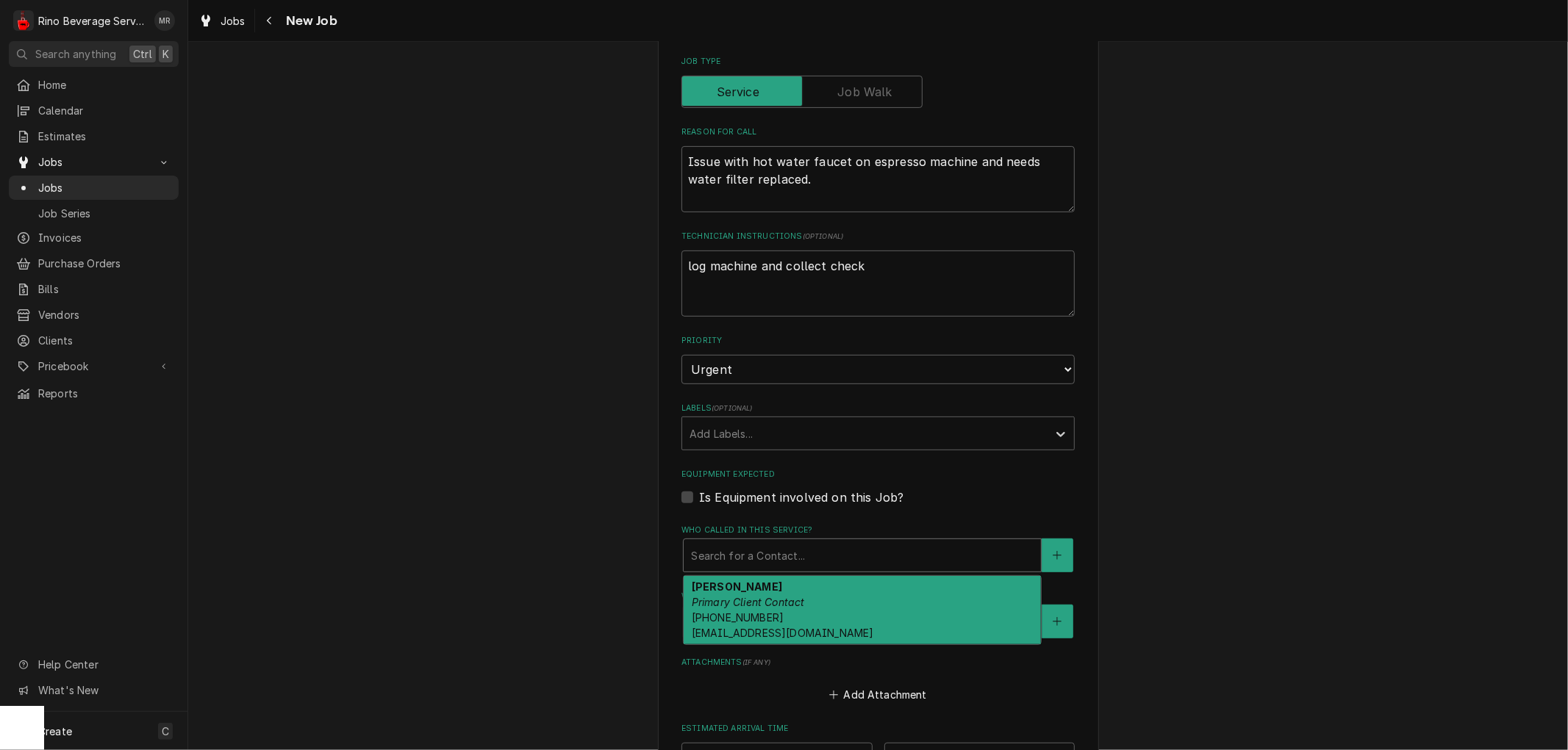
click at [788, 591] on div "Camryn Miller Primary Client Contact (740) 708-5052 origincoffeenl@gmail.com" at bounding box center [861, 611] width 357 height 69
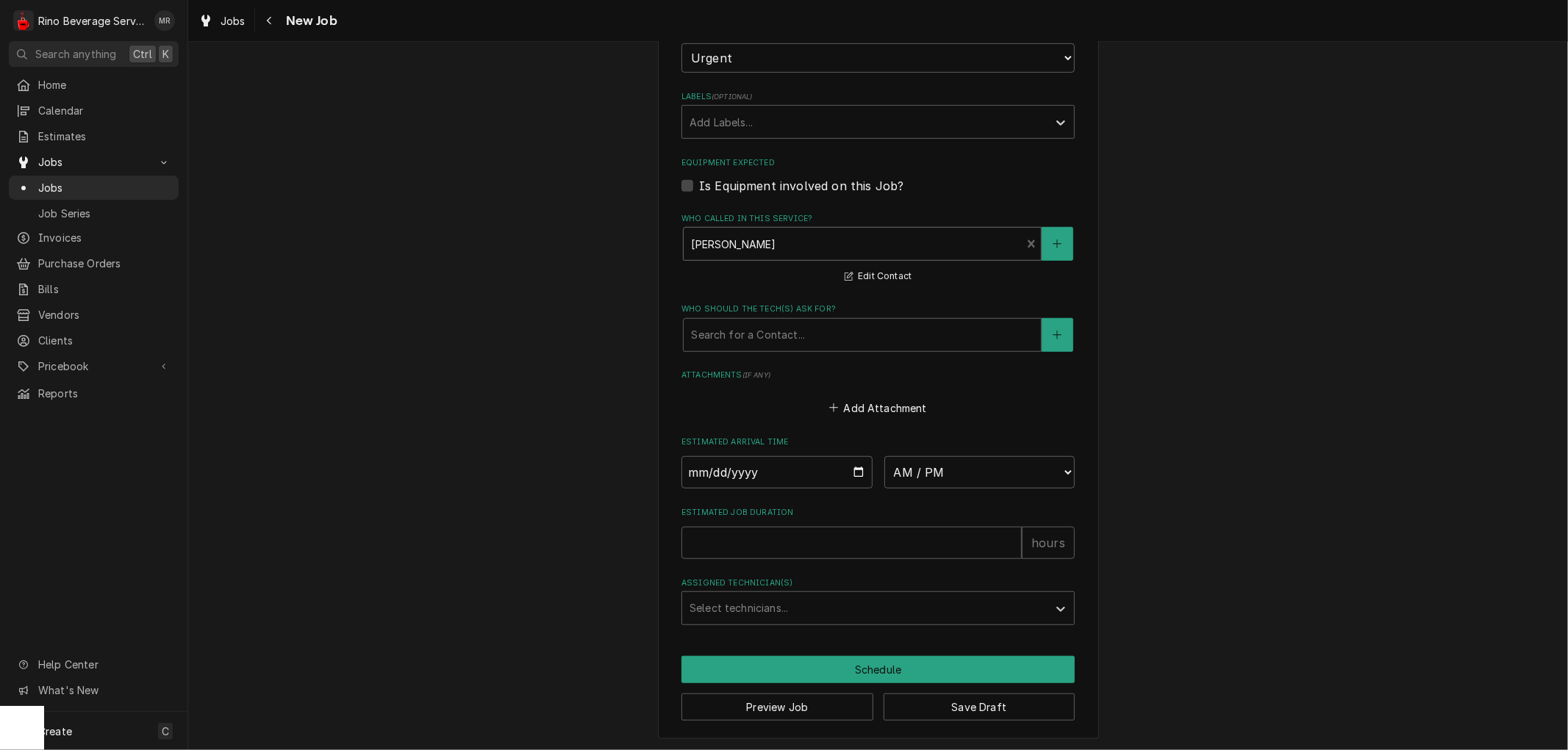
scroll to position [802, 0]
click at [853, 468] on input "Date" at bounding box center [777, 471] width 191 height 32
click at [1038, 467] on select "AM / PM 6:00 AM 6:15 AM 6:30 AM 6:45 AM 7:00 AM 7:15 AM 7:30 AM 7:45 AM 8:00 AM…" at bounding box center [979, 471] width 191 height 32
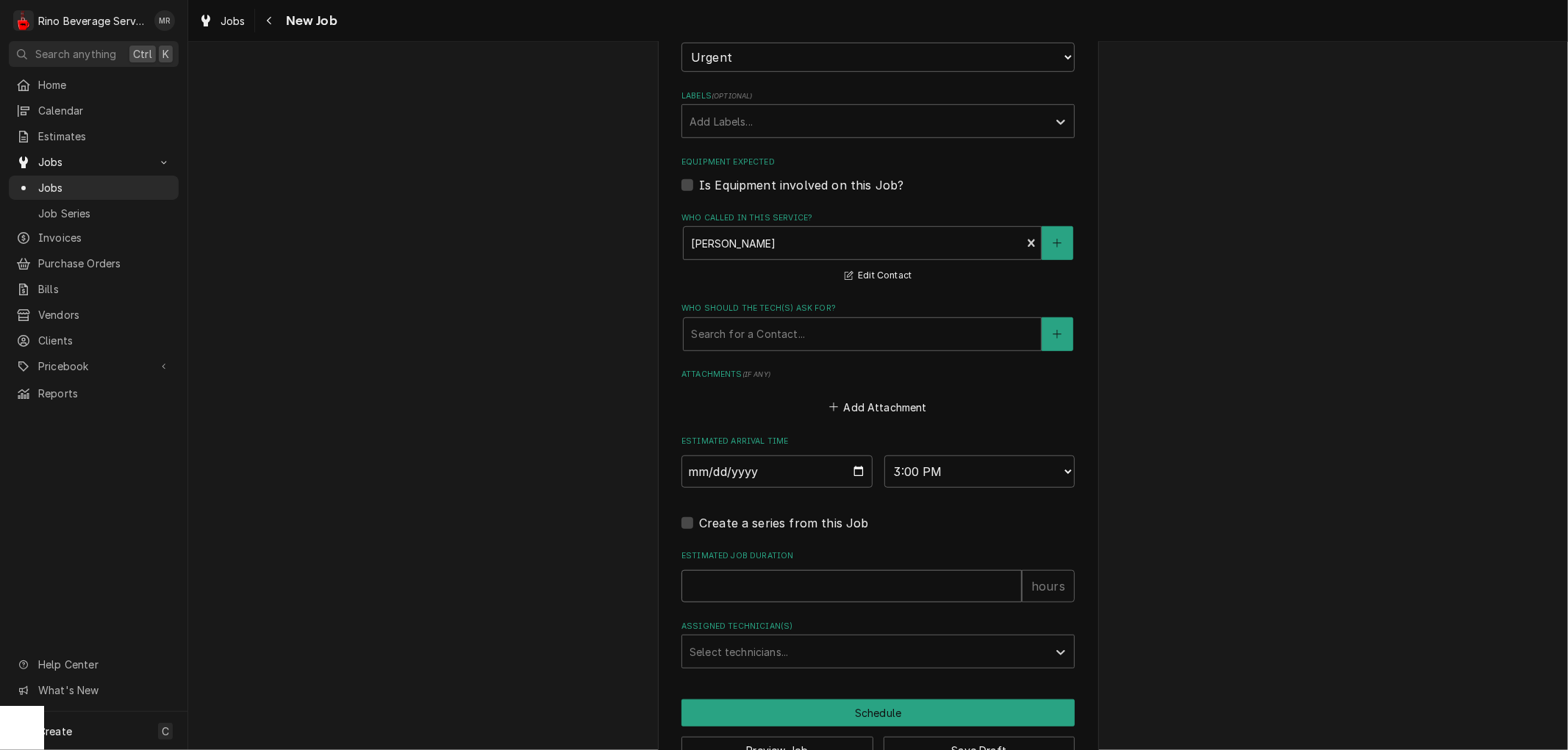
click at [964, 589] on input "Estimated Job Duration" at bounding box center [852, 586] width 340 height 32
click at [990, 656] on div "Assigned Technician(s)" at bounding box center [865, 652] width 351 height 26
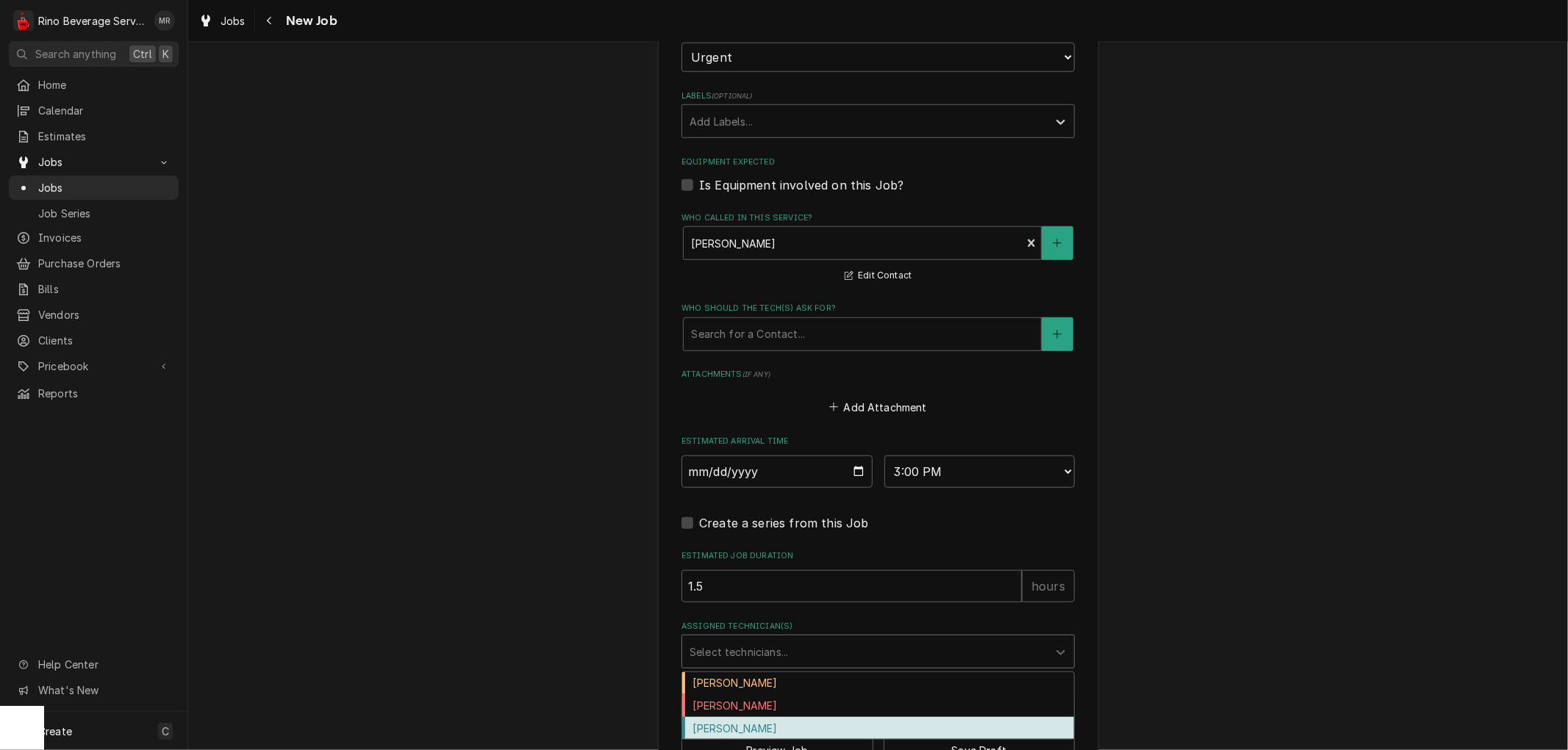
click at [907, 726] on div "Graham Wick" at bounding box center [878, 728] width 392 height 23
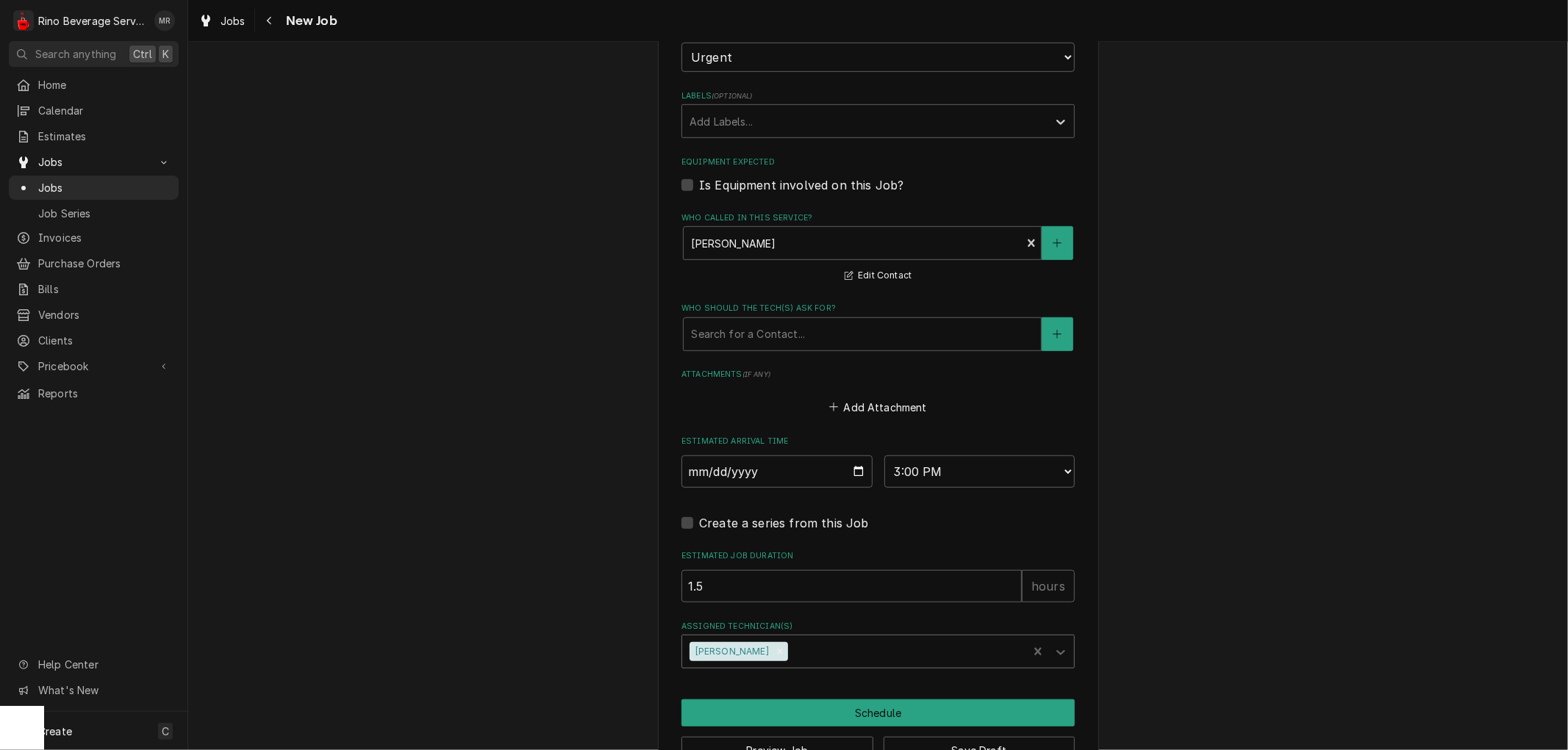
scroll to position [845, 0]
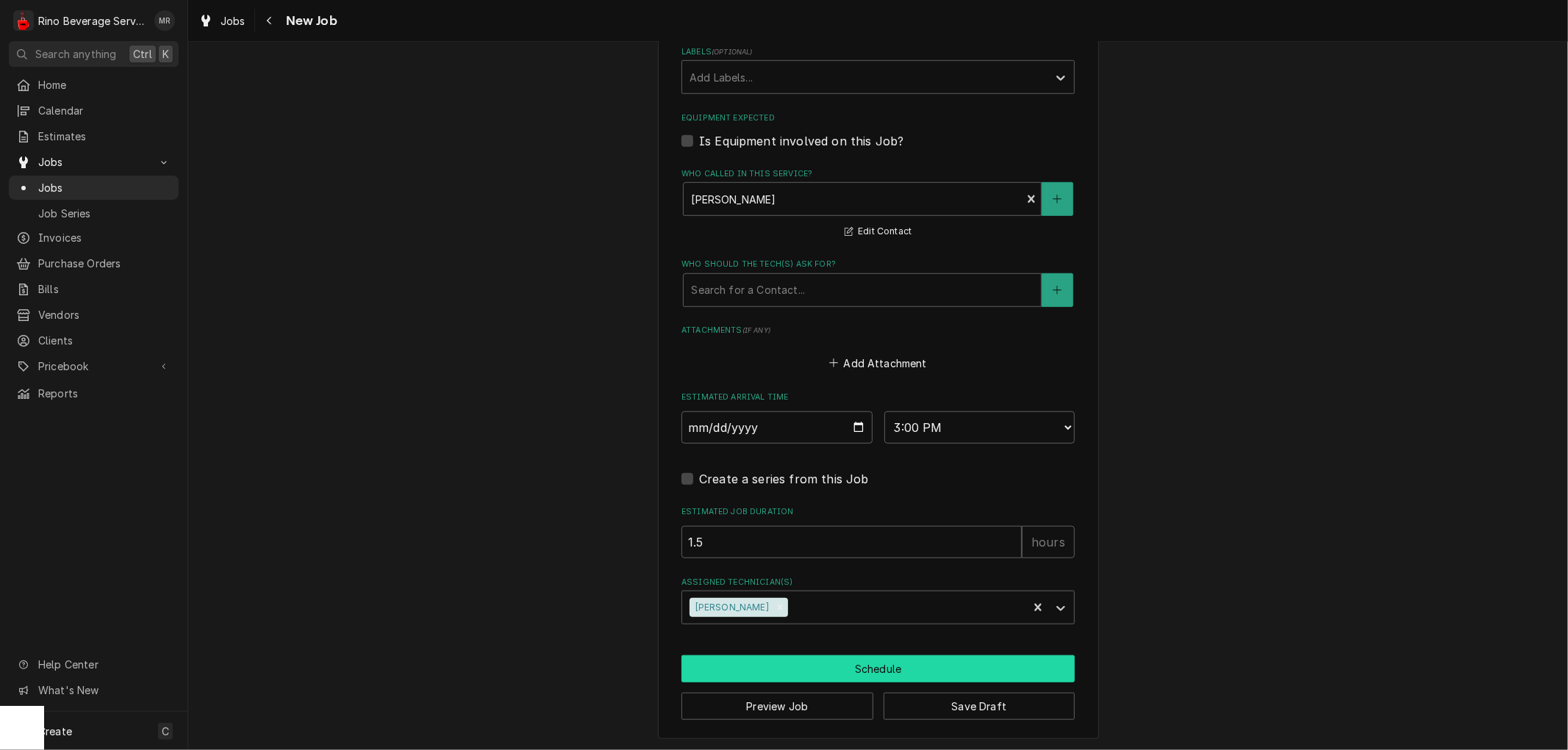
click at [868, 668] on button "Schedule" at bounding box center [878, 668] width 393 height 27
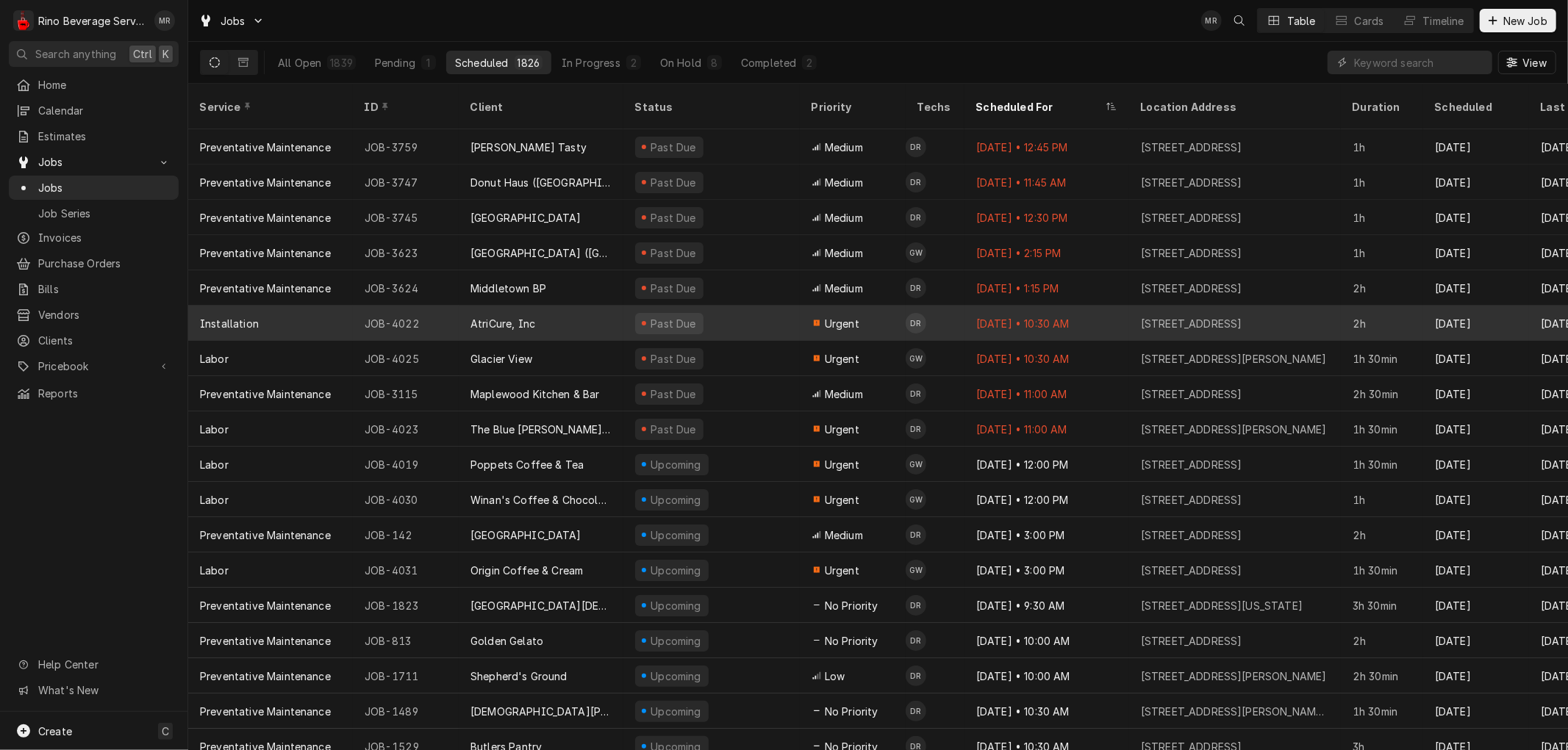
click at [591, 306] on div "AtriCure, Inc" at bounding box center [541, 323] width 165 height 36
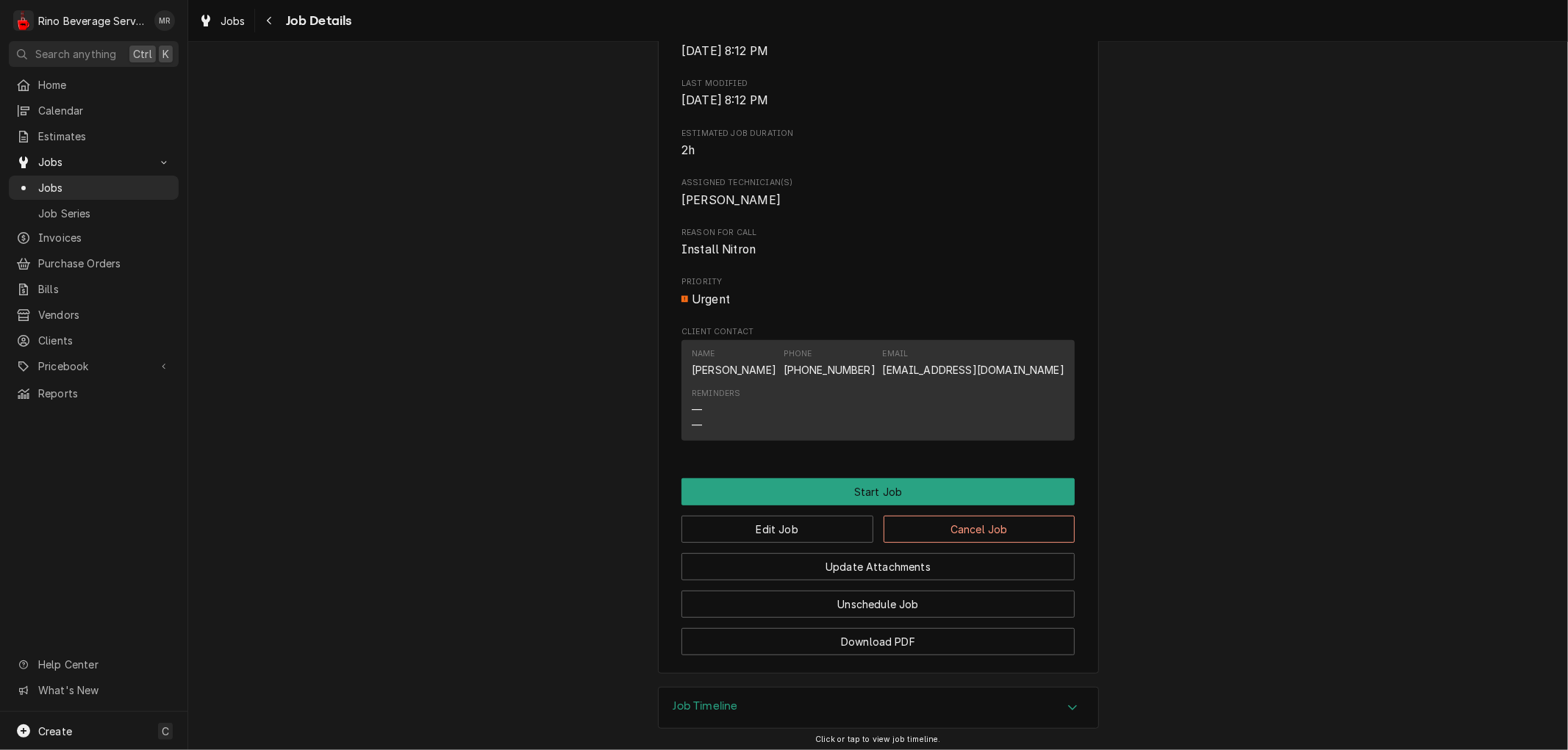
scroll to position [561, 0]
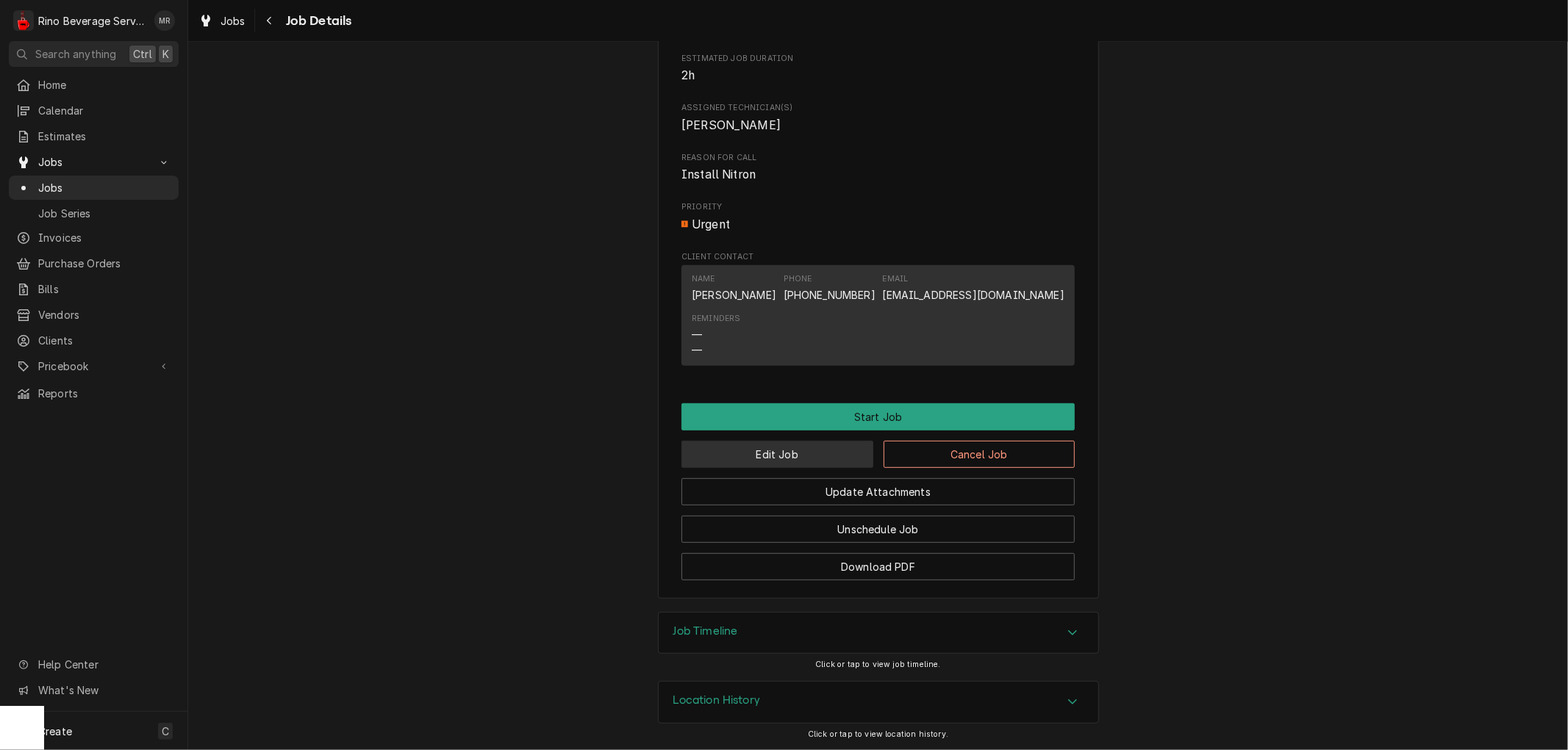
click at [775, 449] on button "Edit Job" at bounding box center [777, 454] width 192 height 27
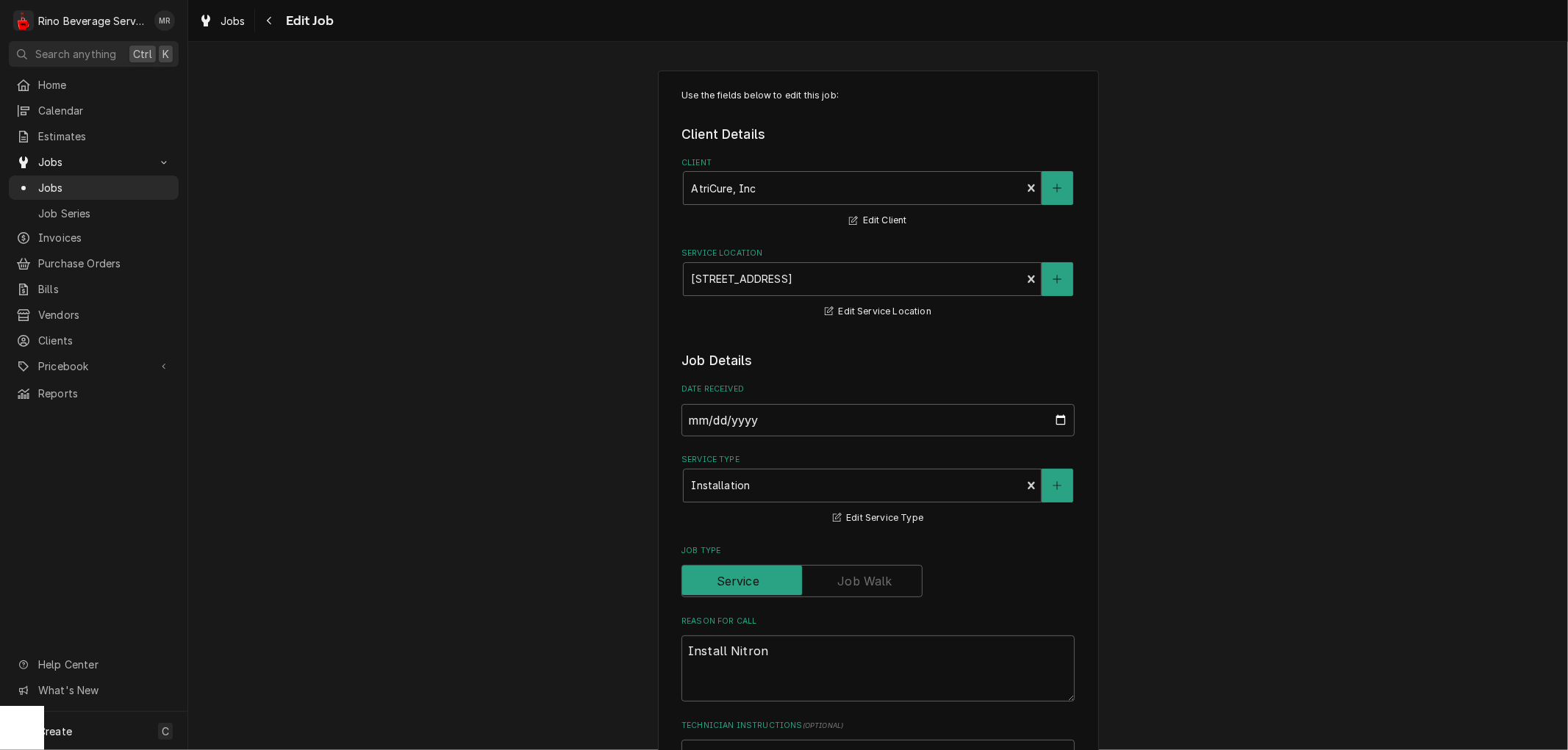
type textarea "x"
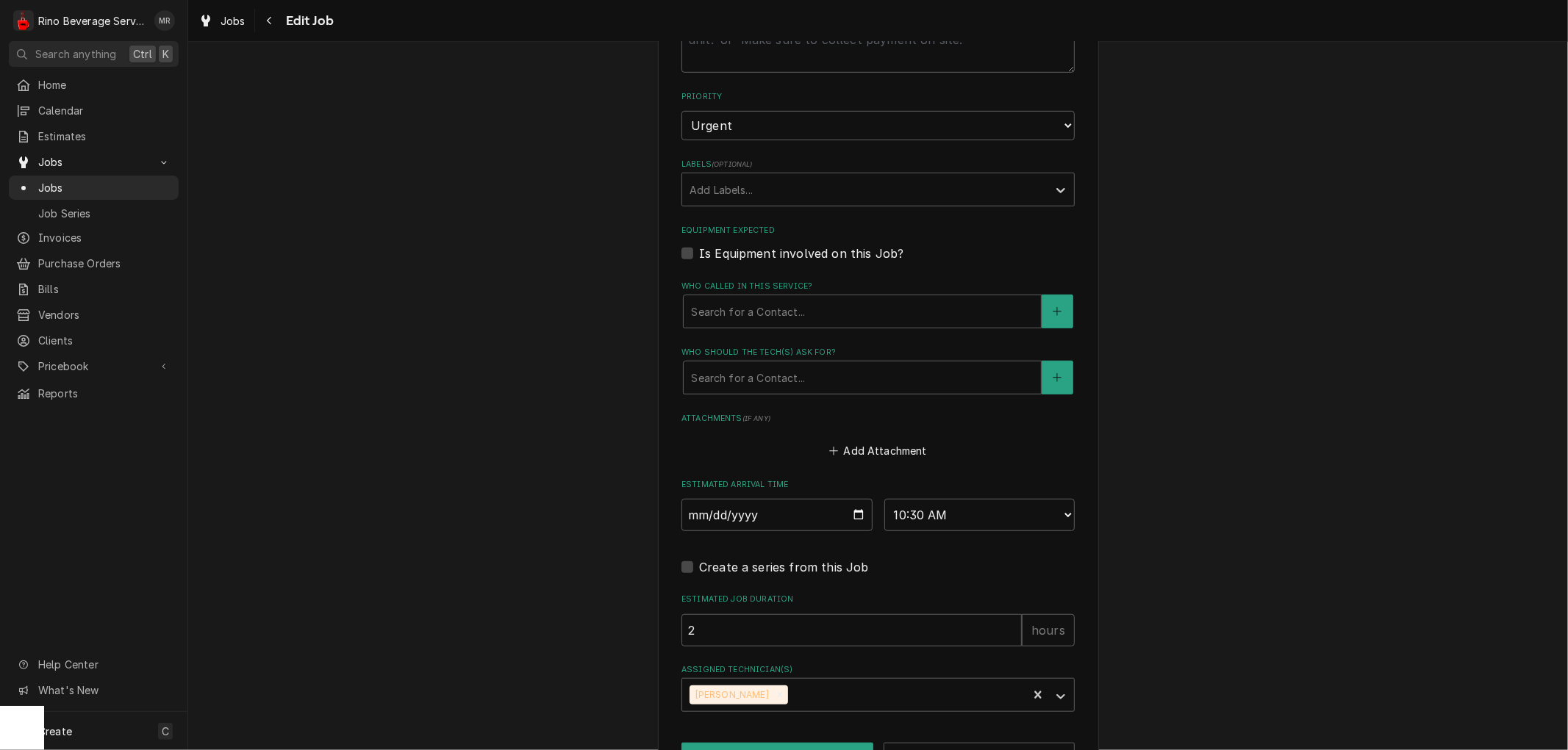
scroll to position [735, 0]
click at [850, 510] on input "[DATE]" at bounding box center [777, 513] width 191 height 32
type input "[DATE]"
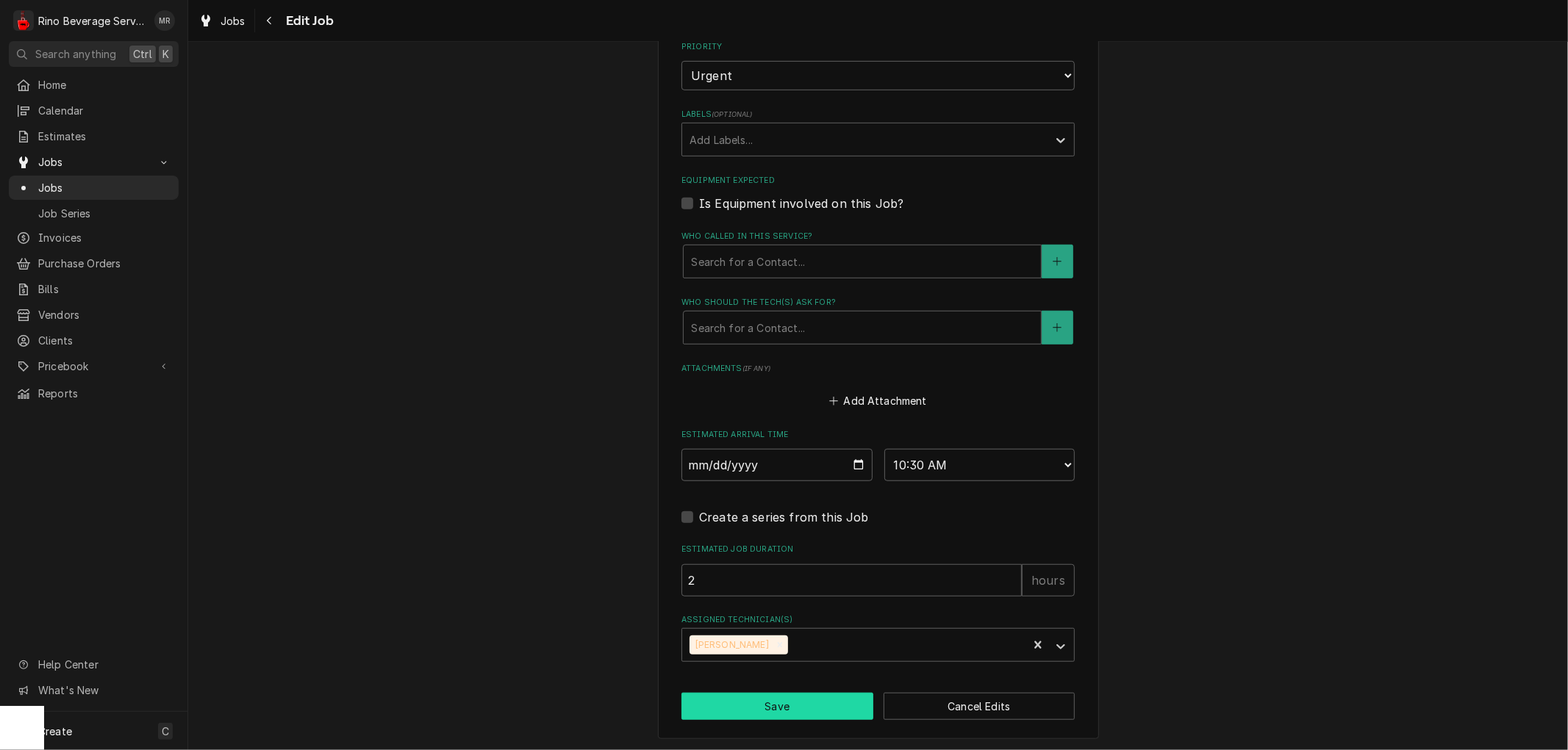
click at [708, 702] on button "Save" at bounding box center [777, 706] width 192 height 27
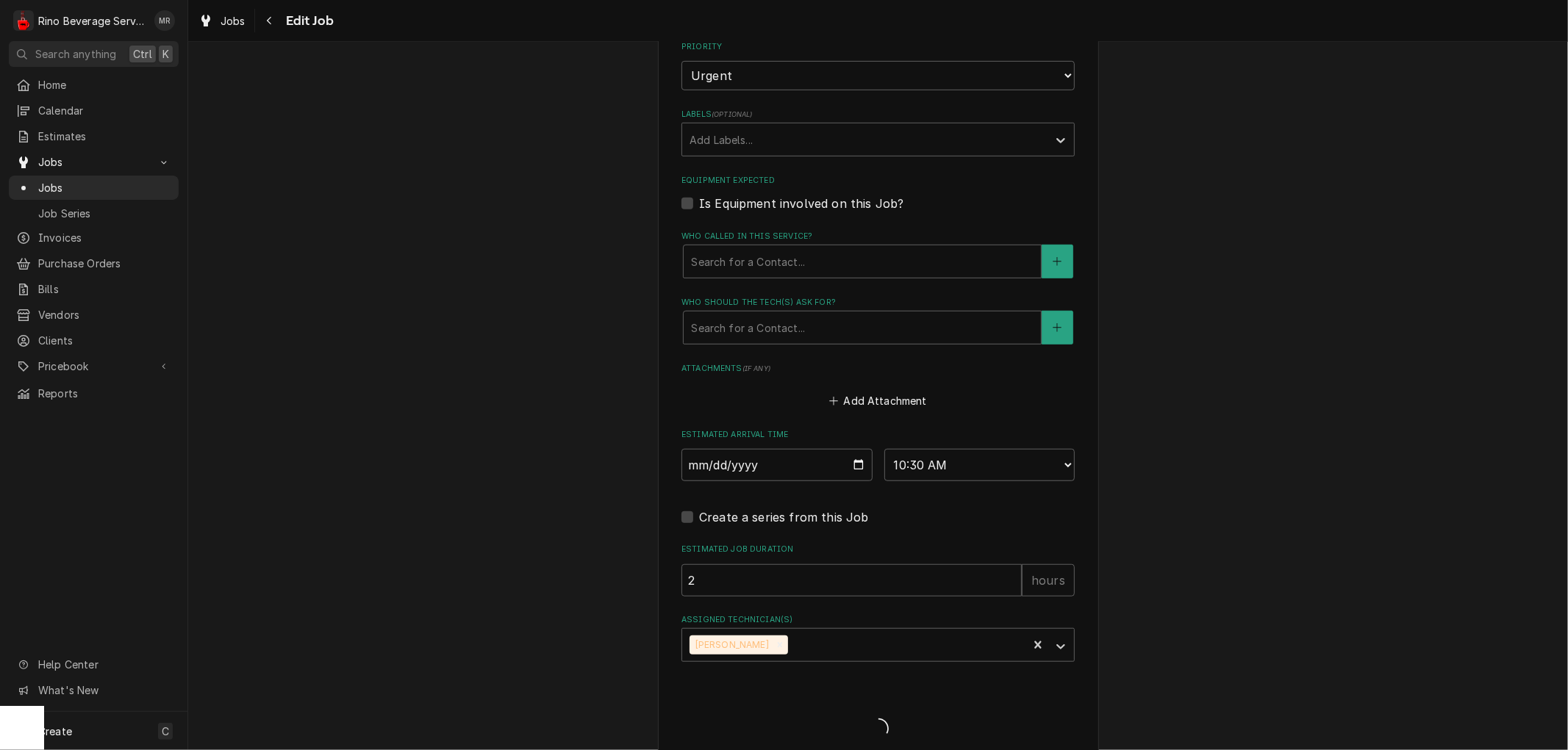
type textarea "x"
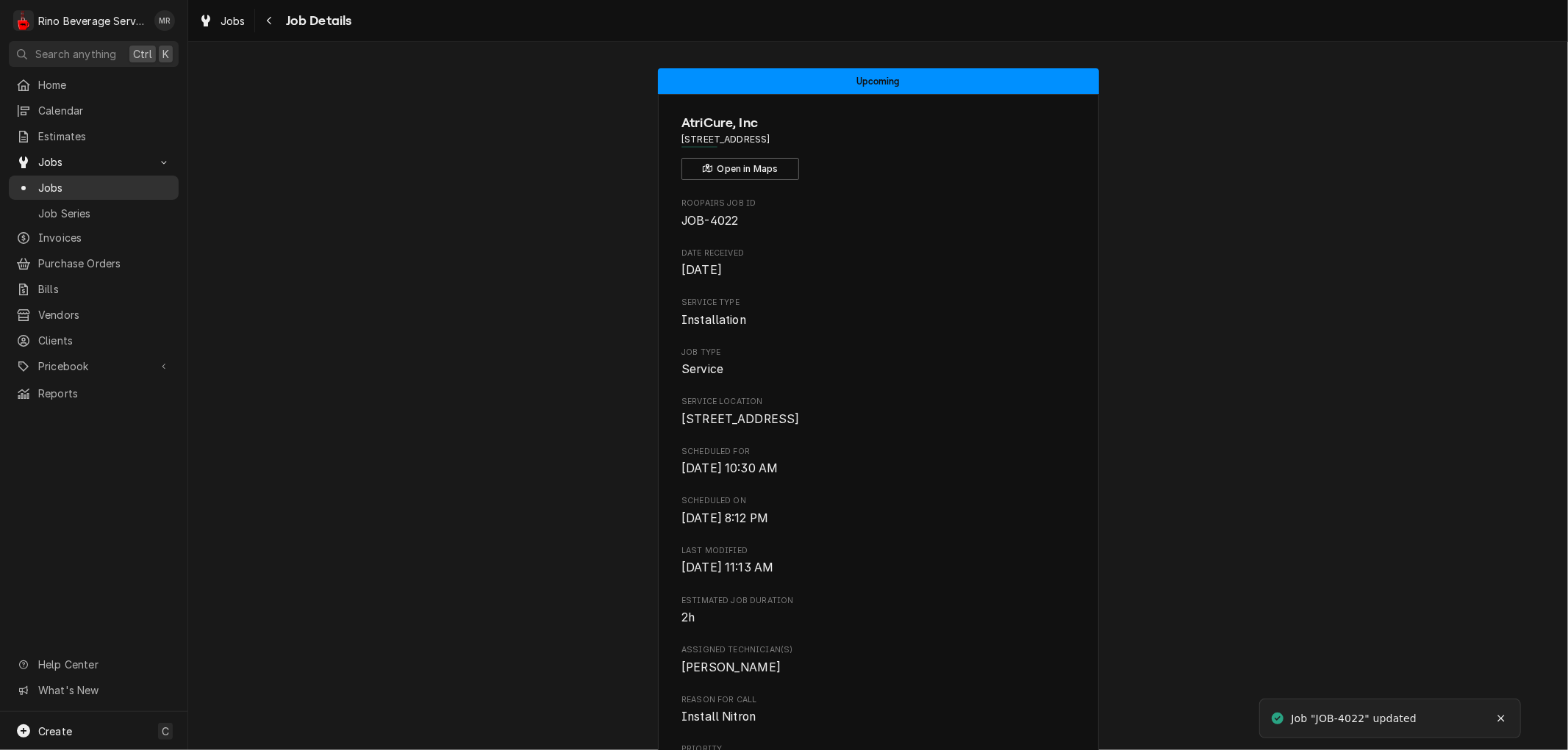
click at [117, 181] on span "Jobs" at bounding box center [104, 188] width 133 height 16
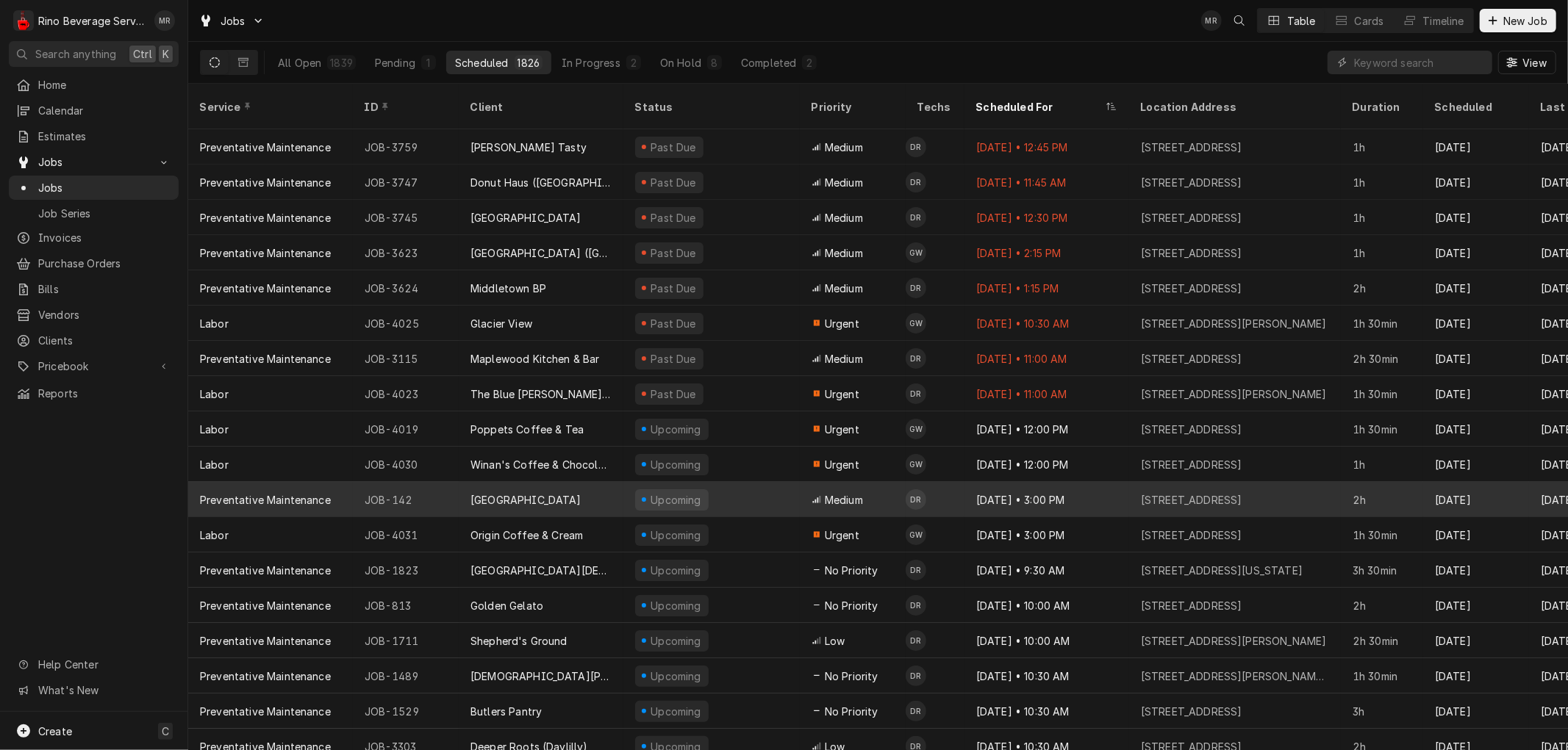
click at [596, 482] on div "[GEOGRAPHIC_DATA]" at bounding box center [541, 499] width 165 height 36
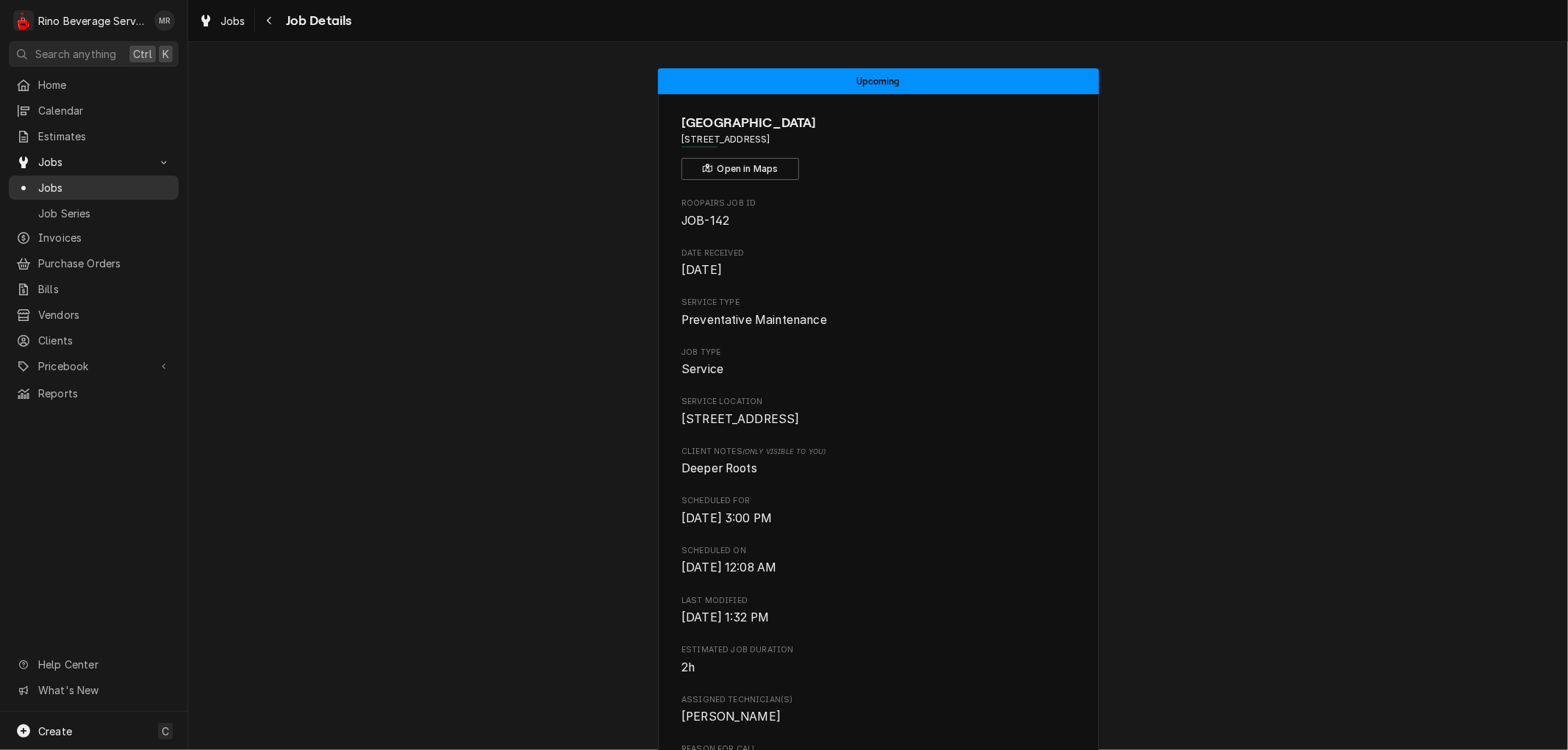
click at [125, 180] on span "Jobs" at bounding box center [104, 188] width 133 height 16
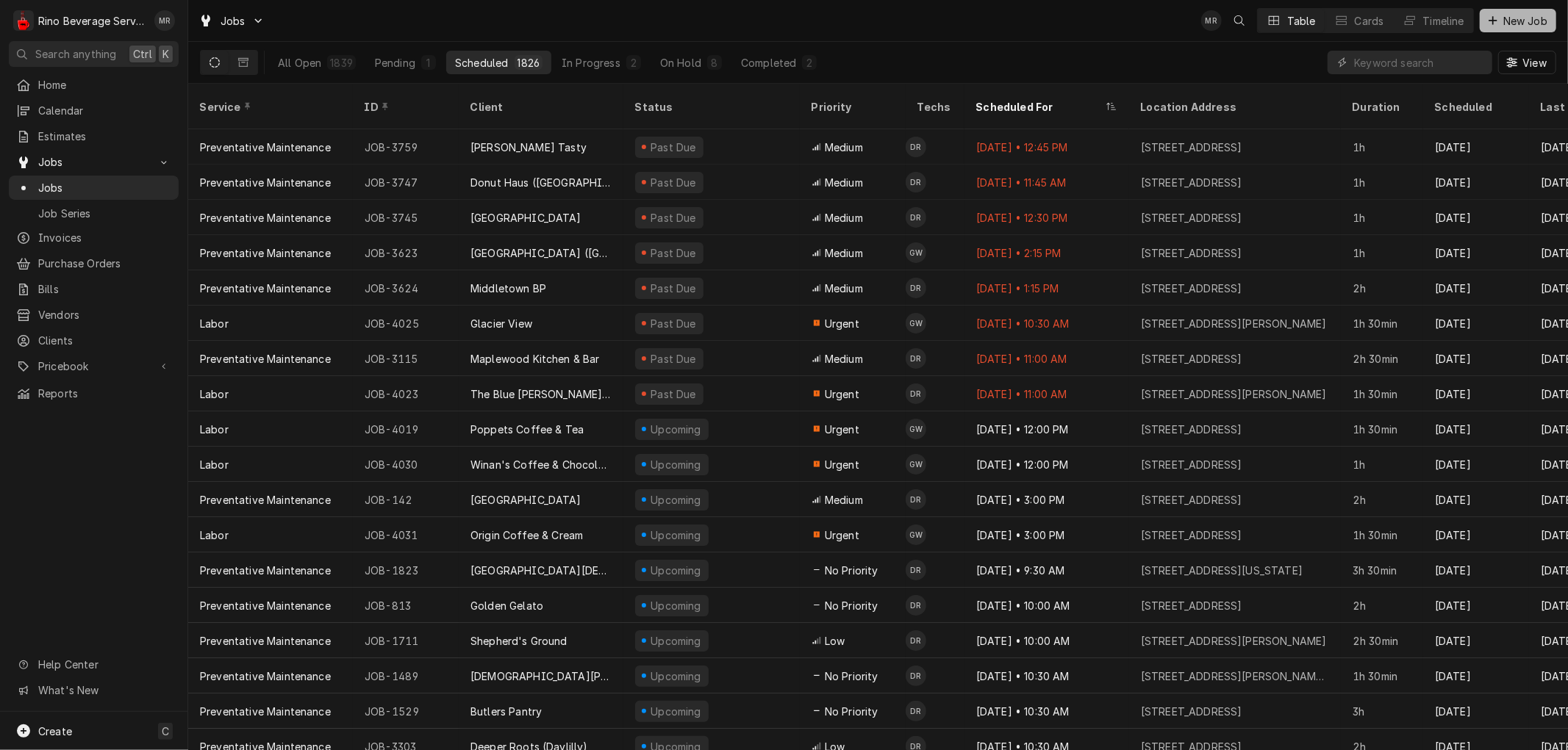
click at [1517, 15] on span "New Job" at bounding box center [1525, 21] width 50 height 16
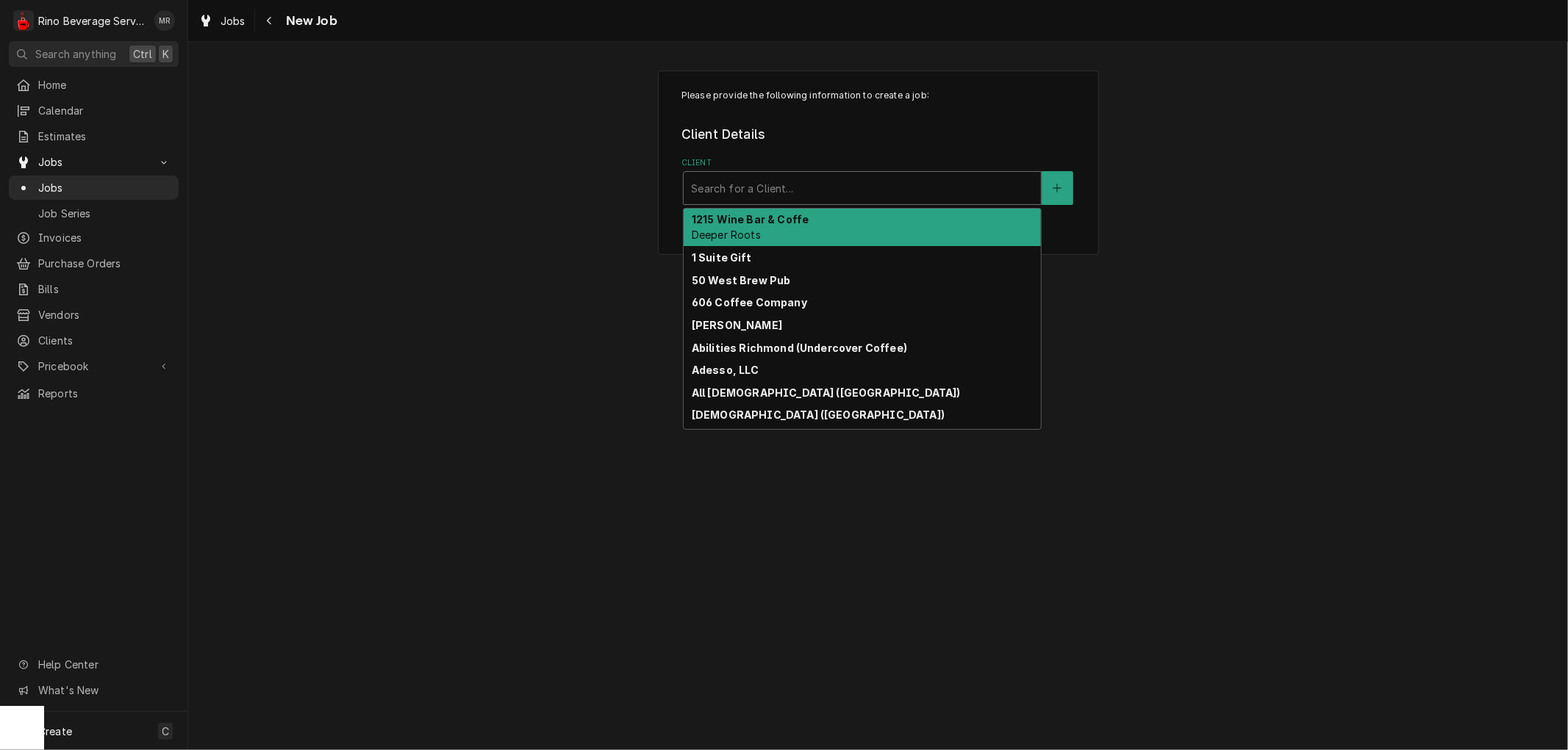
click at [823, 186] on div "Client" at bounding box center [862, 188] width 343 height 26
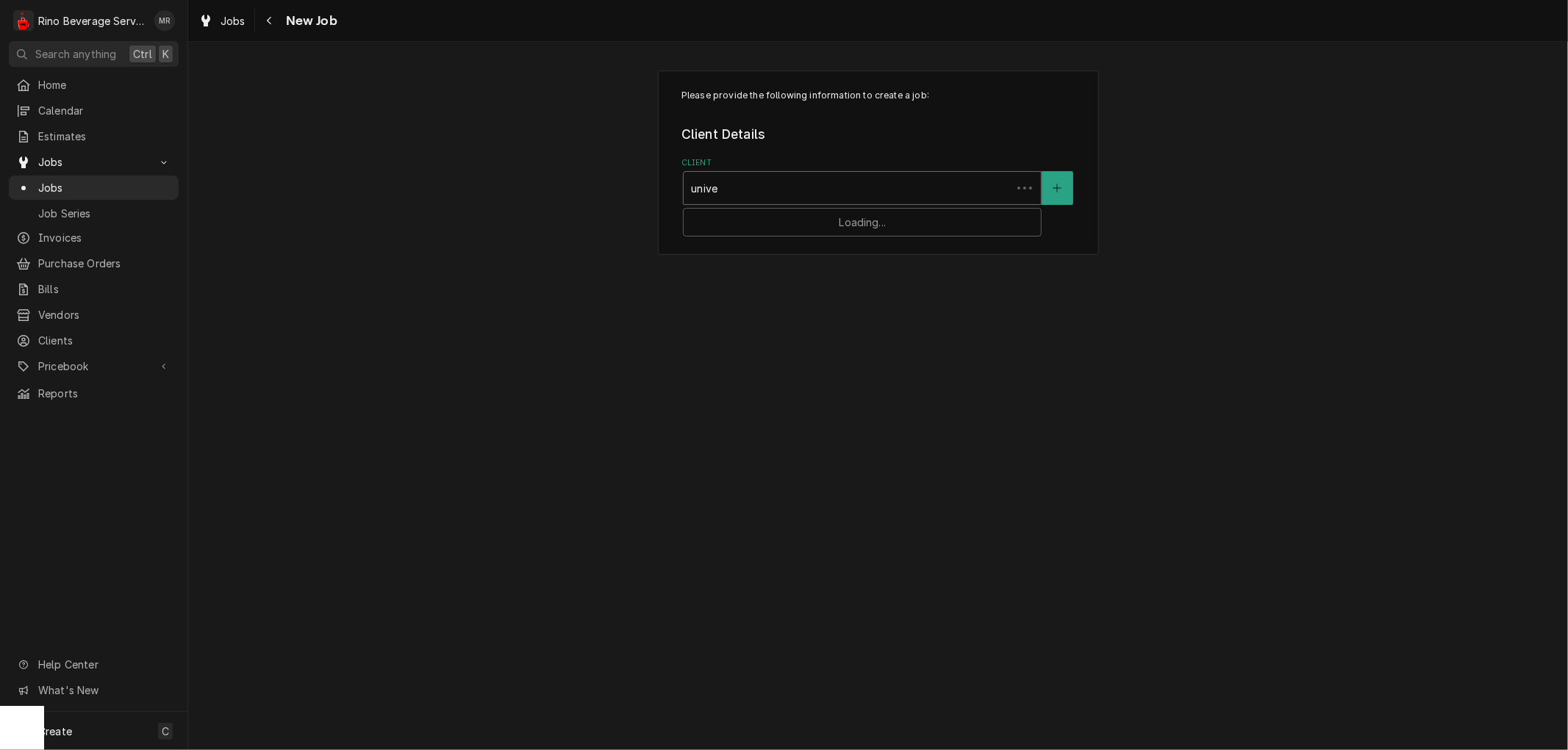
type input "univer"
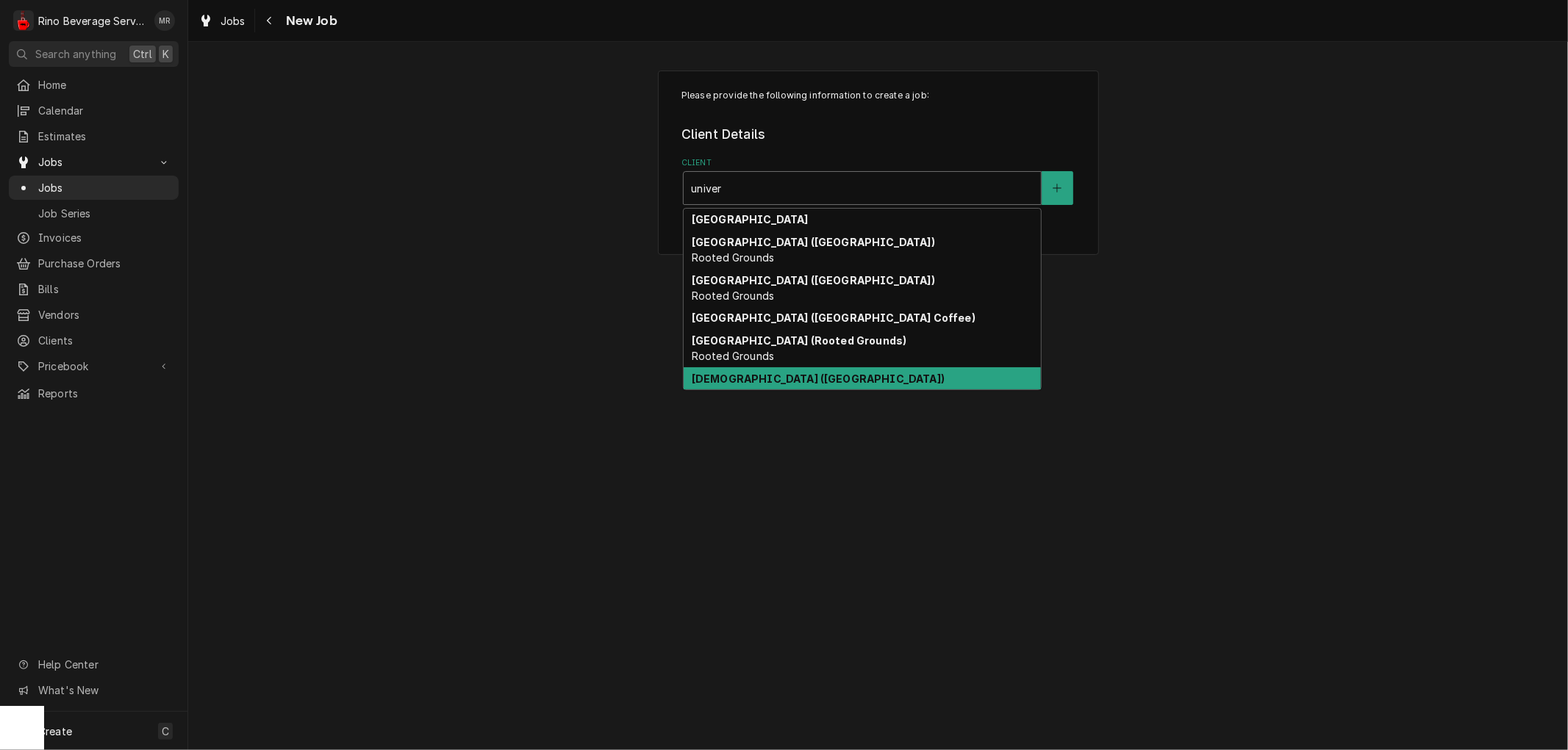
click at [802, 378] on strong "[DEMOGRAPHIC_DATA] ([GEOGRAPHIC_DATA])" at bounding box center [818, 378] width 253 height 12
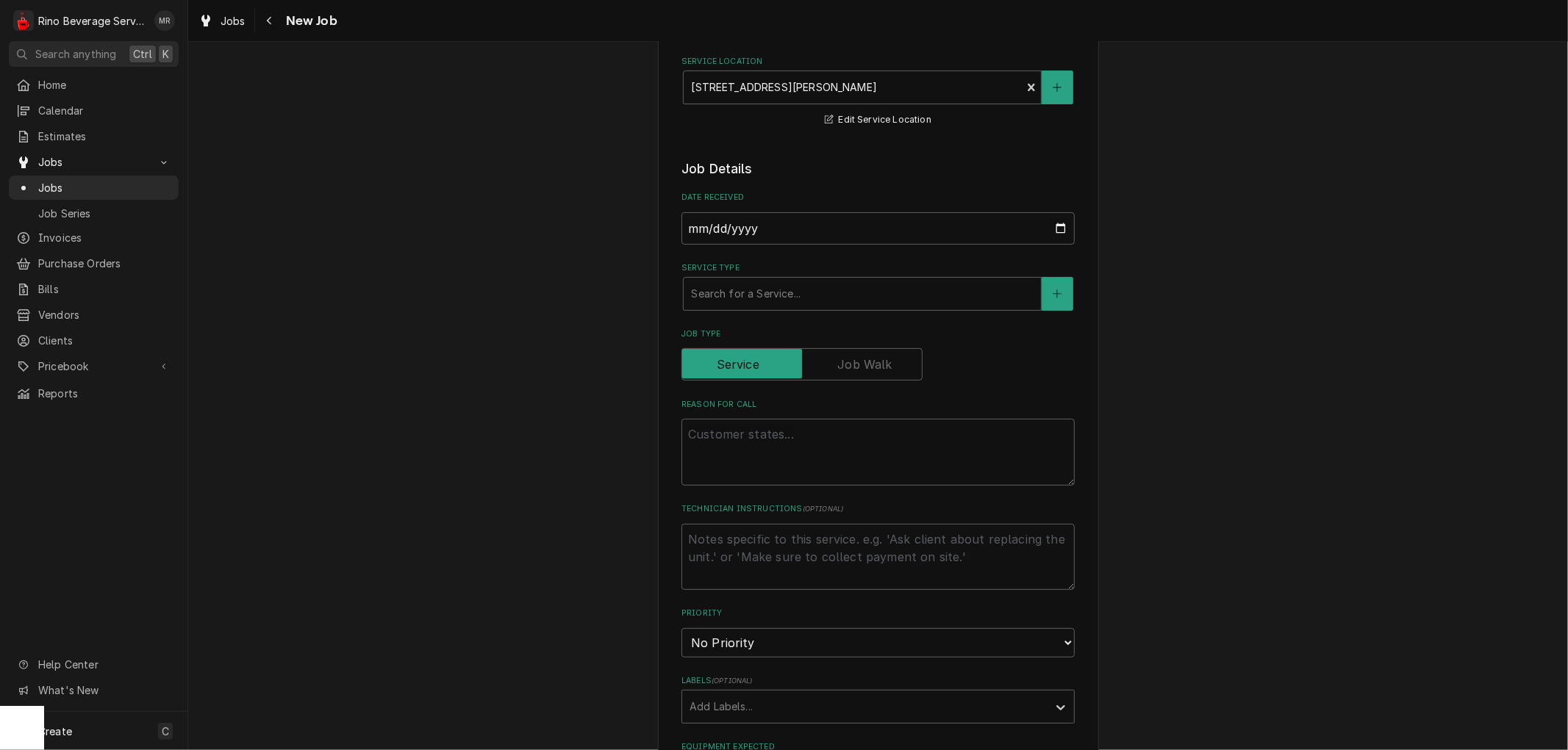
scroll to position [245, 0]
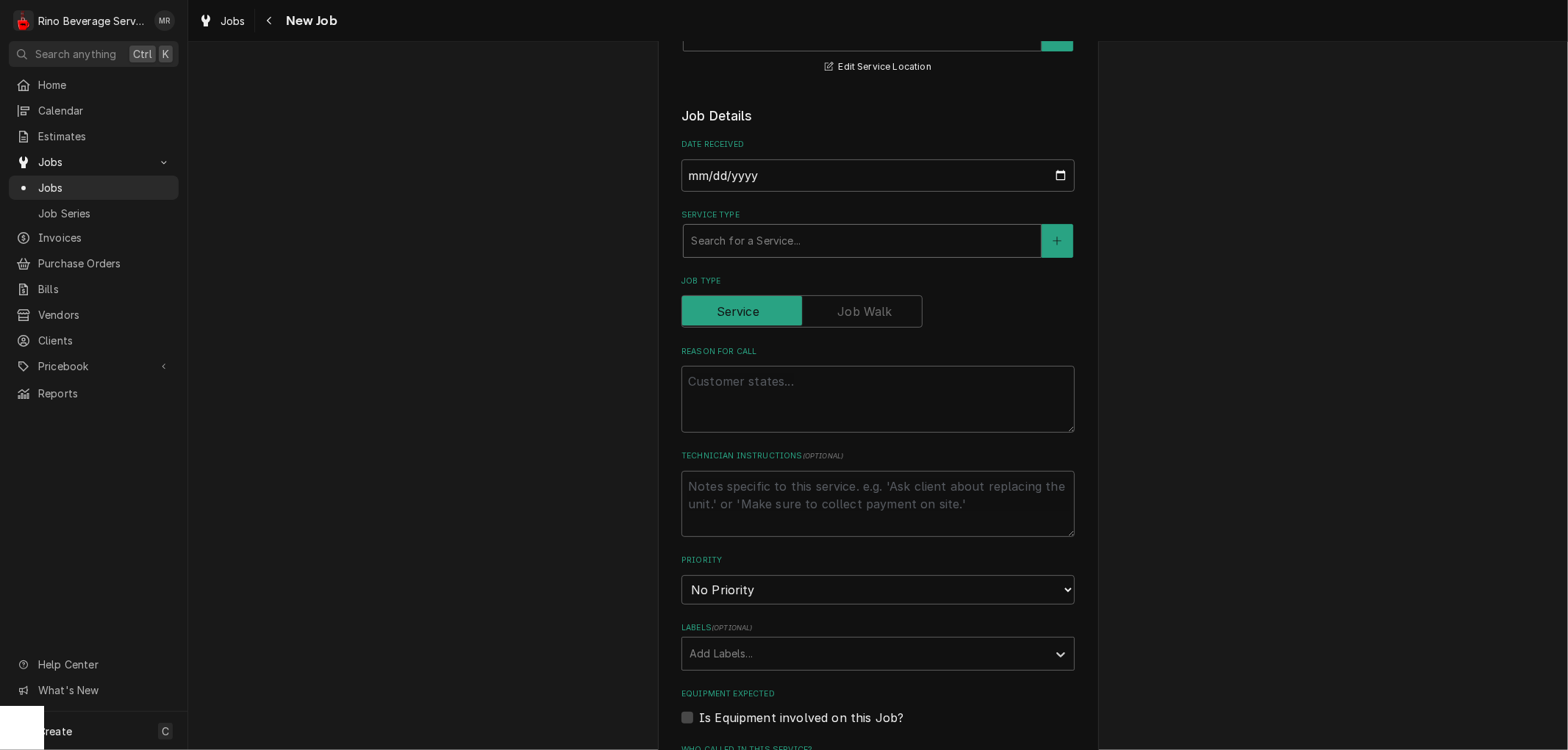
click at [742, 239] on div "Service Type" at bounding box center [862, 240] width 343 height 26
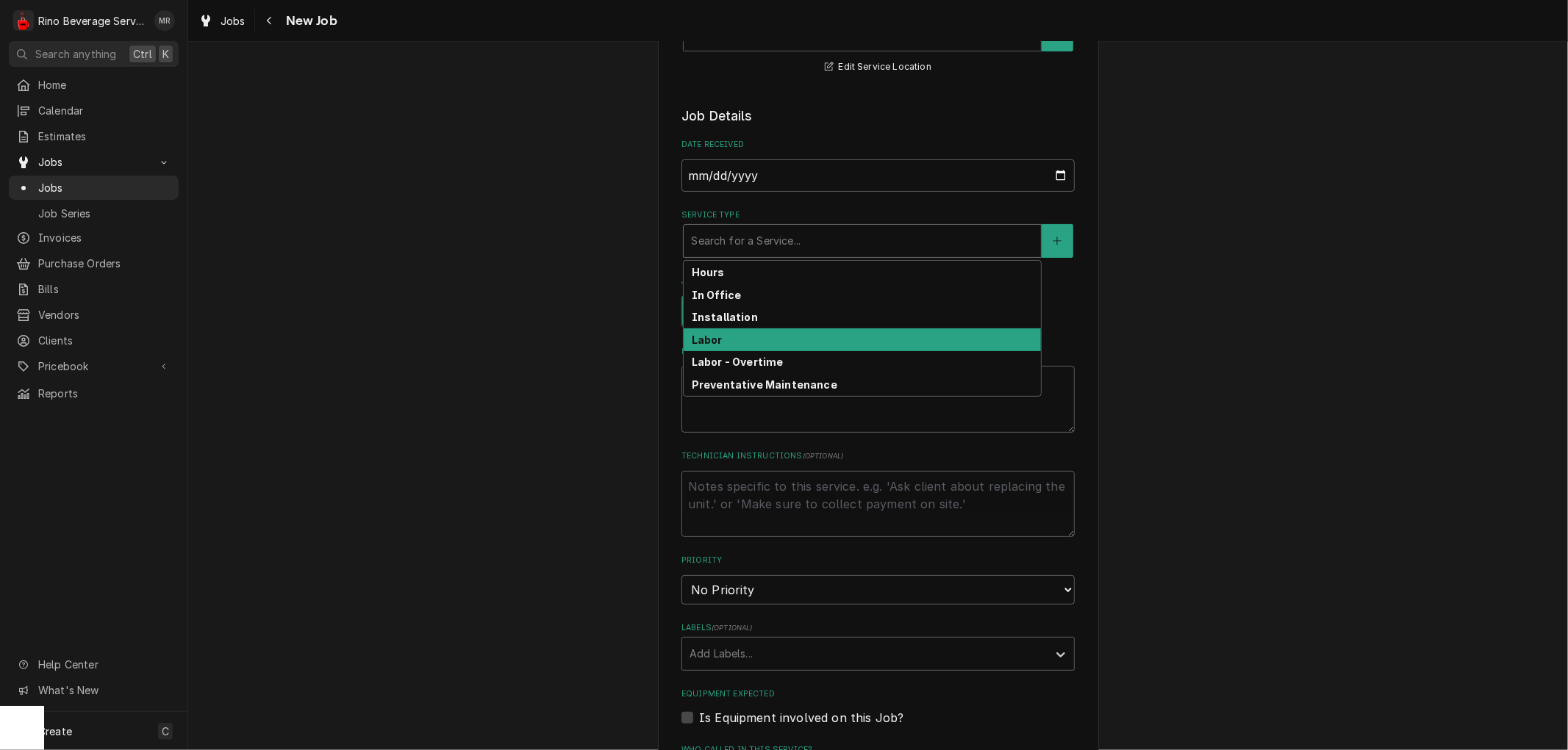
click at [736, 339] on div "Labor" at bounding box center [861, 339] width 357 height 23
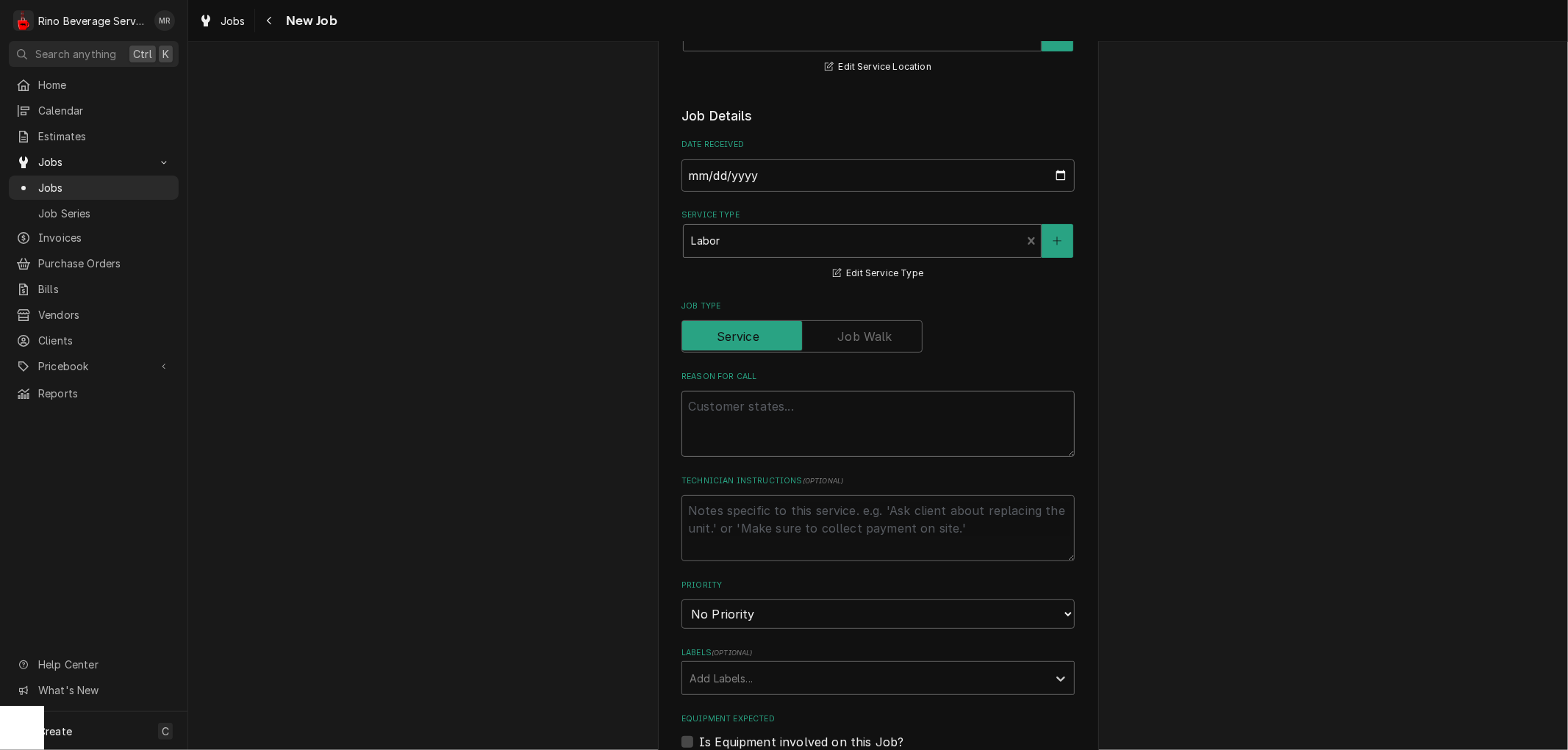
click at [706, 412] on textarea "Reason For Call" at bounding box center [878, 424] width 393 height 66
type textarea "x"
type textarea "b"
type textarea "x"
type textarea "br"
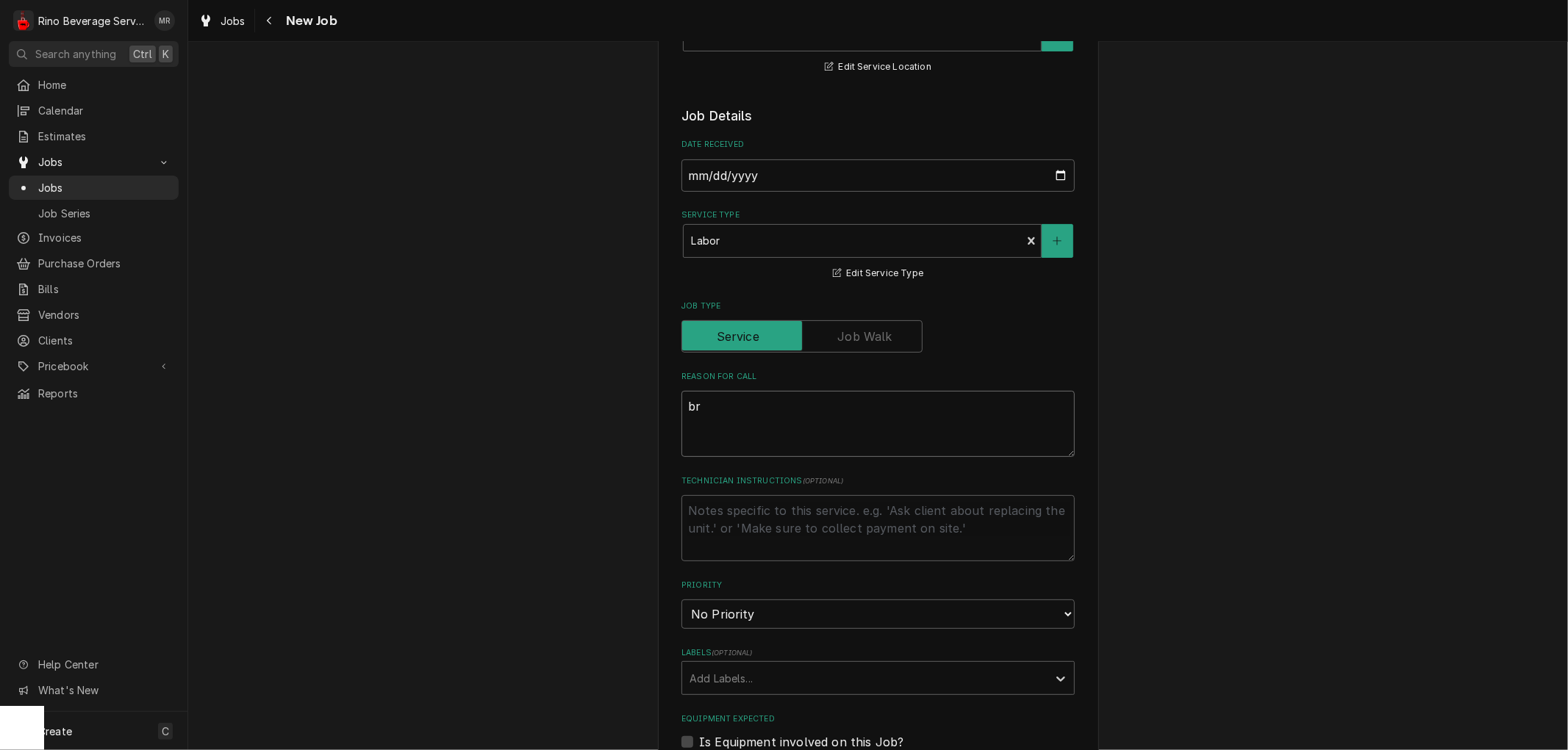
type textarea "x"
type textarea "bre"
type textarea "x"
type textarea "brew"
type textarea "x"
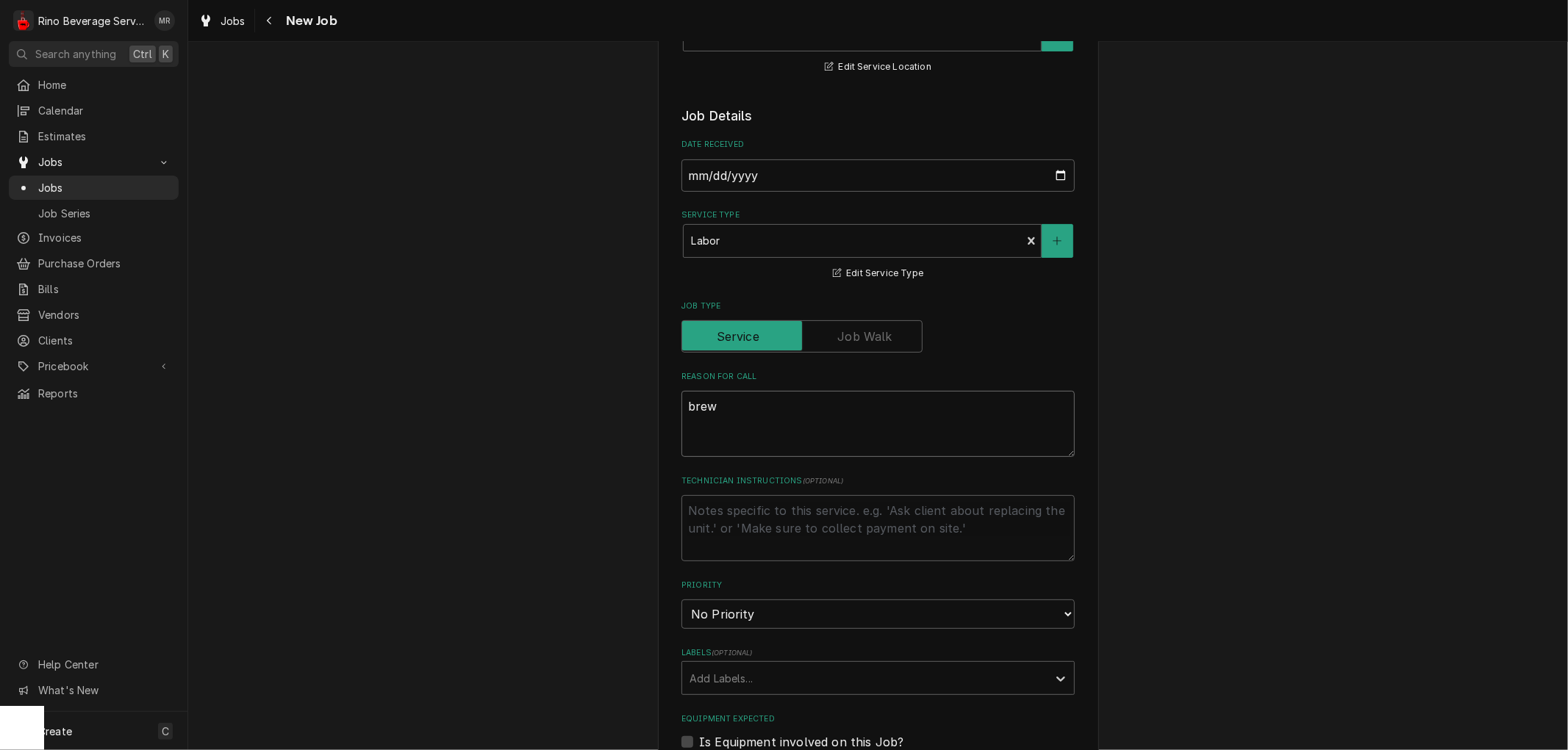
type textarea "brewe"
type textarea "x"
type textarea "brewer"
type textarea "x"
type textarea "brewer"
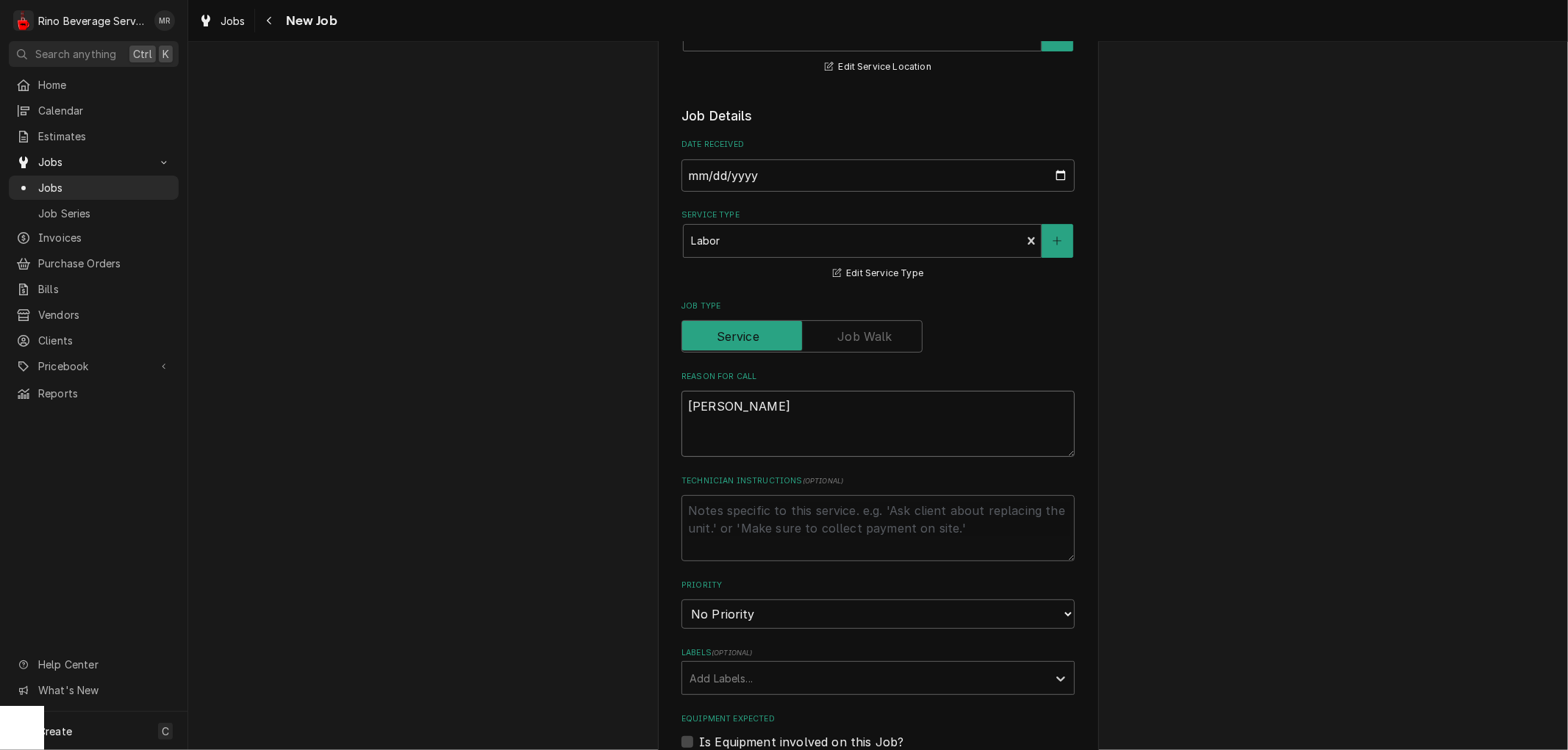
type textarea "x"
type textarea "brewer i"
type textarea "x"
type textarea "brewer in"
type textarea "x"
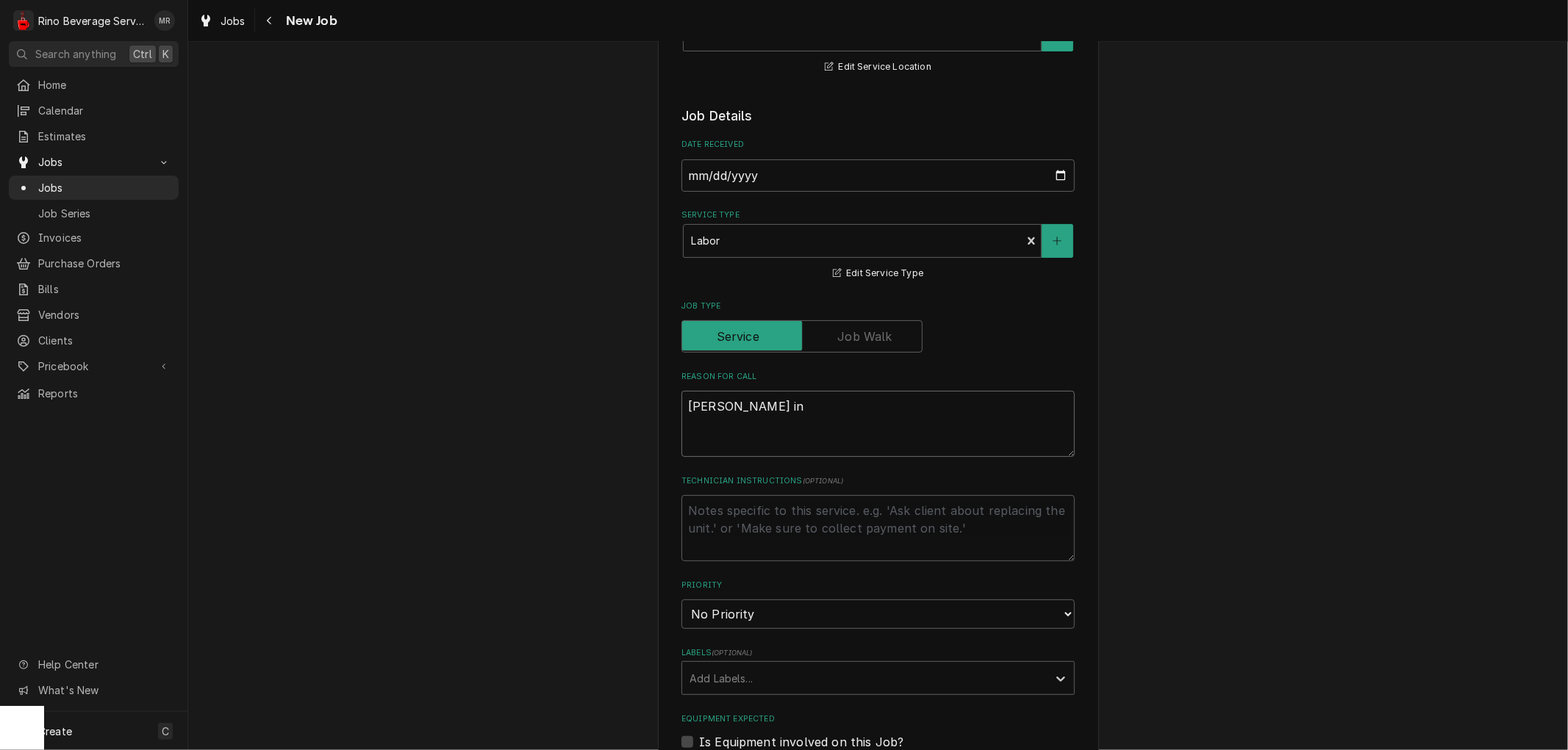
type textarea "brewer in"
type textarea "x"
type textarea "brewer in c"
type textarea "x"
type textarea "brewer in ca"
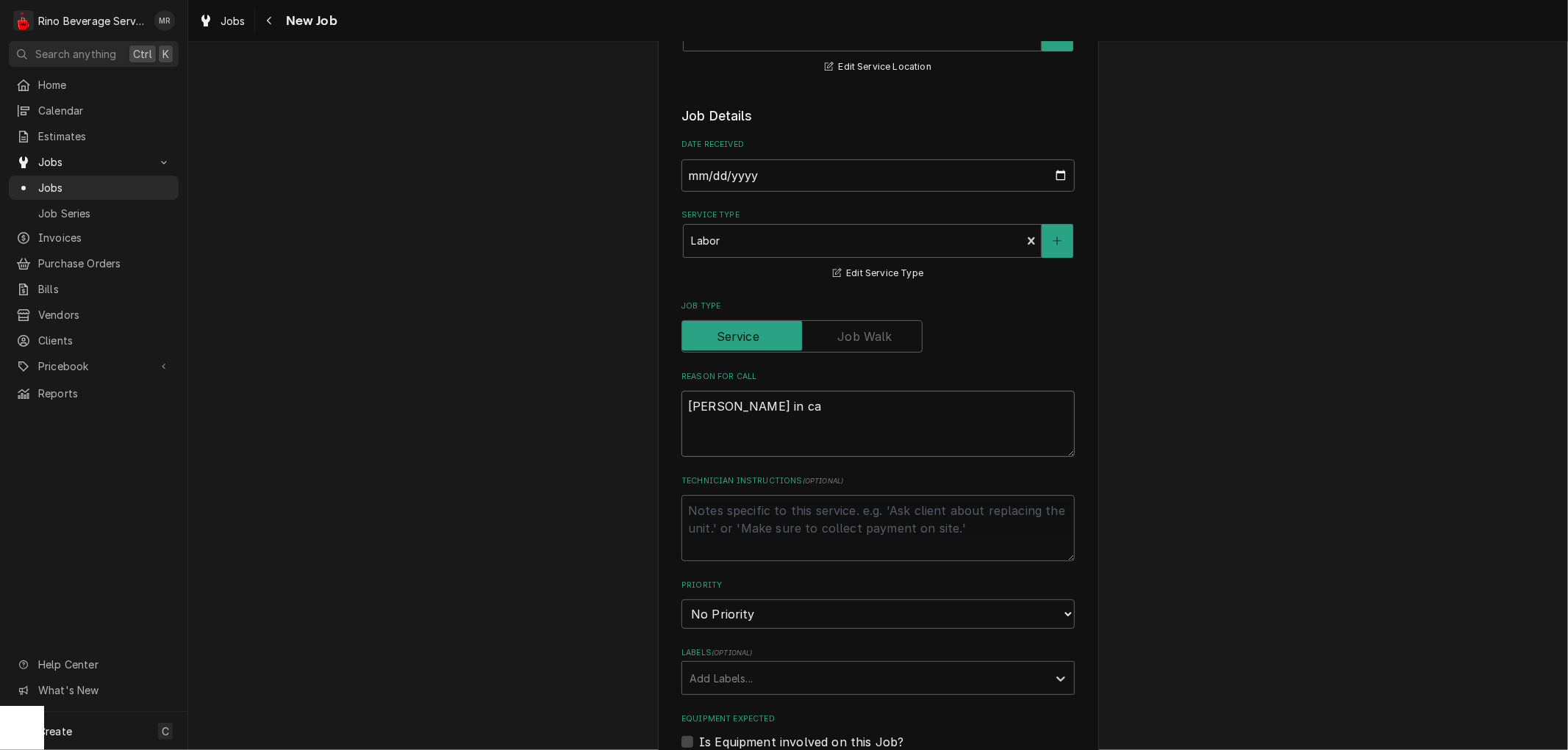
type textarea "x"
type textarea "brewer in caf"
type textarea "x"
type textarea "brewer in cafe"
type textarea "x"
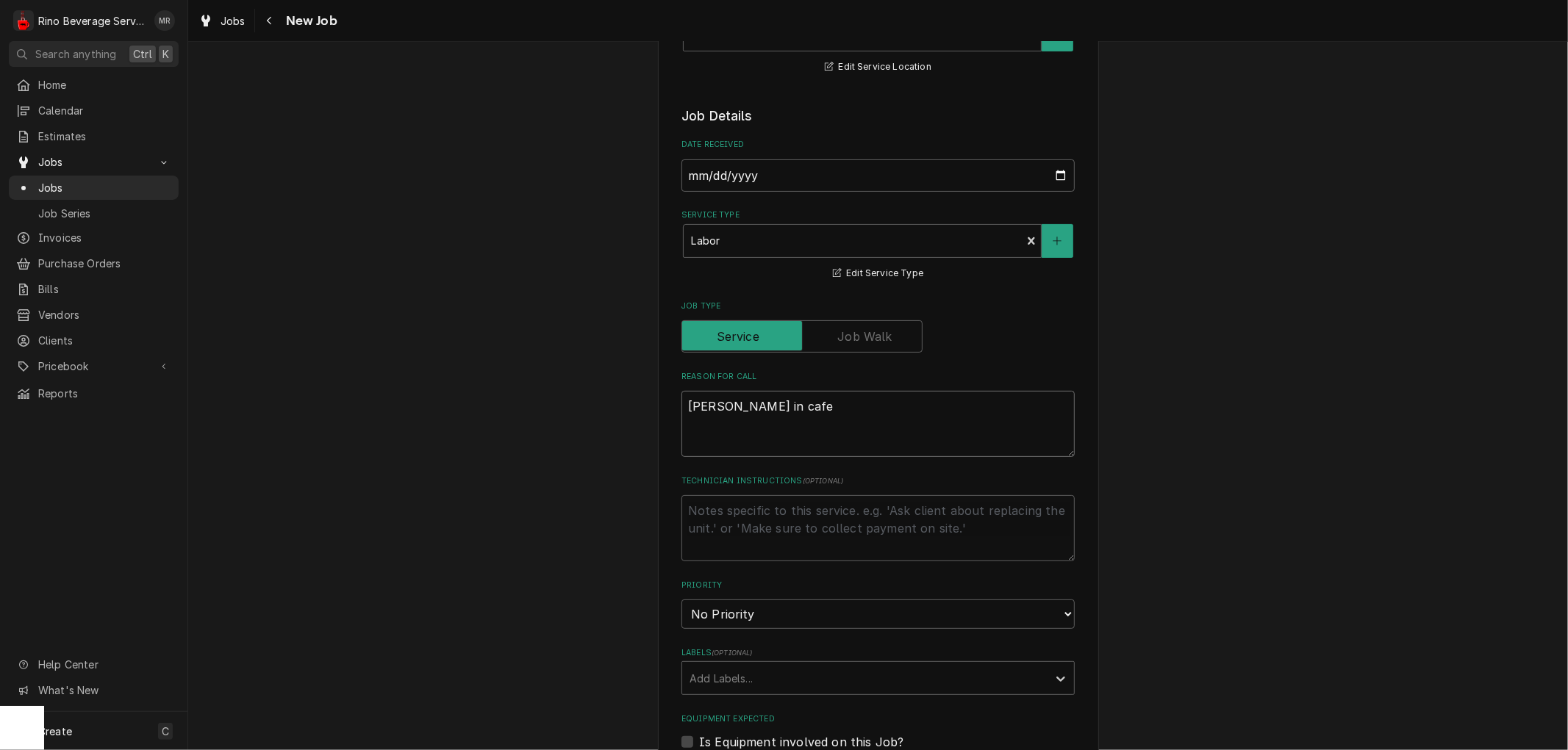
type textarea "brewer in cafe"
type textarea "x"
type textarea "brewer in cafe r"
type textarea "x"
type textarea "brewer in cafe re"
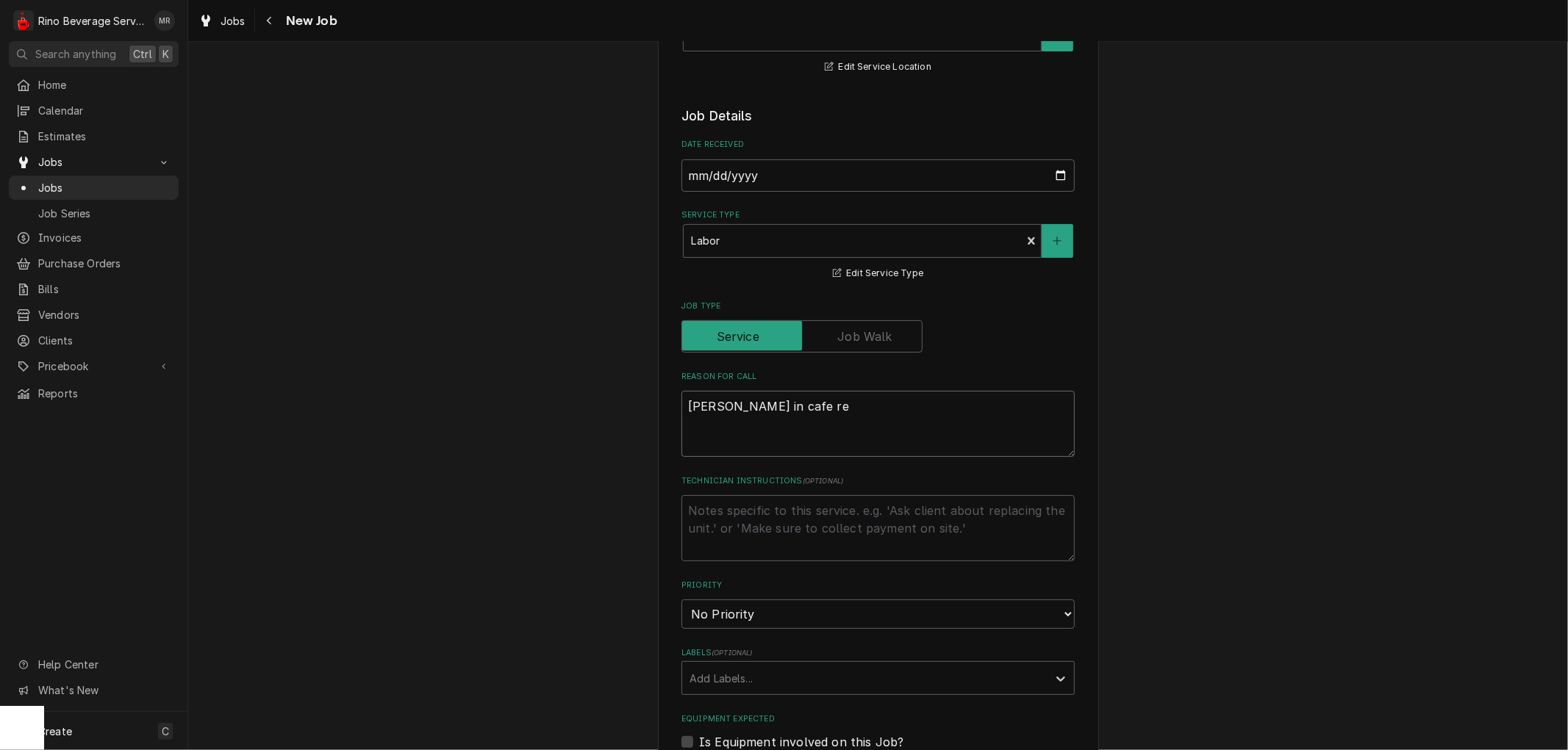
type textarea "x"
type textarea "brewer in cafe rea"
type textarea "x"
type textarea "brewer in cafe read"
type textarea "x"
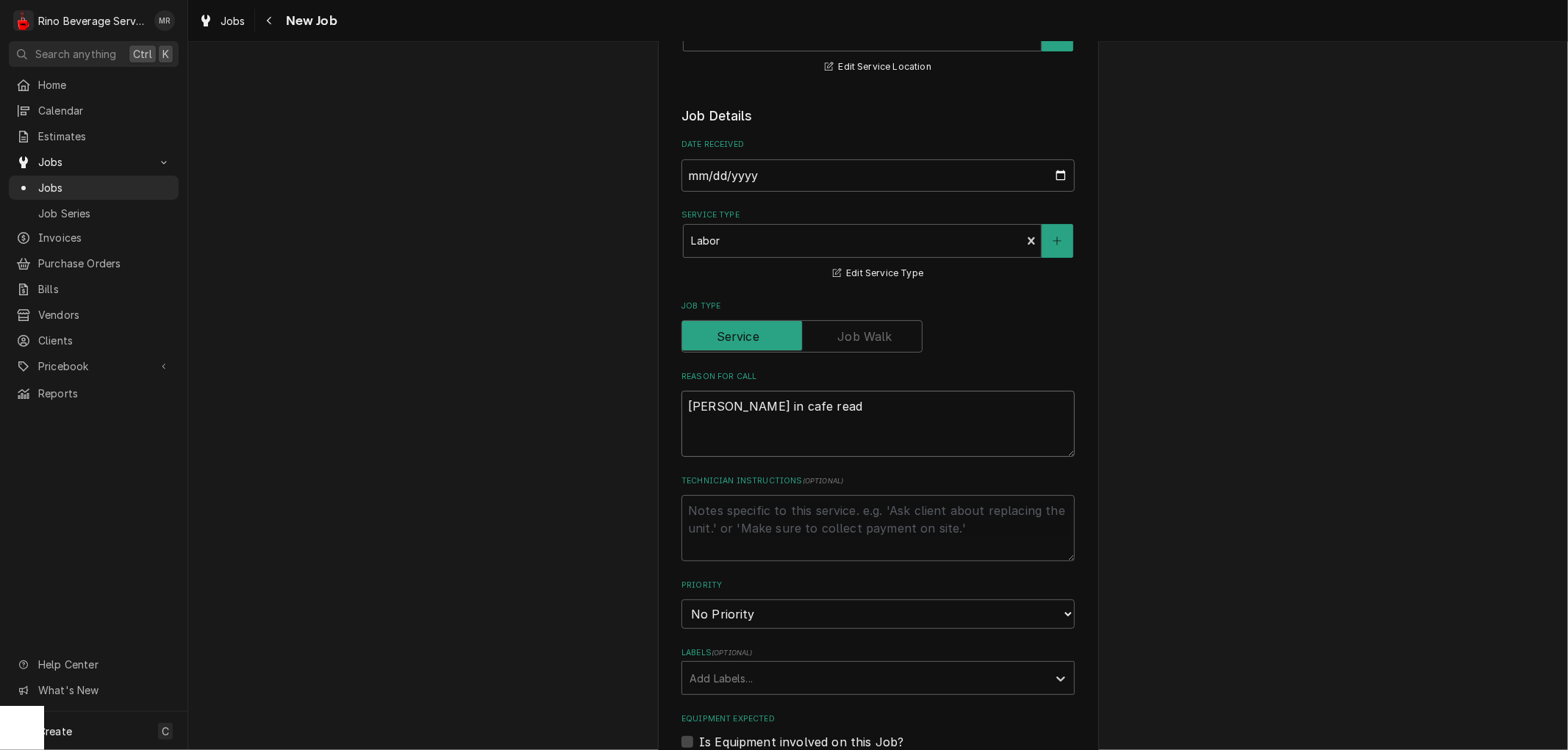
type textarea "brewer in cafe reads"
type textarea "x"
type textarea "brewer in cafe reads"
type textarea "x"
type textarea "brewer in cafe reads e"
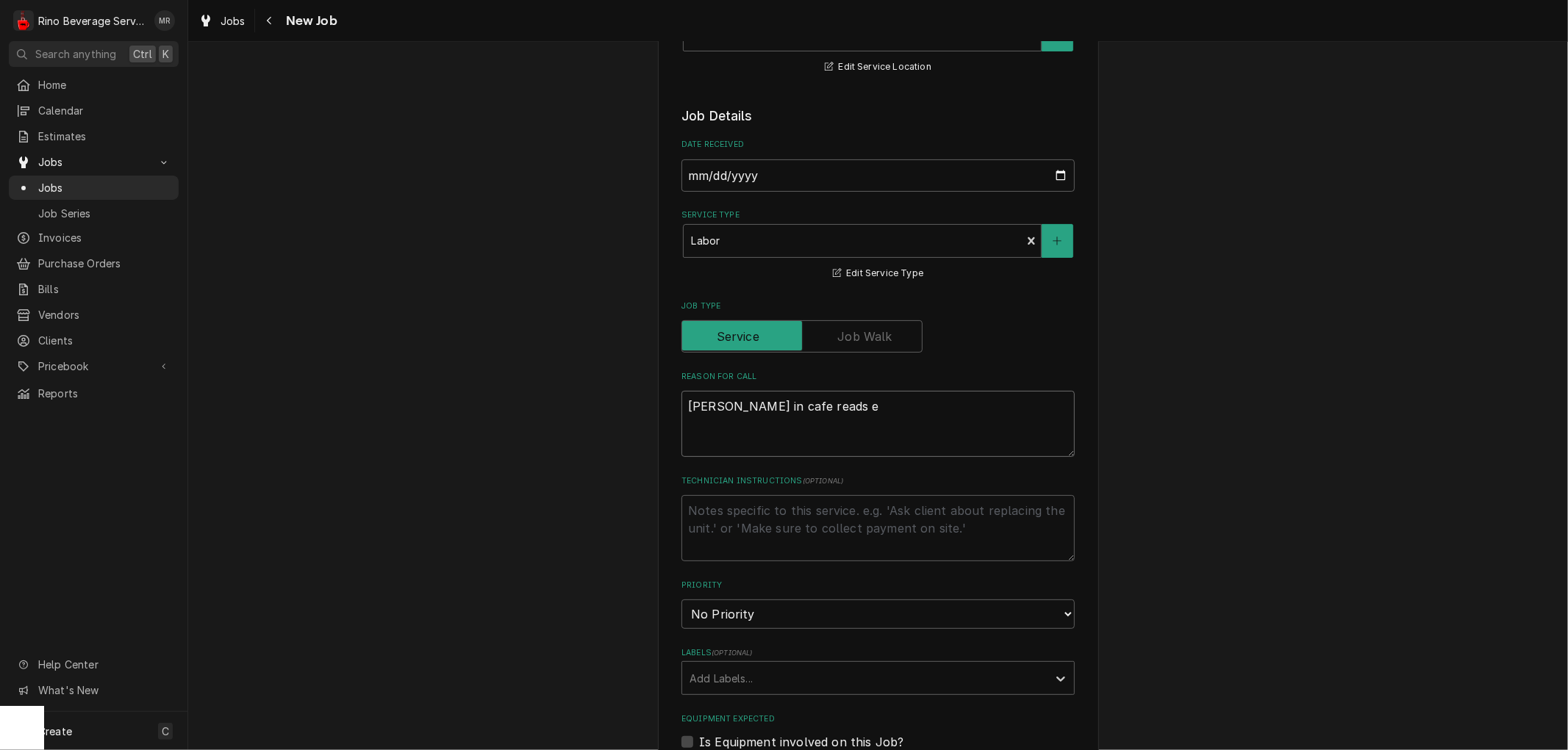
type textarea "x"
type textarea "brewer in cafe reads"
type textarea "x"
type textarea "brewer in cafe reads e"
type textarea "x"
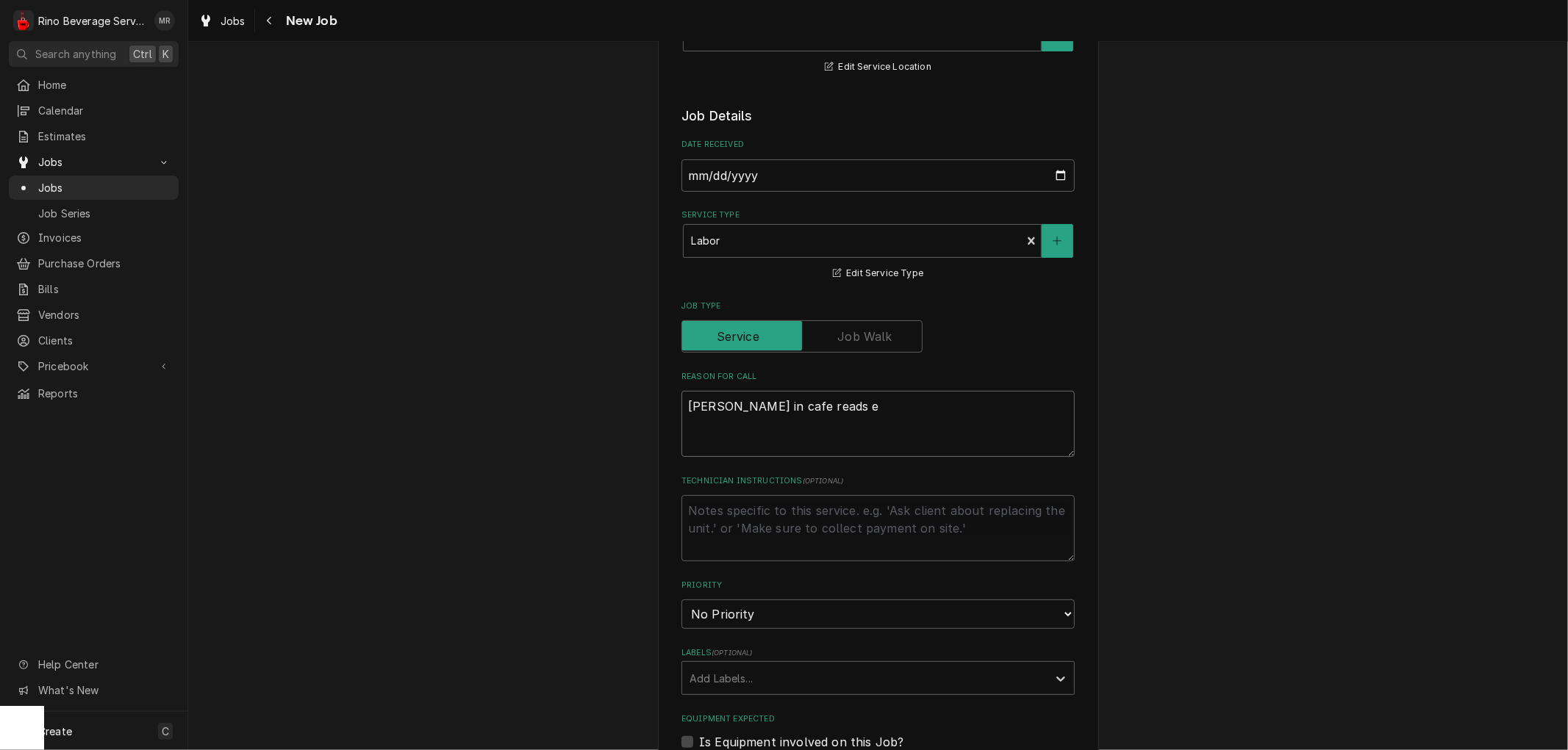
type textarea "brewer in cafe reads er"
type textarea "x"
type textarea "brewer in cafe reads err"
type textarea "x"
type textarea "brewer in cafe reads erro"
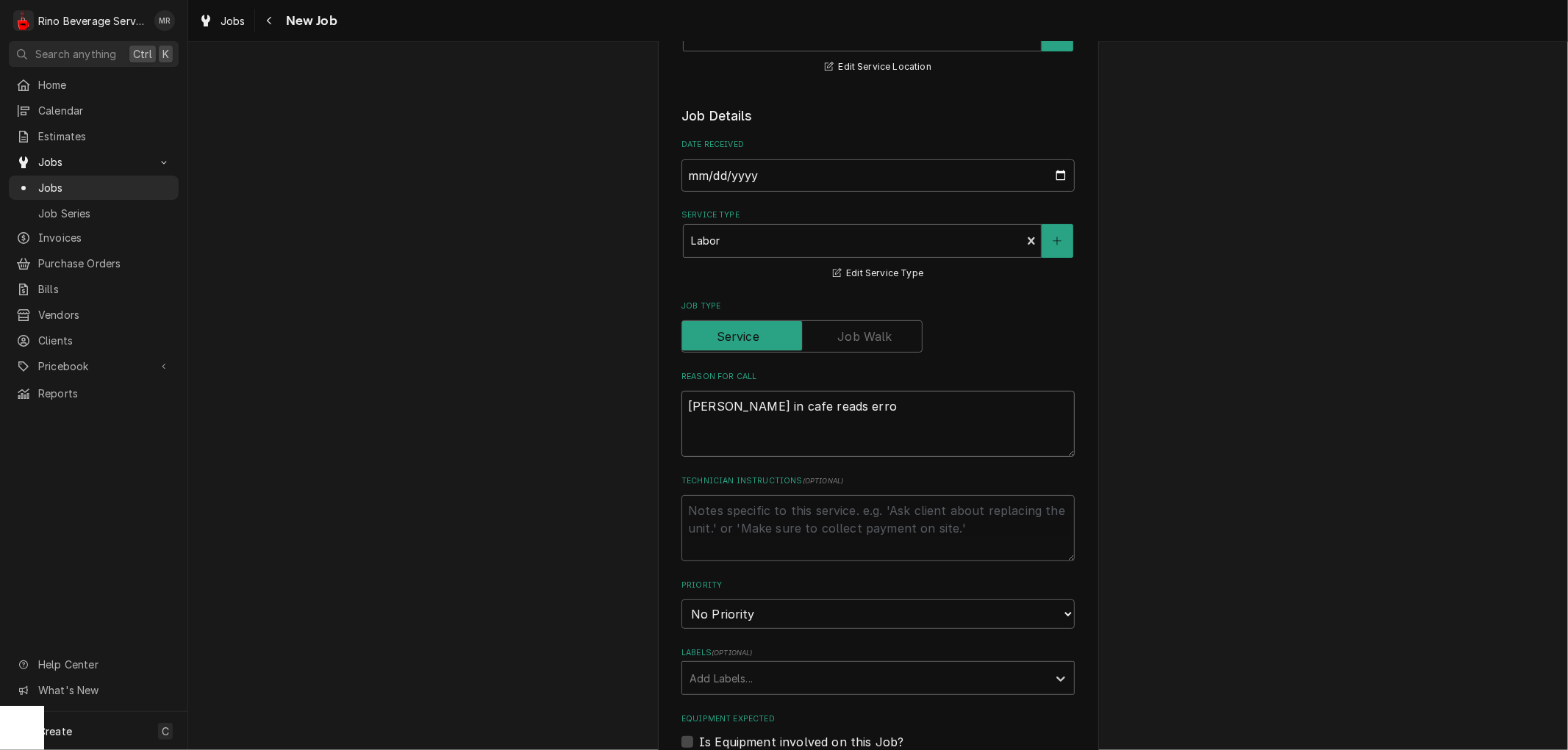
type textarea "x"
type textarea "brewer in cafe reads error"
type textarea "x"
type textarea "brewer in cafe reads error"
type textarea "x"
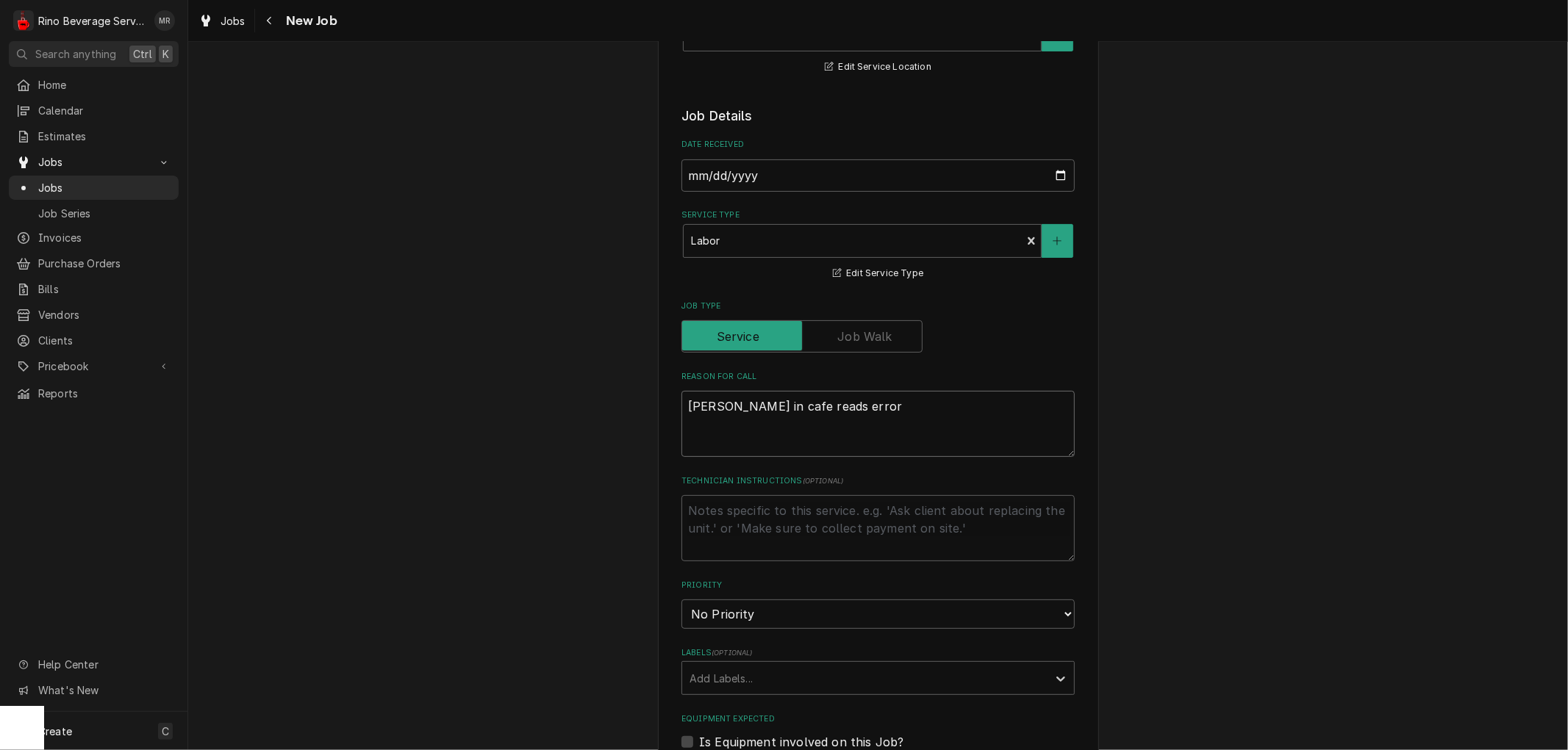
type textarea "brewer in cafe reads error 1"
type textarea "x"
type textarea "brewer in cafe reads error 10"
type textarea "x"
type textarea "brewer in cafe reads error 101"
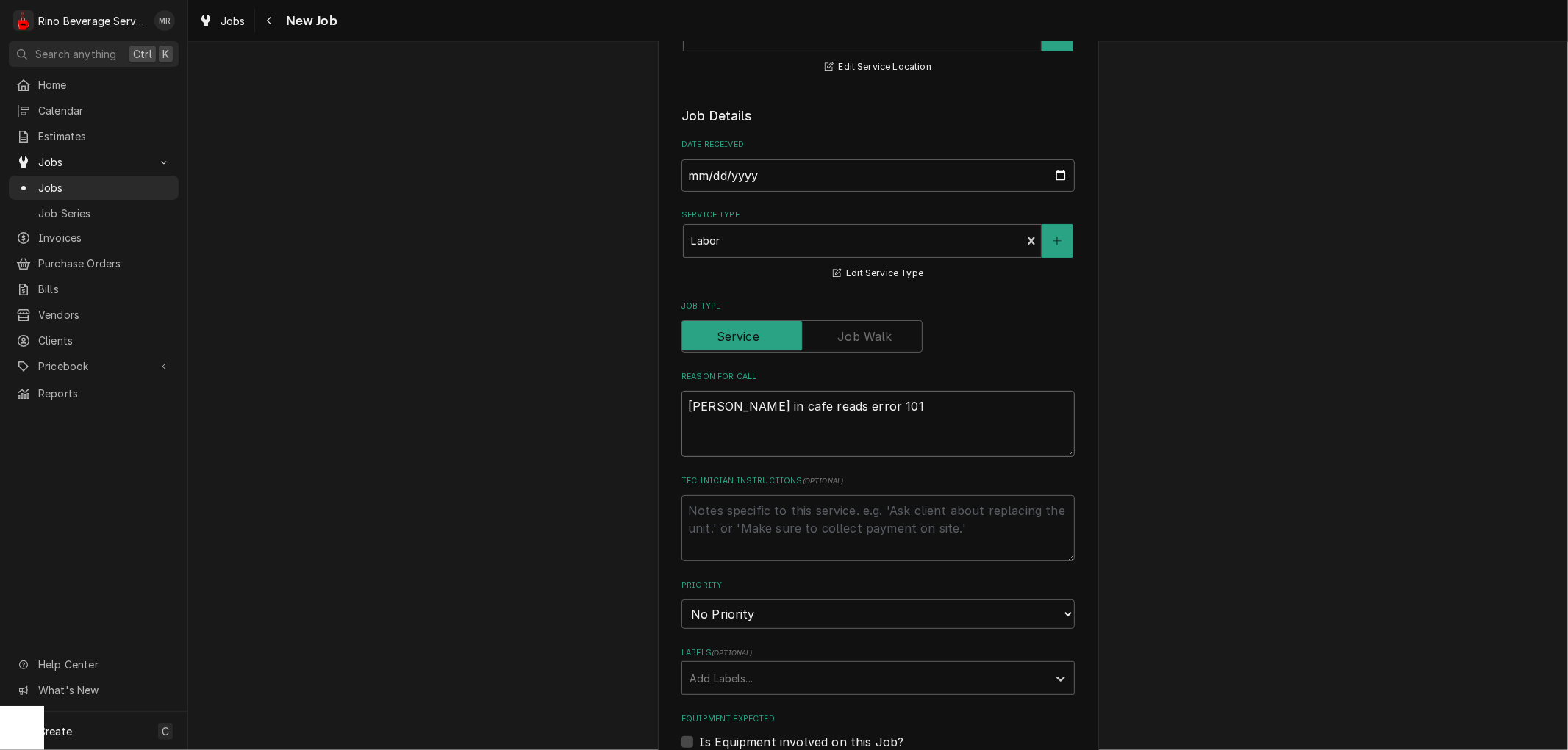
type textarea "x"
type textarea "brewer in cafe reads error 101"
type textarea "x"
type textarea "brewer in cafe reads error 101 a"
type textarea "x"
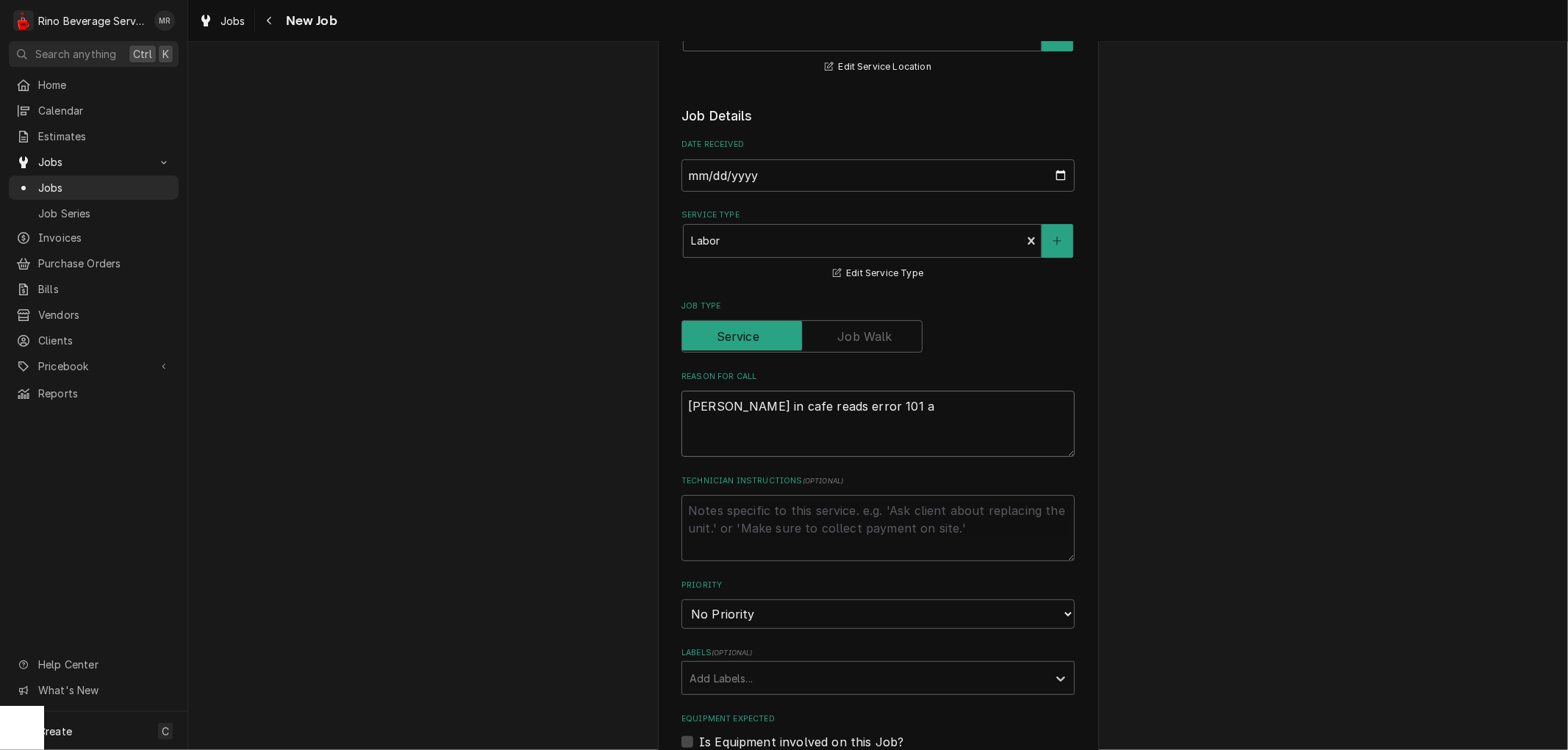
type textarea "brewer in cafe reads error 101 an"
type textarea "x"
type textarea "brewer in cafe reads error 101 and"
type textarea "x"
type textarea "brewer in cafe reads error 101 and"
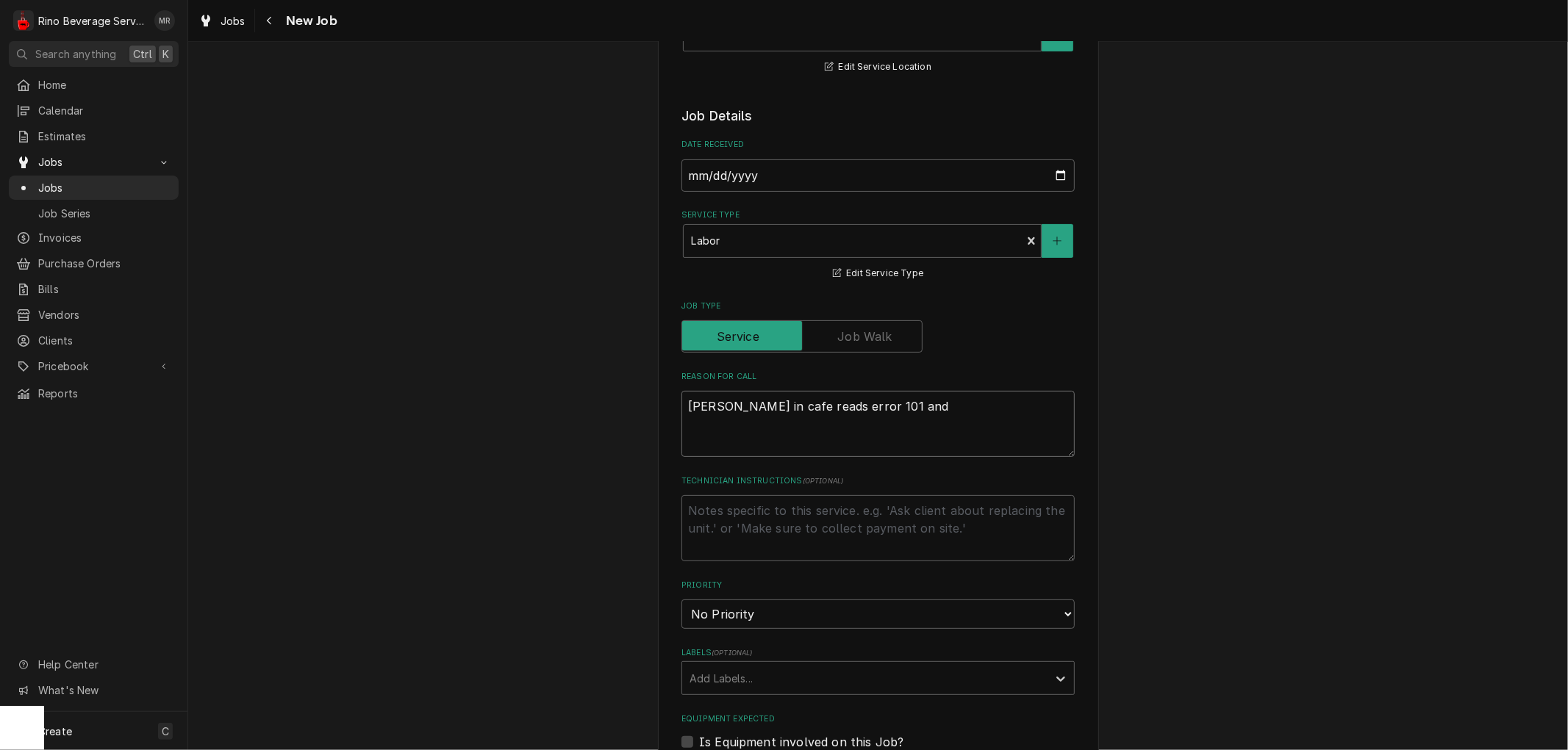
type textarea "x"
type textarea "brewer in cafe reads error 101 and f"
type textarea "x"
type textarea "brewer in cafe reads error 101 and fa"
type textarea "x"
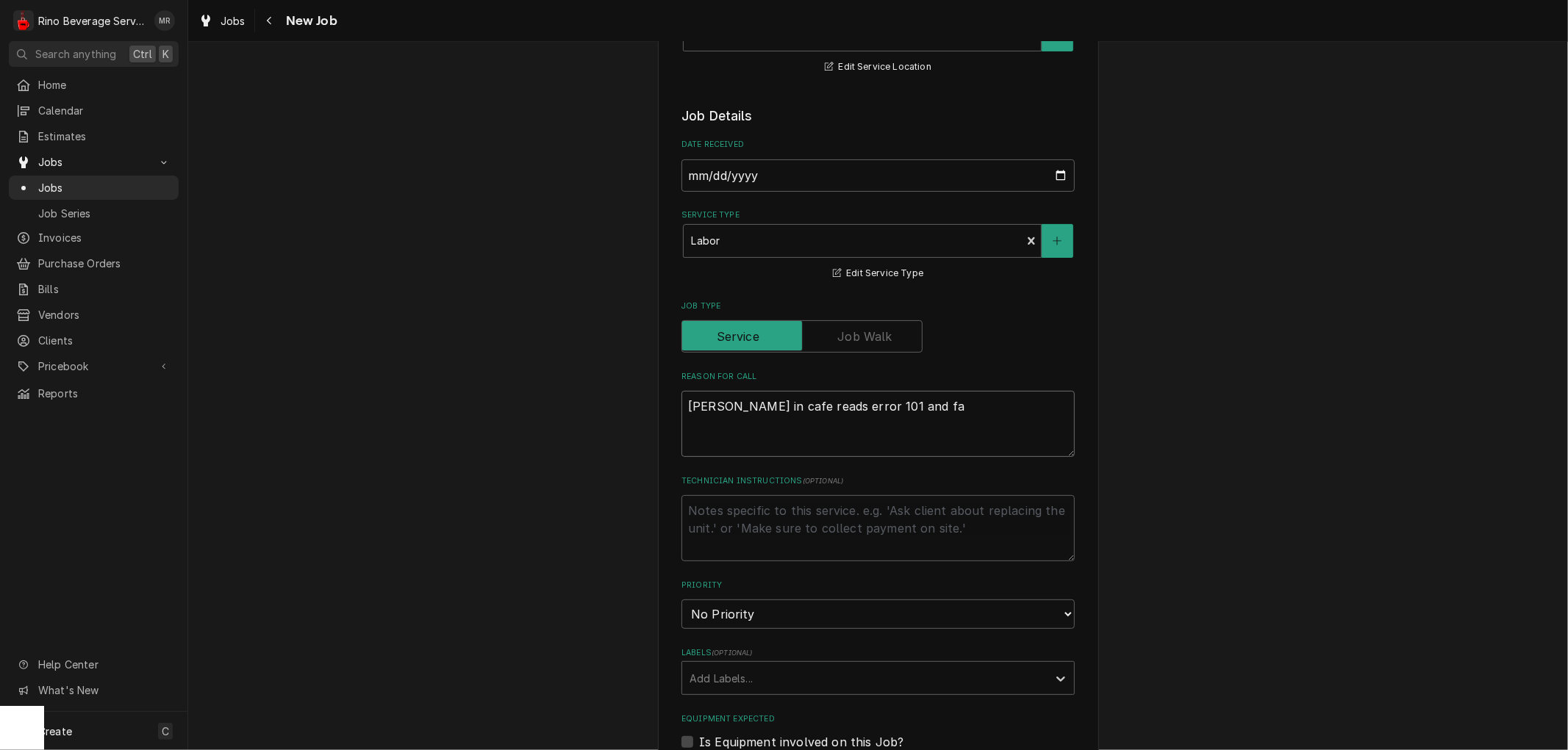
type textarea "brewer in cafe reads error 101 and fau"
type textarea "x"
type textarea "brewer in cafe reads error 101 and fauc"
type textarea "x"
type textarea "brewer in cafe reads error 101 and fauce"
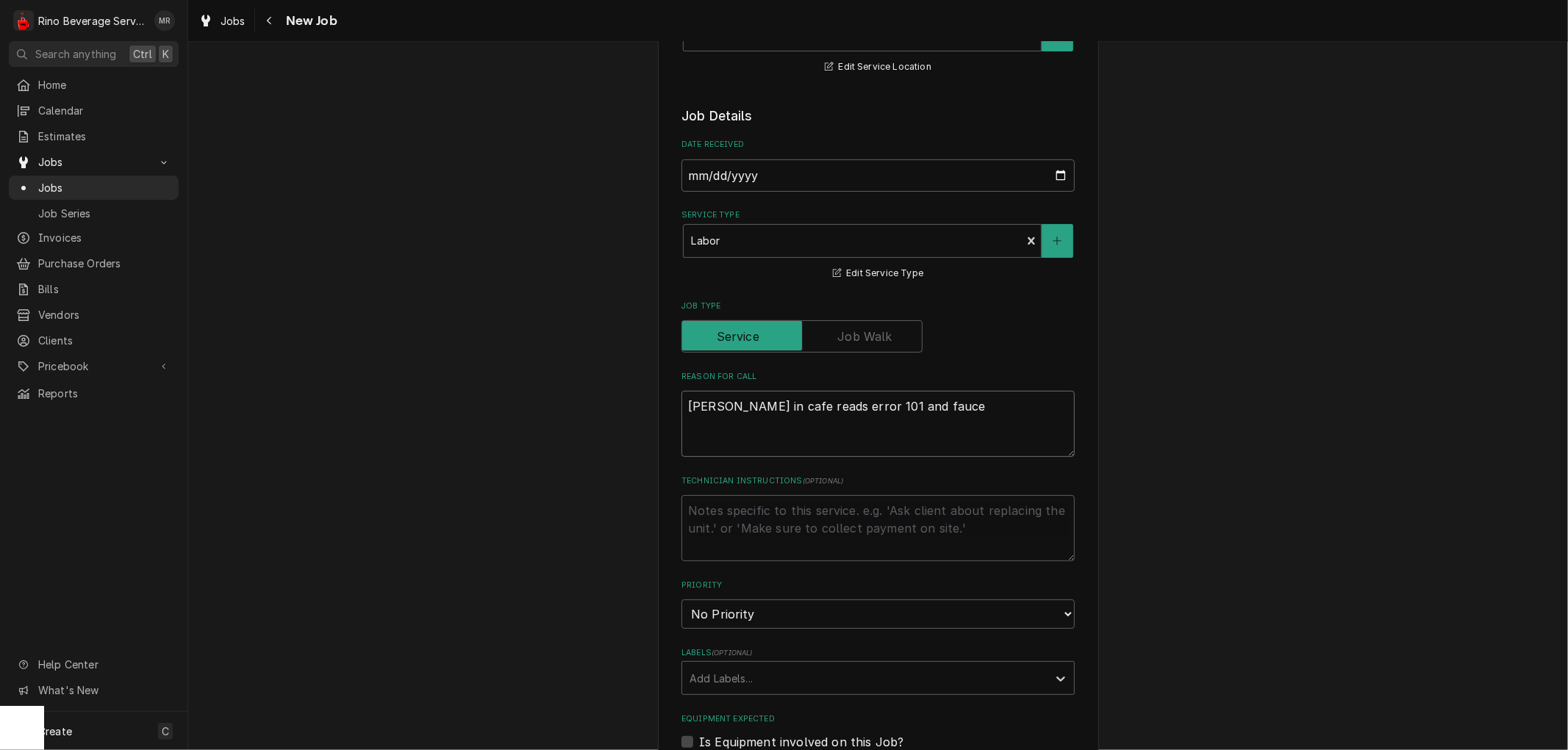
type textarea "x"
type textarea "brewer in cafe reads error 101 and faucet"
type textarea "x"
type textarea "brewer in cafe reads error 101 and faucet"
type textarea "x"
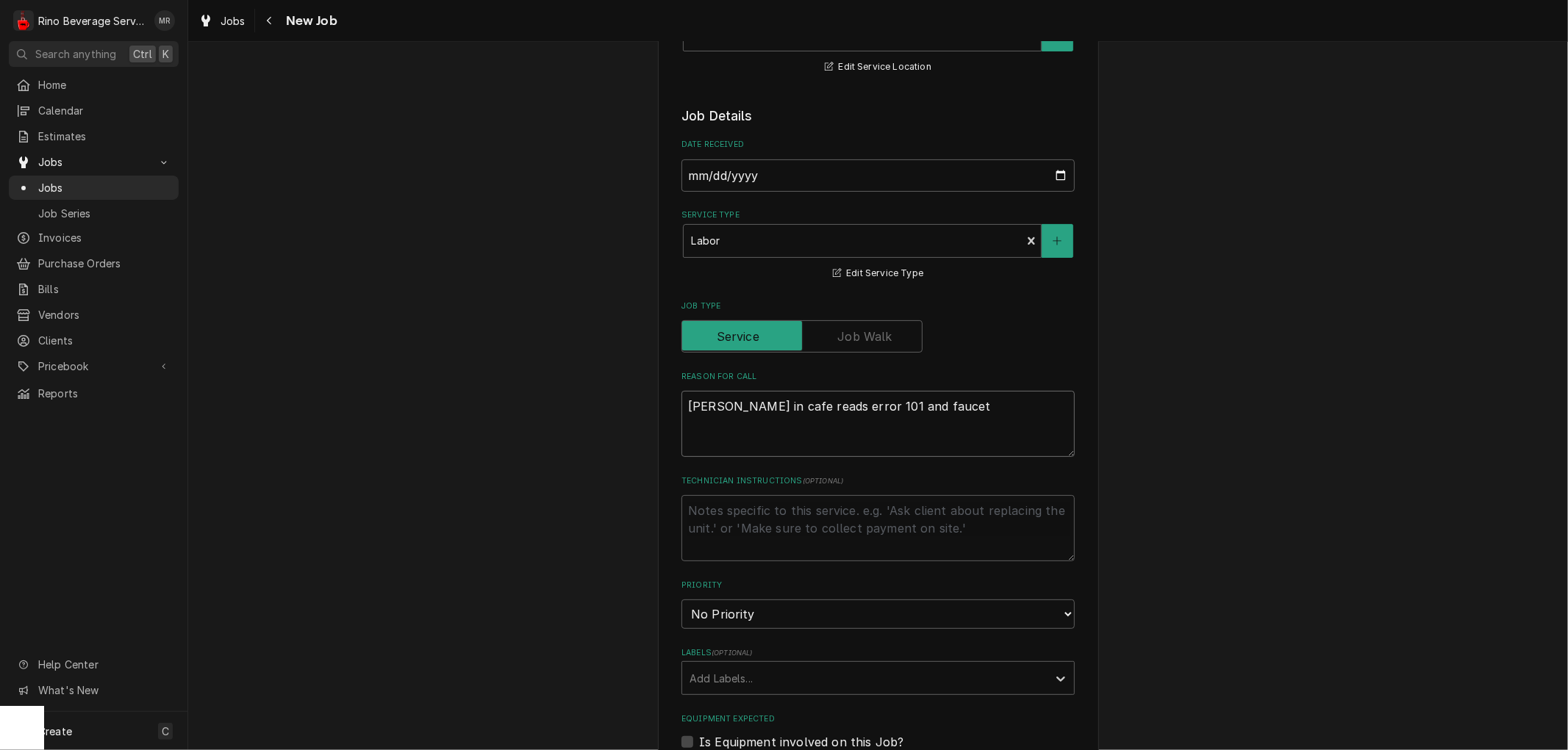
type textarea "brewer in cafe reads error 101 and faucet g"
type textarea "x"
type textarea "brewer in cafe reads error 101 and faucet go"
type textarea "x"
type textarea "brewer in cafe reads error 101 and faucet got"
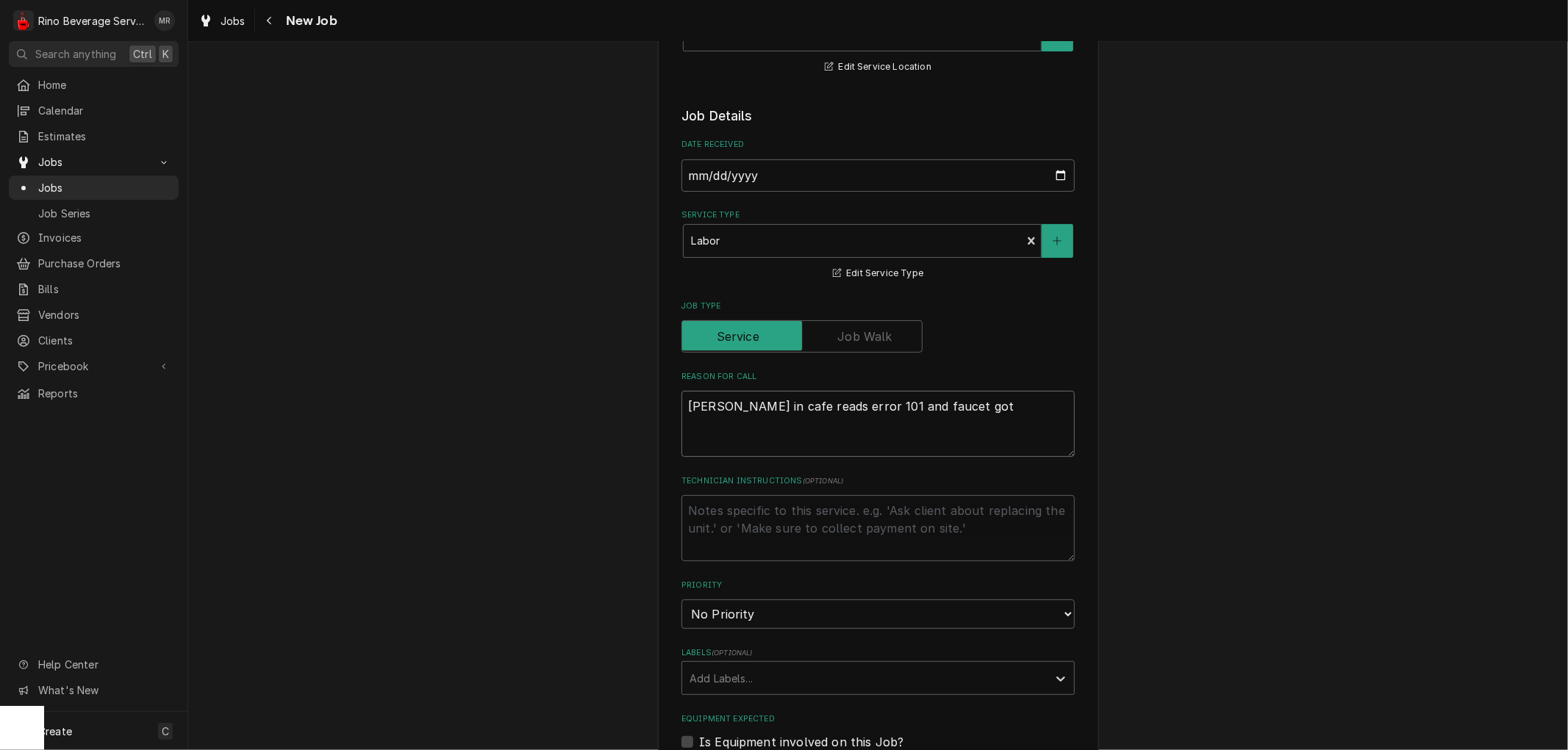
type textarea "x"
type textarea "brewer in cafe reads error 101 and faucet got"
type textarea "x"
type textarea "brewer in cafe reads error 101 and faucet got h"
type textarea "x"
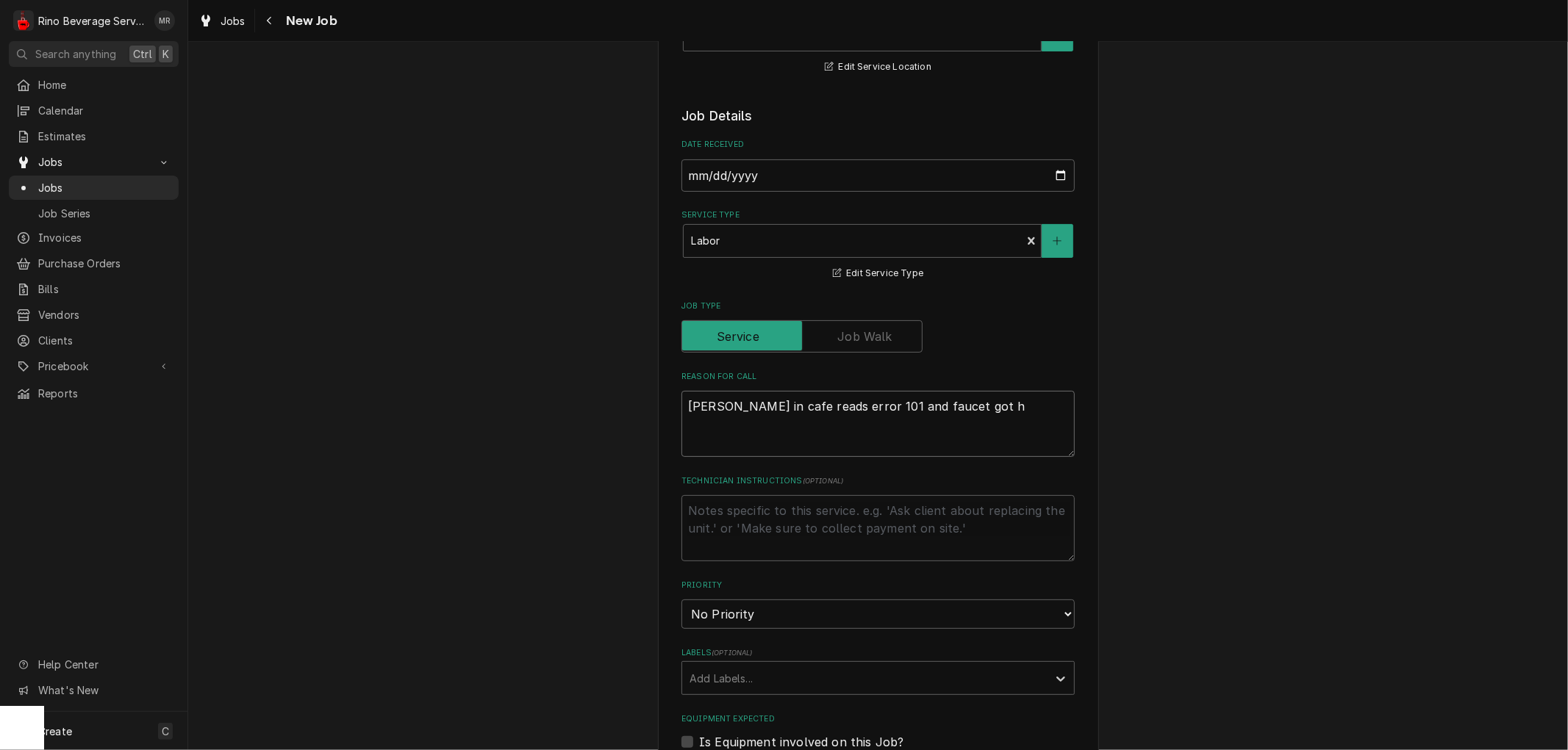
type textarea "brewer in cafe reads error 101 and faucet got hi"
type textarea "x"
type textarea "brewer in cafe reads error 101 and faucet got hit"
type textarea "x"
type textarea "brewer in cafe reads error 101 and faucet got hit"
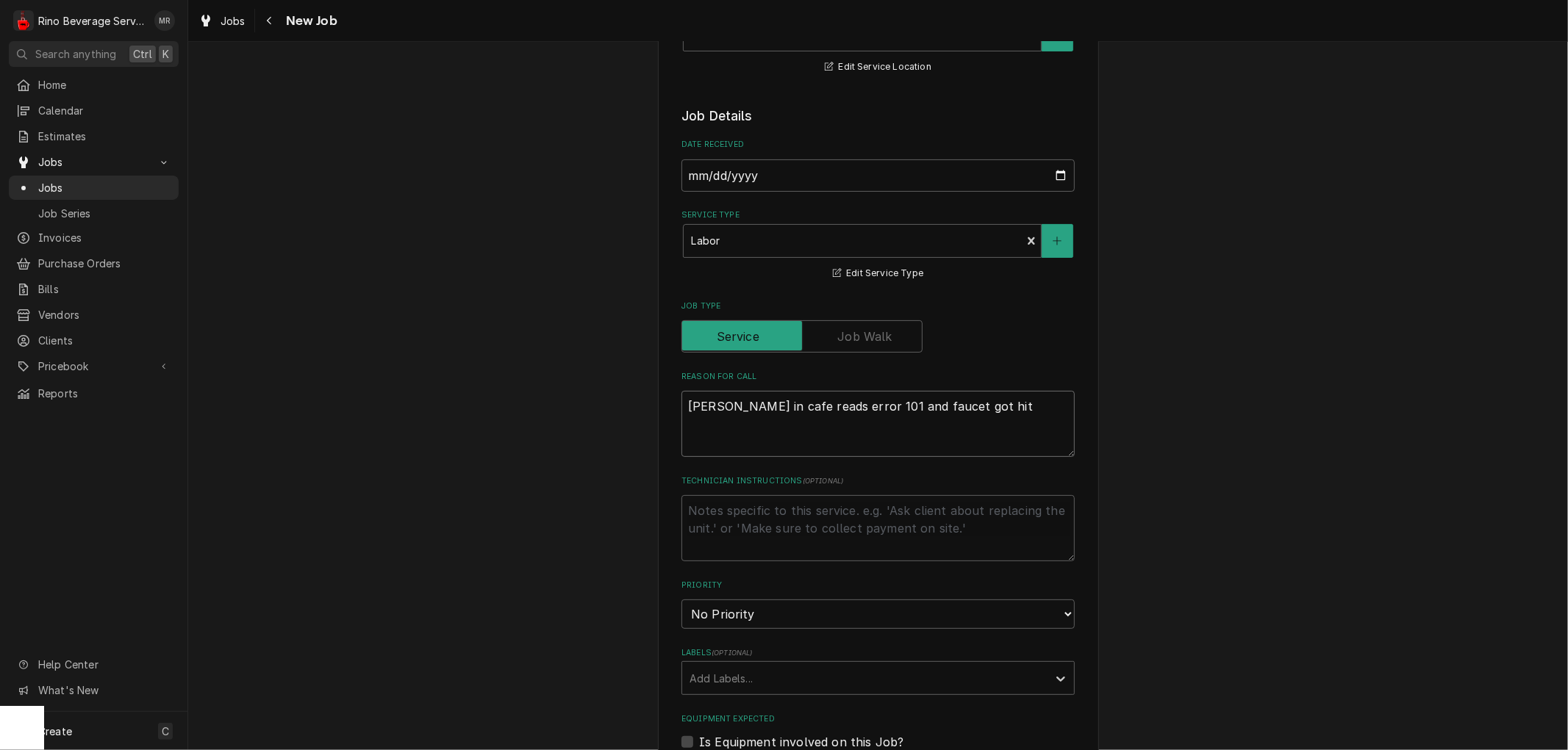
type textarea "x"
type textarea "brewer in cafe reads error 101 and faucet got hit a"
type textarea "x"
type textarea "brewer in cafe reads error 101 and faucet got hit an"
type textarea "x"
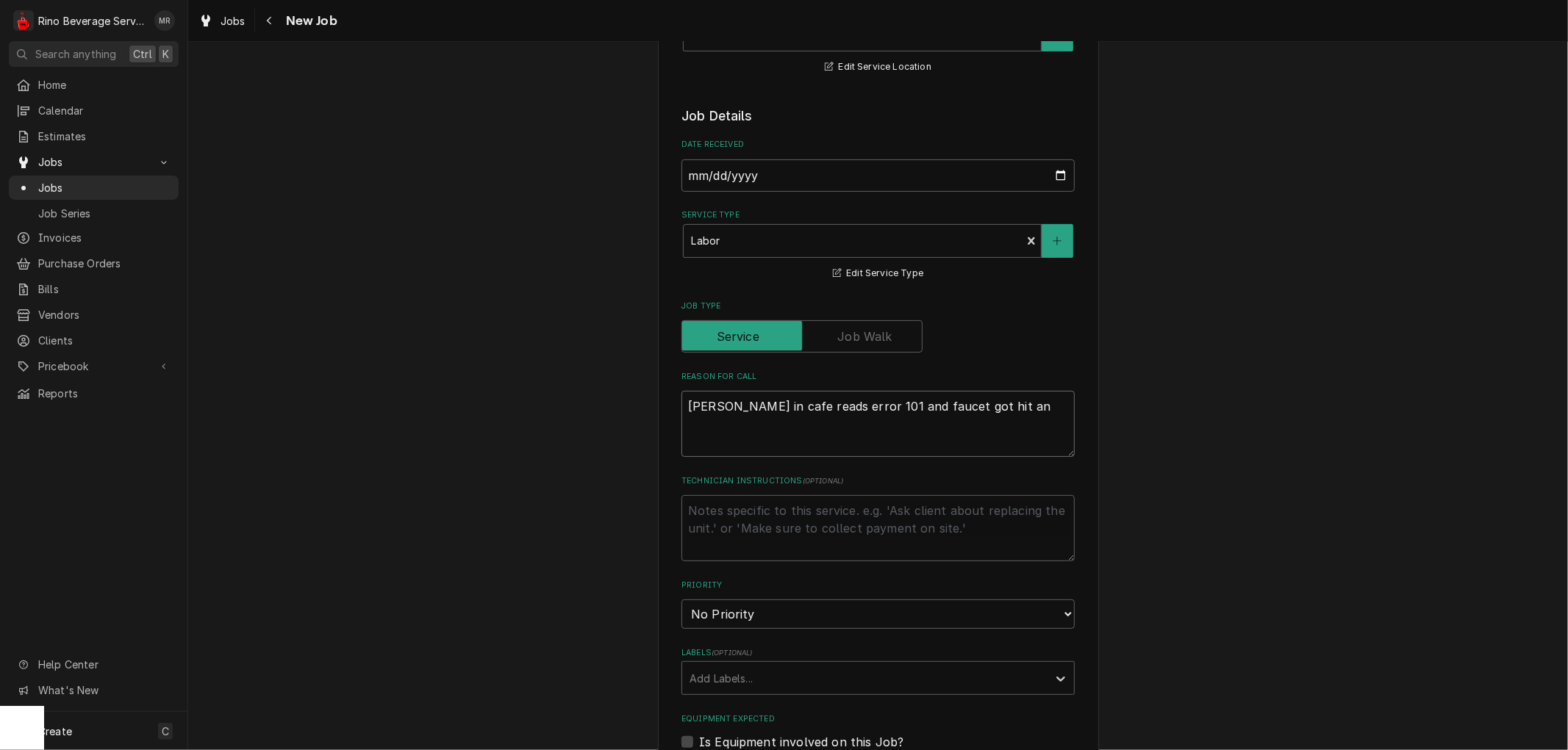
type textarea "brewer in cafe reads error 101 and faucet got hit and"
type textarea "x"
type textarea "brewer in cafe reads error 101 and faucet got hit and"
type textarea "x"
type textarea "brewer in cafe reads error 101 and faucet got hit and n"
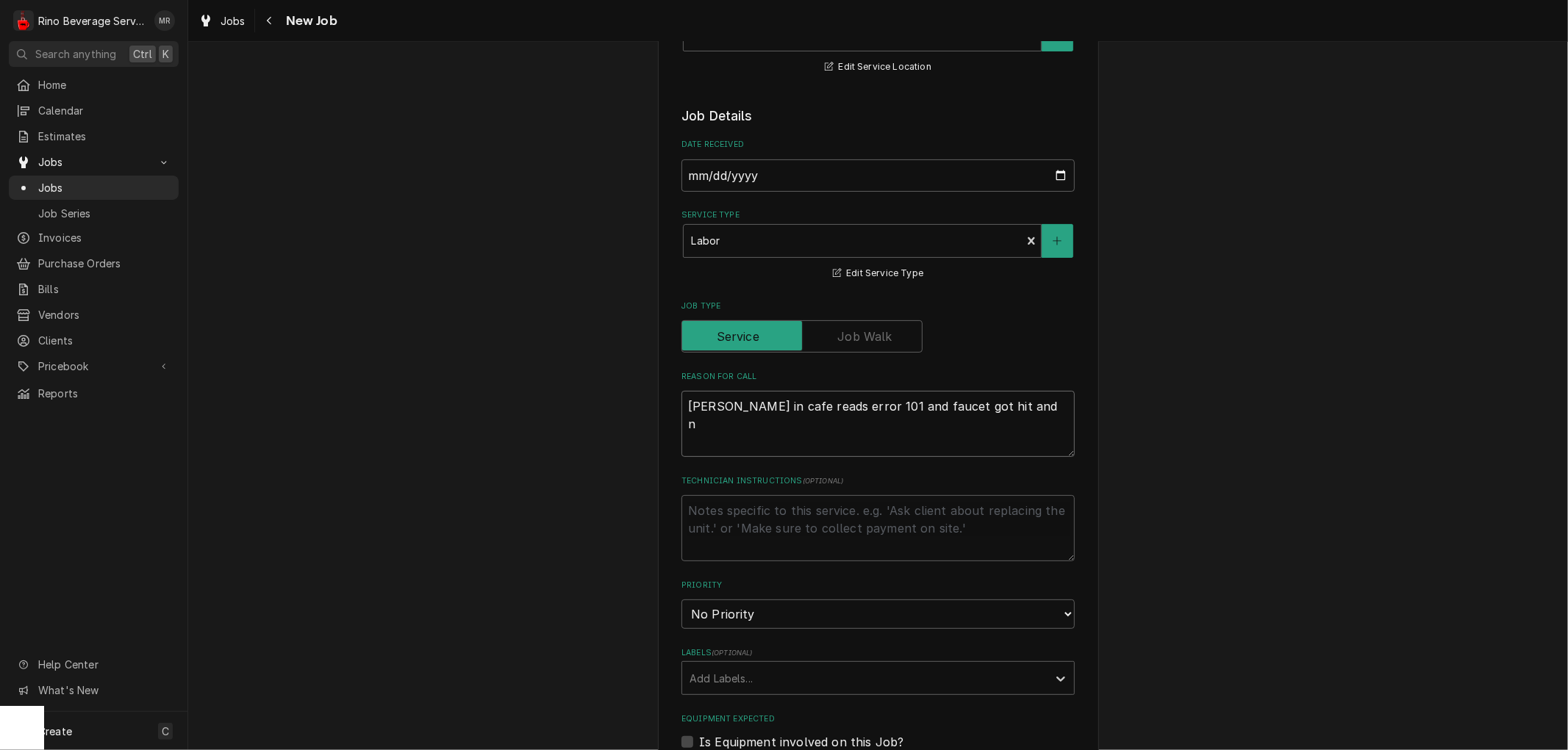
type textarea "x"
type textarea "brewer in cafe reads error 101 and faucet got hit and no"
type textarea "x"
type textarea "brewer in cafe reads error 101 and faucet got hit and now"
type textarea "x"
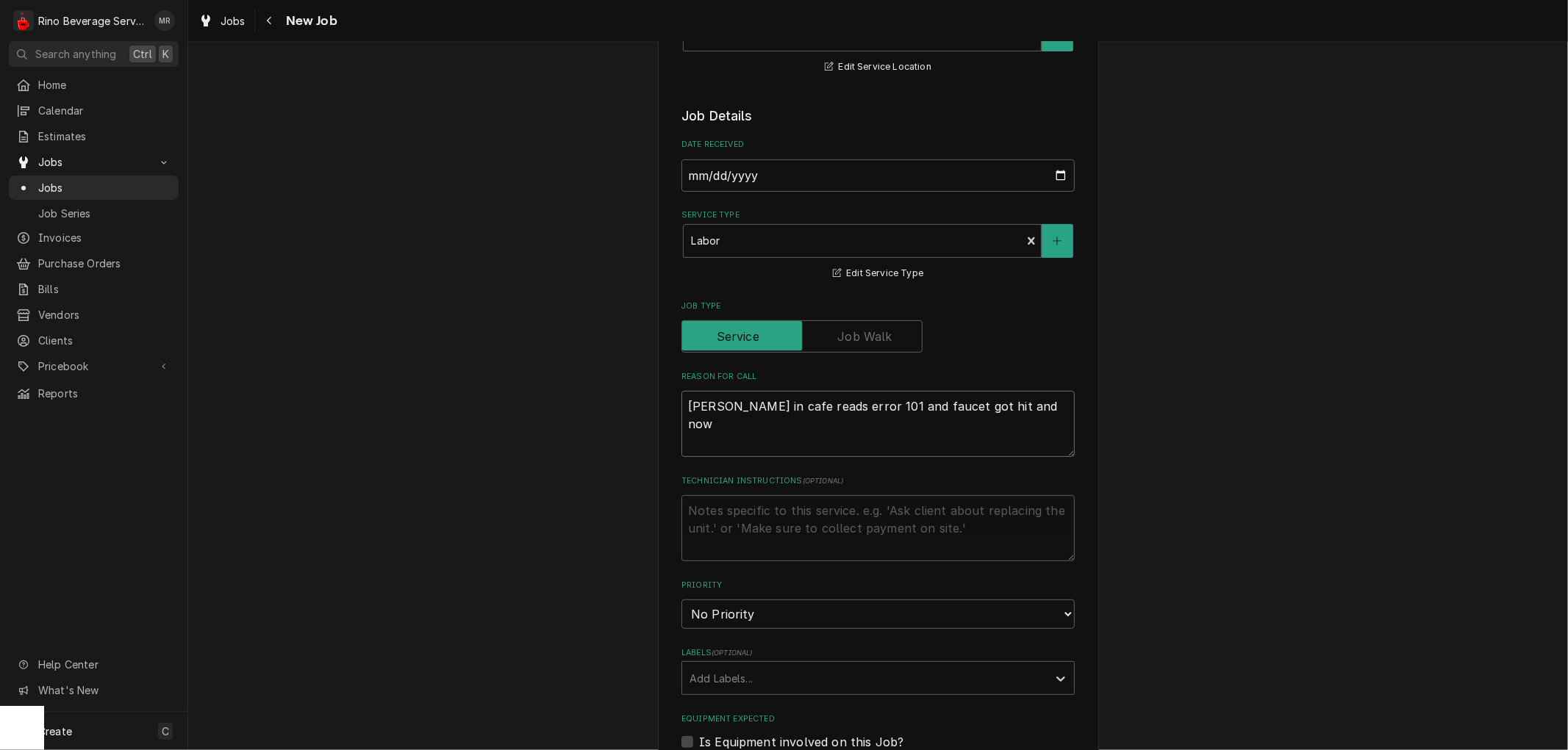
type textarea "brewer in cafe reads error 101 and faucet got hit and now"
type textarea "x"
type textarea "brewer in cafe reads error 101 and faucet got hit and now n"
type textarea "x"
type textarea "brewer in cafe reads error 101 and faucet got hit and now no"
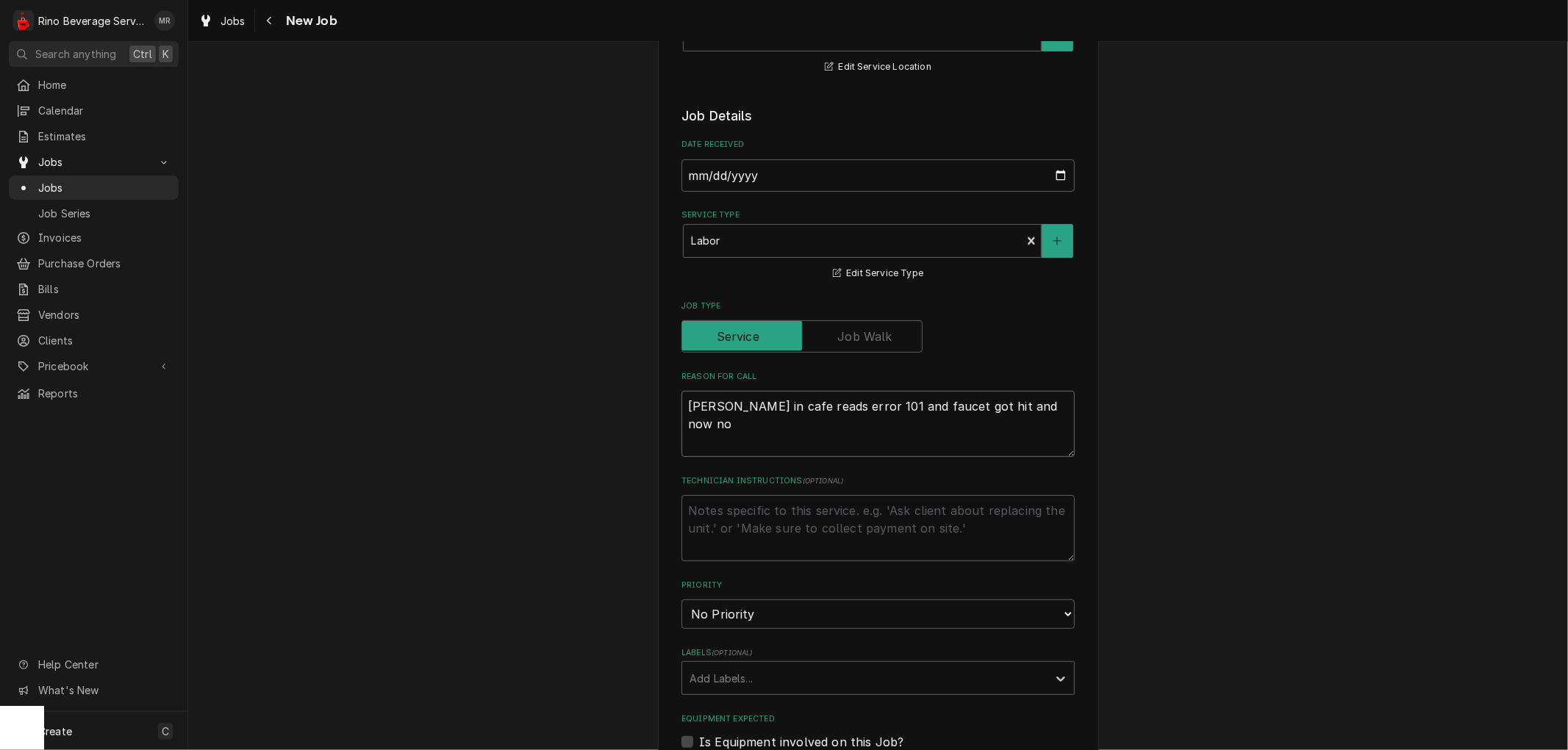
type textarea "x"
type textarea "brewer in cafe reads error 101 and faucet got hit and now not"
type textarea "x"
type textarea "brewer in cafe reads error 101 and faucet got hit and now not"
type textarea "x"
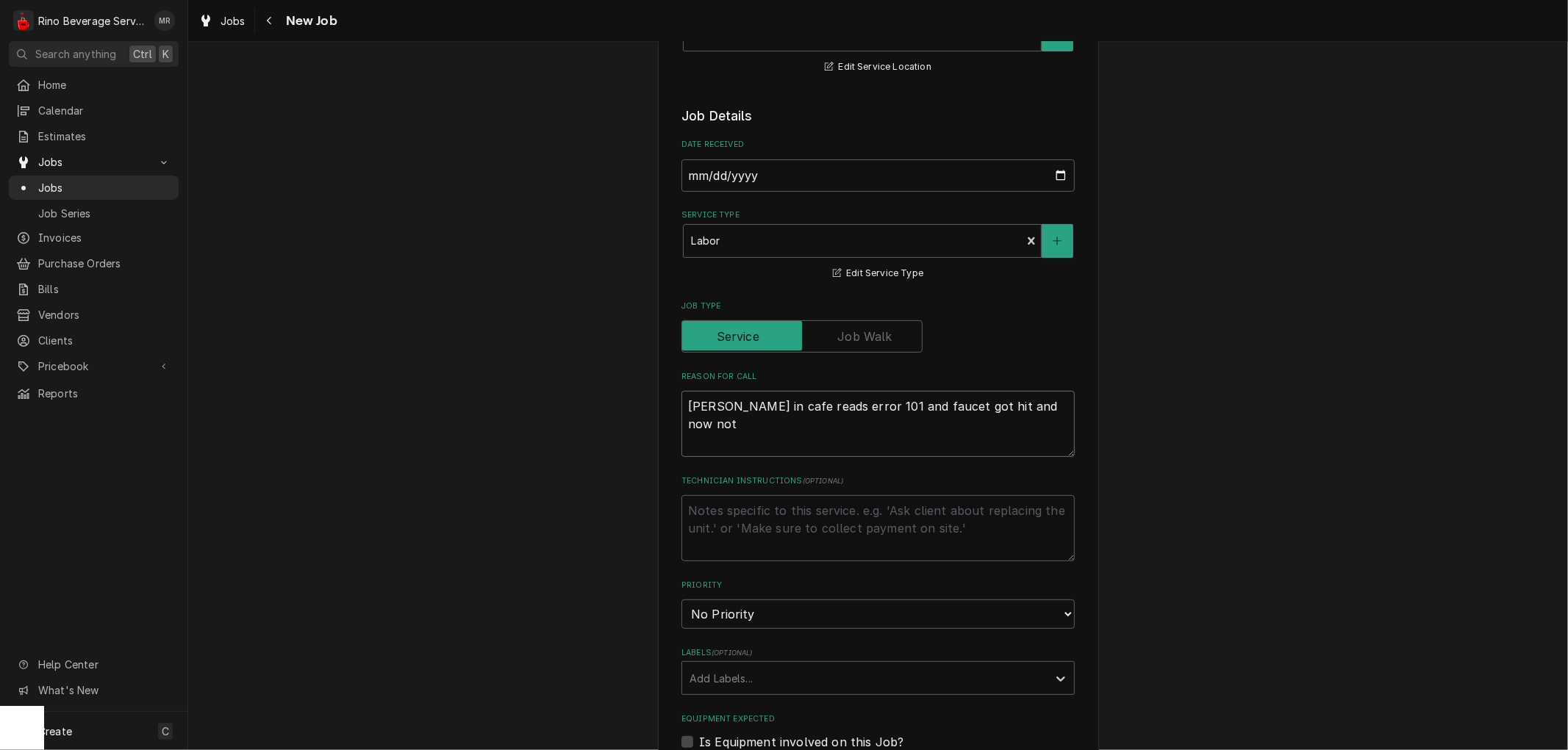
type textarea "brewer in cafe reads error 101 and faucet got hit and now not s"
type textarea "x"
type textarea "brewer in cafe reads error 101 and faucet got hit and now not si"
type textarea "x"
type textarea "brewer in cafe reads error 101 and faucet got hit and now not sit"
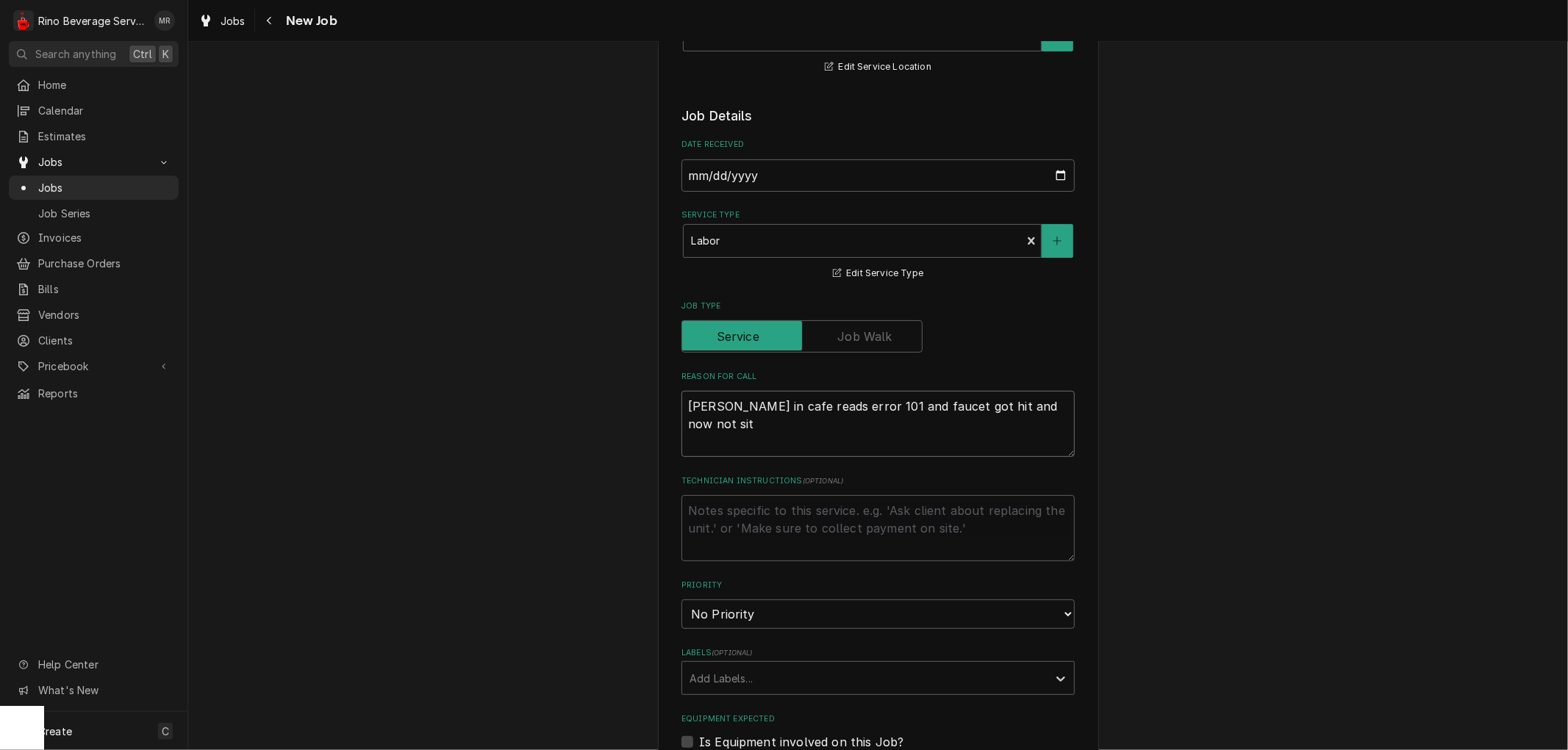
type textarea "x"
type textarea "brewer in cafe reads error 101 and faucet got hit and now not sitt"
type textarea "x"
type textarea "brewer in cafe reads error 101 and faucet got hit and now not sitti"
type textarea "x"
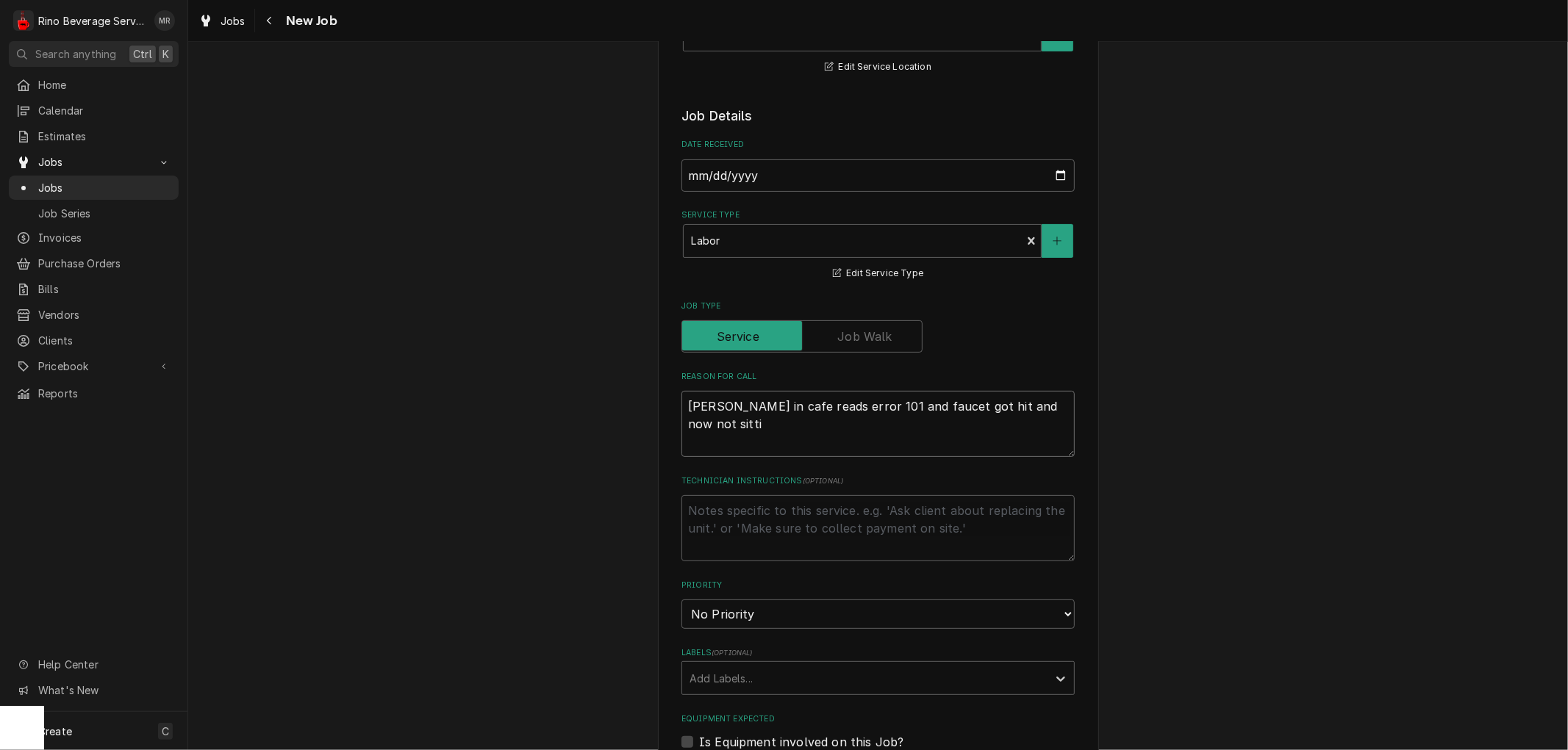
type textarea "brewer in cafe reads error 101 and faucet got hit and now not sittin"
type textarea "x"
type textarea "brewer in cafe reads error 101 and faucet got hit and now not sitting"
type textarea "x"
type textarea "brewer in cafe reads error 101 and faucet got hit and now not sitting"
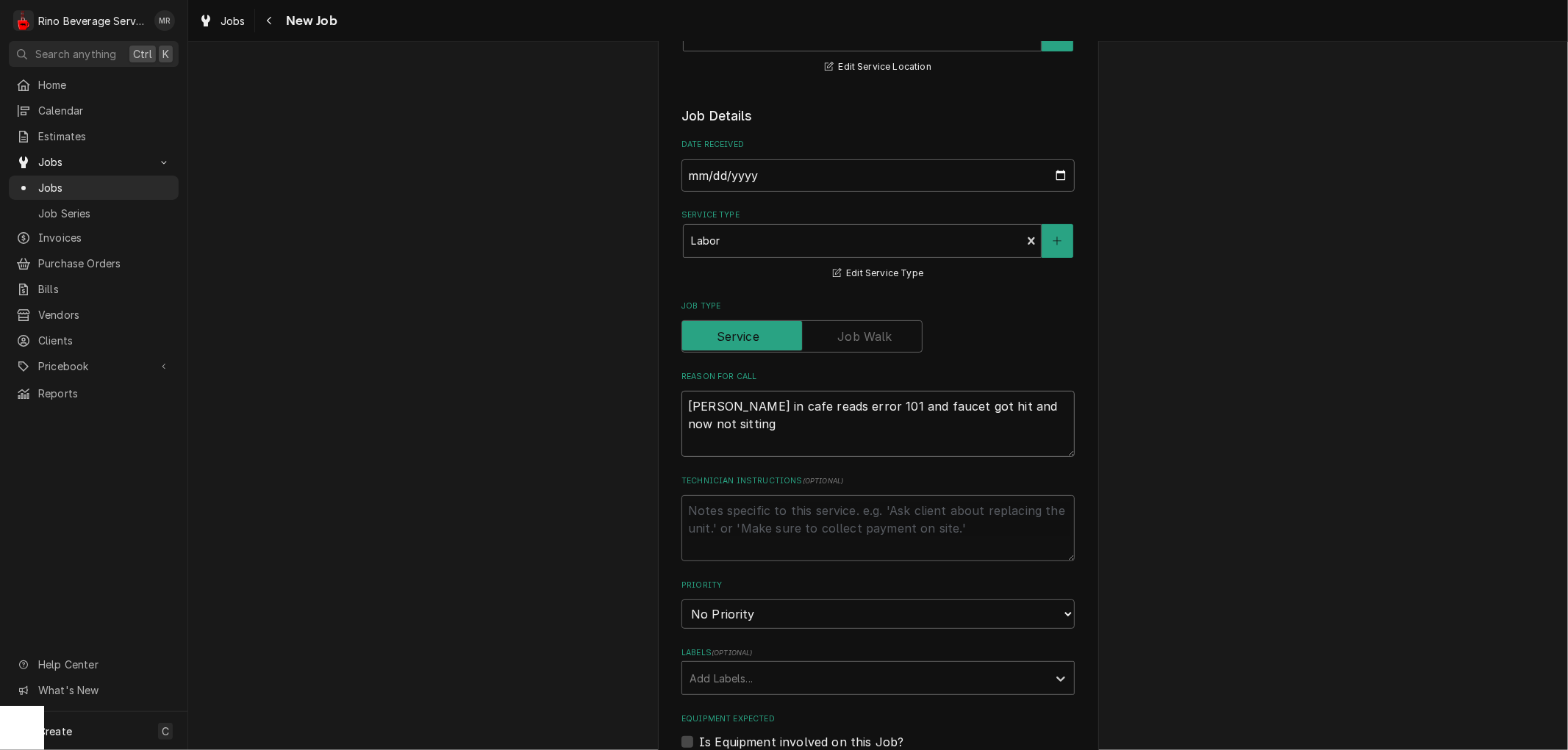
type textarea "x"
type textarea "brewer in cafe reads error 101 and faucet got hit and now not sitting f"
type textarea "x"
type textarea "brewer in cafe reads error 101 and faucet got hit and now not sitting fl"
type textarea "x"
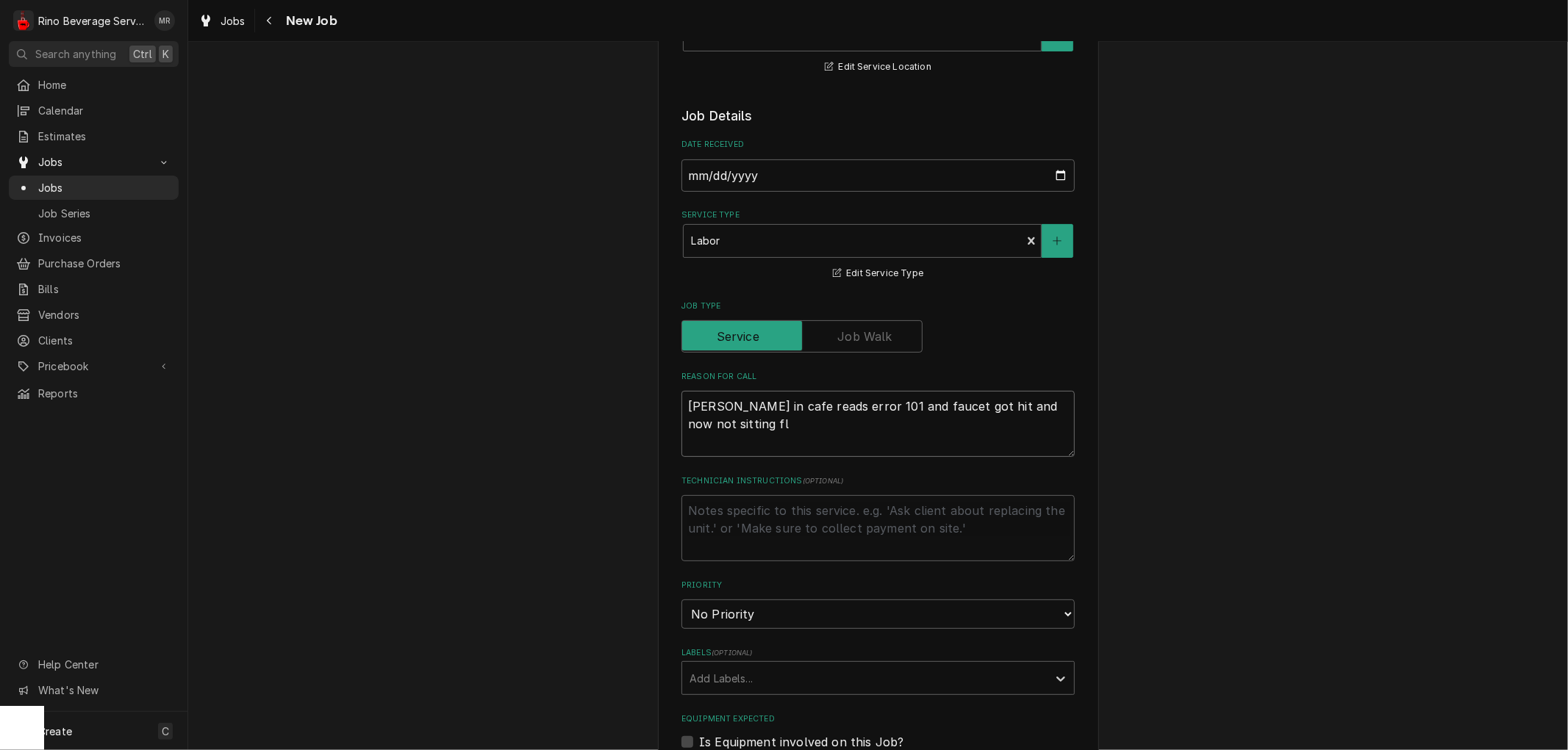
type textarea "brewer in cafe reads error 101 and faucet got hit and now not sitting fla"
type textarea "x"
type textarea "brewer in cafe reads error 101 and faucet got hit and now not sitting flat"
type textarea "x"
type textarea "brewer in cafe reads error 101 and faucet got hit and now not sitting flat"
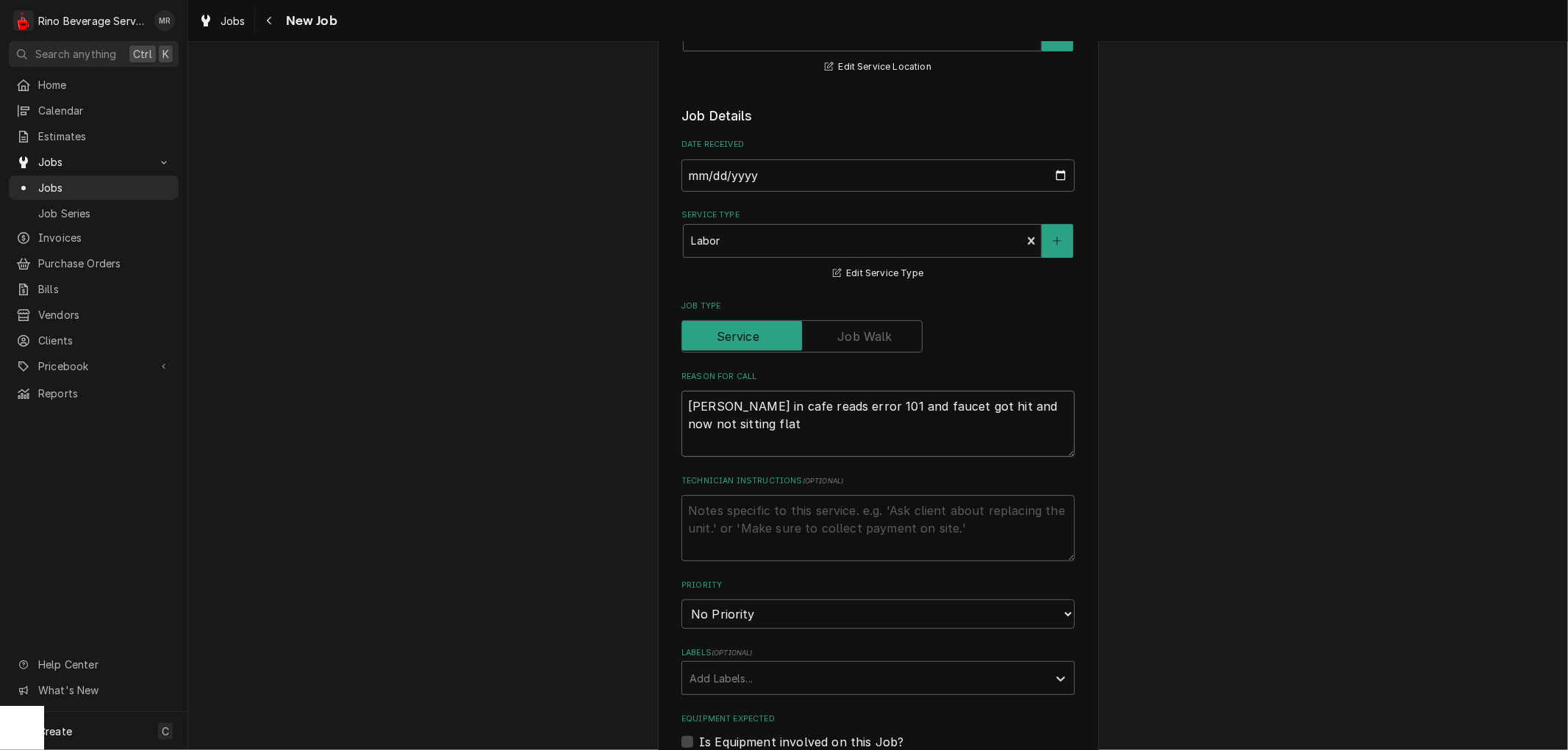
type textarea "x"
type textarea "brewer in cafe reads error 101 and faucet got hit and now not sitting flat a"
type textarea "x"
type textarea "brewer in cafe reads error 101 and faucet got hit and now not sitting flat ag"
type textarea "x"
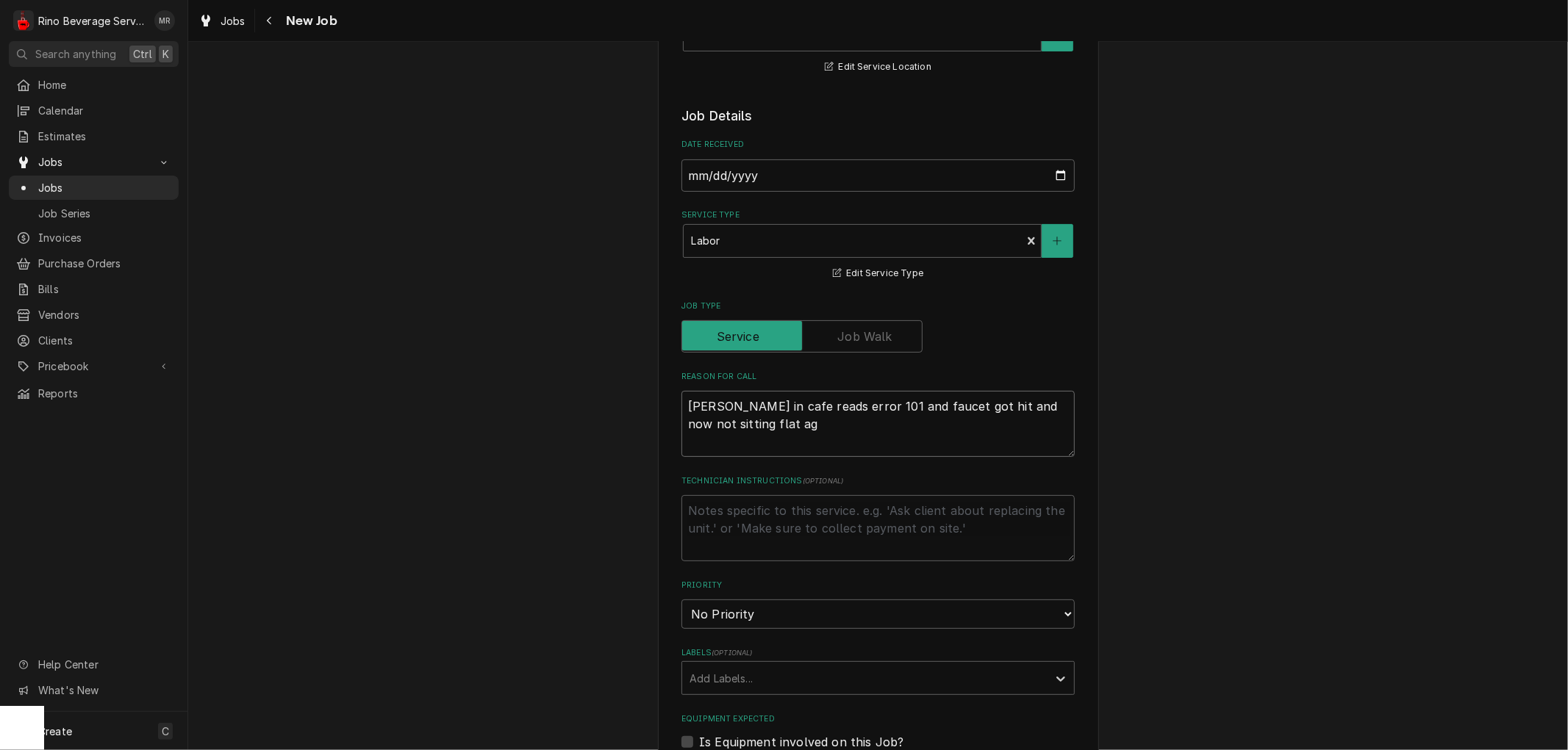
type textarea "brewer in cafe reads error 101 and faucet got hit and now not sitting flat aga"
type textarea "x"
type textarea "brewer in cafe reads error 101 and faucet got hit and now not sitting flat agai"
type textarea "x"
type textarea "brewer in cafe reads error 101 and faucet got hit and now not sitting flat again"
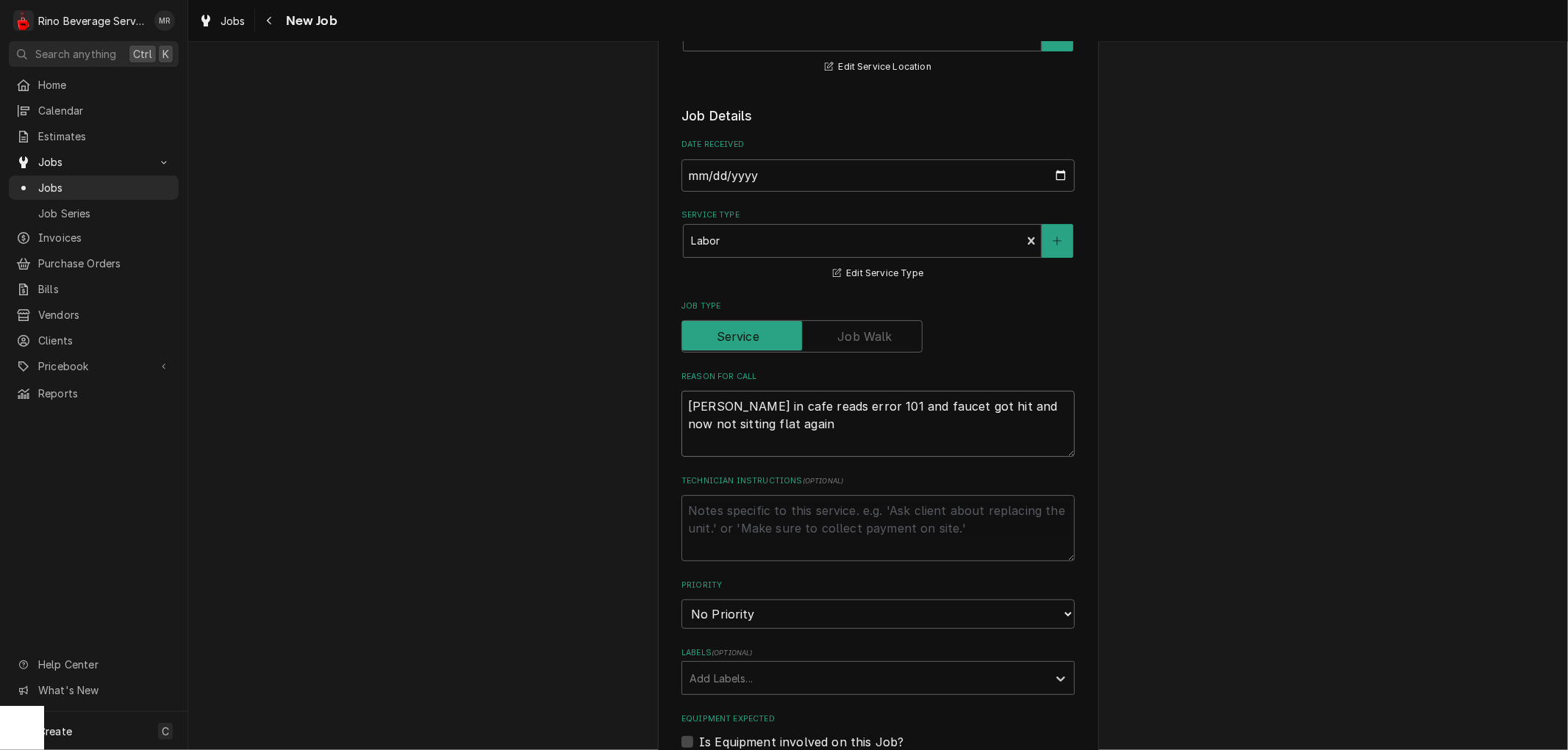
type textarea "x"
type textarea "brewer in cafe reads error 101 and faucet got hit and now not sitting flat agai…"
type textarea "x"
type textarea "brewer in cafe reads error 101 and faucet got hit and now not sitting flat agai…"
type textarea "x"
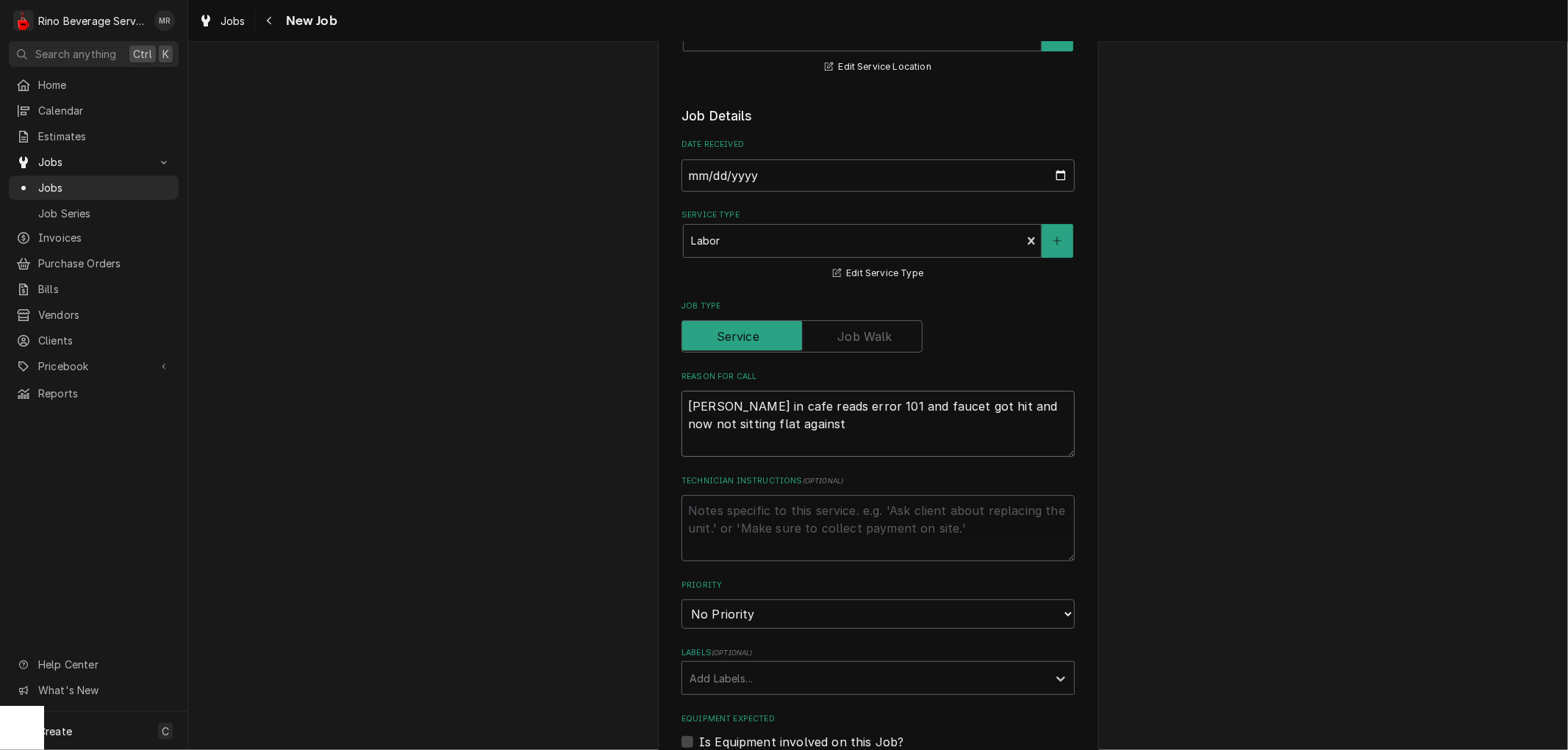
type textarea "brewer in cafe reads error 101 and faucet got hit and now not sitting flat agai…"
type textarea "x"
type textarea "brewer in cafe reads error 101 and faucet got hit and now not sitting flat agai…"
type textarea "x"
type textarea "brewer in cafe reads error 101 and faucet got hit and now not sitting flat agai…"
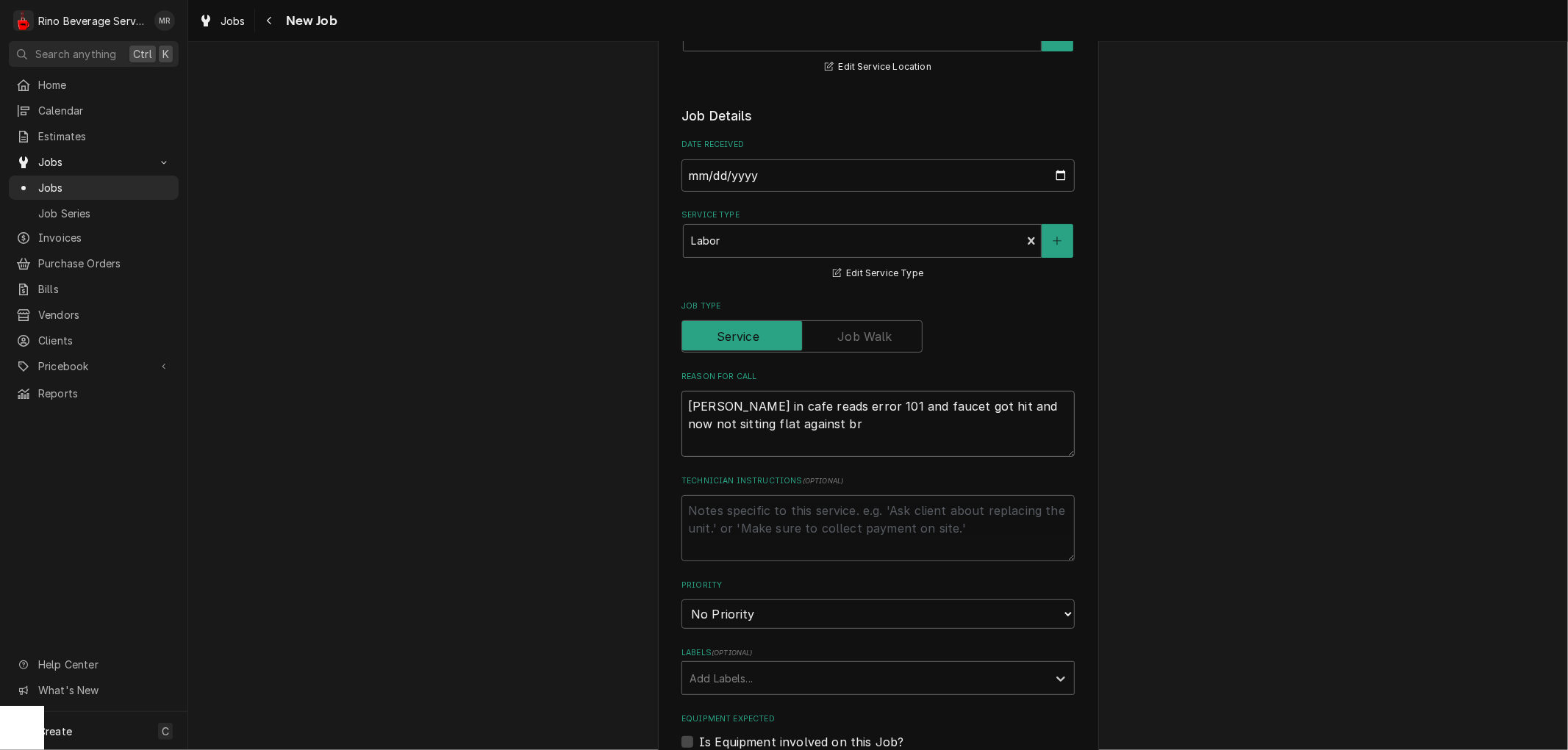
type textarea "x"
type textarea "brewer in cafe reads error 101 and faucet got hit and now not sitting flat agai…"
type textarea "x"
type textarea "brewer in cafe reads error 101 and faucet got hit and now not sitting flat agai…"
type textarea "x"
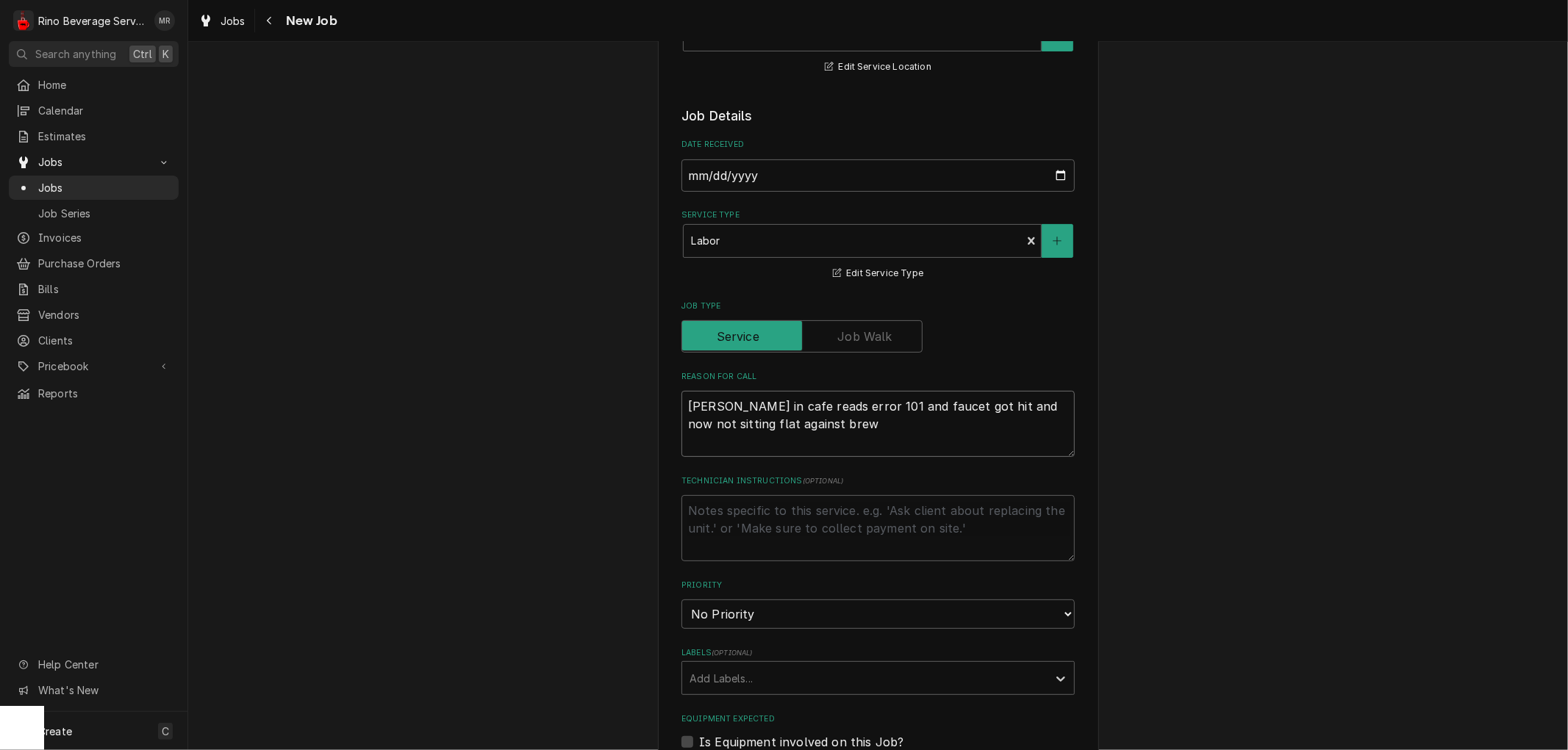
type textarea "brewer in cafe reads error 101 and faucet got hit and now not sitting flat agai…"
type textarea "x"
type textarea "brewer in cafe reads error 101 and faucet got hit and now not sitting flat agai…"
type textarea "x"
type textarea "brewer in cafe reads error 101 and faucet got hit and now not sitting flat agai…"
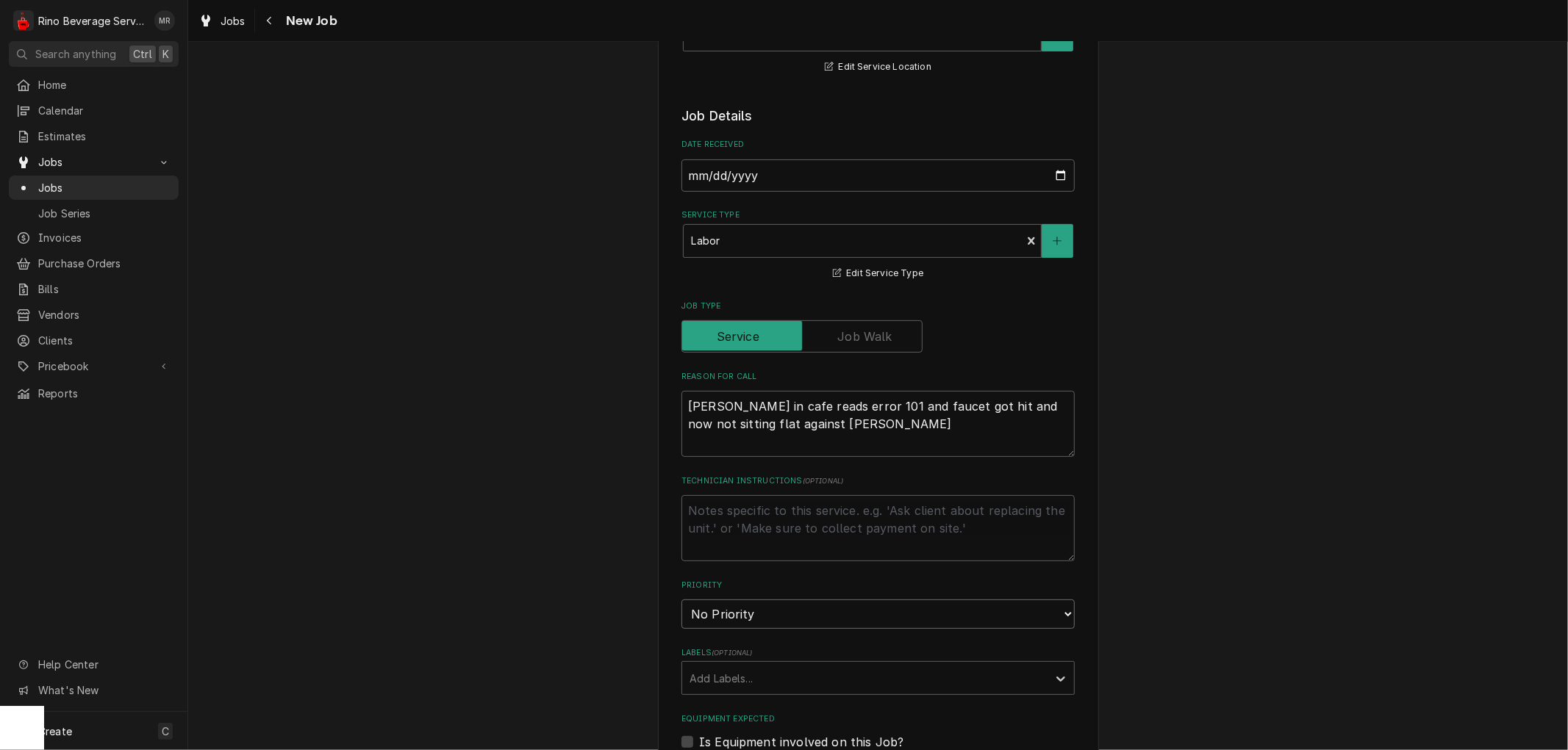
click at [789, 612] on select "No Priority Urgent High Medium Low" at bounding box center [878, 615] width 393 height 30
select select "1"
click at [682, 600] on select "No Priority Urgent High Medium Low" at bounding box center [878, 615] width 393 height 30
type textarea "x"
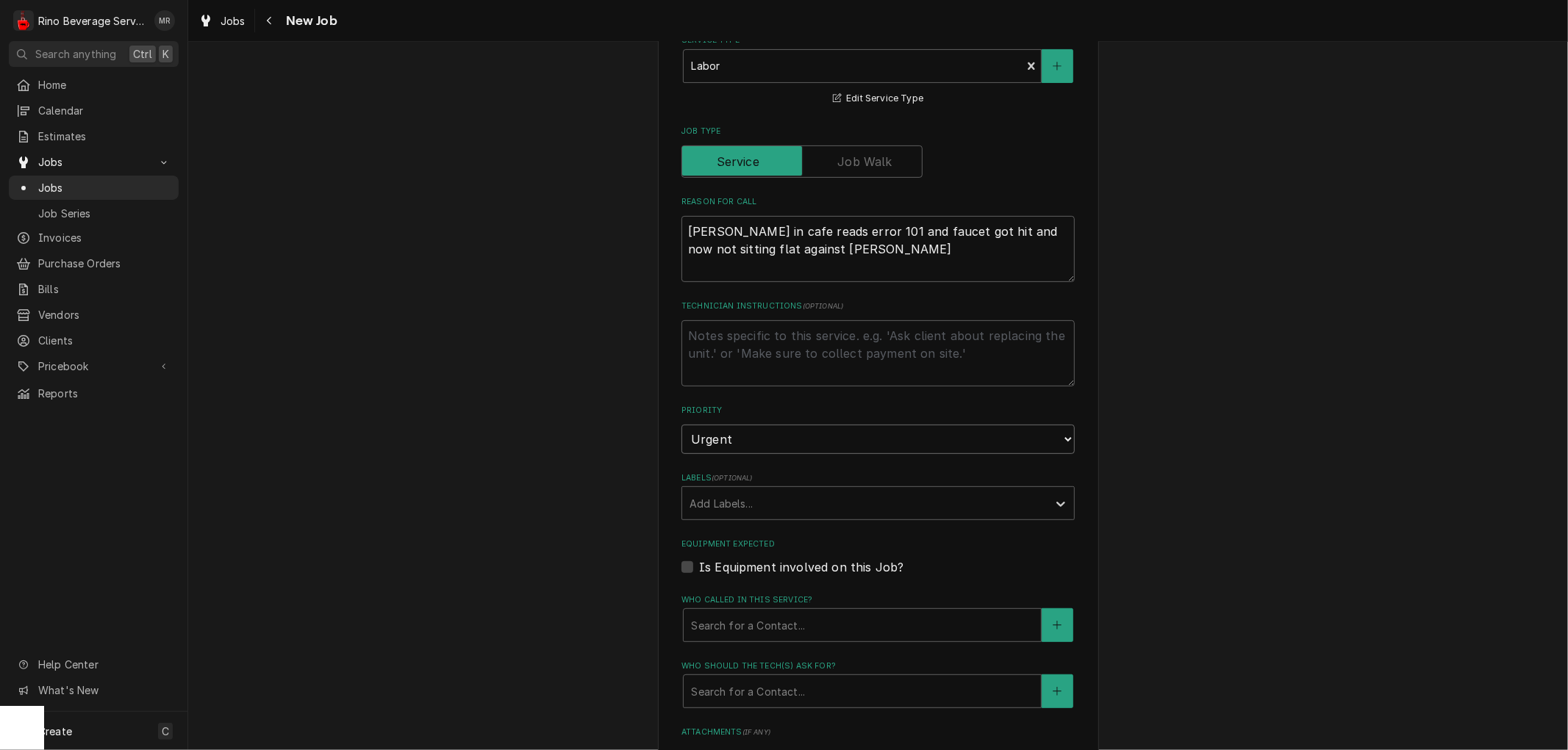
scroll to position [490, 0]
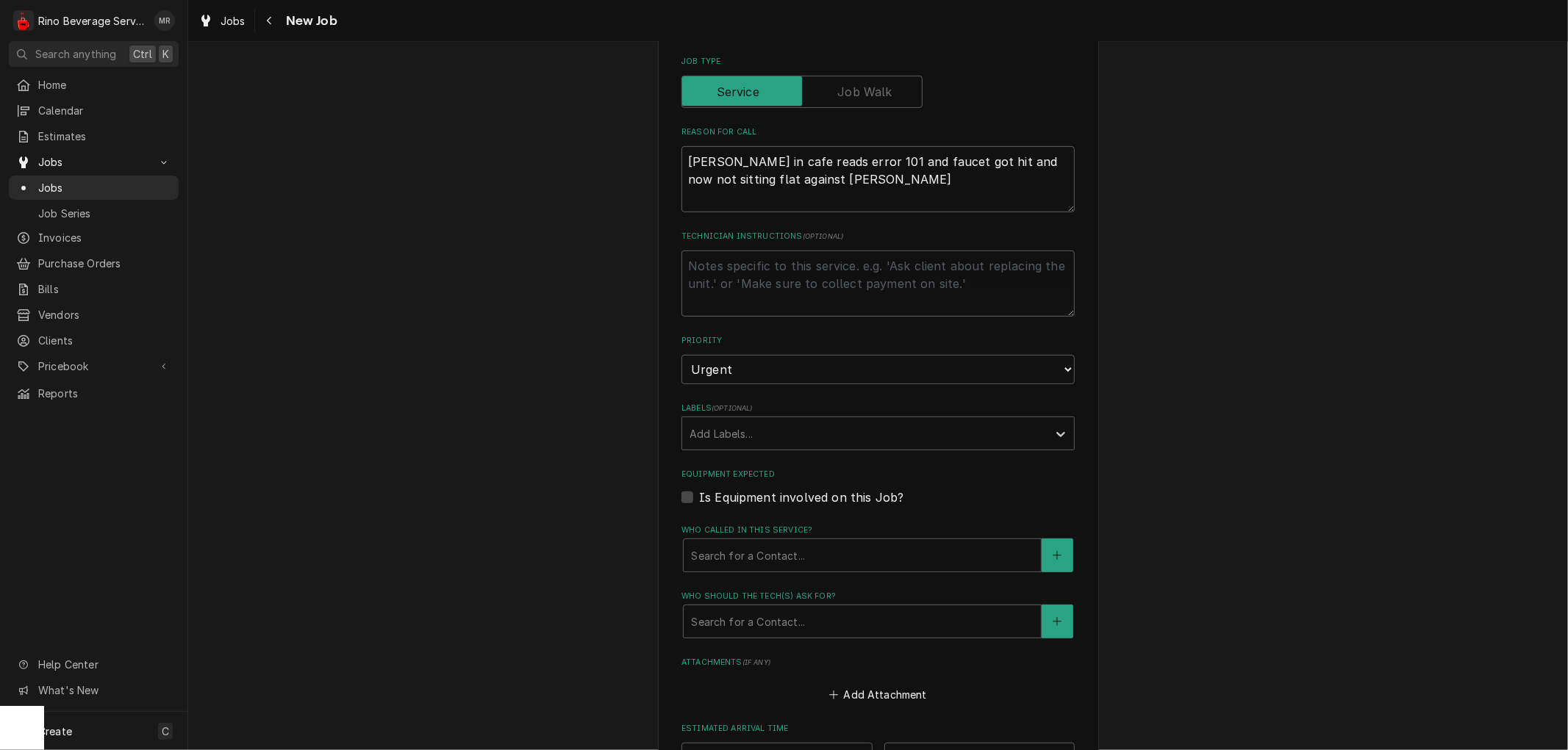
click at [699, 496] on label "Is Equipment involved on this Job?" at bounding box center [800, 497] width 204 height 17
click at [699, 496] on input "Equipment Expected" at bounding box center [895, 504] width 393 height 32
checkbox input "true"
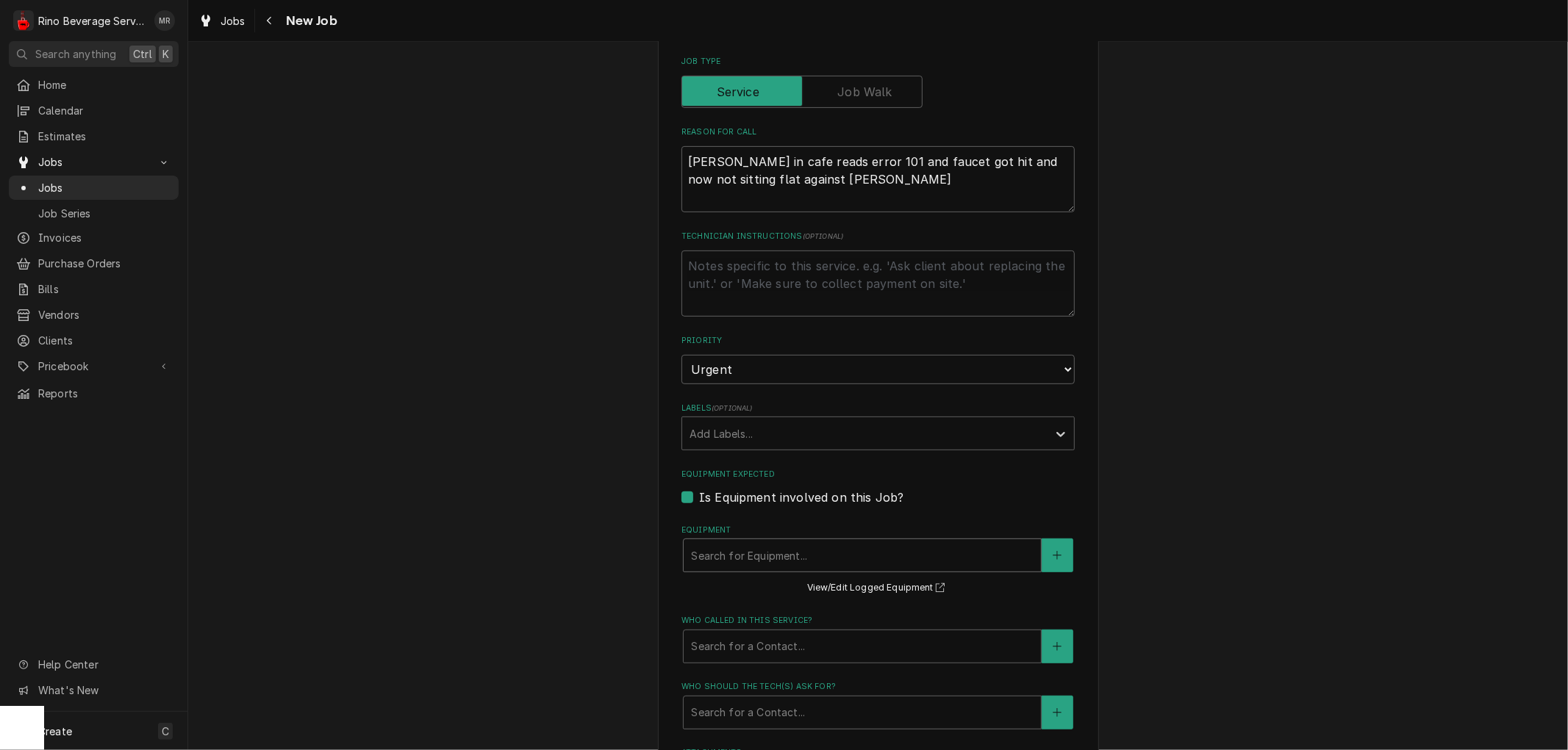
click at [718, 544] on div "Equipment" at bounding box center [862, 556] width 343 height 26
click at [497, 510] on div "Please provide the following information to create a job: Client Details Client…" at bounding box center [878, 349] width 1380 height 1562
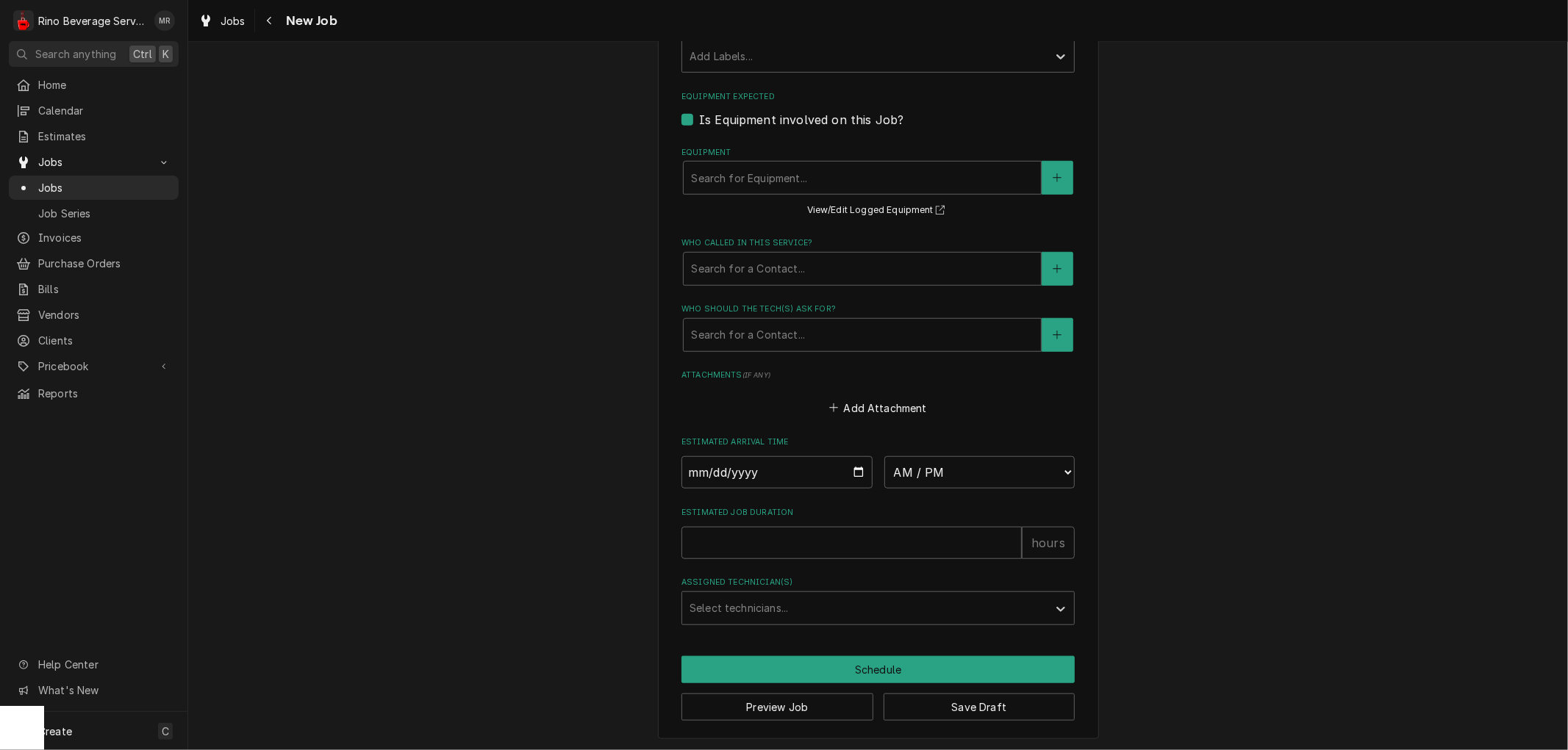
scroll to position [868, 0]
click at [742, 265] on div "Who called in this service?" at bounding box center [862, 268] width 343 height 26
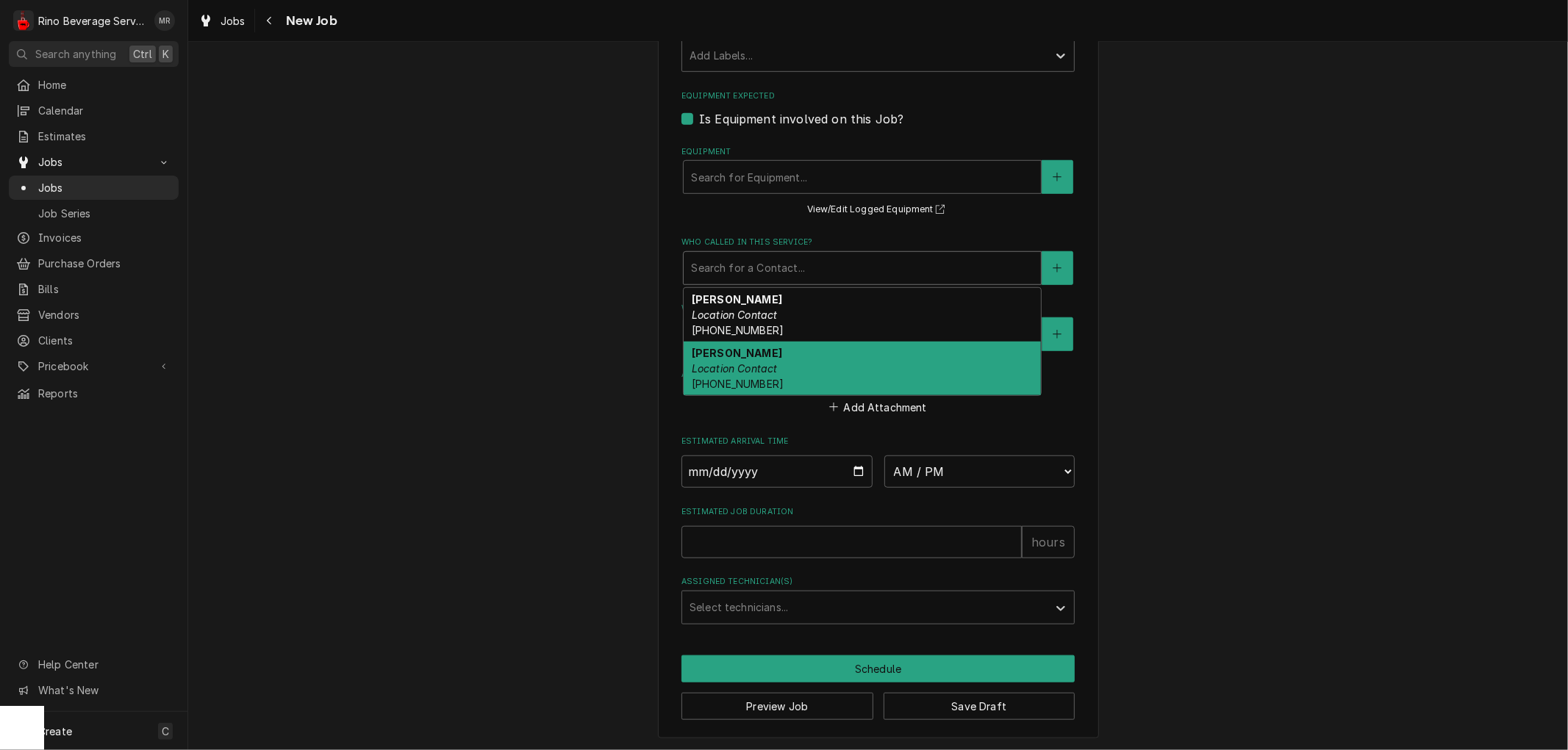
click at [741, 347] on strong "Paula VanScoy" at bounding box center [737, 353] width 90 height 12
type textarea "x"
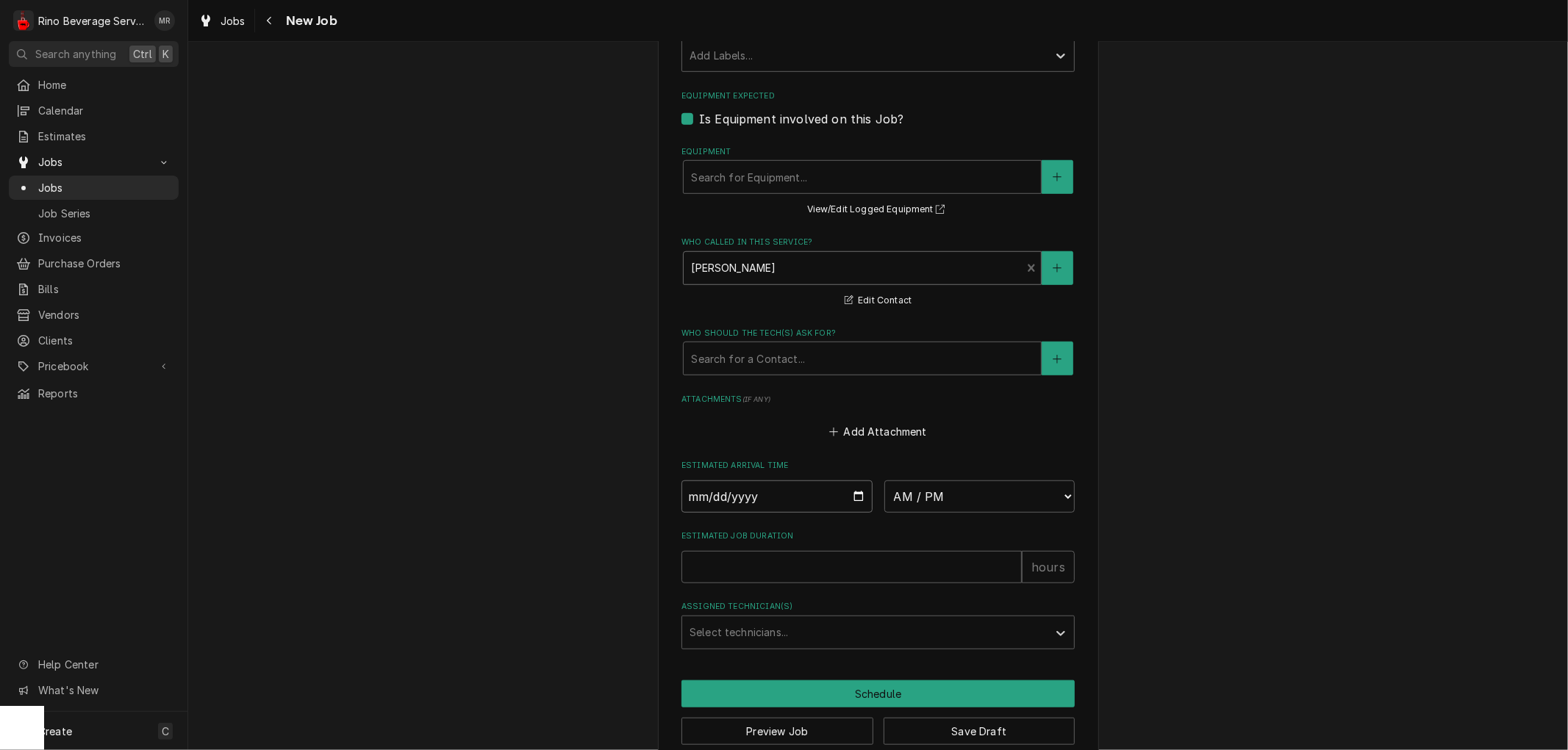
click at [853, 494] on input "Date" at bounding box center [777, 497] width 191 height 32
type input "2025-09-02"
type textarea "x"
click at [1054, 496] on select "AM / PM 6:00 AM 6:15 AM 6:30 AM 6:45 AM 7:00 AM 7:15 AM 7:30 AM 7:45 AM 8:00 AM…" at bounding box center [979, 497] width 191 height 32
select select "13:30:00"
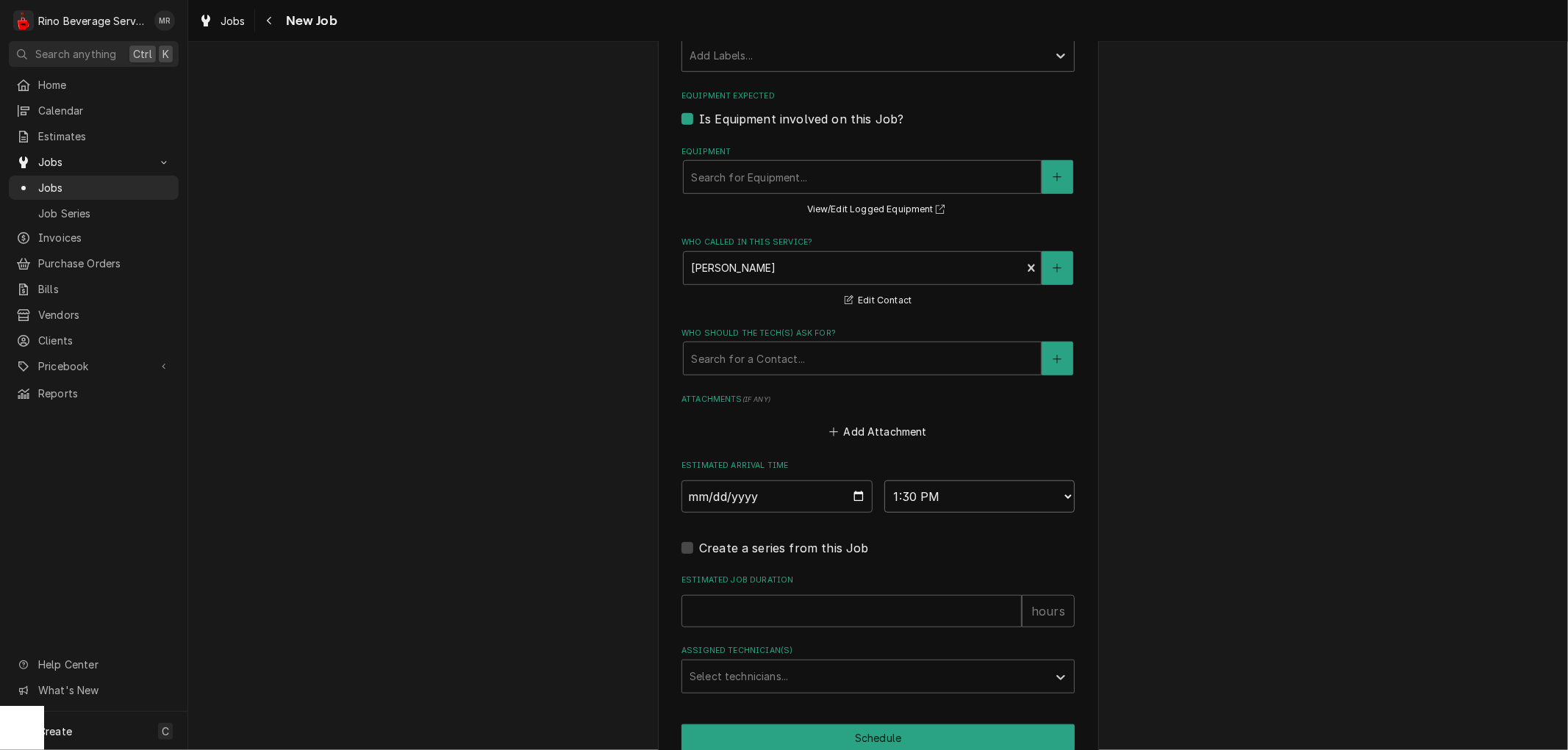
scroll to position [937, 0]
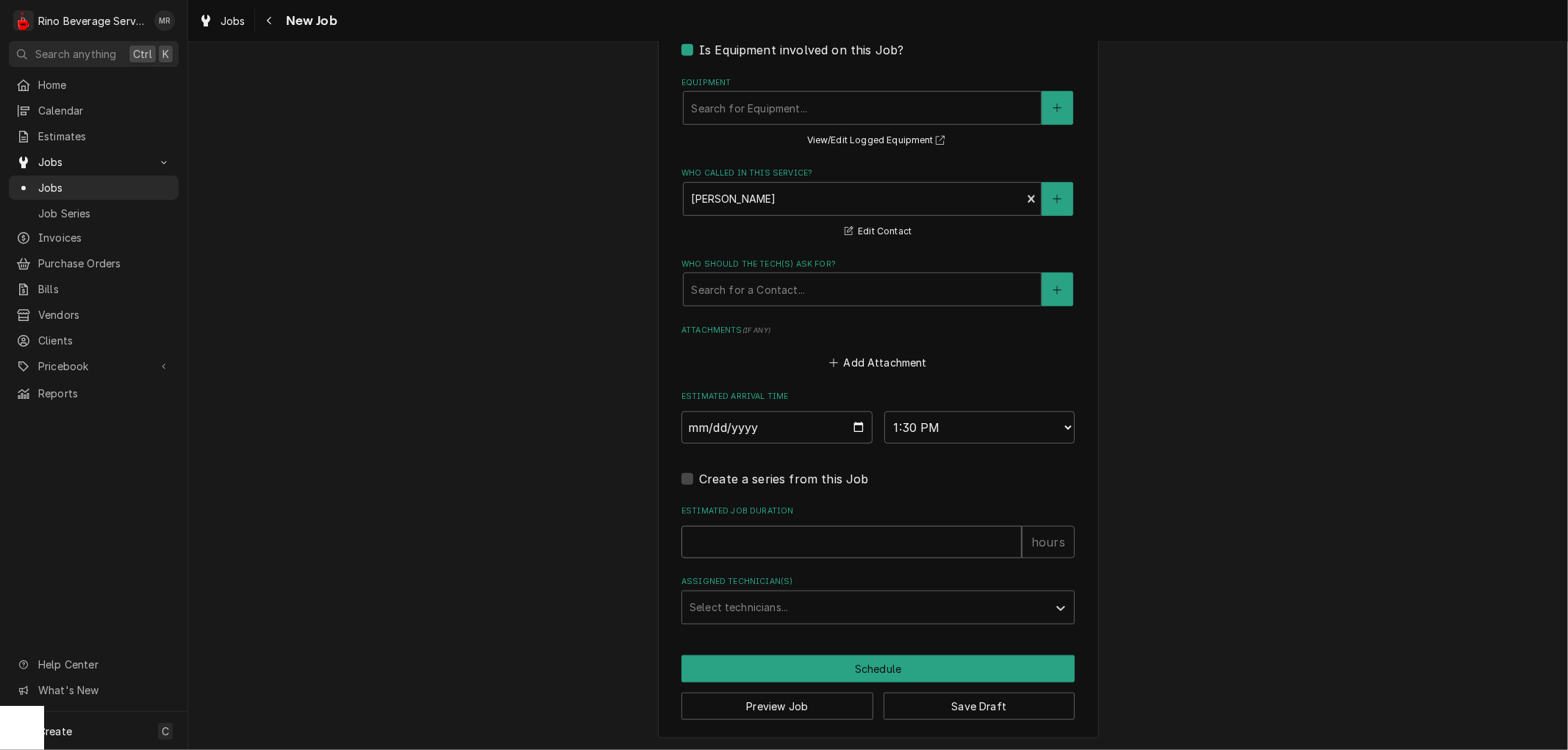
click at [778, 549] on input "Estimated Job Duration" at bounding box center [852, 542] width 340 height 32
type textarea "x"
type input "1"
type textarea "x"
type input "1.5"
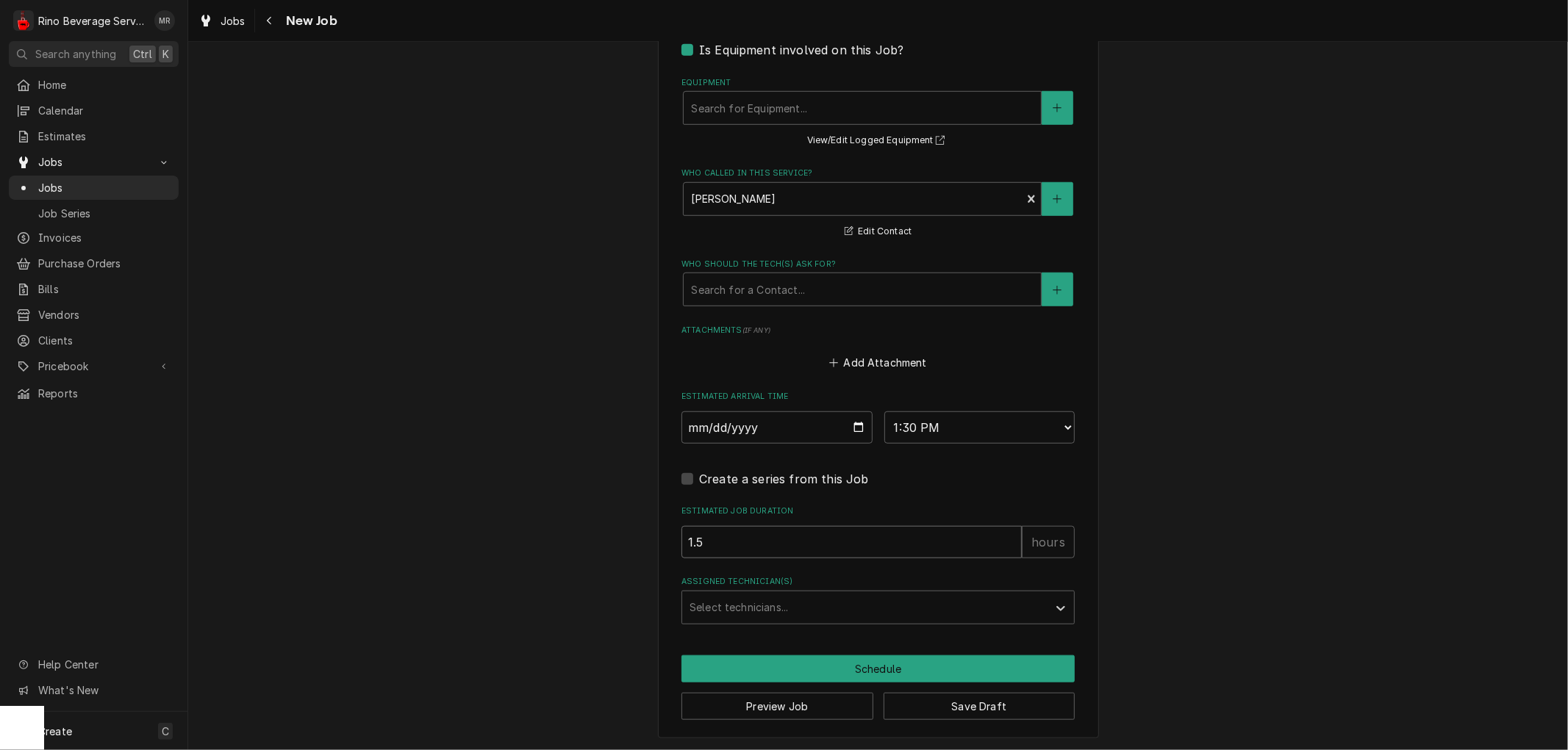
type textarea "x"
type input "1.5"
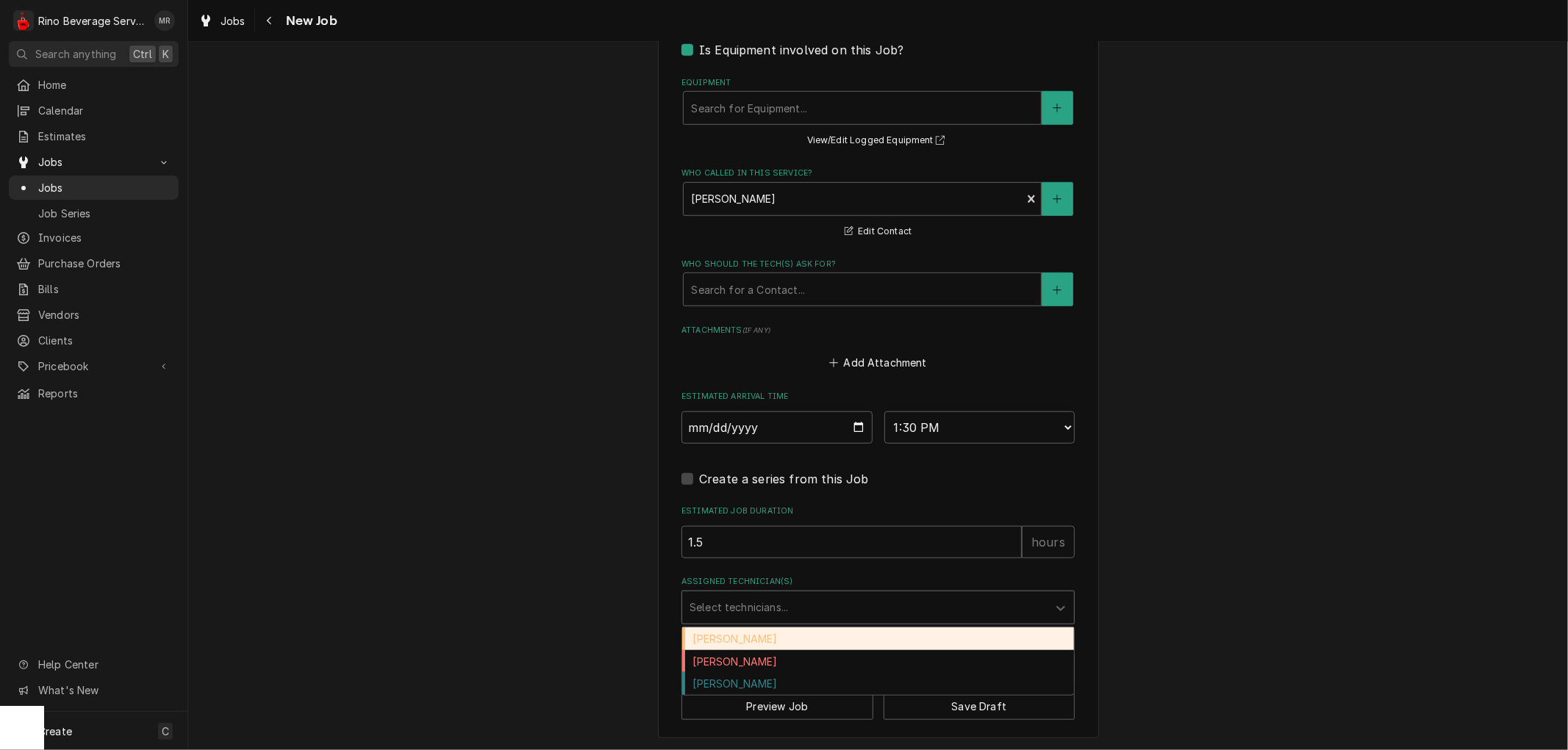
click at [891, 613] on div "Assigned Technician(s)" at bounding box center [865, 608] width 351 height 26
click at [873, 640] on div "[PERSON_NAME]" at bounding box center [878, 639] width 392 height 23
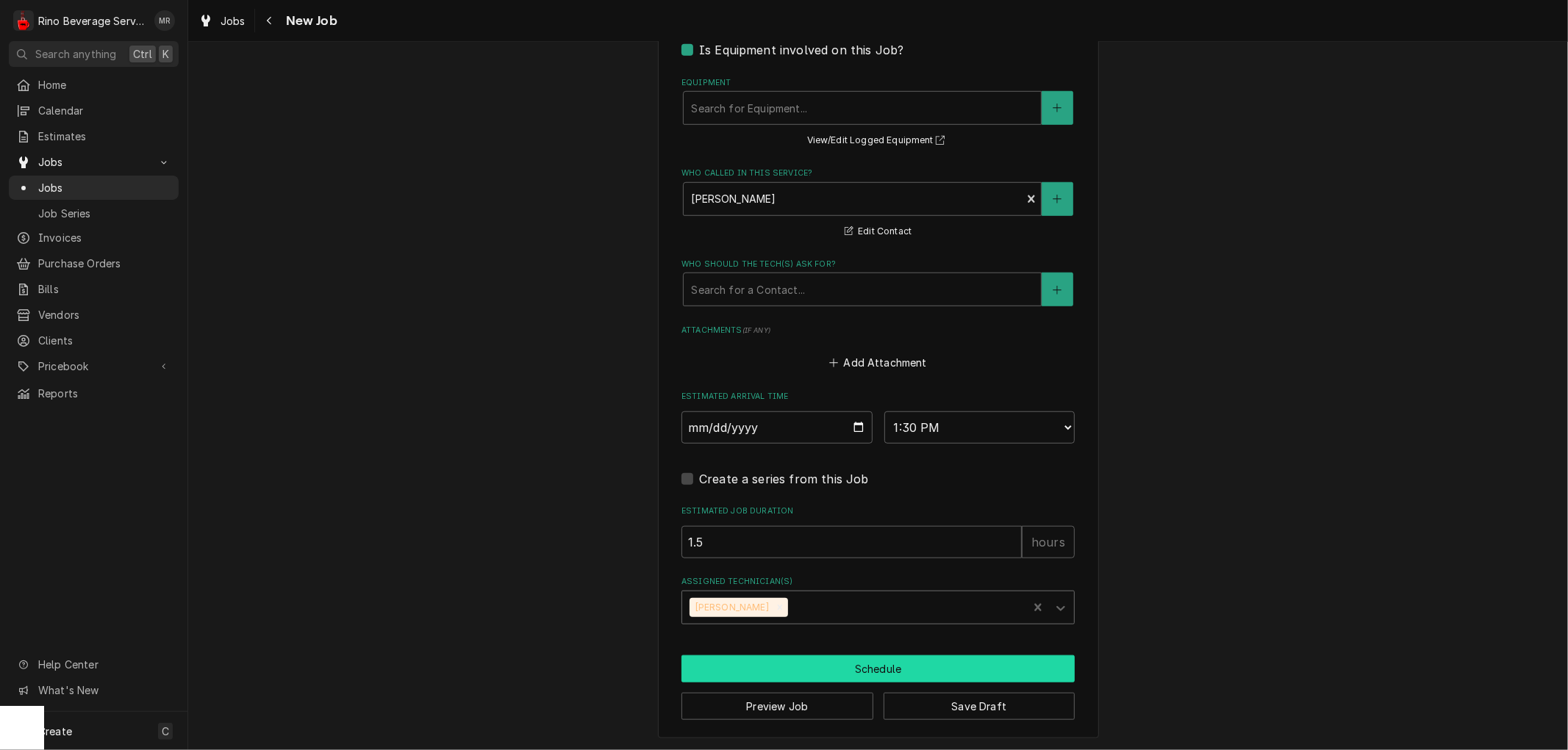
click at [863, 663] on button "Schedule" at bounding box center [878, 668] width 393 height 27
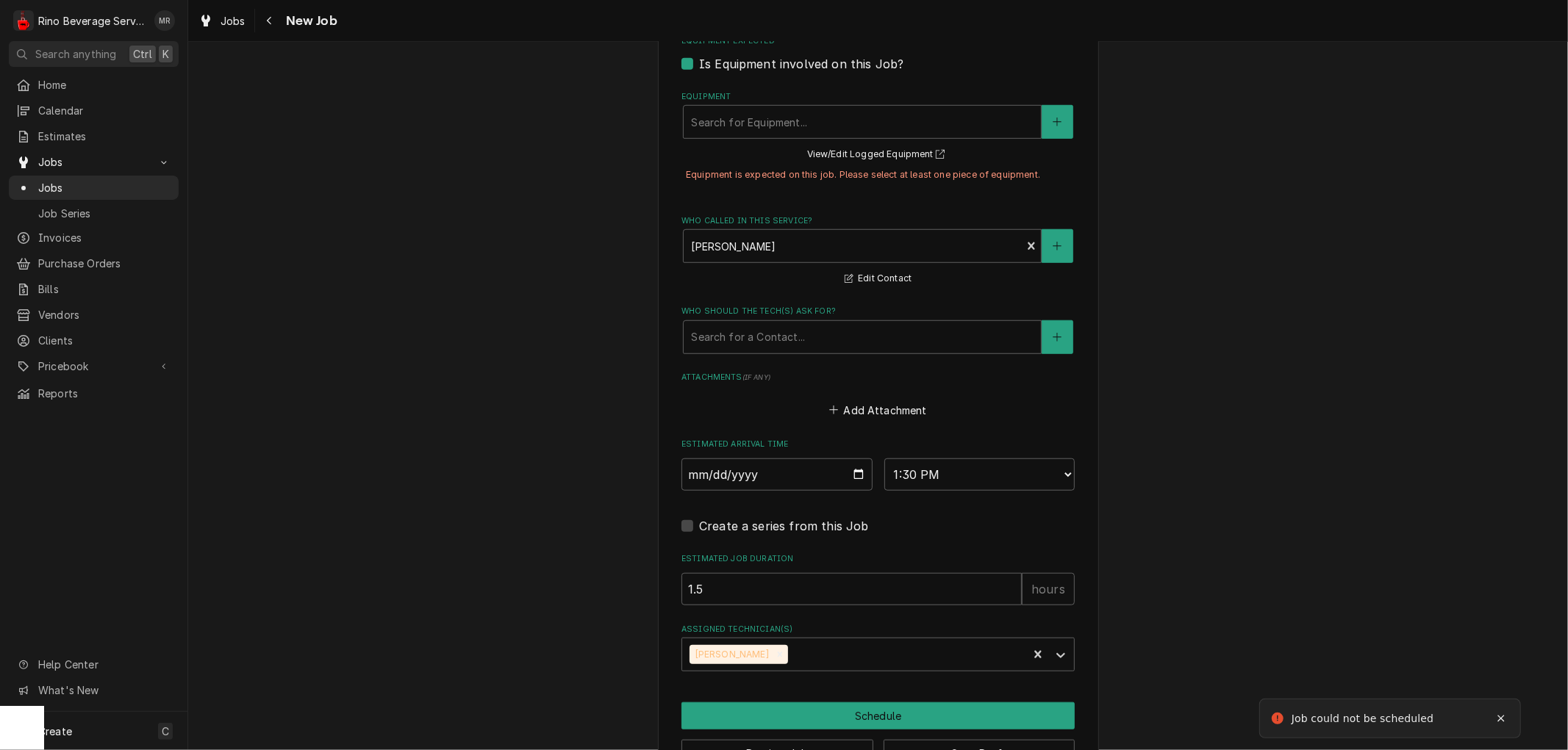
type textarea "x"
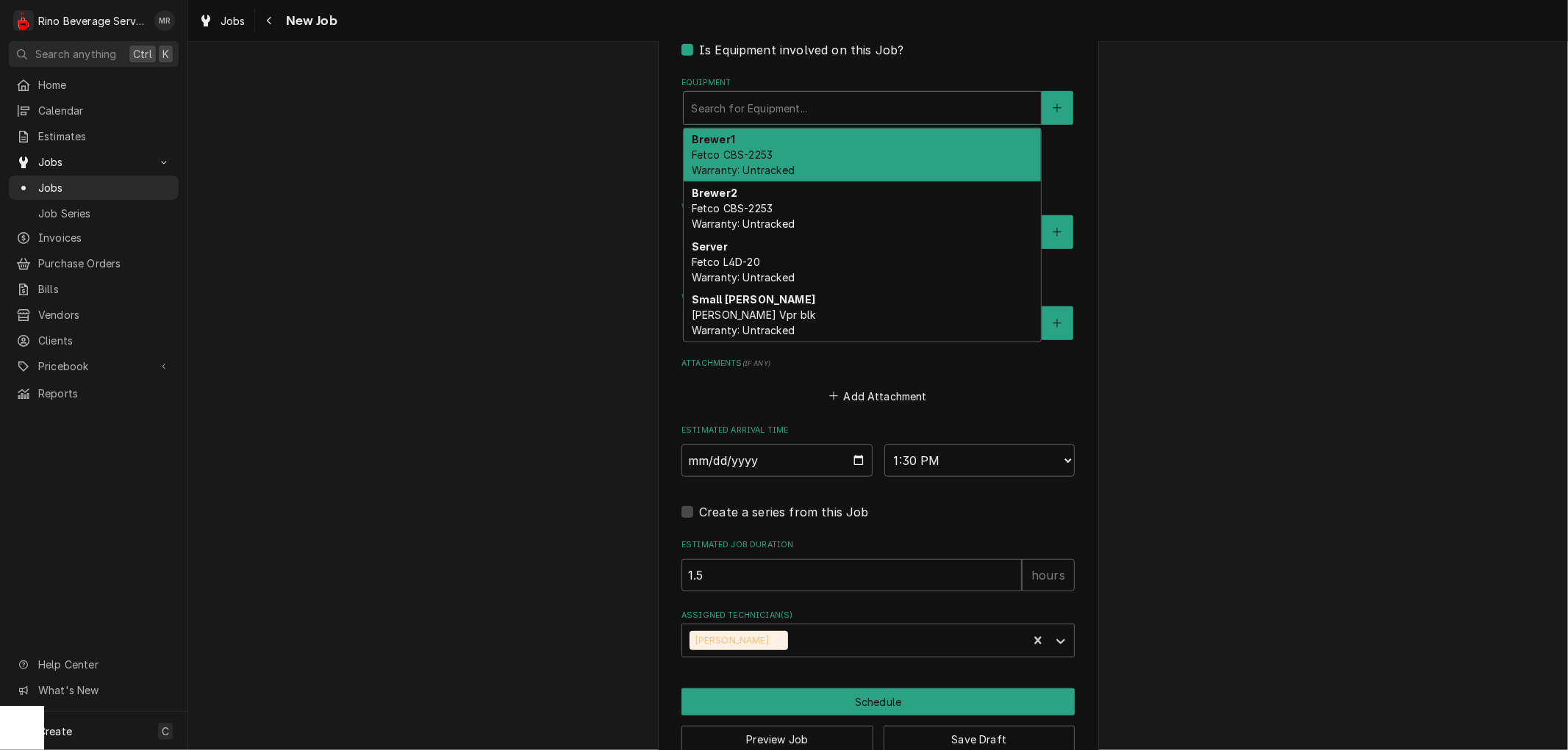
click at [887, 107] on div "Equipment" at bounding box center [862, 108] width 343 height 26
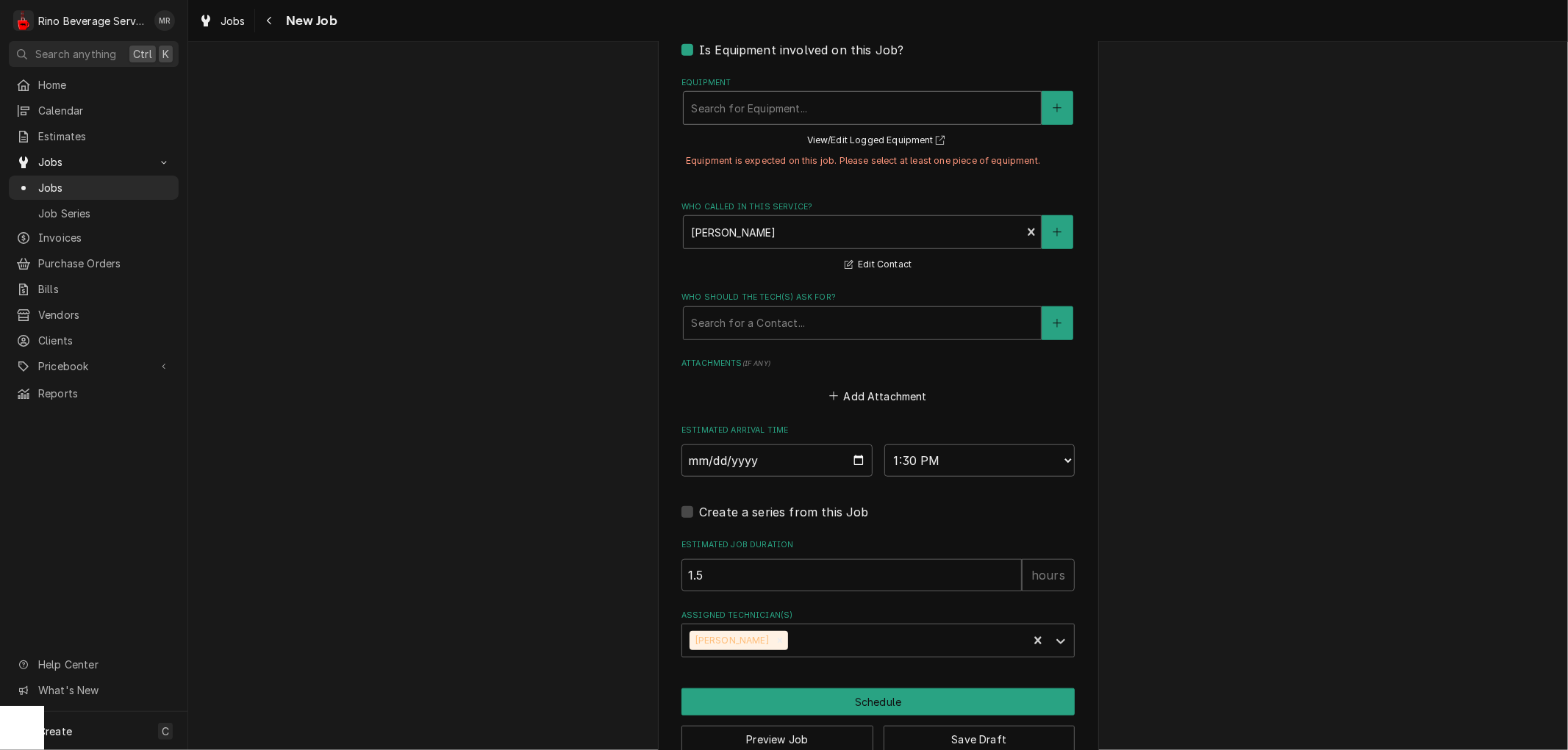
click at [887, 107] on div "Equipment" at bounding box center [862, 108] width 343 height 26
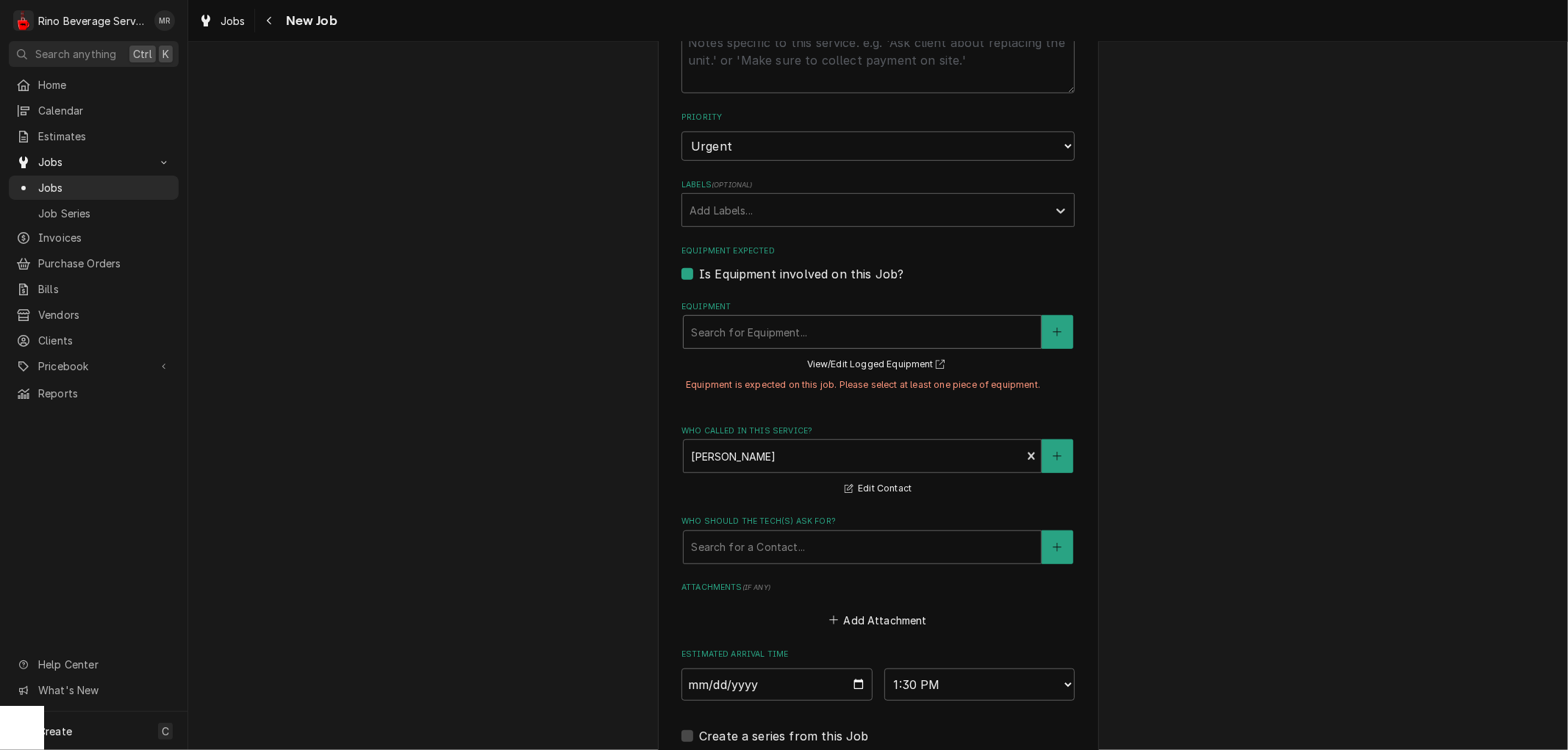
scroll to position [692, 0]
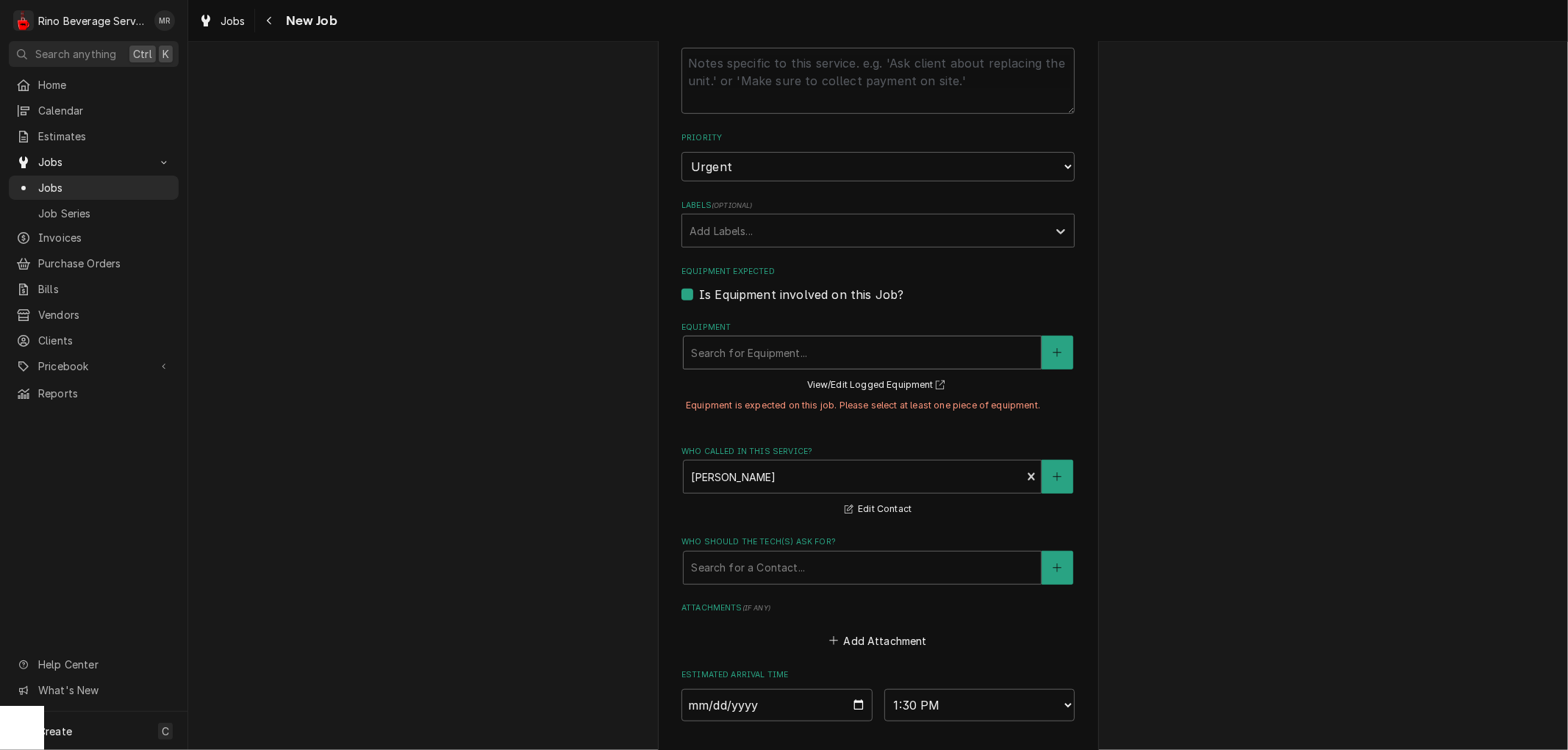
click at [699, 296] on label "Is Equipment involved on this Job?" at bounding box center [800, 294] width 204 height 17
click at [699, 296] on input "Equipment Expected" at bounding box center [895, 301] width 393 height 32
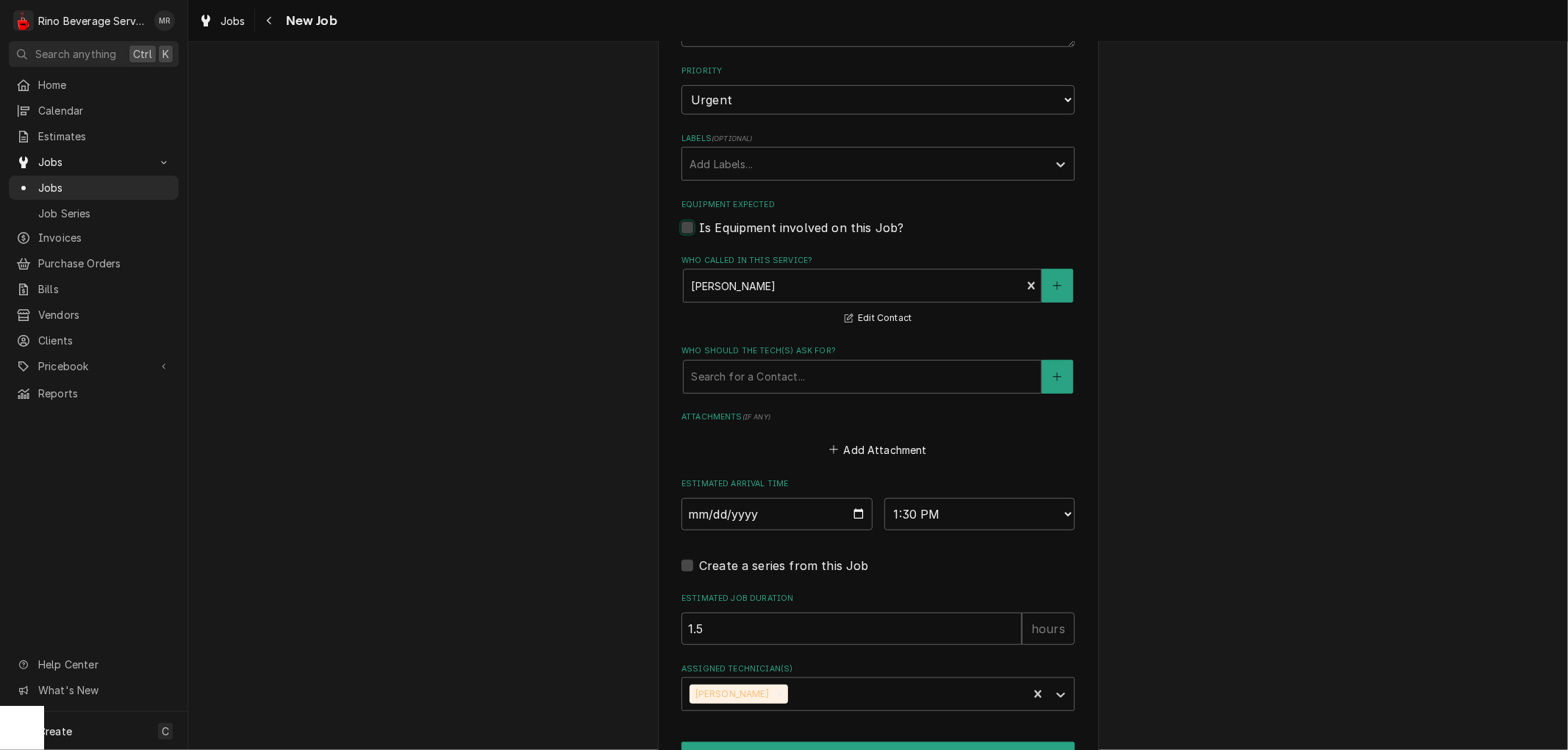
scroll to position [845, 0]
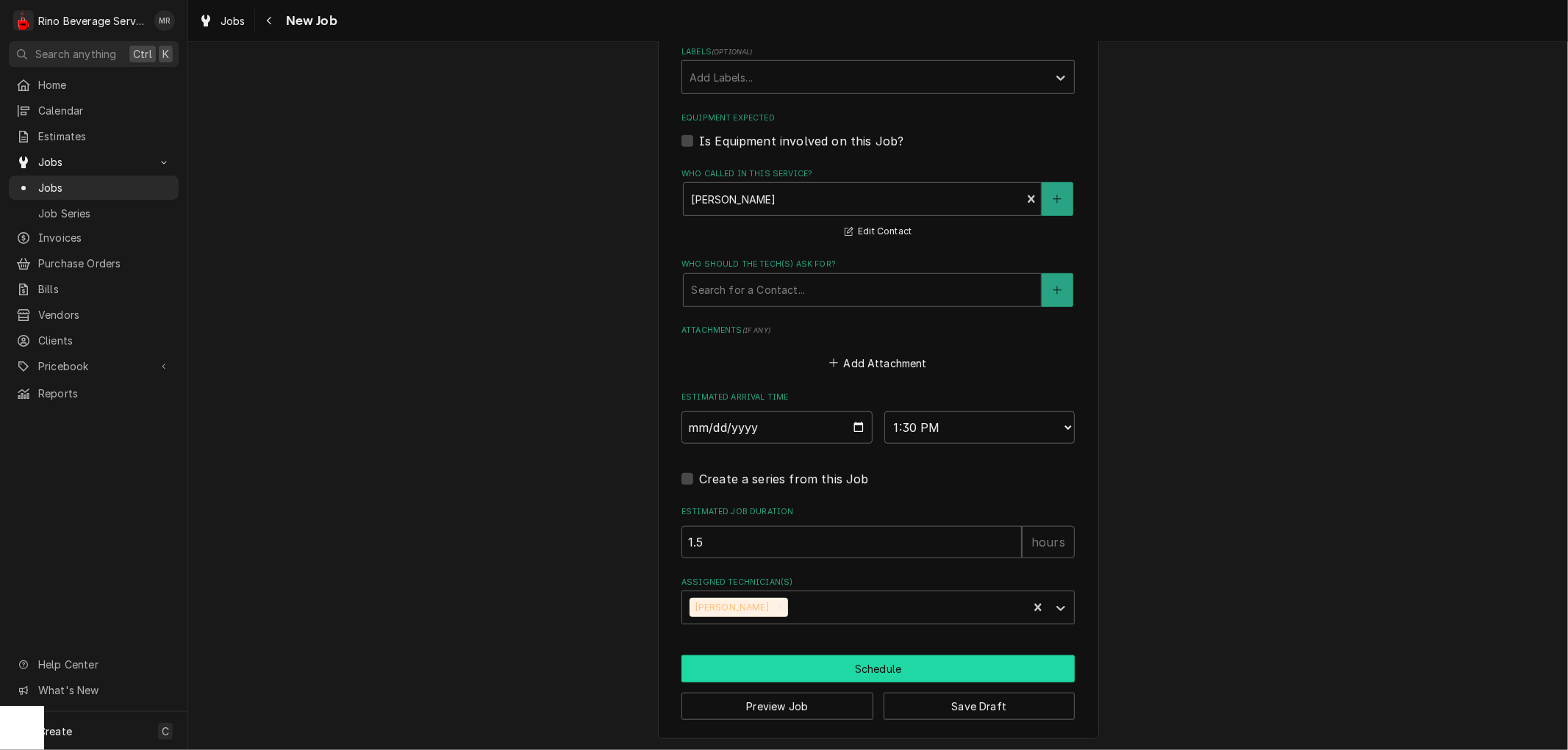
click at [876, 658] on button "Schedule" at bounding box center [878, 668] width 393 height 27
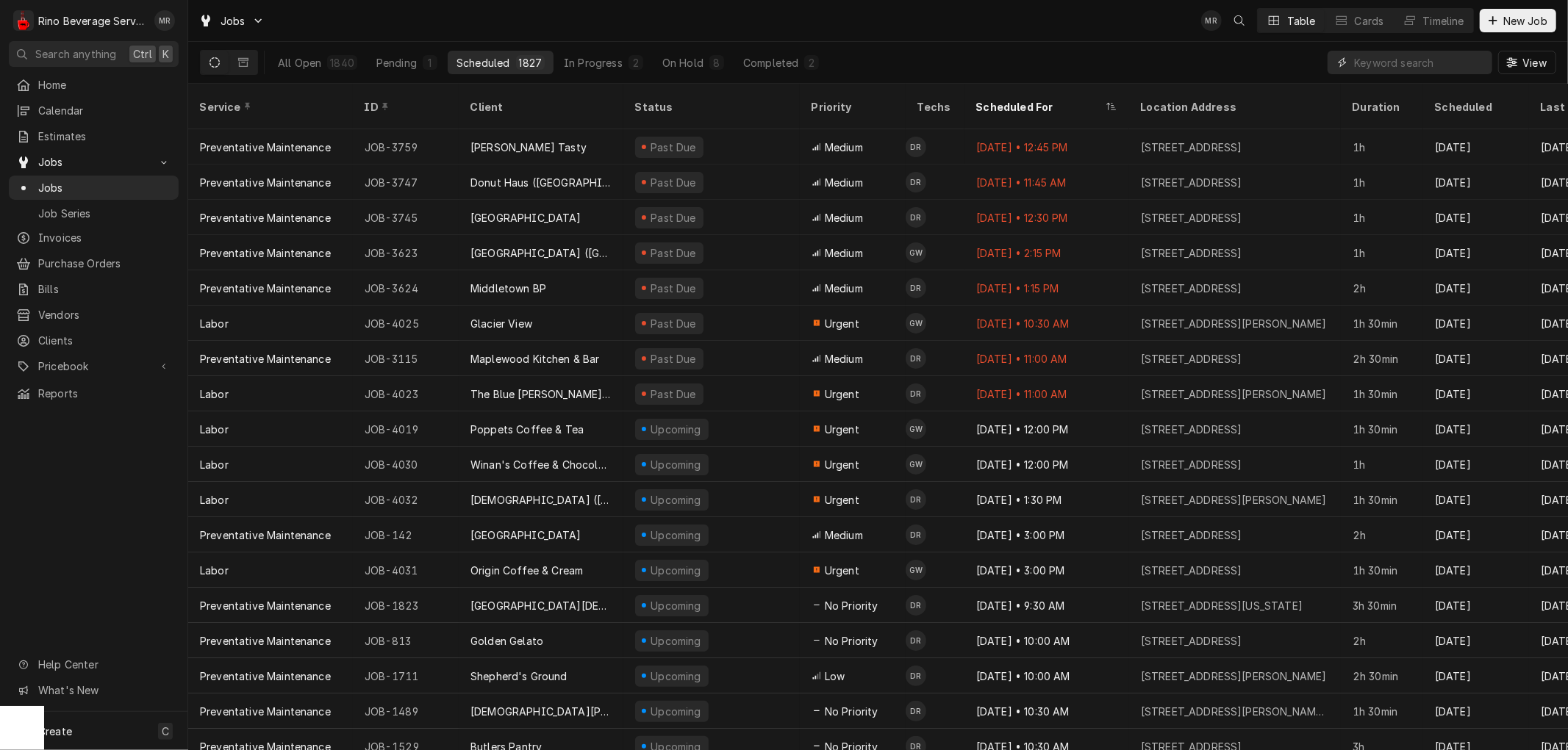
click at [1404, 62] on input "Dynamic Content Wrapper" at bounding box center [1419, 62] width 131 height 23
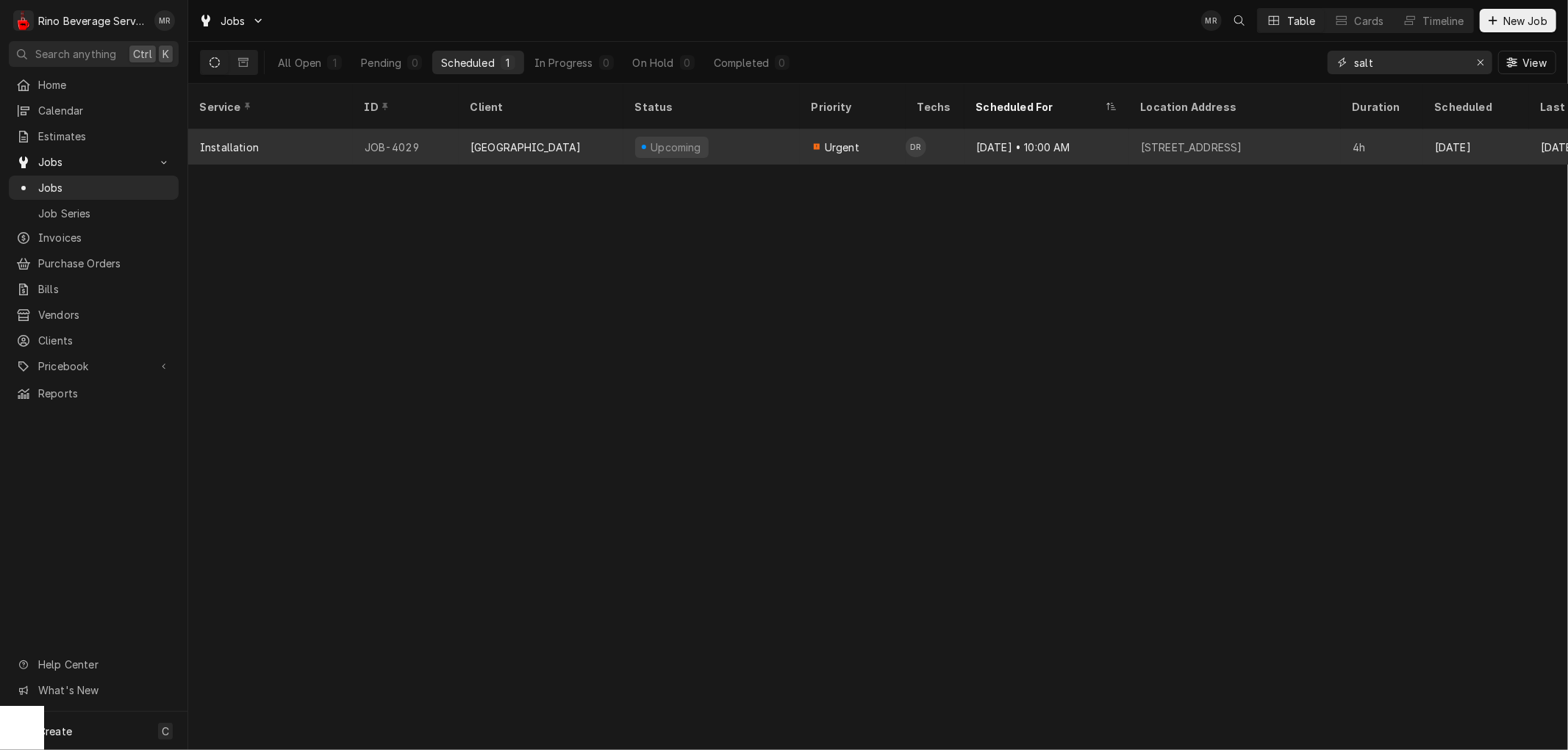
type input "salt"
click at [728, 129] on div "Upcoming" at bounding box center [711, 147] width 176 height 36
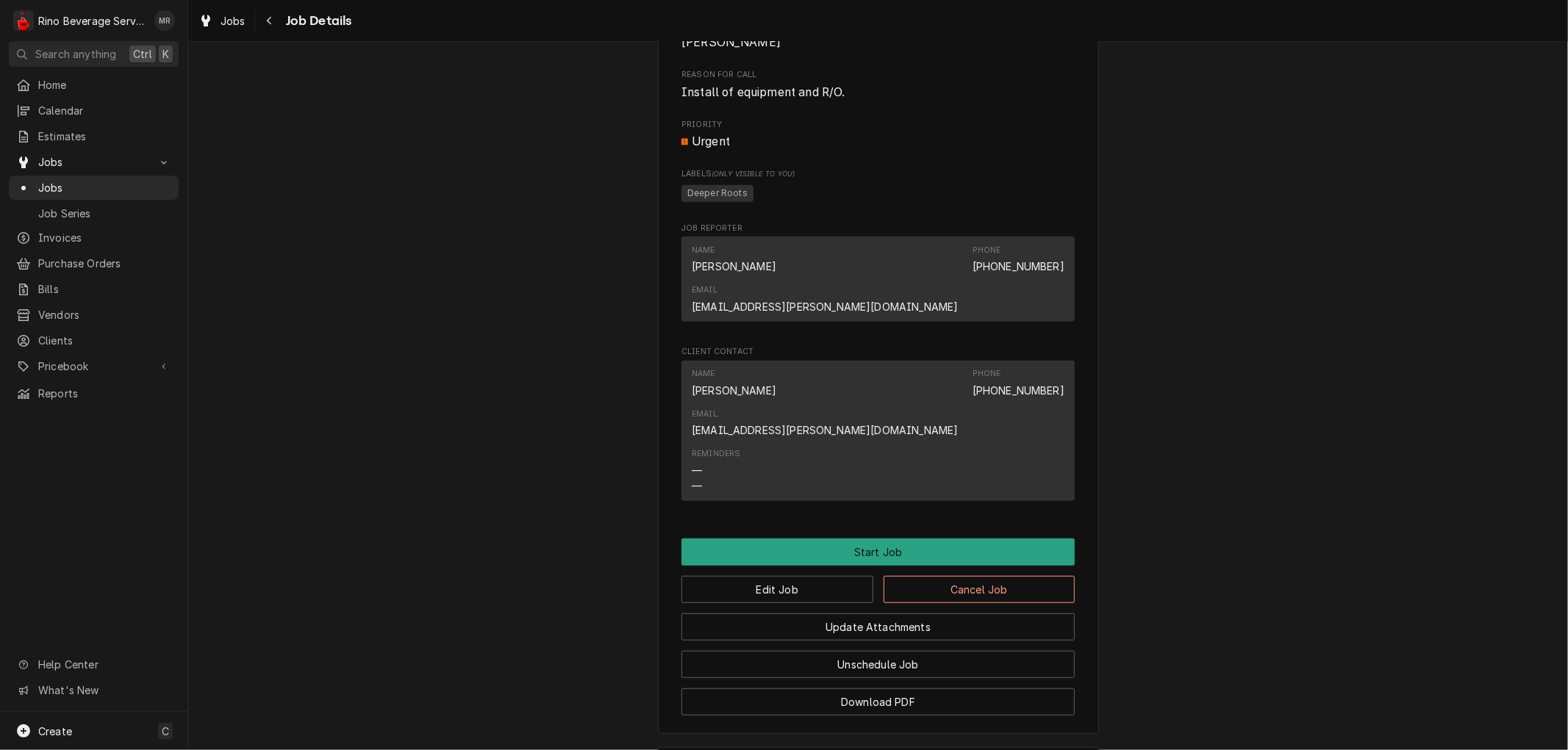
scroll to position [698, 0]
